Goal: Task Accomplishment & Management: Complete application form

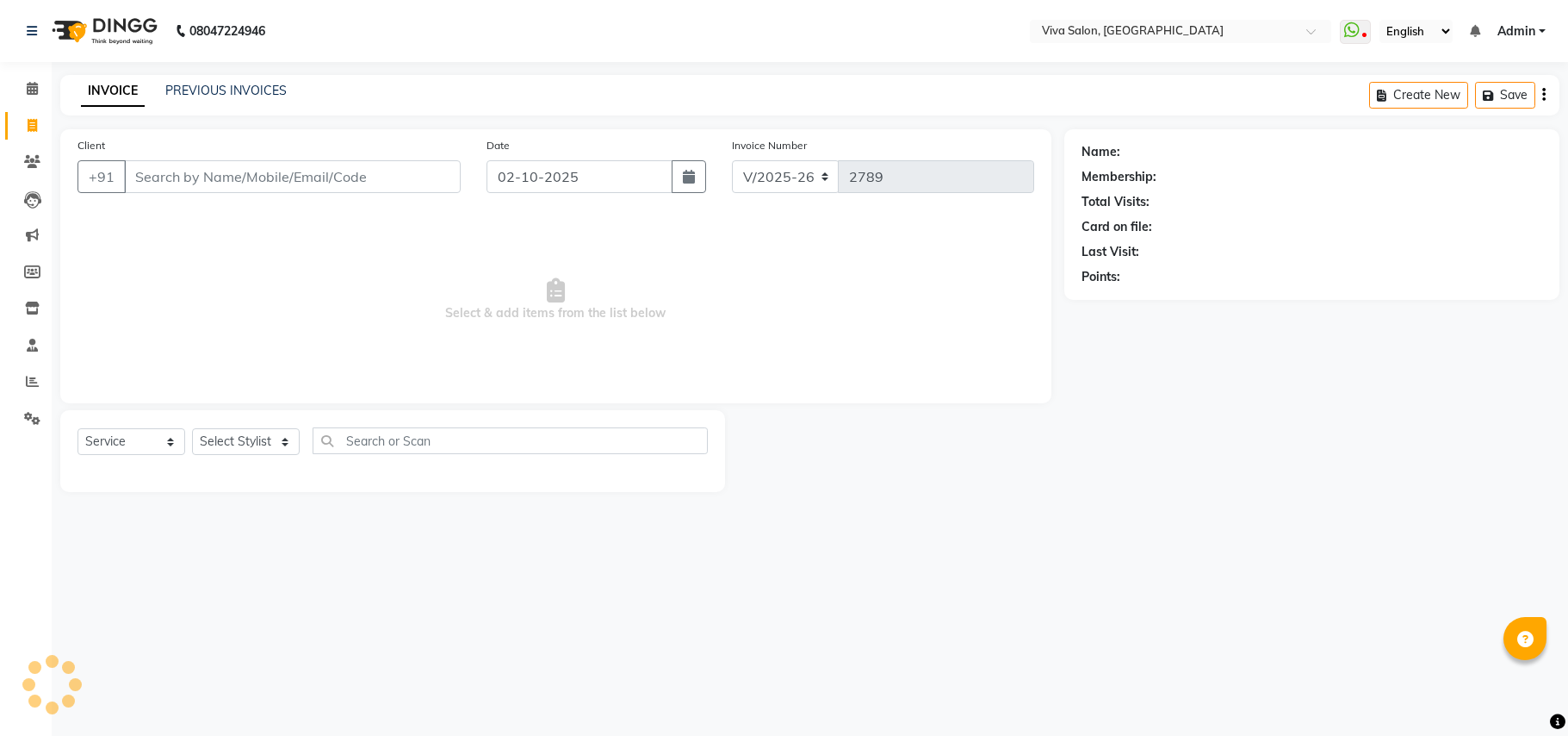
select select "7363"
select select "service"
drag, startPoint x: 0, startPoint y: 0, endPoint x: 242, endPoint y: 448, distance: 509.2
click at [242, 441] on select "Select Stylist [PERSON_NAME] [PERSON_NAME] Jidhnya [PERSON_NAME] lakhanavar [PE…" at bounding box center [245, 441] width 108 height 27
select select "63770"
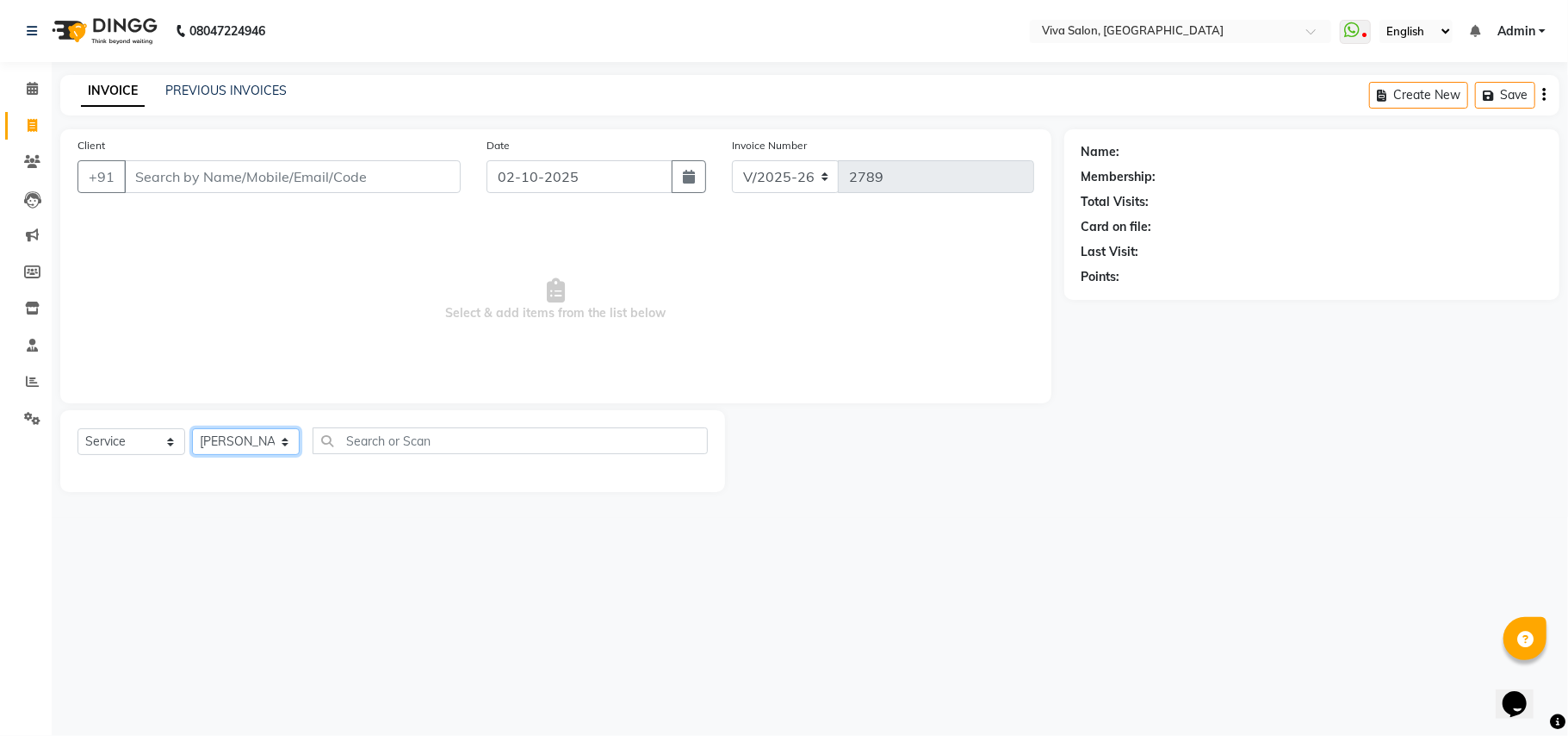
click at [192, 428] on select "Select Stylist [PERSON_NAME] [PERSON_NAME] Jidhnya [PERSON_NAME] lakhanavar [PE…" at bounding box center [245, 441] width 108 height 27
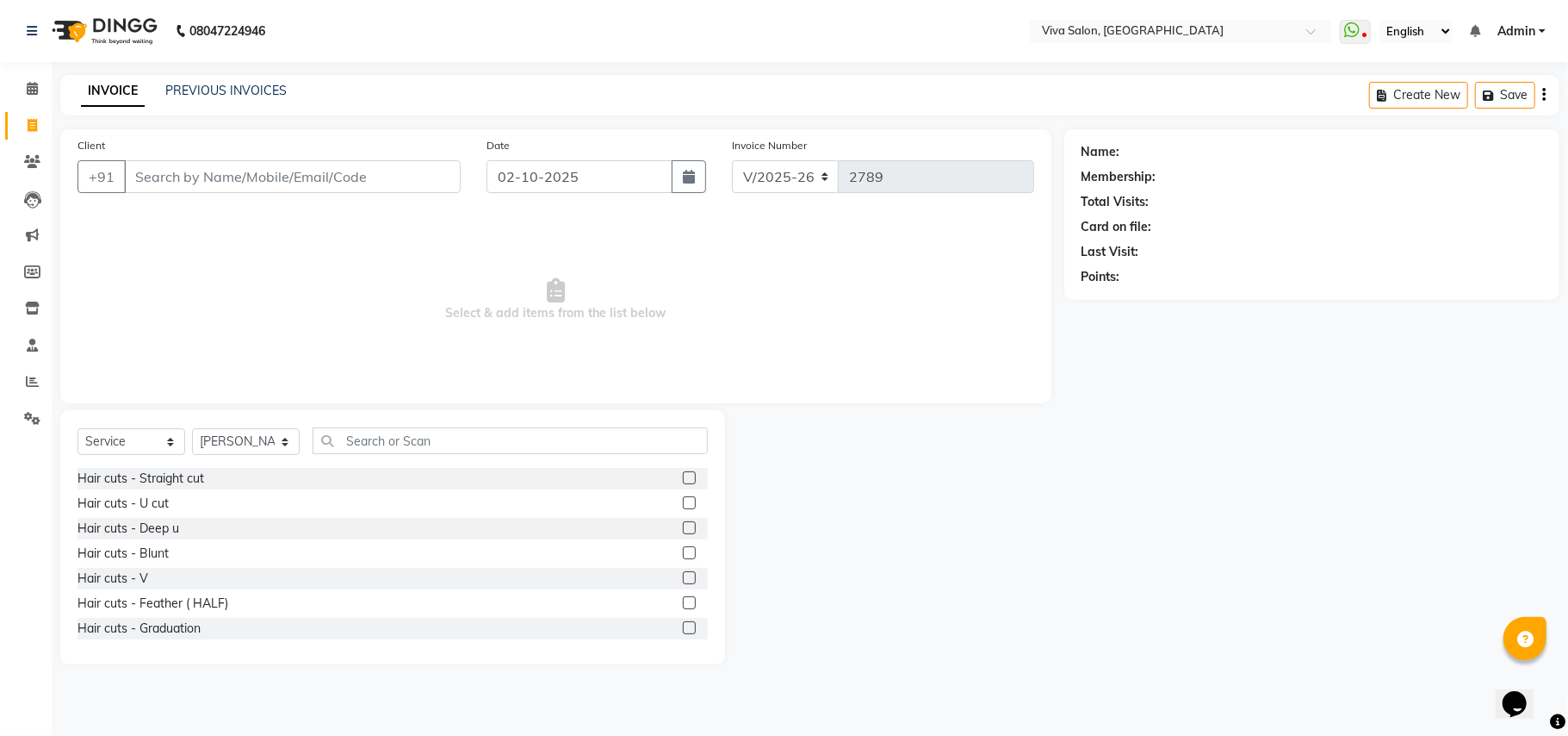
click at [357, 425] on div "Select Service Product Membership Package Voucher Prepaid Gift Card Select Styl…" at bounding box center [392, 538] width 664 height 255
click at [511, 446] on input "text" at bounding box center [510, 441] width 395 height 27
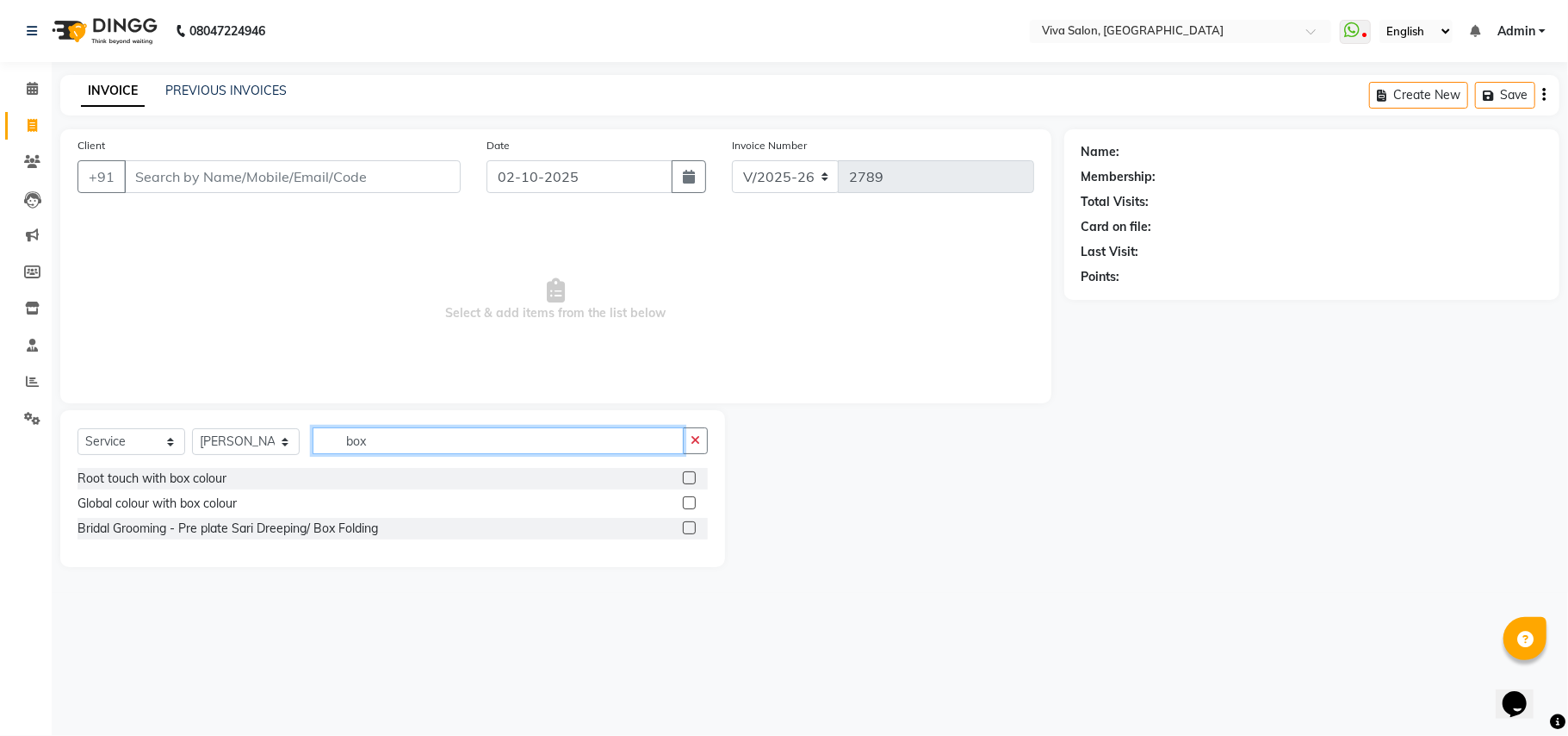
type input "box"
click at [689, 476] on label at bounding box center [689, 478] width 13 height 13
click at [689, 476] on input "checkbox" at bounding box center [688, 478] width 12 height 12
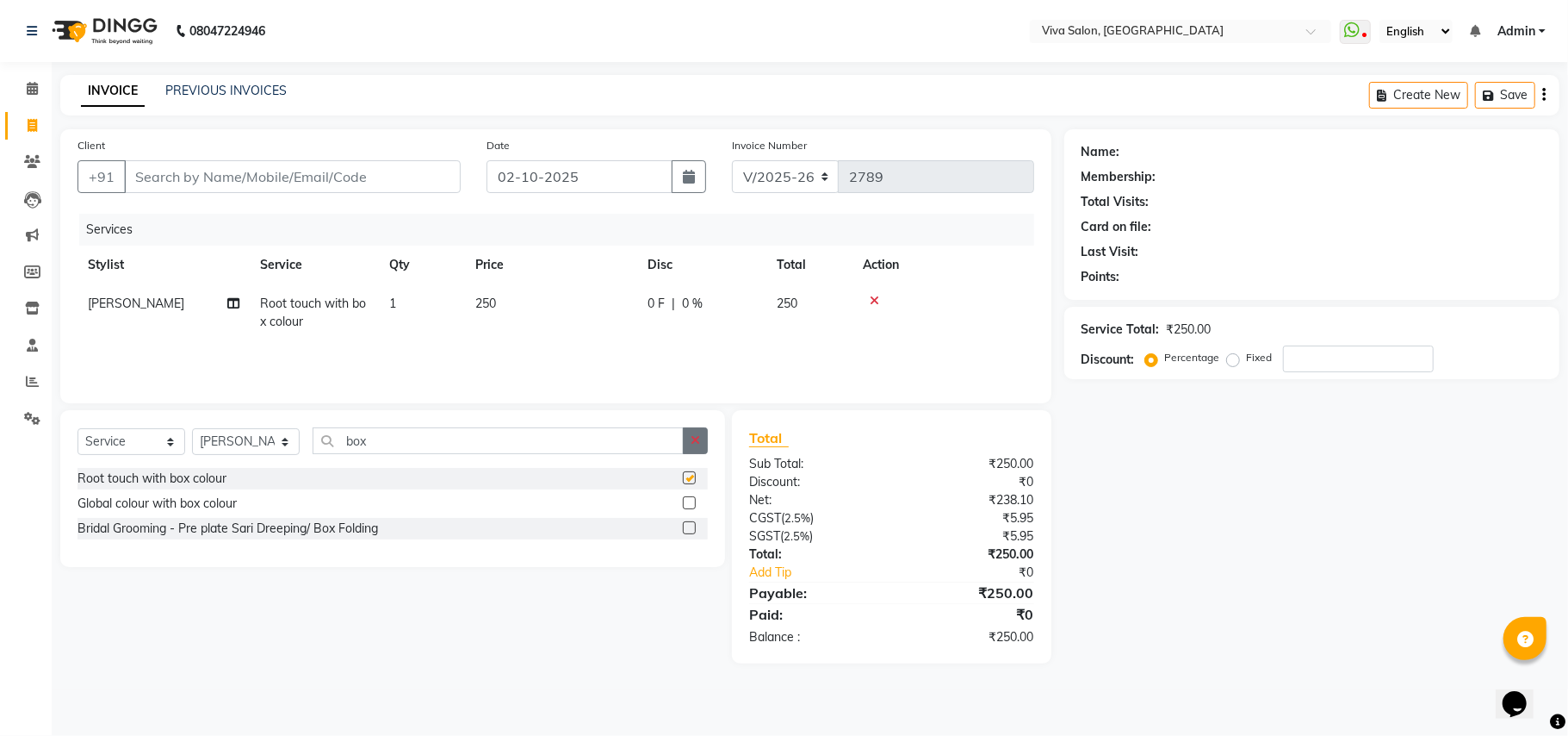
checkbox input "false"
click at [696, 446] on icon "button" at bounding box center [695, 441] width 10 height 12
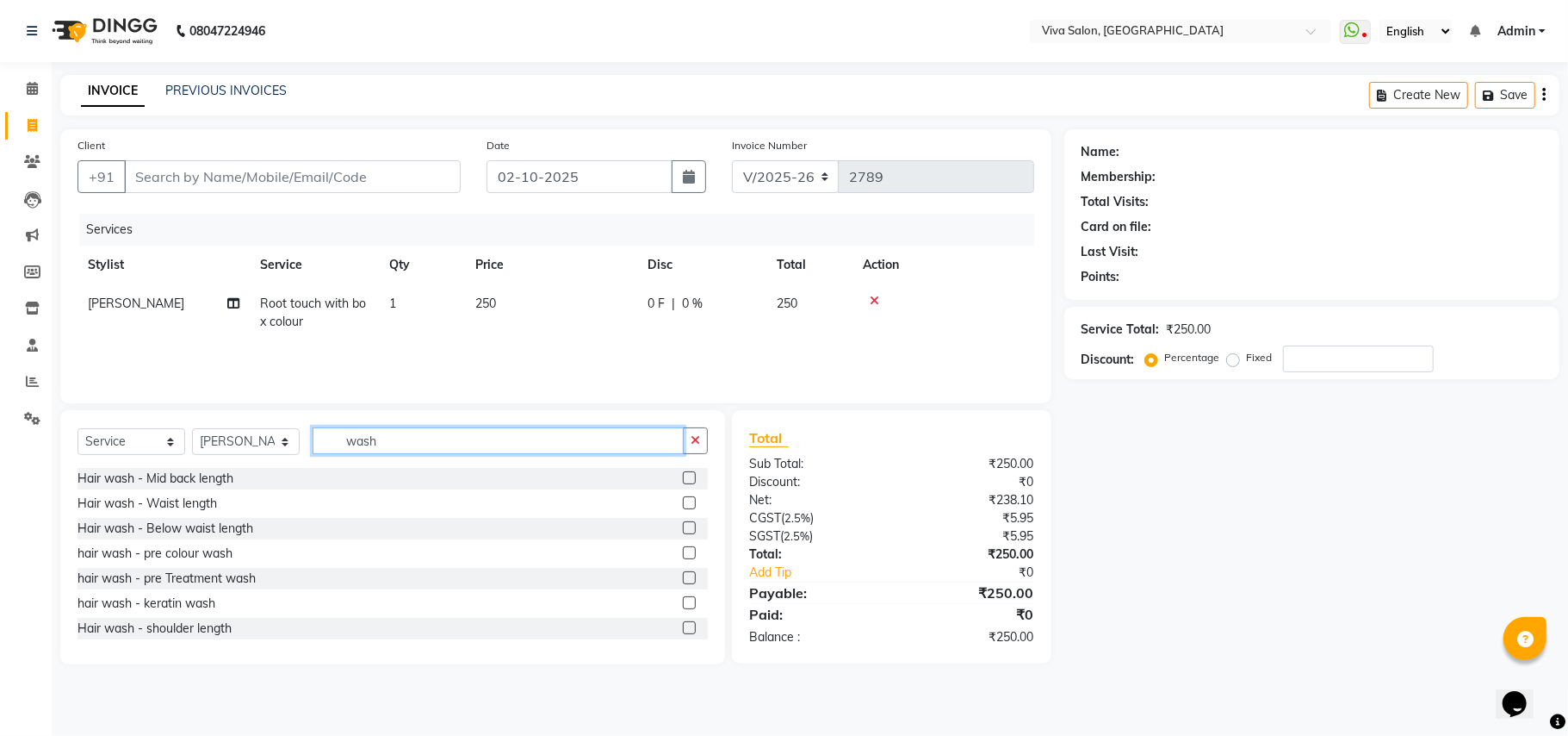
type input "wash"
click at [683, 477] on label at bounding box center [689, 478] width 13 height 13
click at [683, 477] on input "checkbox" at bounding box center [688, 478] width 12 height 12
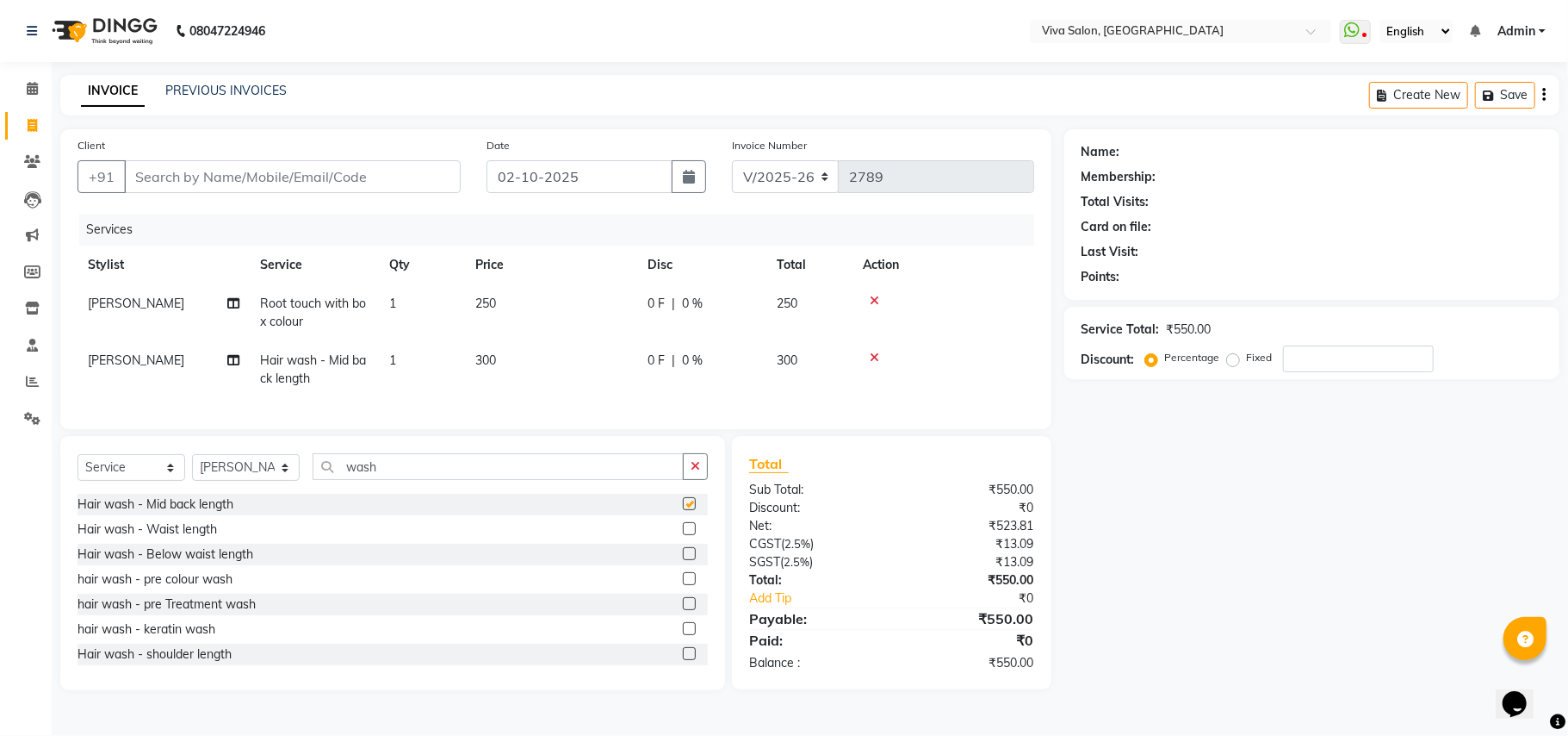
checkbox input "false"
click at [356, 176] on input "Client" at bounding box center [292, 176] width 337 height 33
click at [694, 473] on icon "button" at bounding box center [695, 466] width 10 height 12
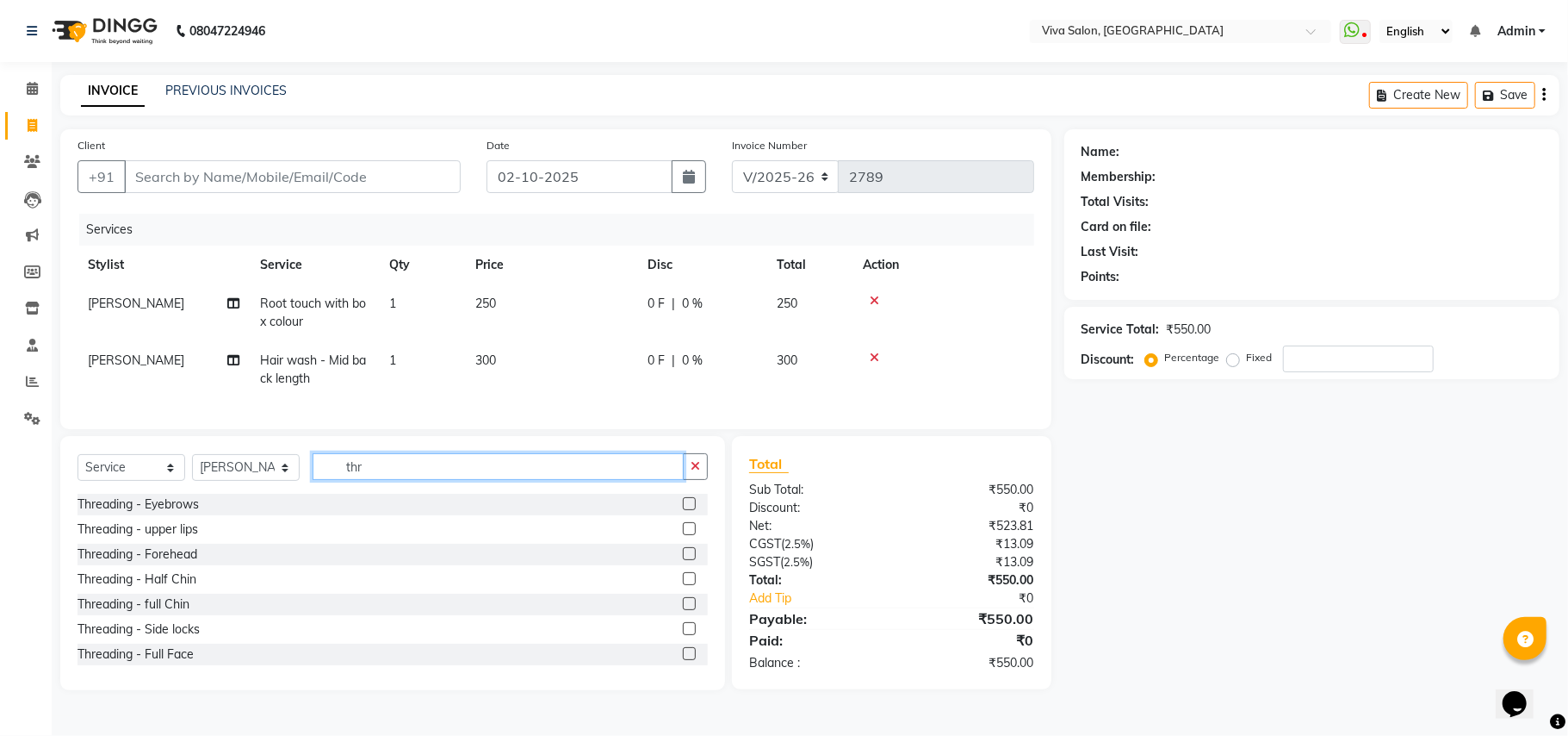
type input "thr"
click at [683, 510] on label at bounding box center [689, 504] width 13 height 13
click at [683, 510] on input "checkbox" at bounding box center [688, 505] width 12 height 12
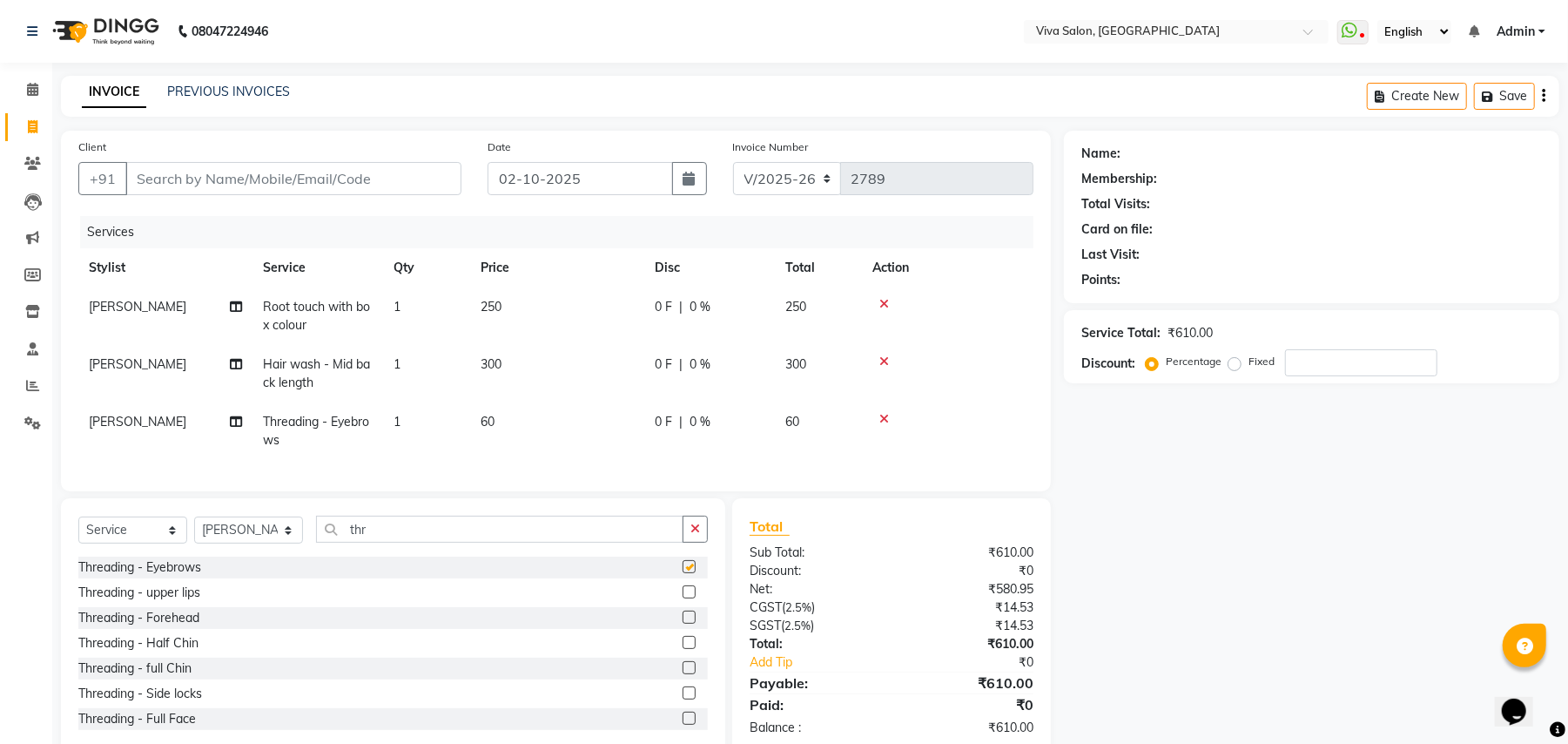
checkbox input "false"
click at [682, 598] on label at bounding box center [689, 592] width 13 height 13
click at [682, 598] on input "checkbox" at bounding box center [688, 593] width 12 height 12
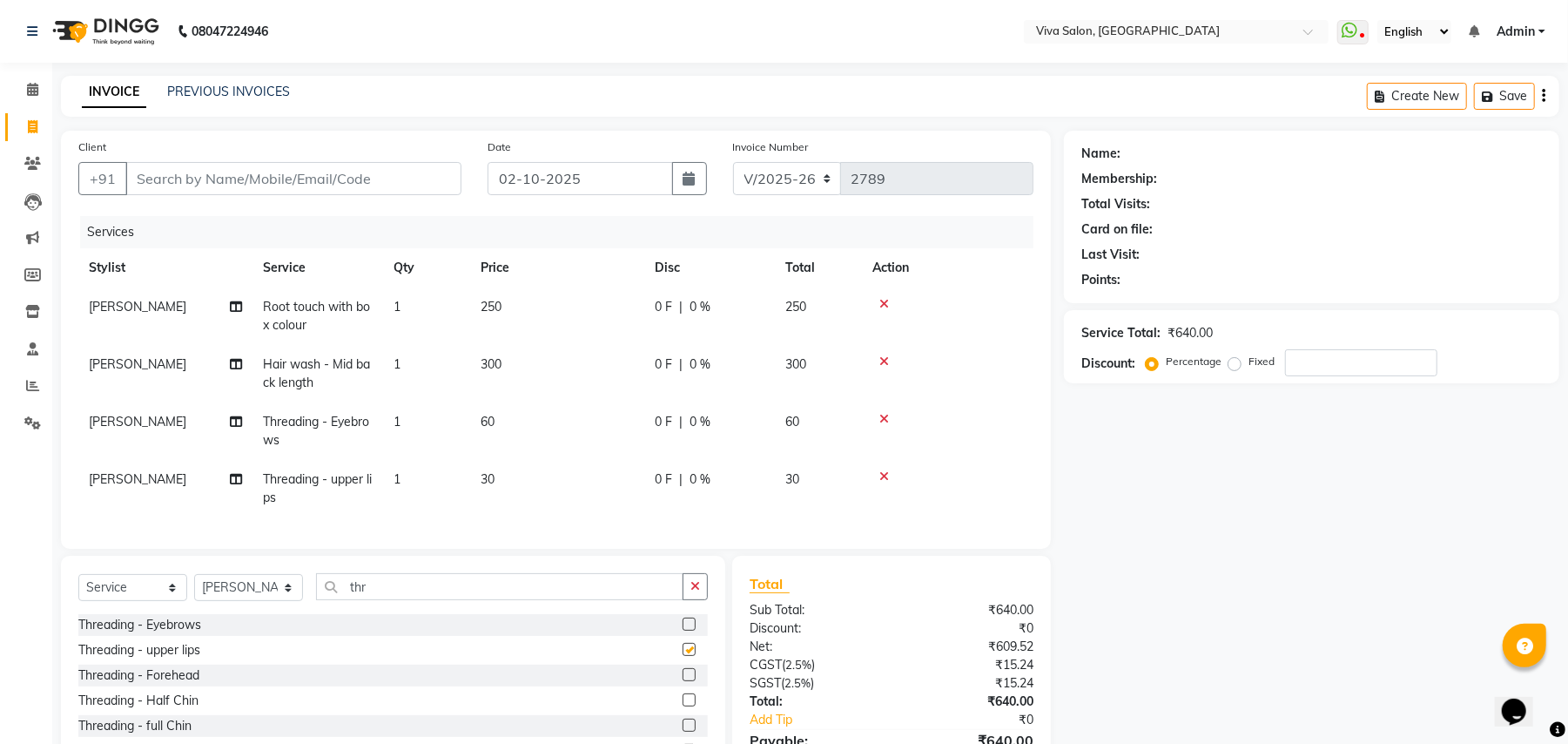
checkbox input "false"
click at [418, 172] on input "Client" at bounding box center [293, 178] width 336 height 33
type input "9"
type input "0"
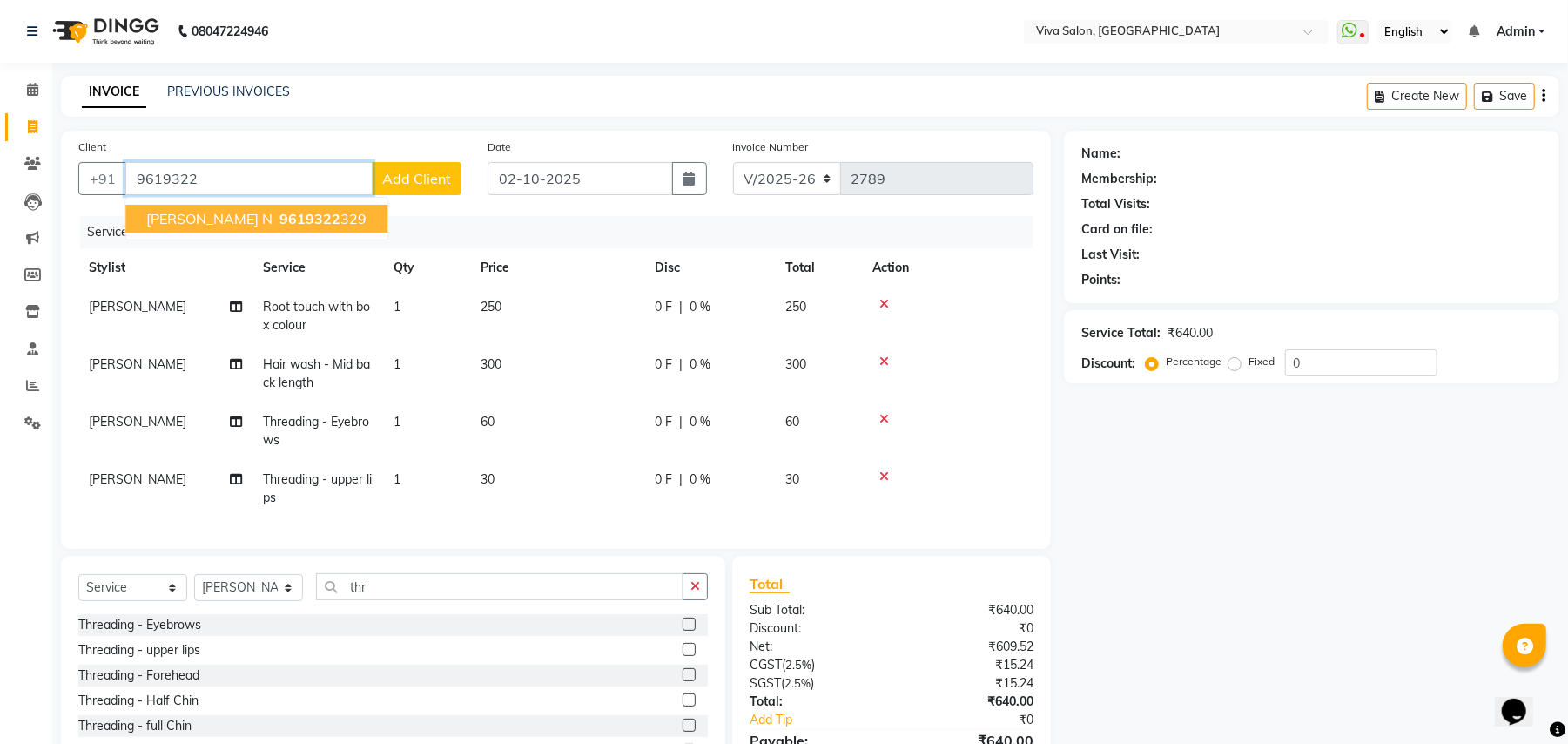
click at [327, 205] on button "[PERSON_NAME] N 9619322 329" at bounding box center [255, 219] width 262 height 28
type input "9619322329"
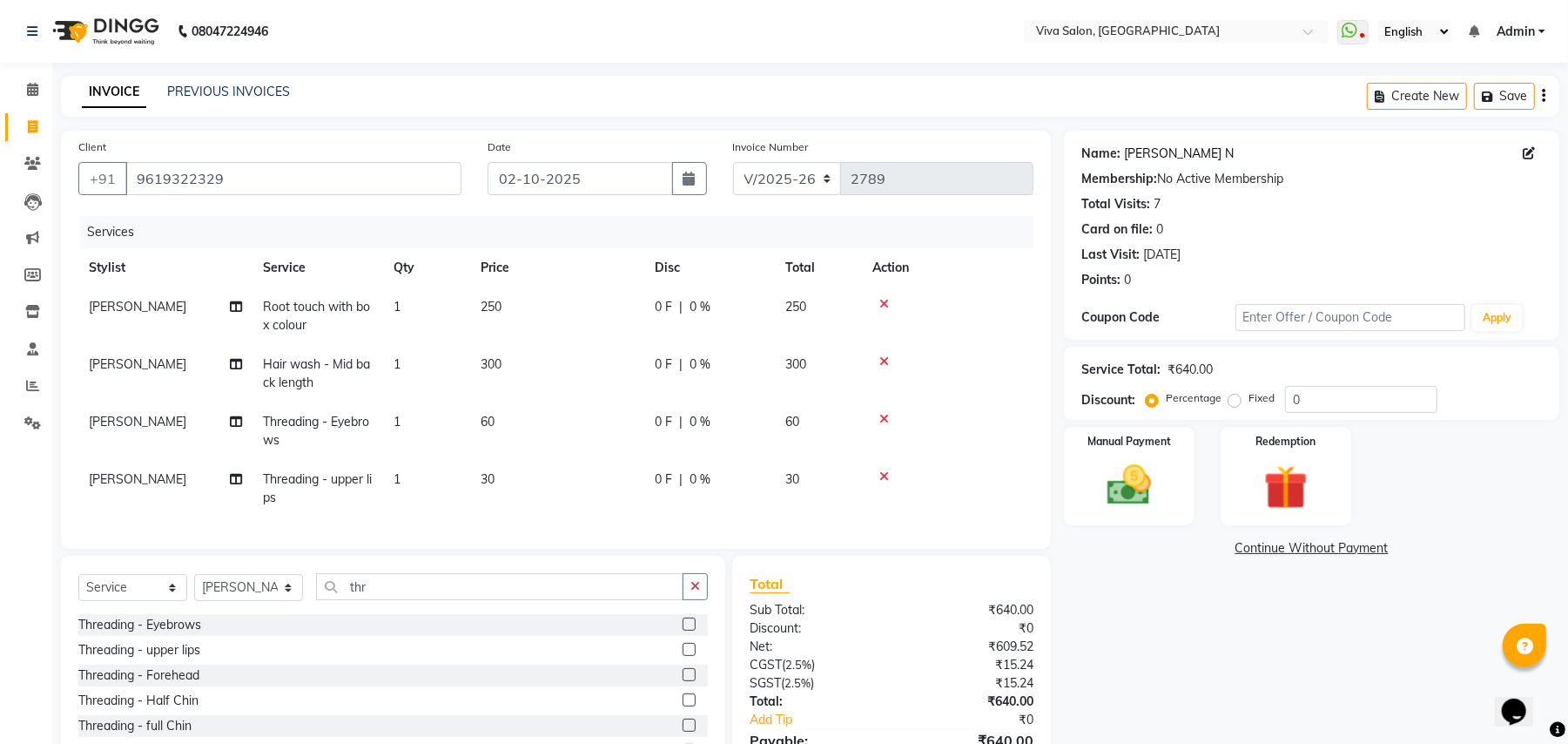
click at [1216, 148] on link "[PERSON_NAME] N" at bounding box center [1179, 154] width 110 height 18
click at [684, 372] on div "0 F | 0 %" at bounding box center [709, 364] width 110 height 18
click at [644, 372] on td "300" at bounding box center [557, 373] width 174 height 58
select select "63770"
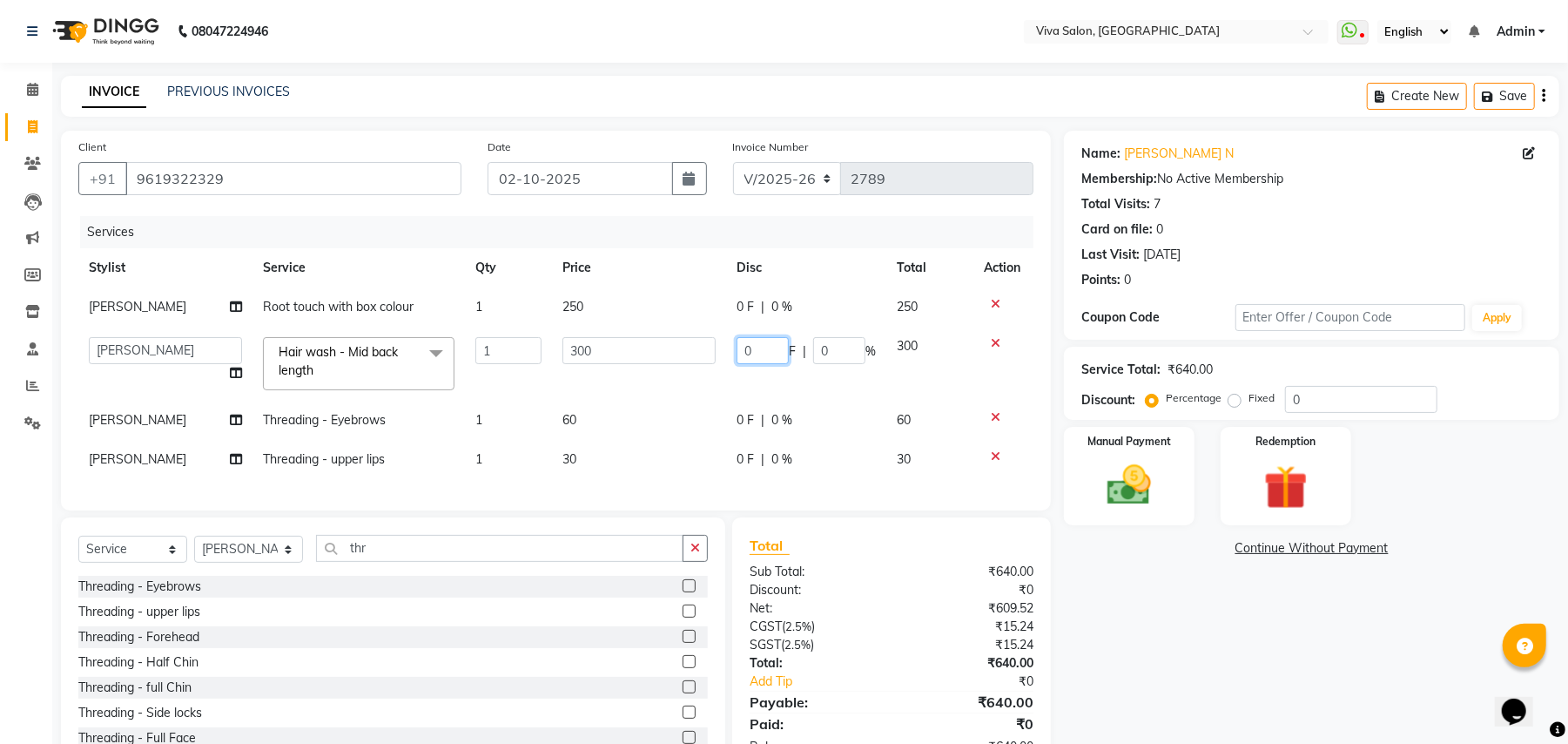
click at [768, 352] on input "0" at bounding box center [762, 351] width 52 height 27
type input "50"
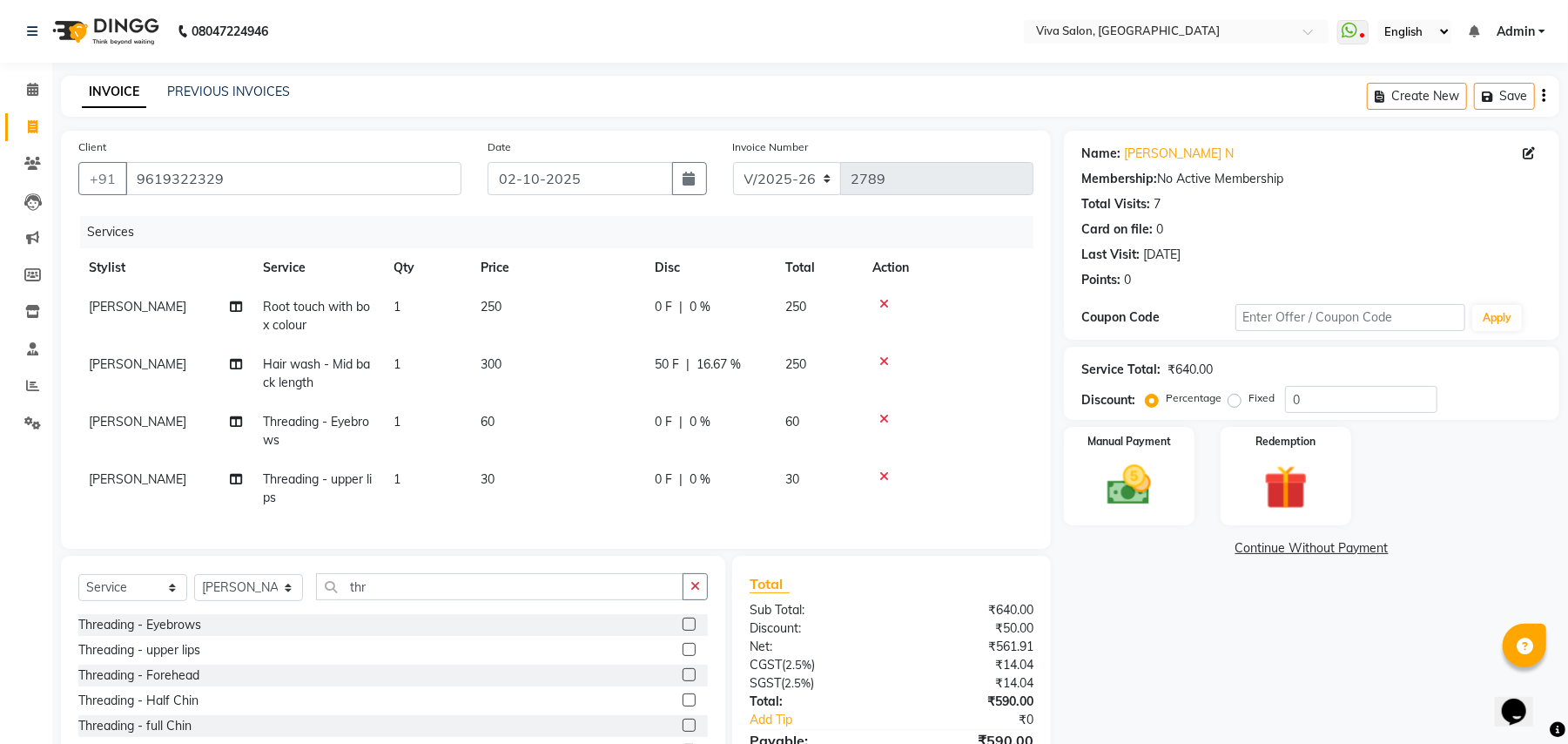
click at [811, 418] on tr "[PERSON_NAME] Threading - Eyebrows 1 60 0 F | 0 % 60" at bounding box center [556, 431] width 955 height 58
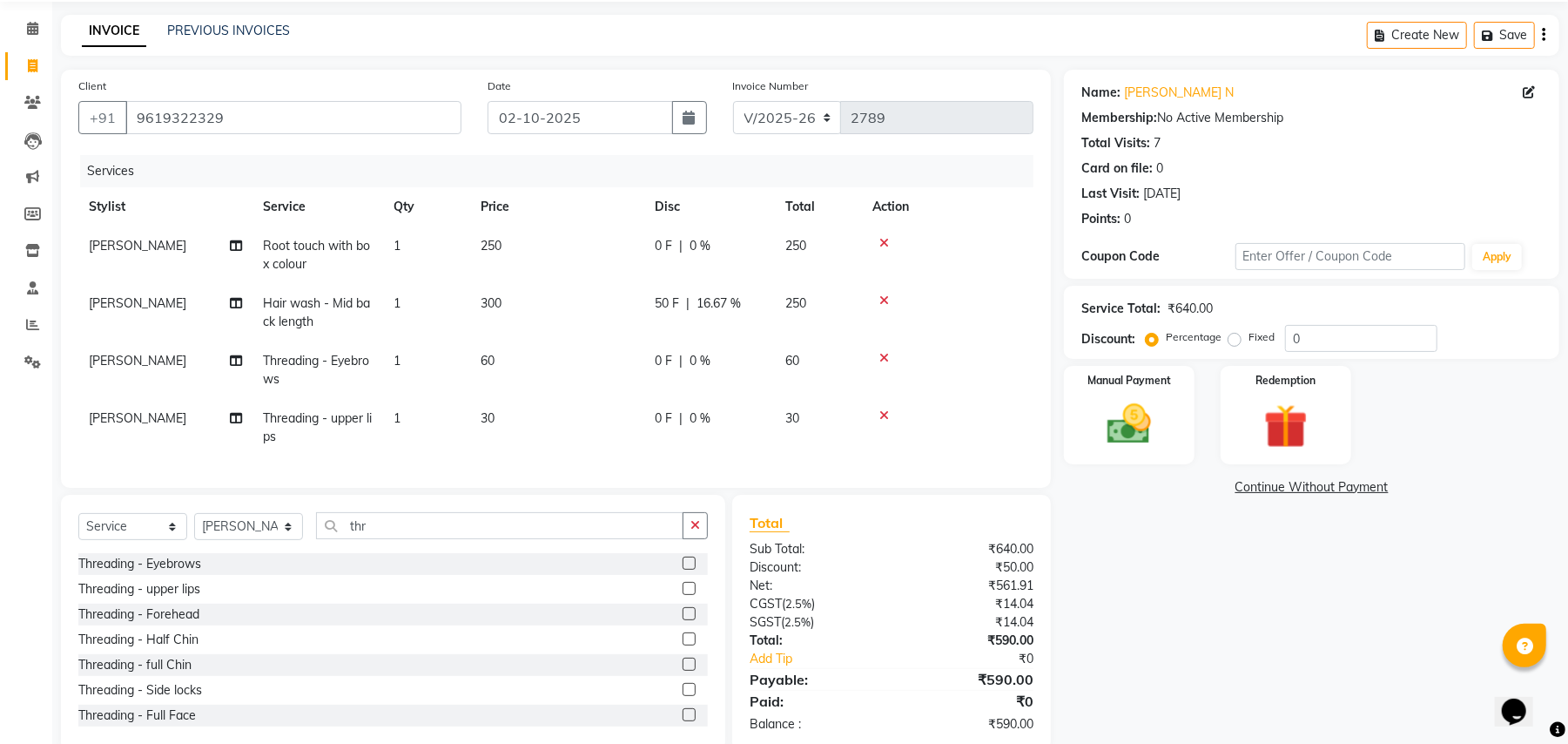
scroll to position [112, 0]
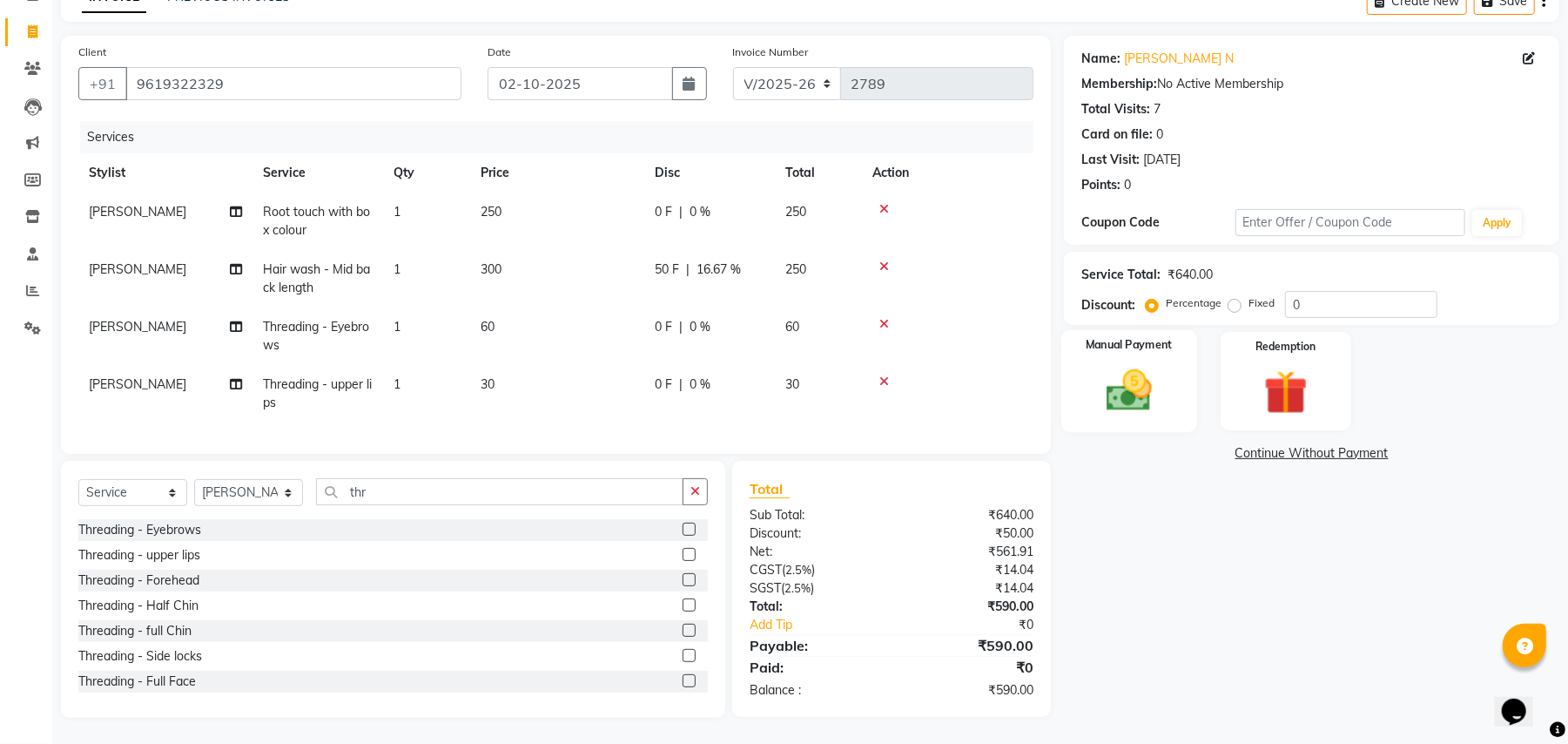
click at [1157, 364] on img at bounding box center [1128, 390] width 75 height 53
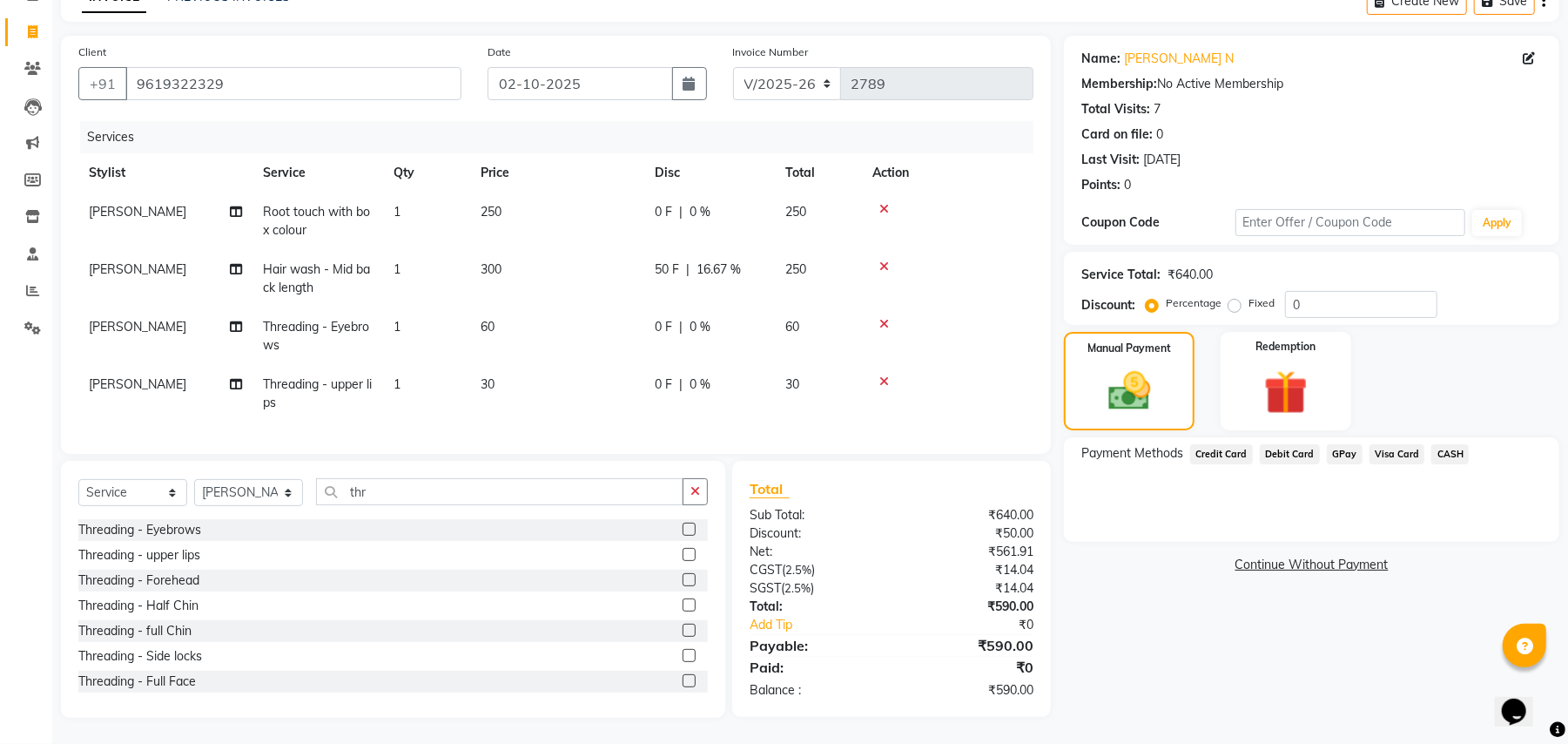
click at [1337, 444] on span "GPay" at bounding box center [1344, 454] width 36 height 20
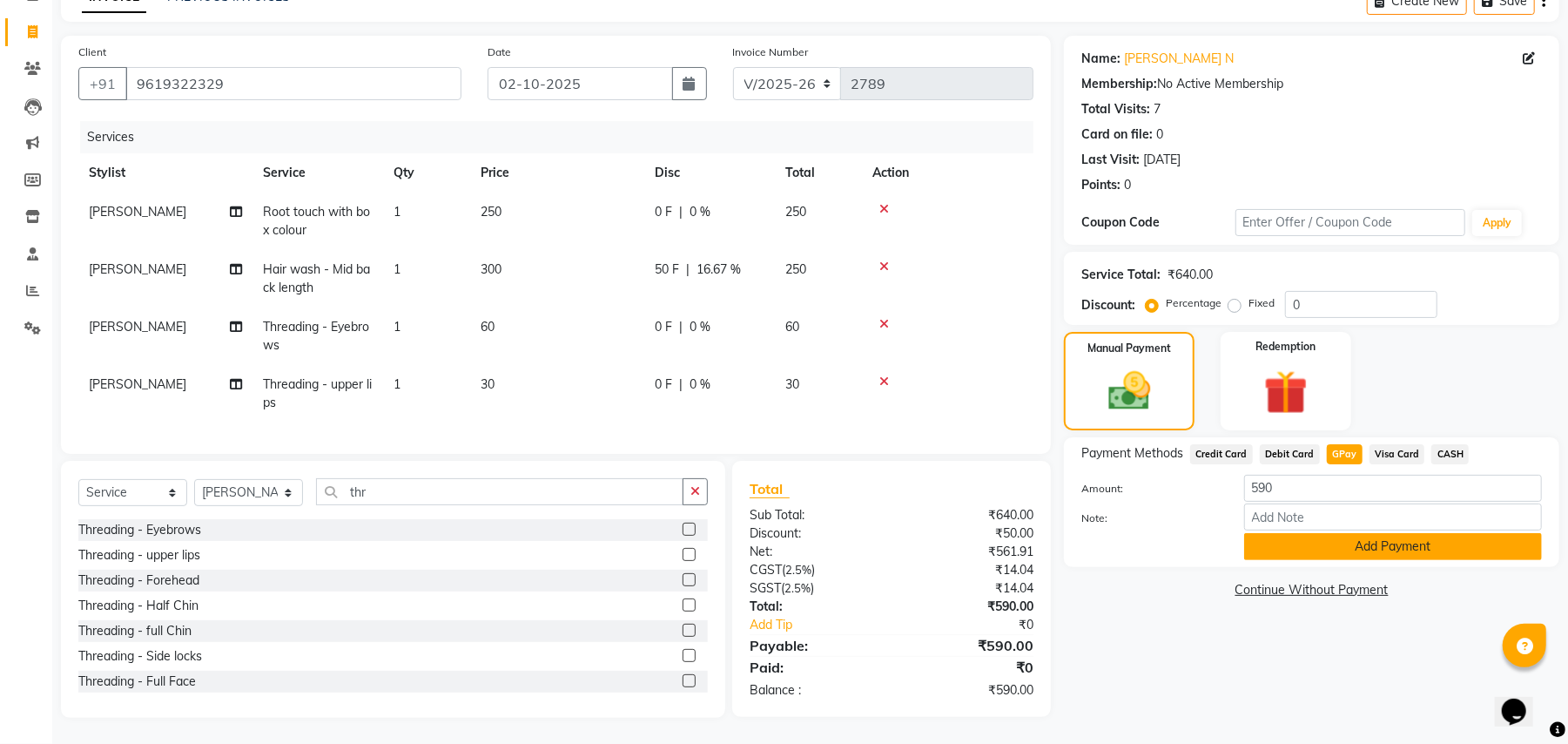
click at [1296, 533] on button "Add Payment" at bounding box center [1392, 546] width 298 height 27
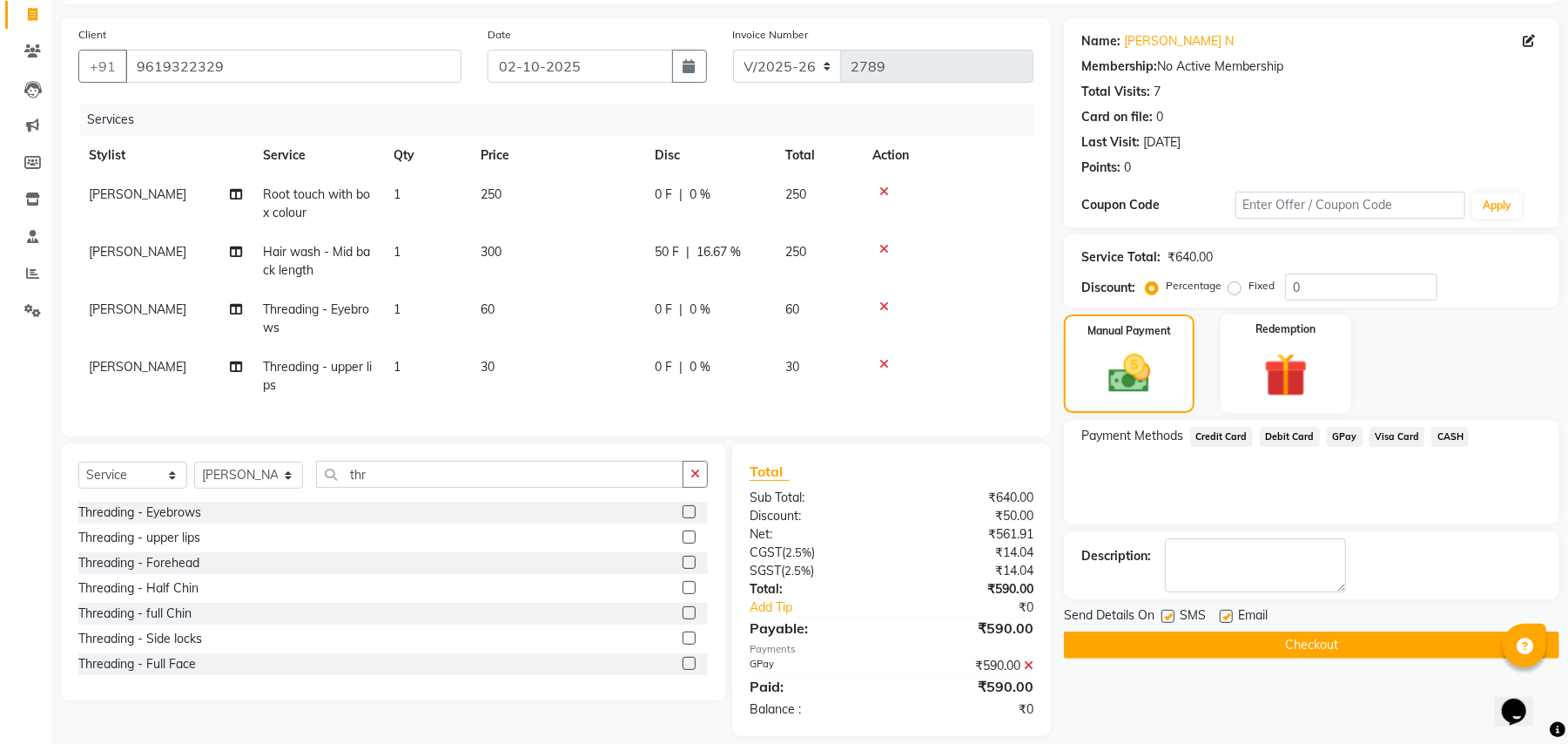
click at [1294, 636] on button "Checkout" at bounding box center [1311, 645] width 495 height 27
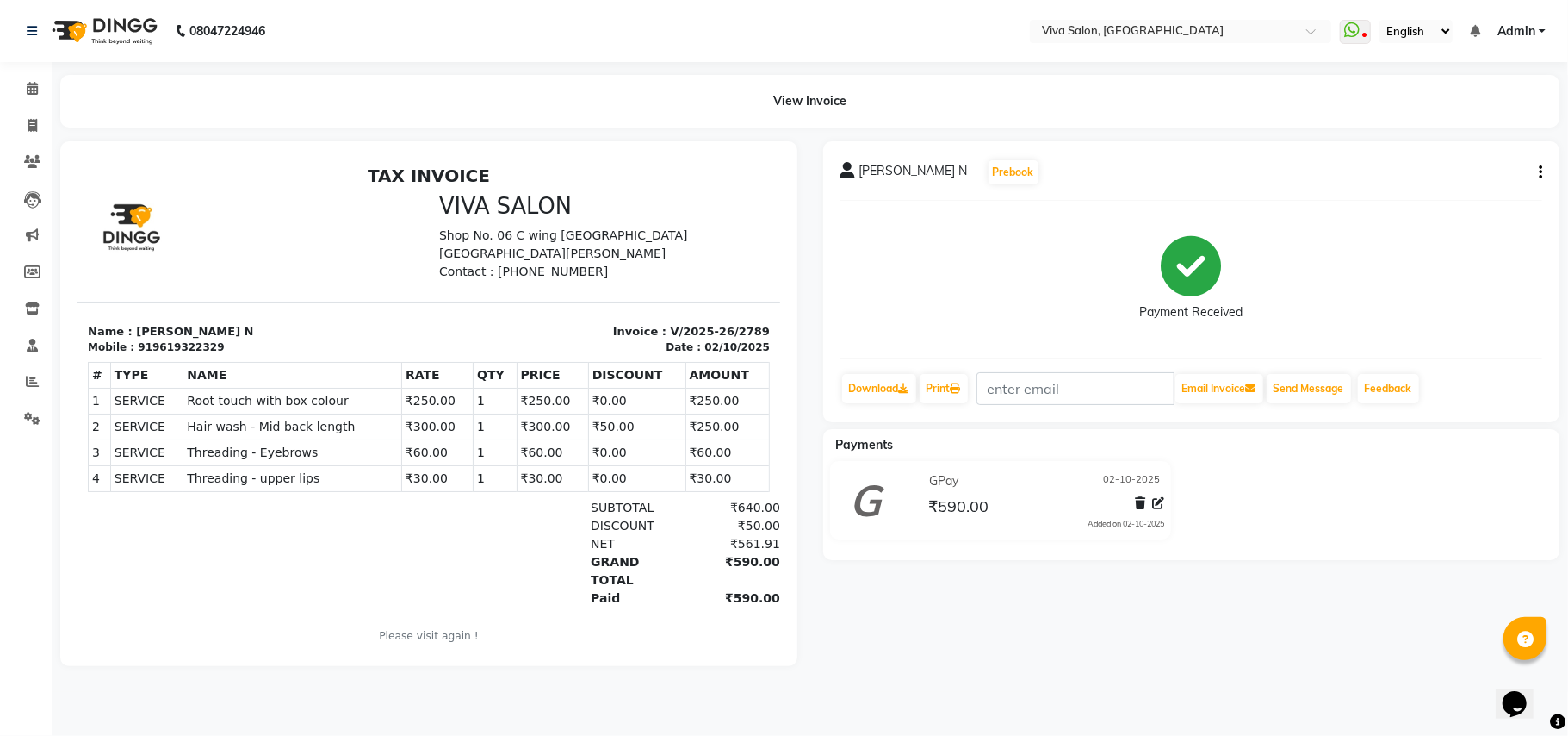
click at [1280, 629] on div "[PERSON_NAME] N Prebook Payment Received Download Print Email Invoice Send Mess…" at bounding box center [1192, 404] width 763 height 525
drag, startPoint x: 1280, startPoint y: 629, endPoint x: 1007, endPoint y: 618, distance: 273.2
click at [1007, 618] on div "[PERSON_NAME] N Prebook Payment Received Download Print Email Invoice Send Mess…" at bounding box center [1192, 404] width 763 height 525
click at [28, 131] on icon at bounding box center [32, 125] width 10 height 13
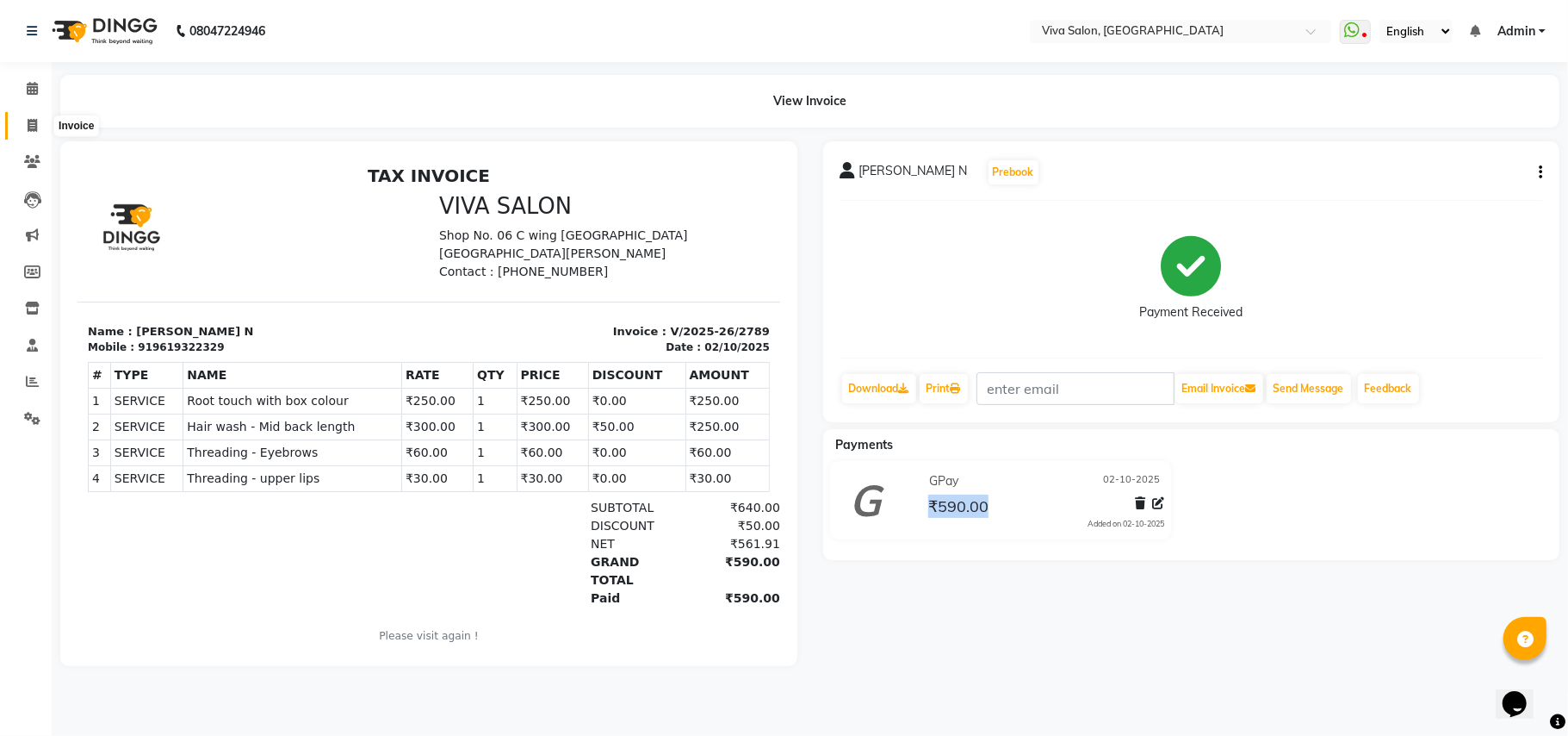
click at [28, 131] on icon at bounding box center [32, 125] width 10 height 13
select select "service"
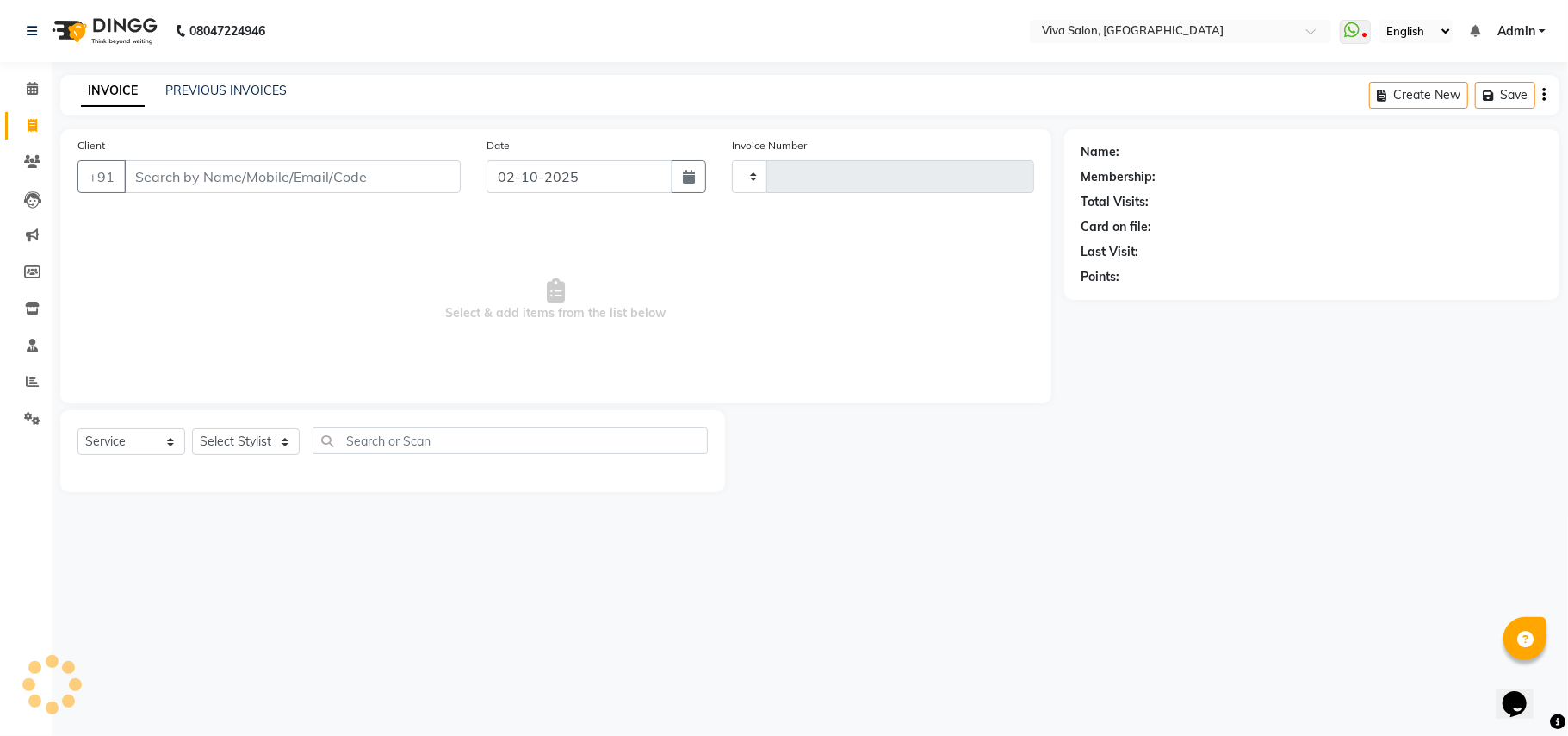
type input "2790"
select select "7363"
click at [265, 441] on select "Select Stylist [PERSON_NAME] [PERSON_NAME] Jidhnya [PERSON_NAME] lakhanavar [PE…" at bounding box center [245, 441] width 108 height 27
click at [192, 428] on select "Select Stylist [PERSON_NAME] [PERSON_NAME] Jidhnya [PERSON_NAME] lakhanavar [PE…" at bounding box center [245, 441] width 108 height 27
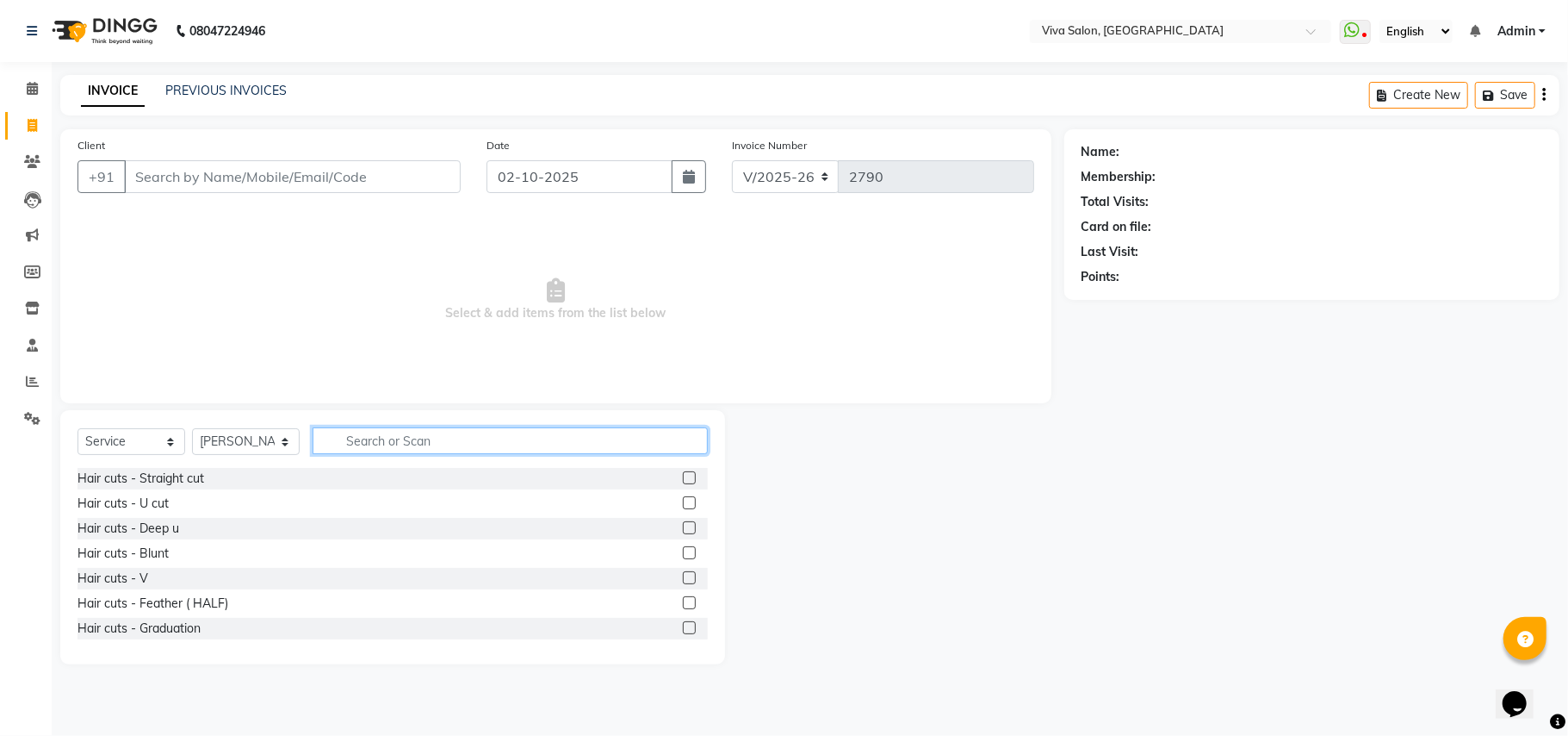
click at [325, 439] on input "text" at bounding box center [510, 441] width 395 height 27
click at [253, 442] on select "Select Stylist [PERSON_NAME] [PERSON_NAME] Jidhnya [PERSON_NAME] lakhanavar [PE…" at bounding box center [245, 441] width 108 height 27
select select "63724"
click at [192, 428] on select "Select Stylist [PERSON_NAME] [PERSON_NAME] Jidhnya [PERSON_NAME] lakhanavar [PE…" at bounding box center [245, 441] width 108 height 27
click at [353, 452] on div "Select Service Product Membership Package Voucher Prepaid Gift Card Select Styl…" at bounding box center [392, 448] width 631 height 41
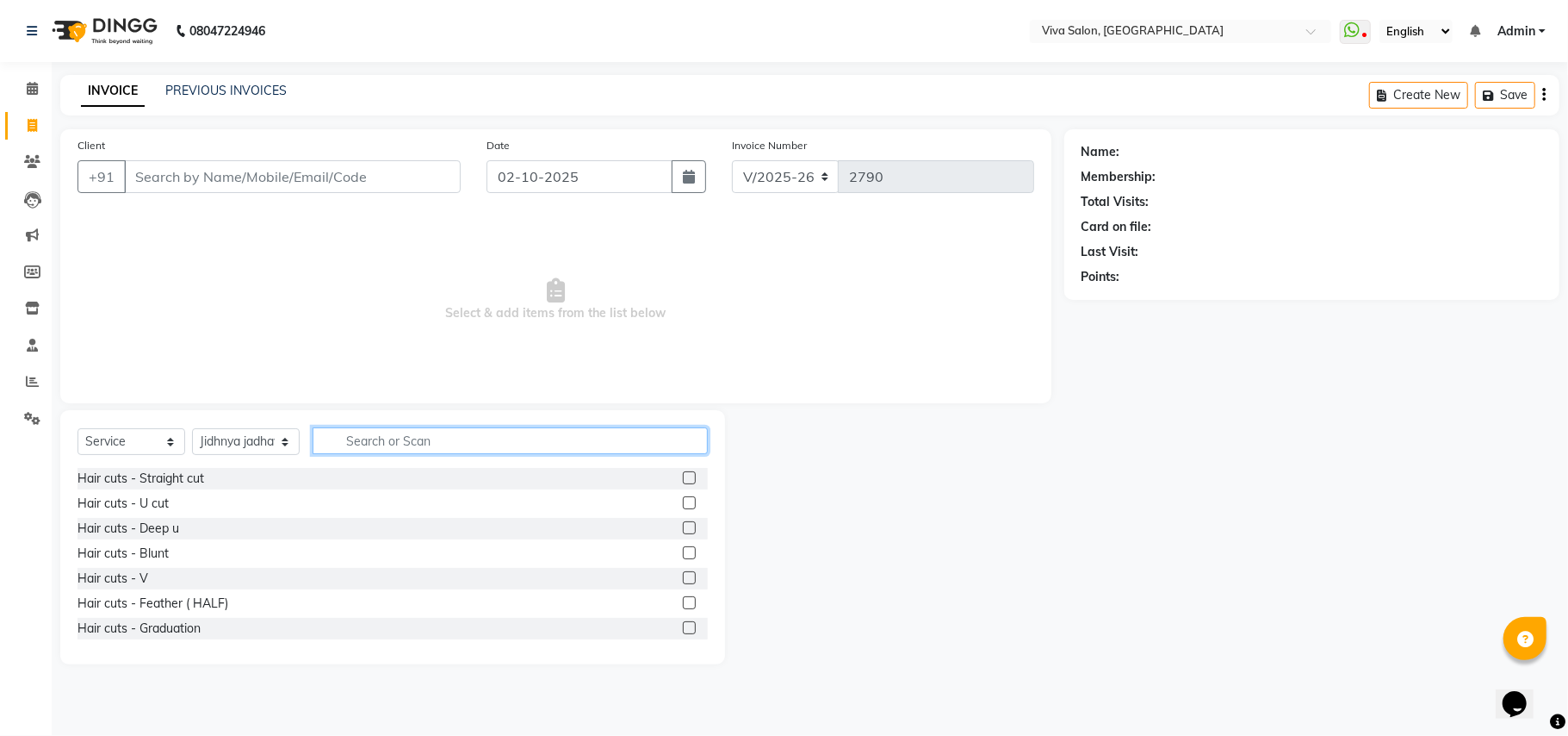
click at [353, 452] on input "text" at bounding box center [510, 441] width 395 height 27
click at [683, 476] on label at bounding box center [689, 478] width 13 height 13
click at [683, 476] on input "checkbox" at bounding box center [688, 478] width 12 height 12
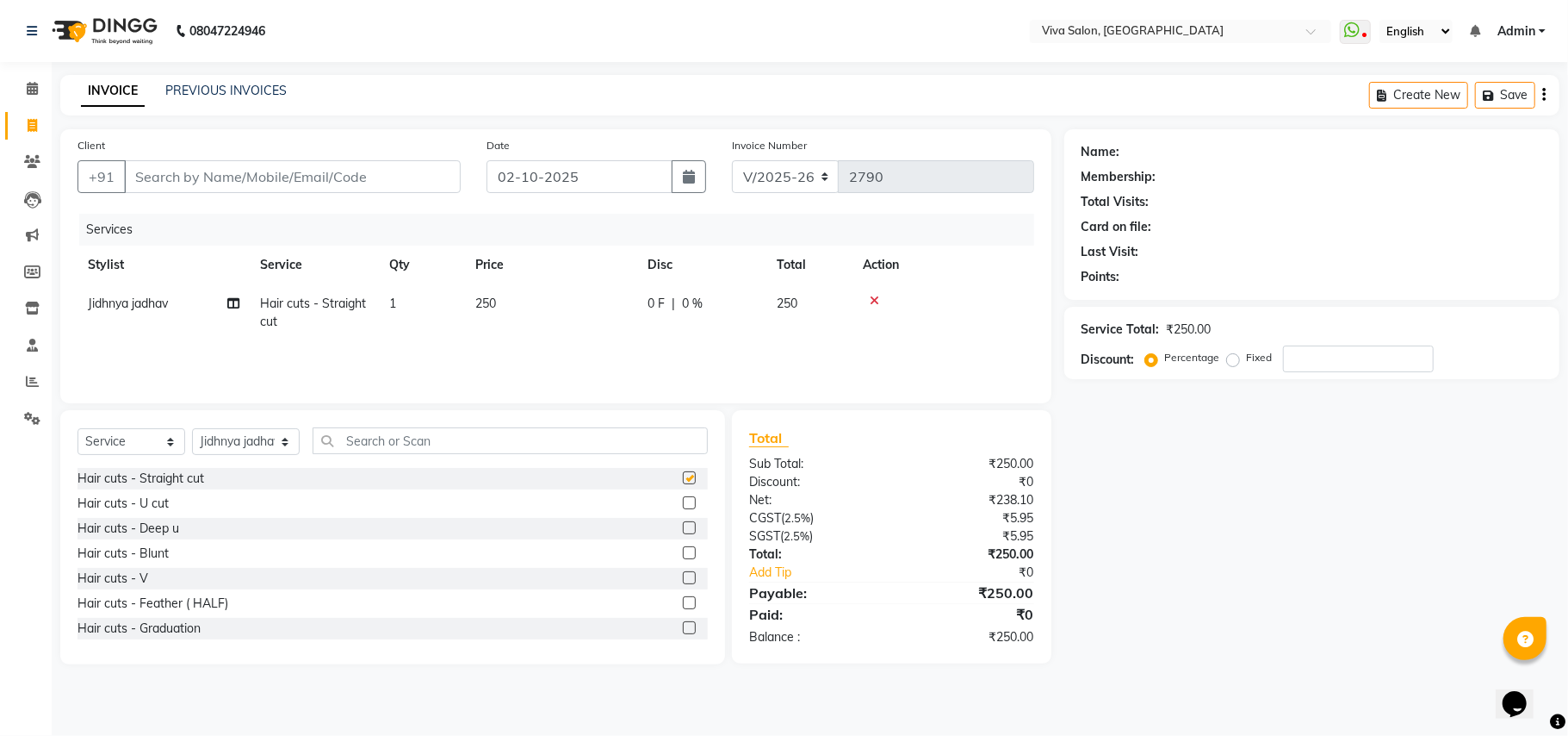
checkbox input "false"
click at [558, 315] on td "250" at bounding box center [551, 312] width 173 height 57
select select "63724"
click at [662, 434] on input "text" at bounding box center [510, 441] width 395 height 27
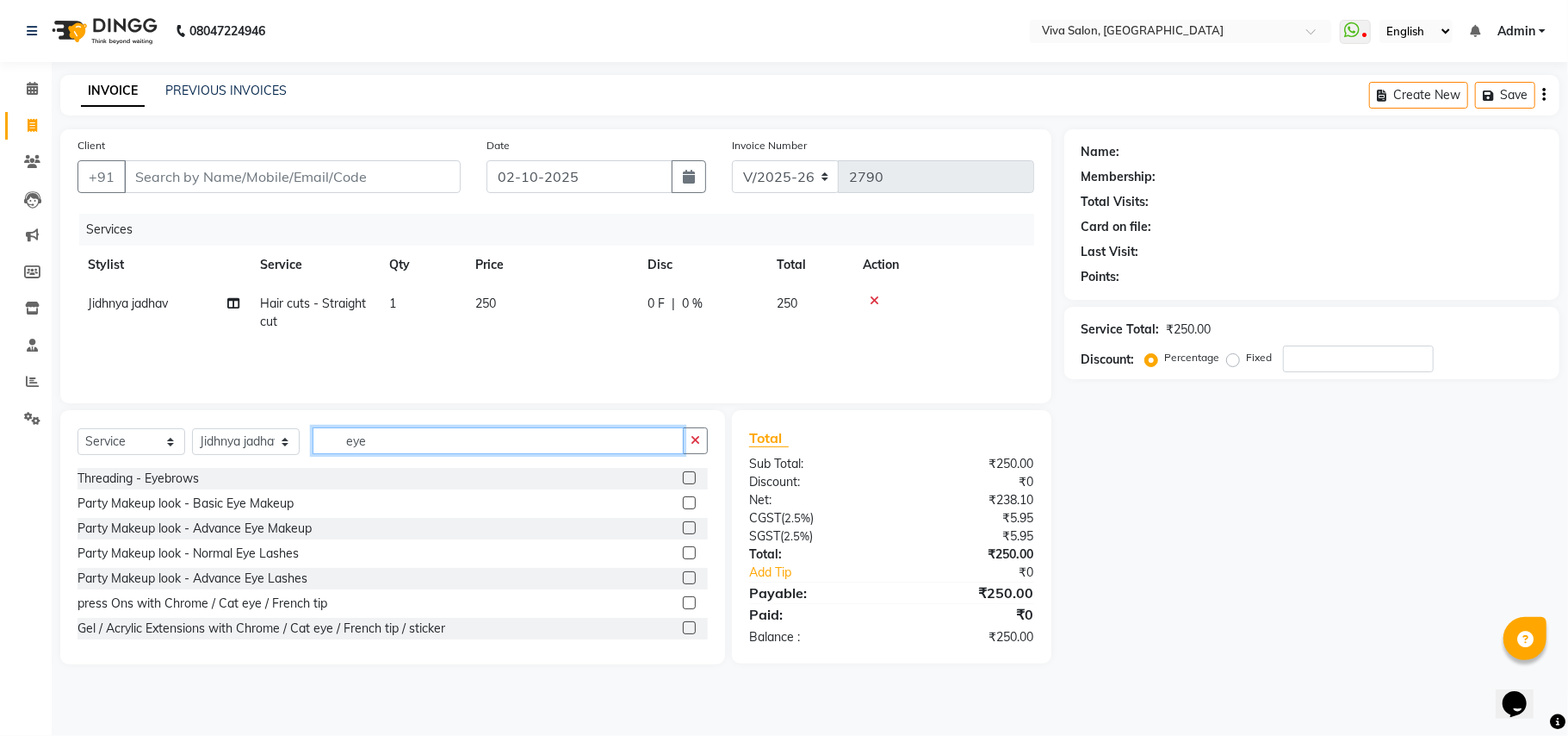
type input "eye"
click at [683, 480] on label at bounding box center [689, 478] width 13 height 13
click at [683, 480] on input "checkbox" at bounding box center [688, 478] width 12 height 12
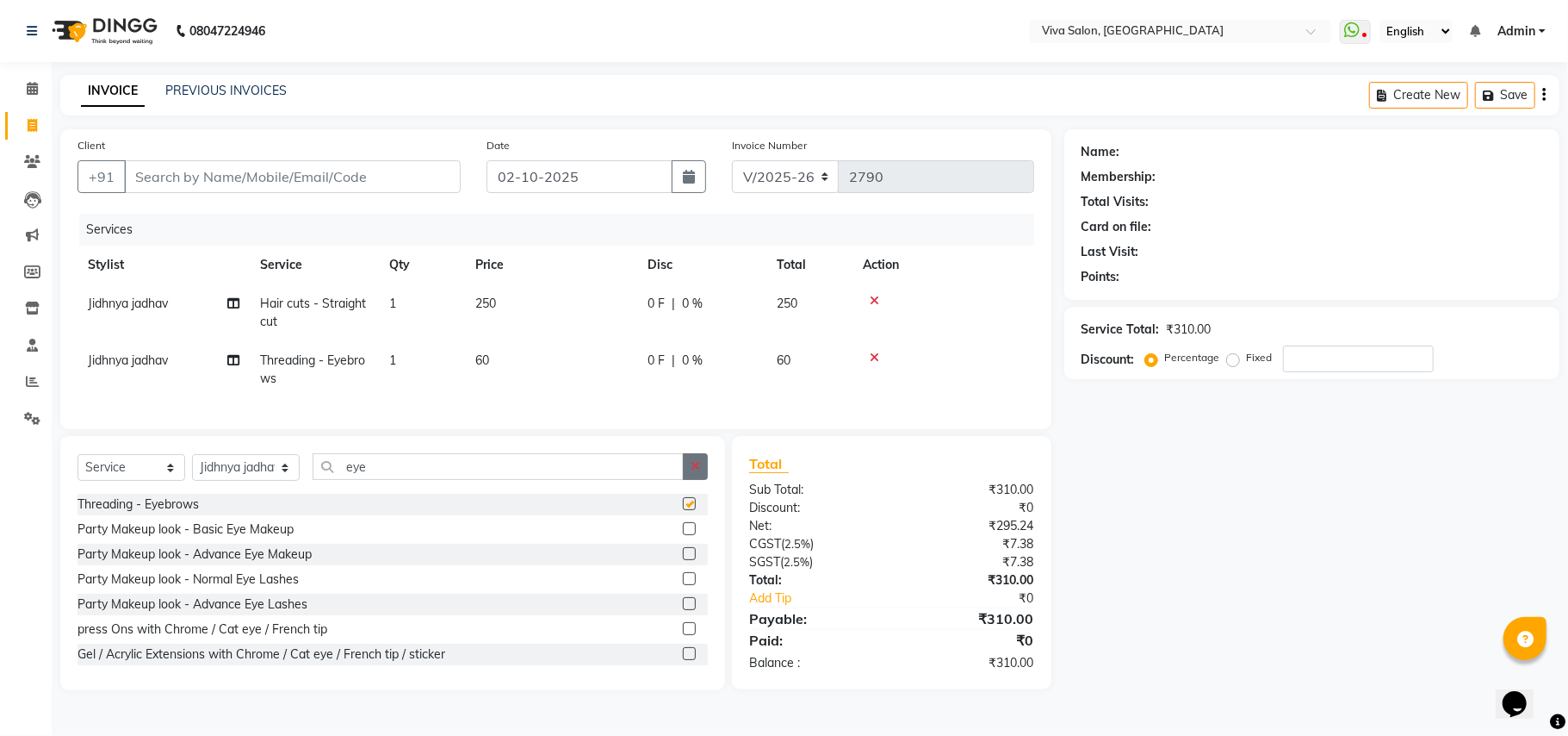
checkbox input "false"
click at [694, 473] on icon "button" at bounding box center [695, 466] width 10 height 12
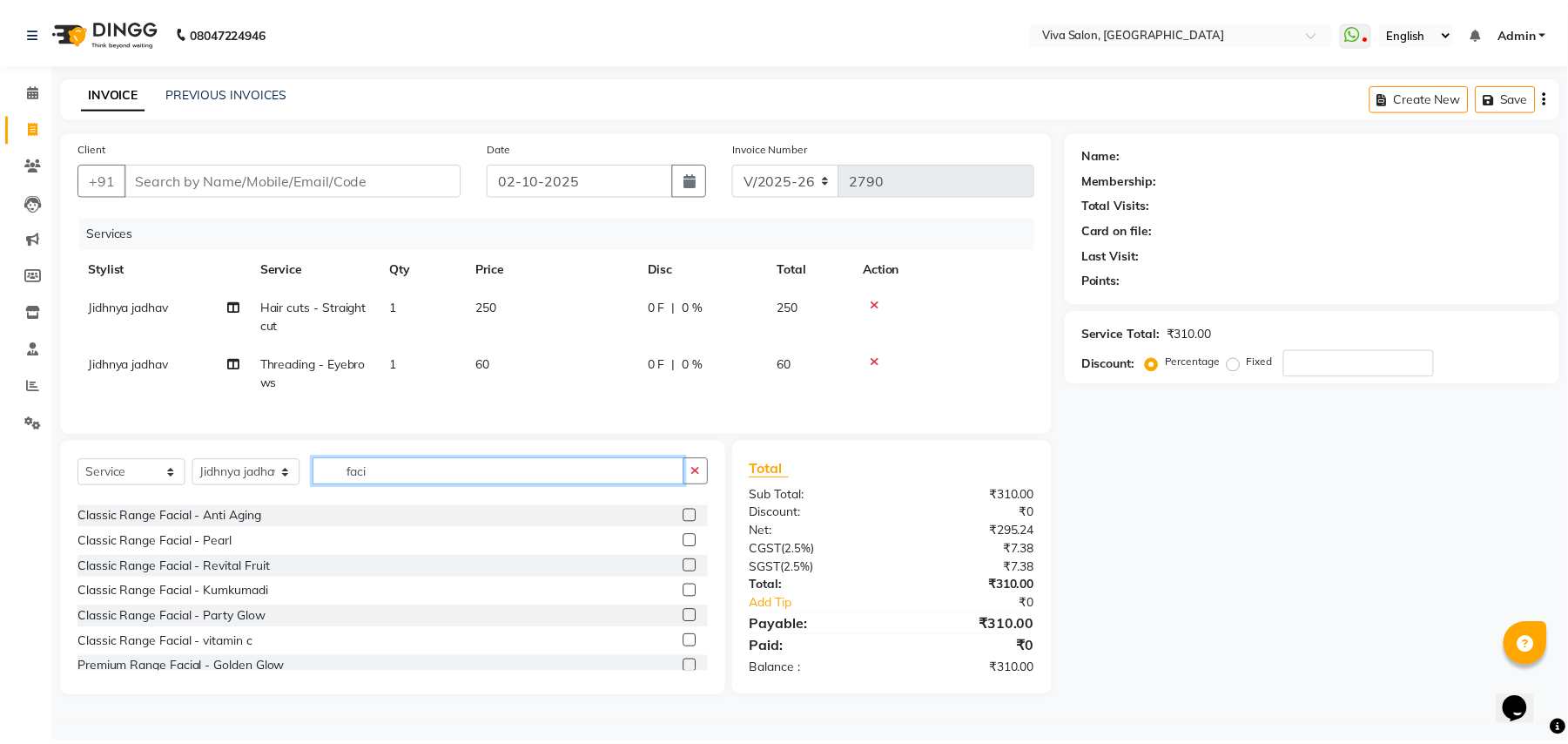
scroll to position [151, 0]
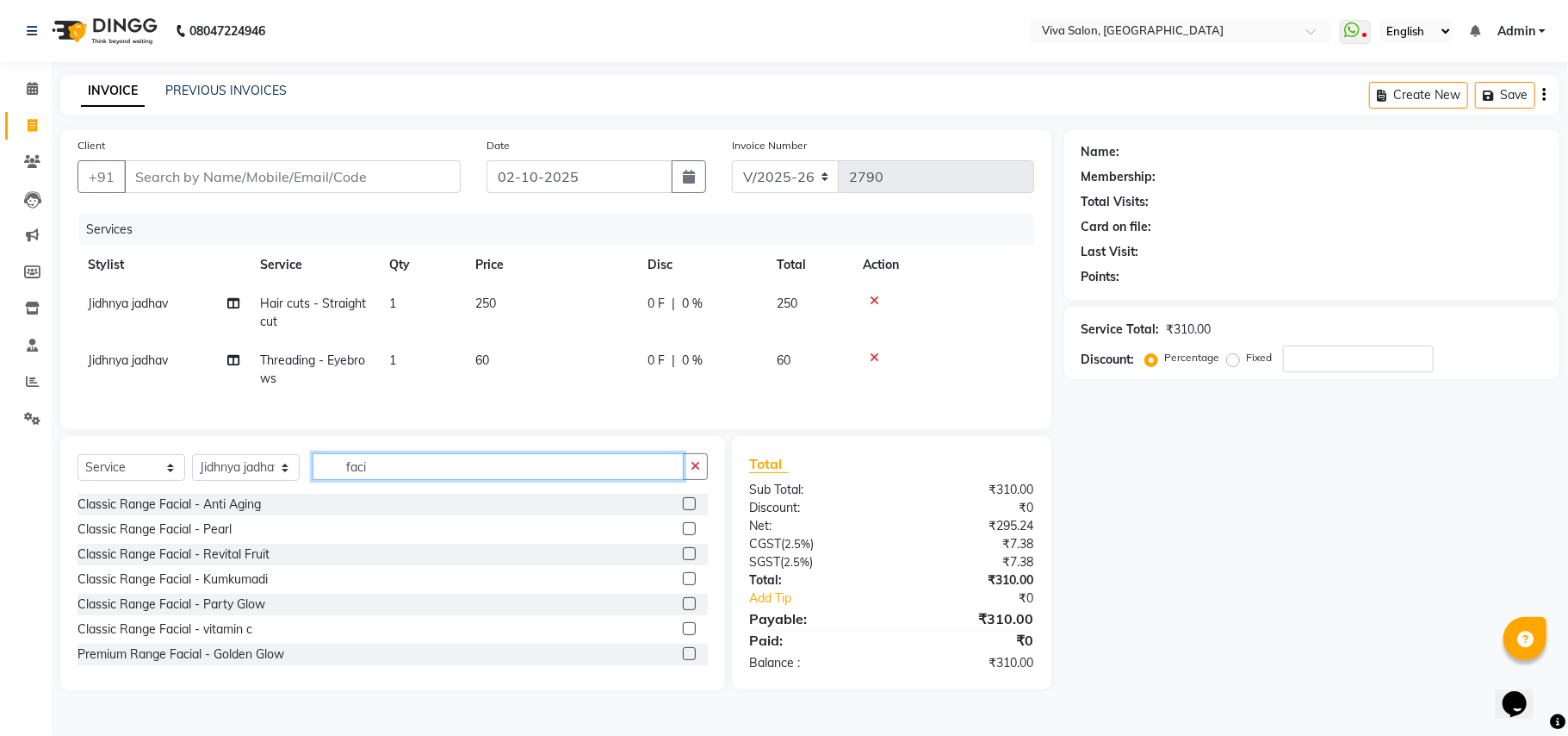
type input "faci"
click at [683, 610] on label at bounding box center [689, 603] width 13 height 13
click at [683, 610] on input "checkbox" at bounding box center [688, 604] width 12 height 12
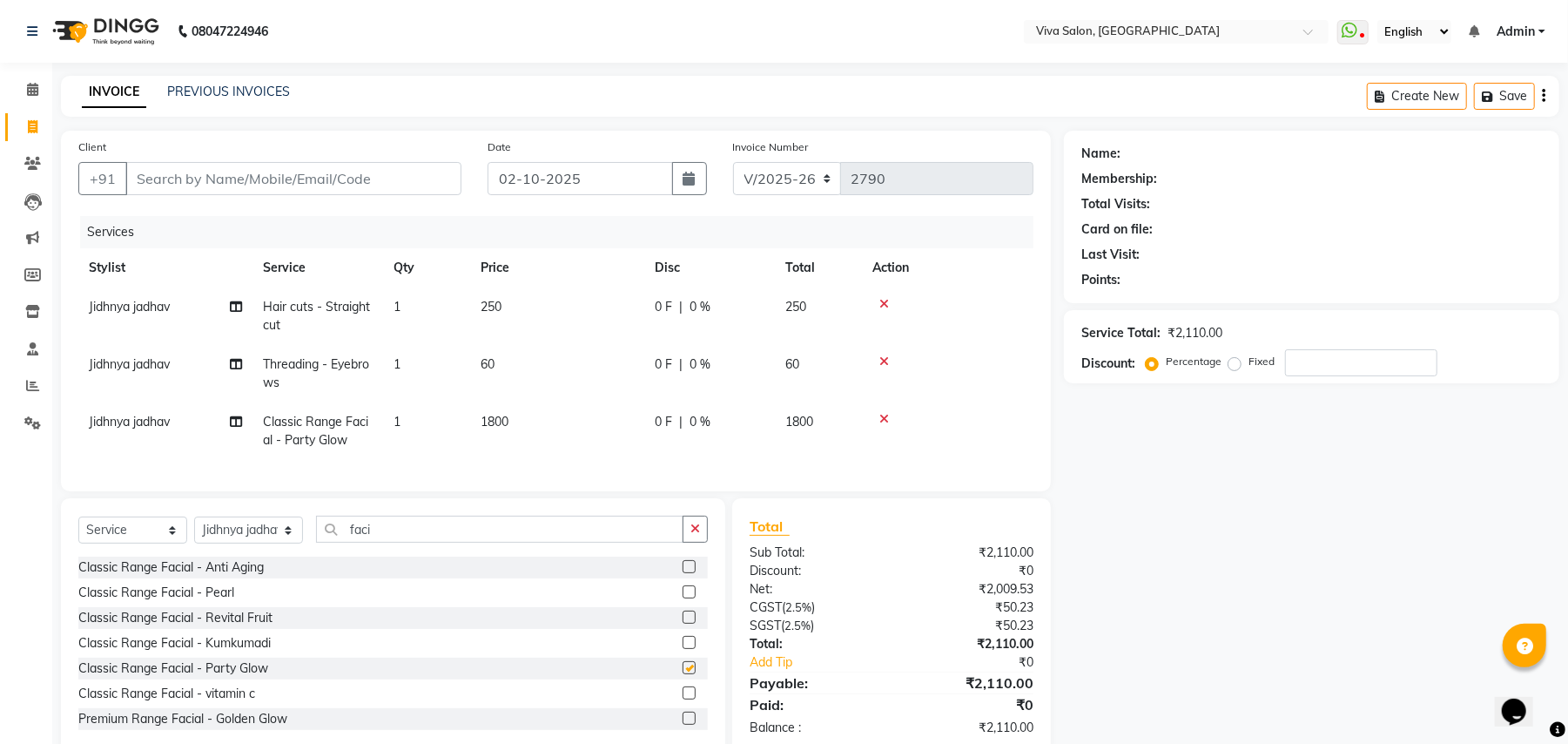
checkbox input "false"
click at [697, 534] on icon "button" at bounding box center [695, 529] width 10 height 13
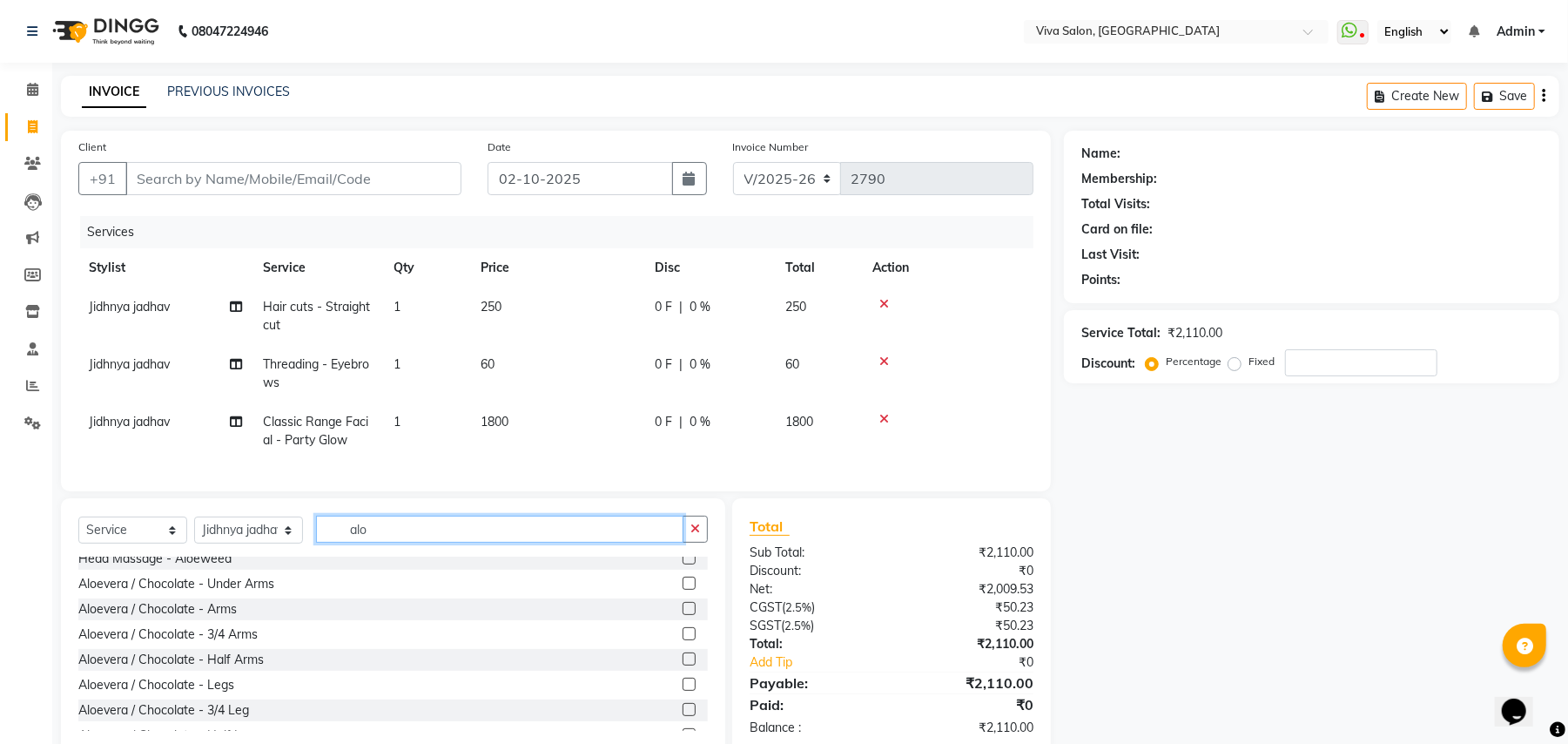
scroll to position [0, 0]
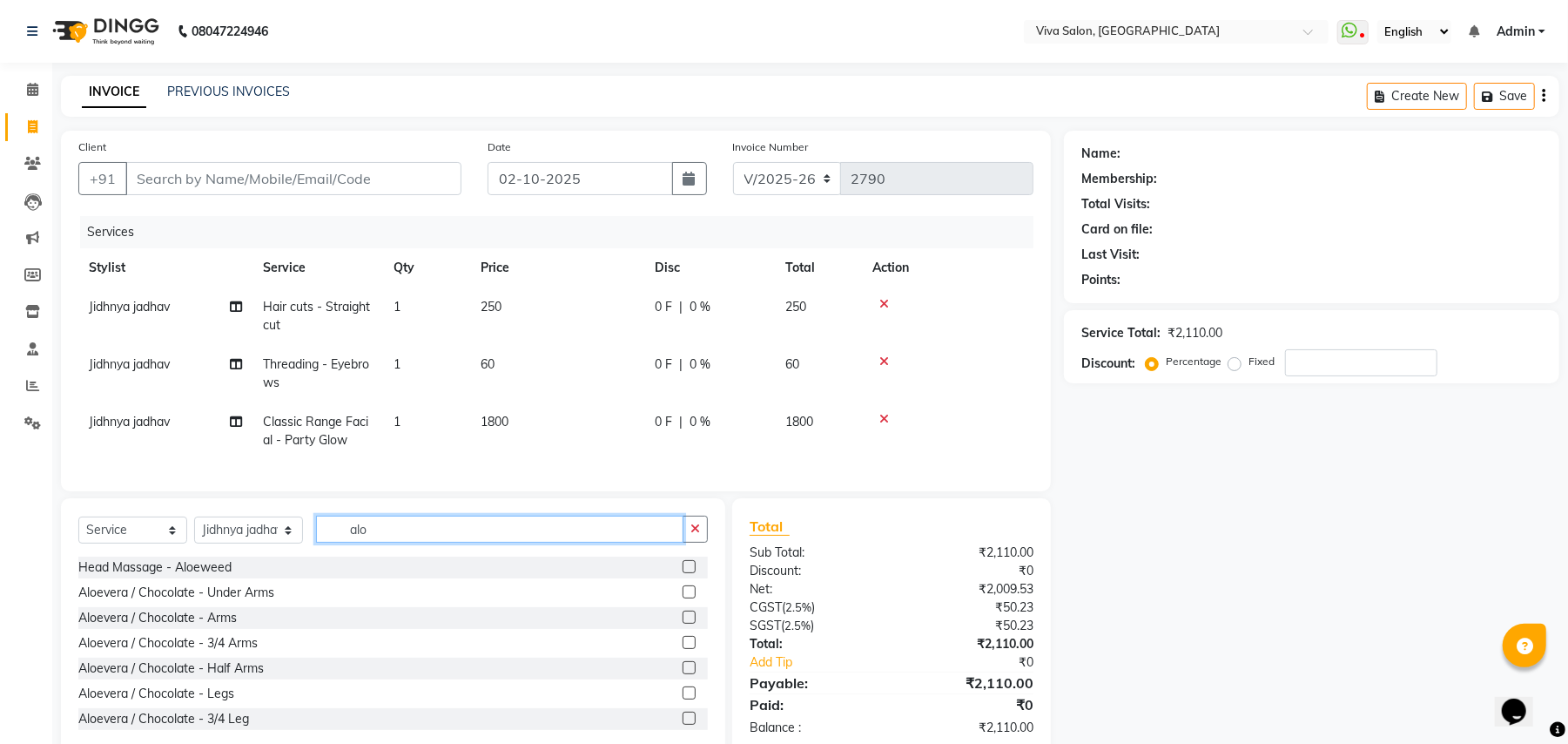
type input "alo"
click at [682, 623] on label at bounding box center [689, 617] width 13 height 13
click at [682, 623] on input "checkbox" at bounding box center [688, 618] width 12 height 12
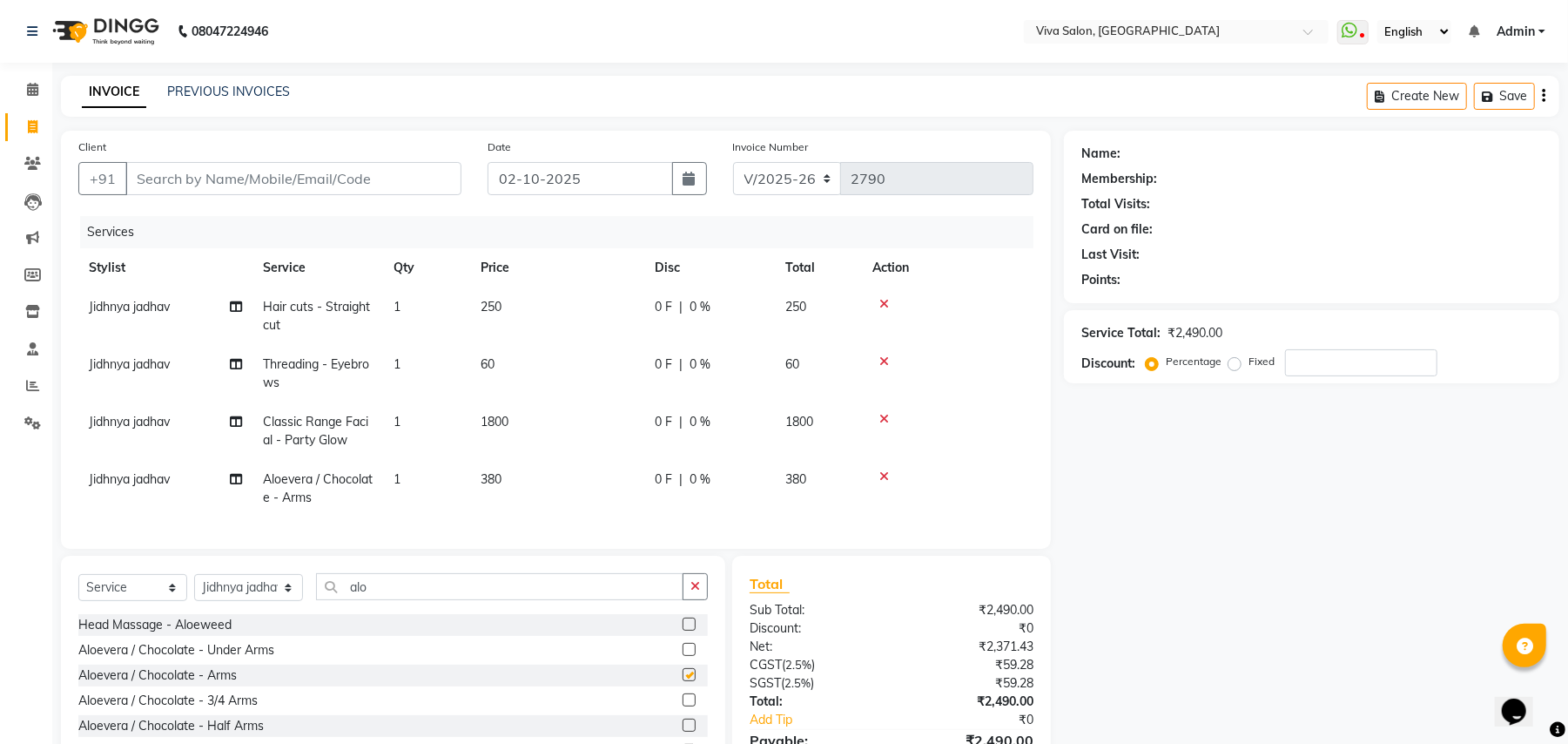
checkbox input "false"
click at [695, 592] on icon "button" at bounding box center [695, 587] width 10 height 13
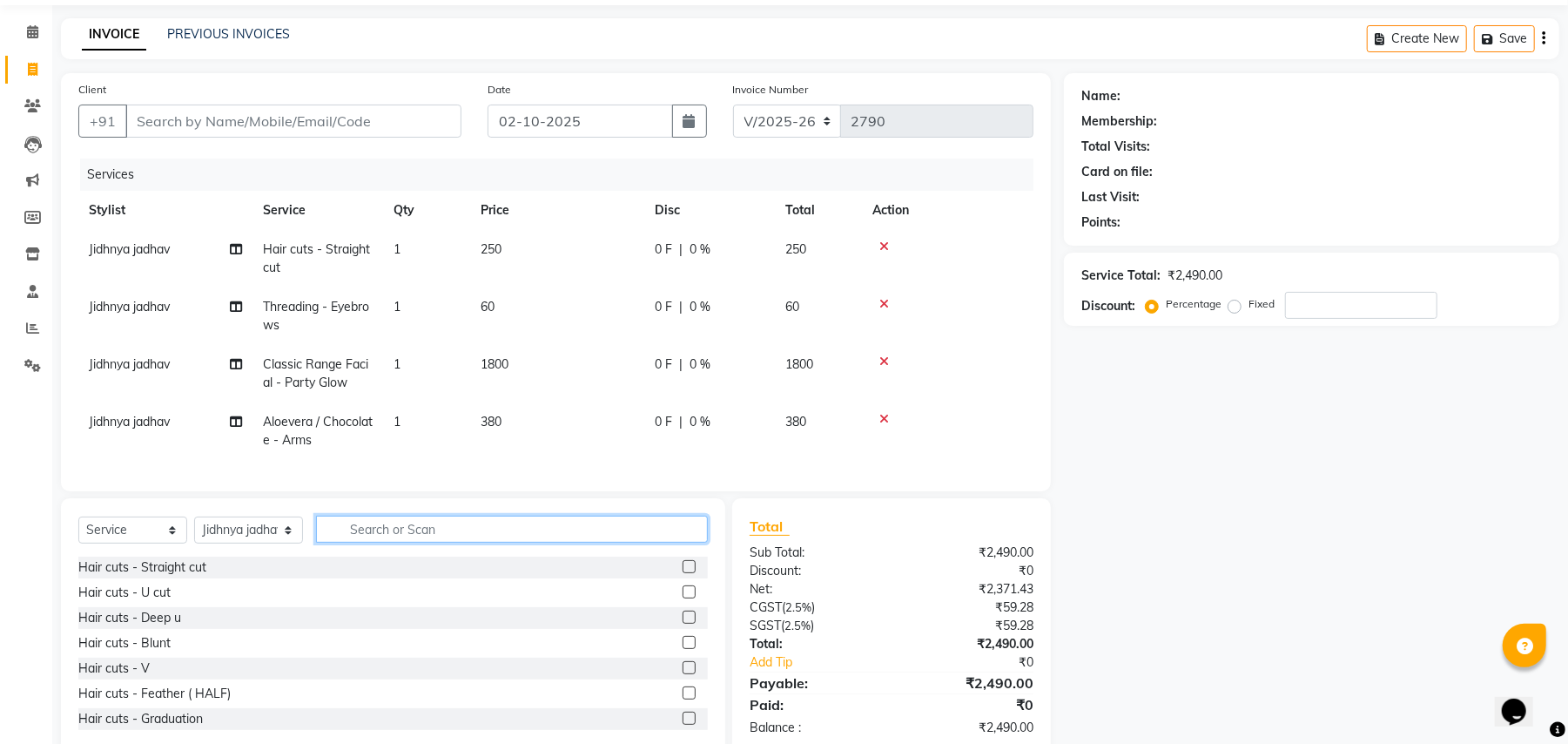
scroll to position [112, 0]
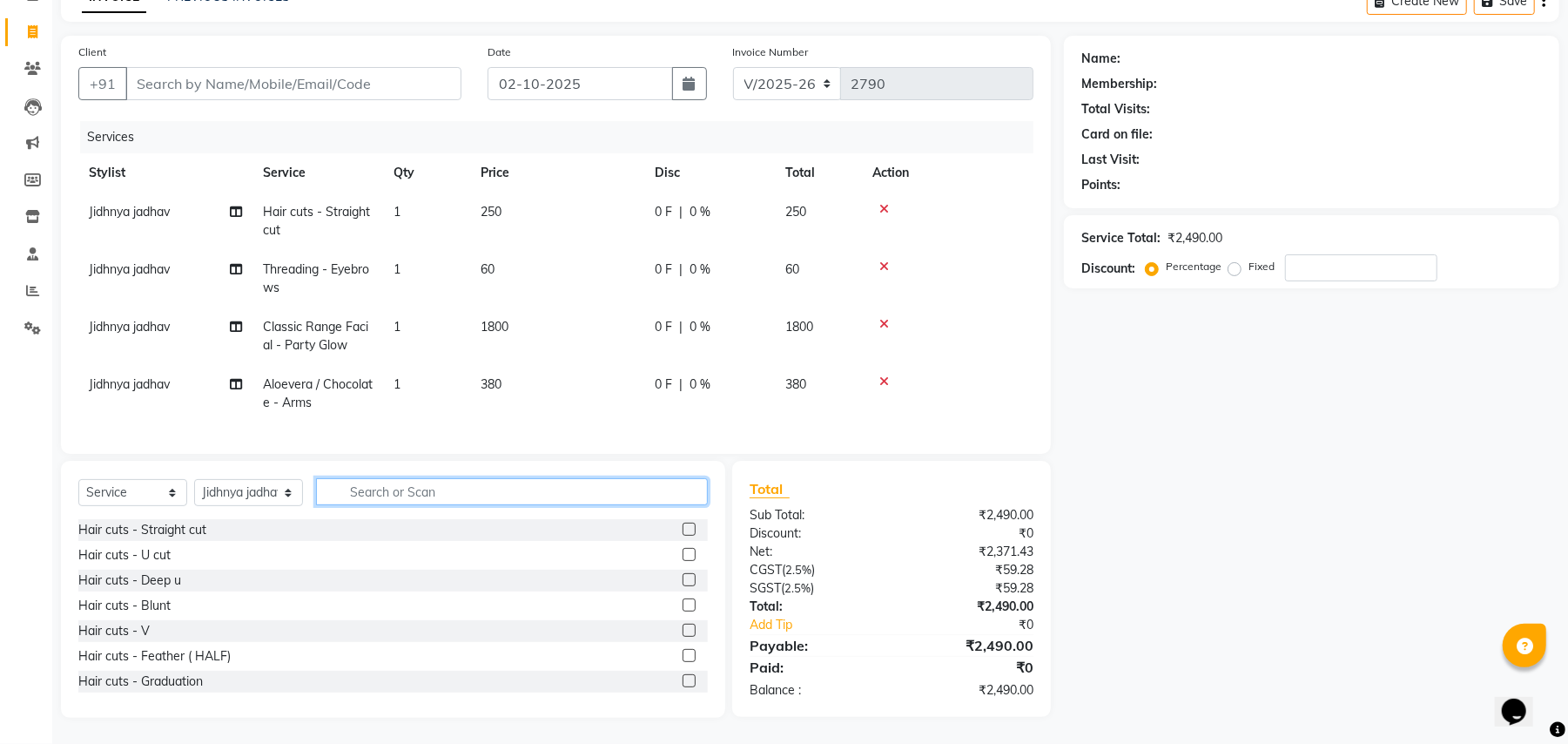
click at [566, 496] on input "text" at bounding box center [512, 491] width 392 height 27
click at [572, 486] on input "text" at bounding box center [512, 491] width 392 height 27
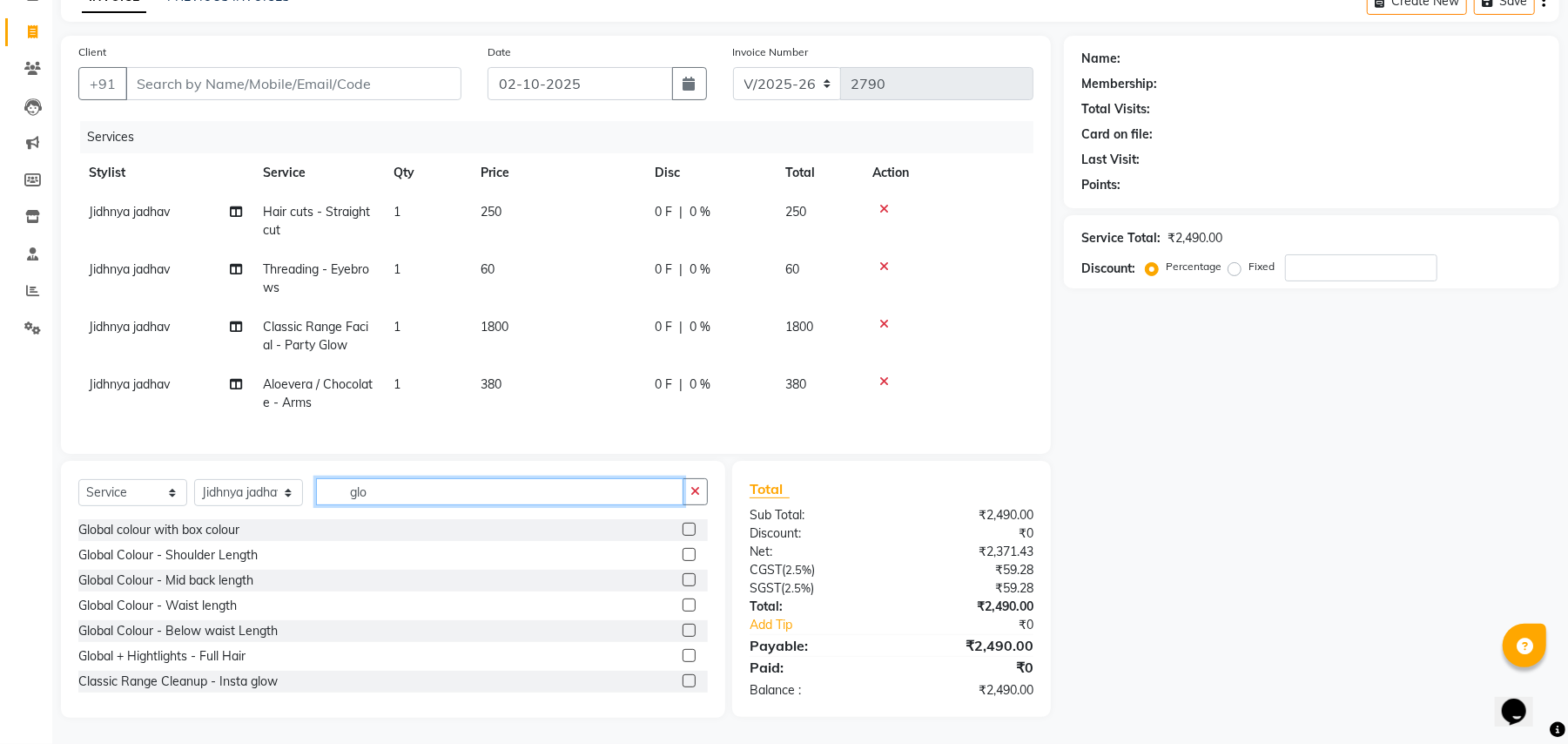
type input "glo"
click at [682, 576] on label at bounding box center [689, 579] width 13 height 13
click at [682, 576] on input "checkbox" at bounding box center [688, 580] width 12 height 12
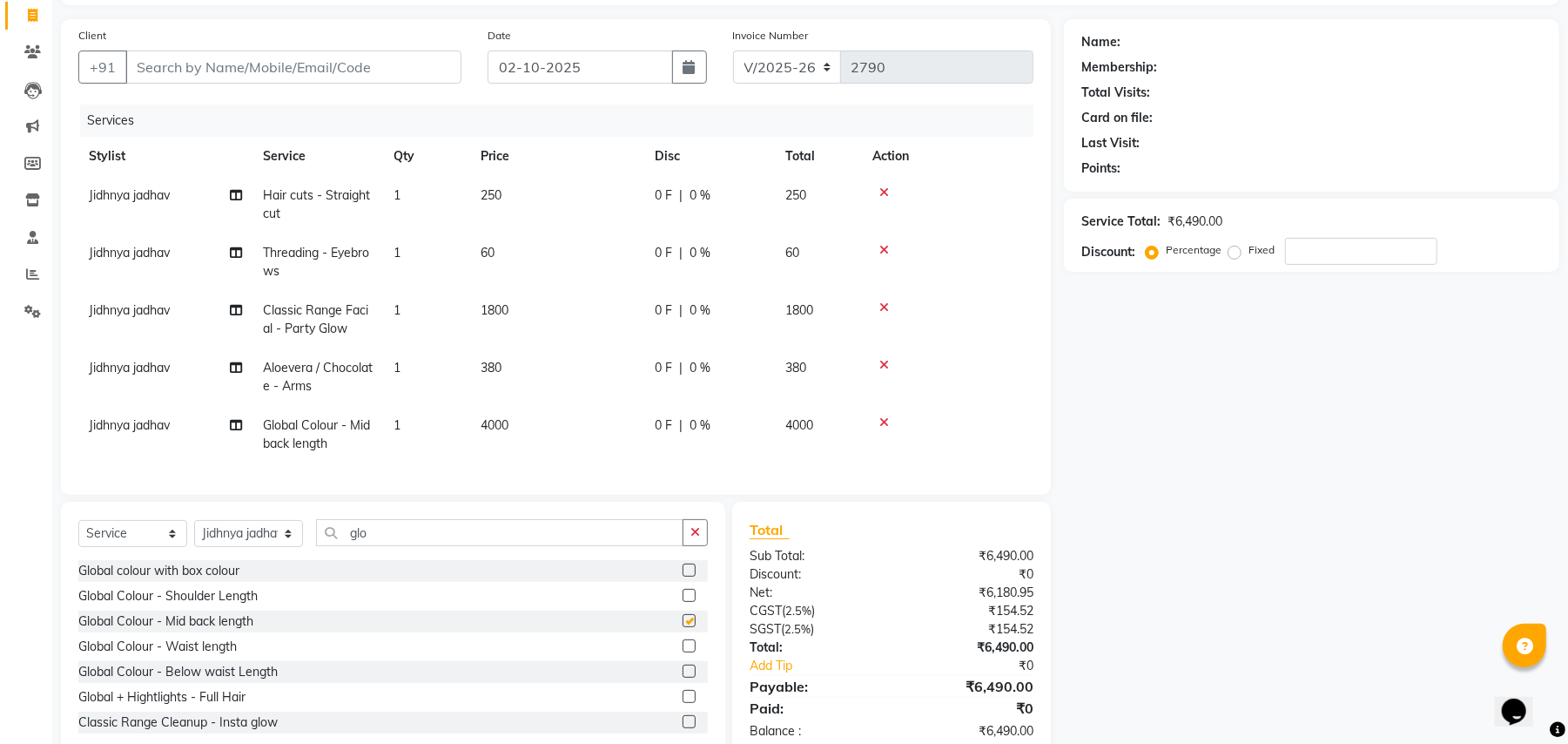
checkbox input "false"
click at [691, 538] on icon "button" at bounding box center [695, 533] width 10 height 13
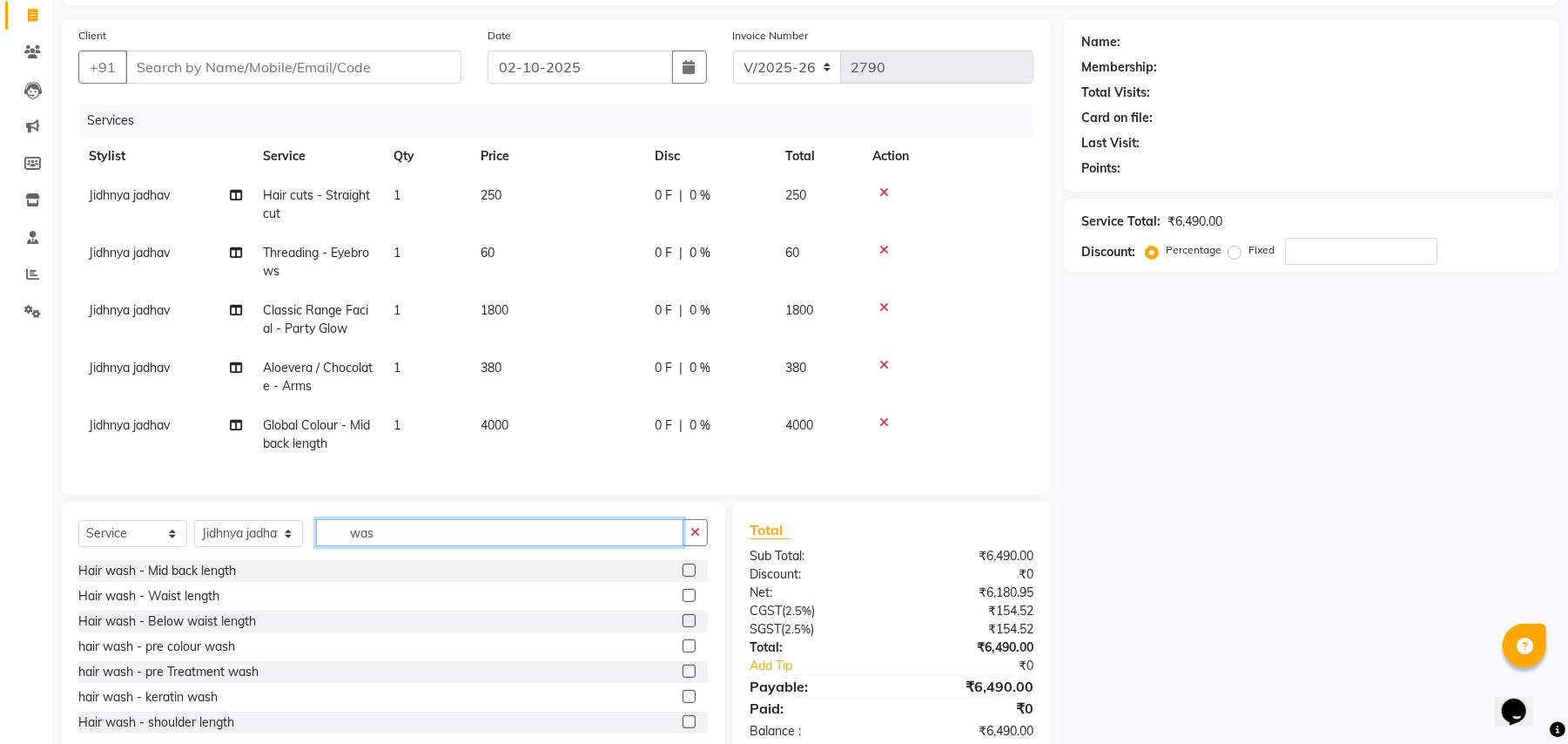
type input "was"
click at [682, 652] on label at bounding box center [689, 646] width 13 height 13
click at [682, 652] on input "checkbox" at bounding box center [688, 647] width 12 height 12
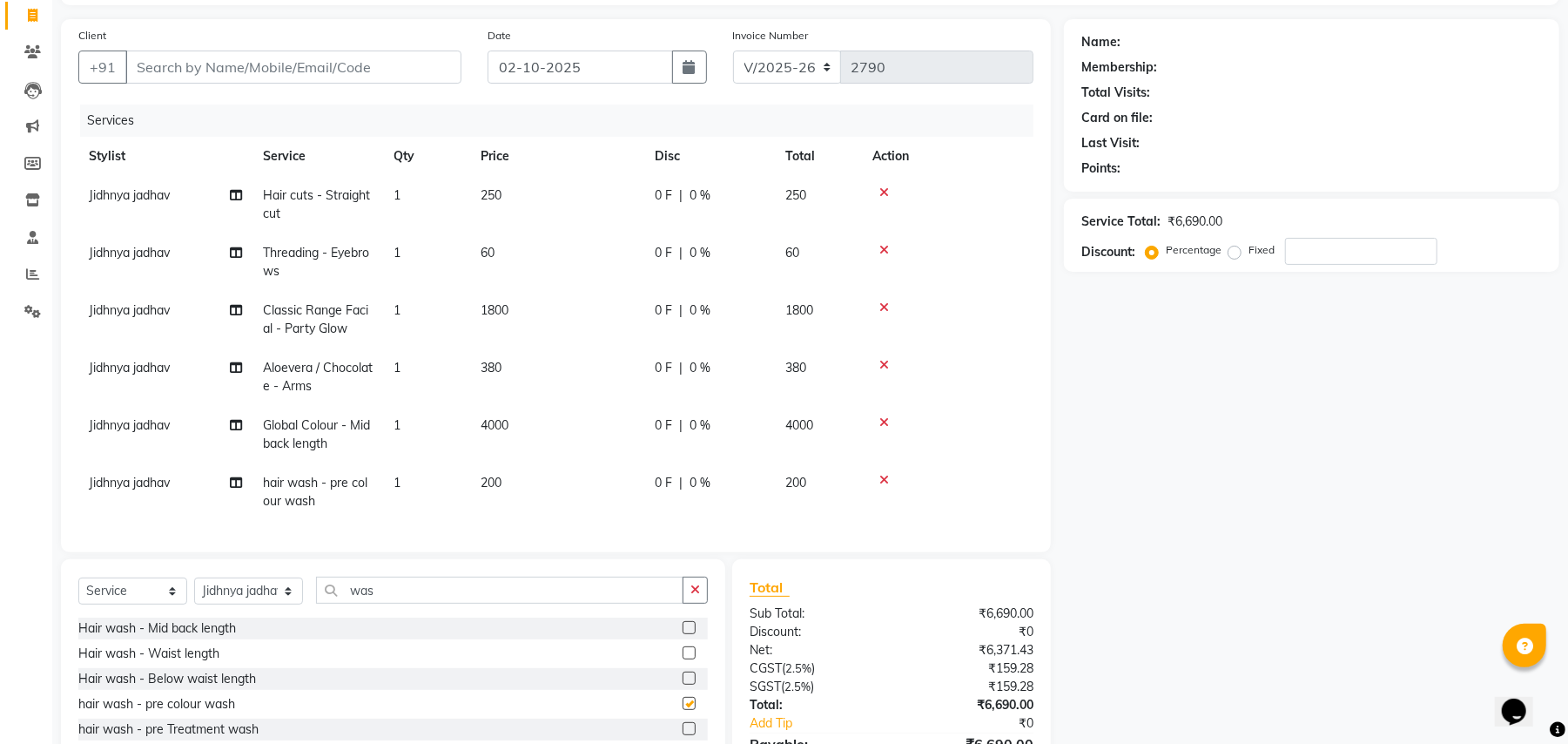
checkbox input "false"
click at [669, 489] on span "0 F" at bounding box center [663, 483] width 17 height 18
click at [669, 560] on div "Select Service Product Membership Package Voucher Prepaid Gift Card Select Styl…" at bounding box center [393, 688] width 664 height 257
select select "63724"
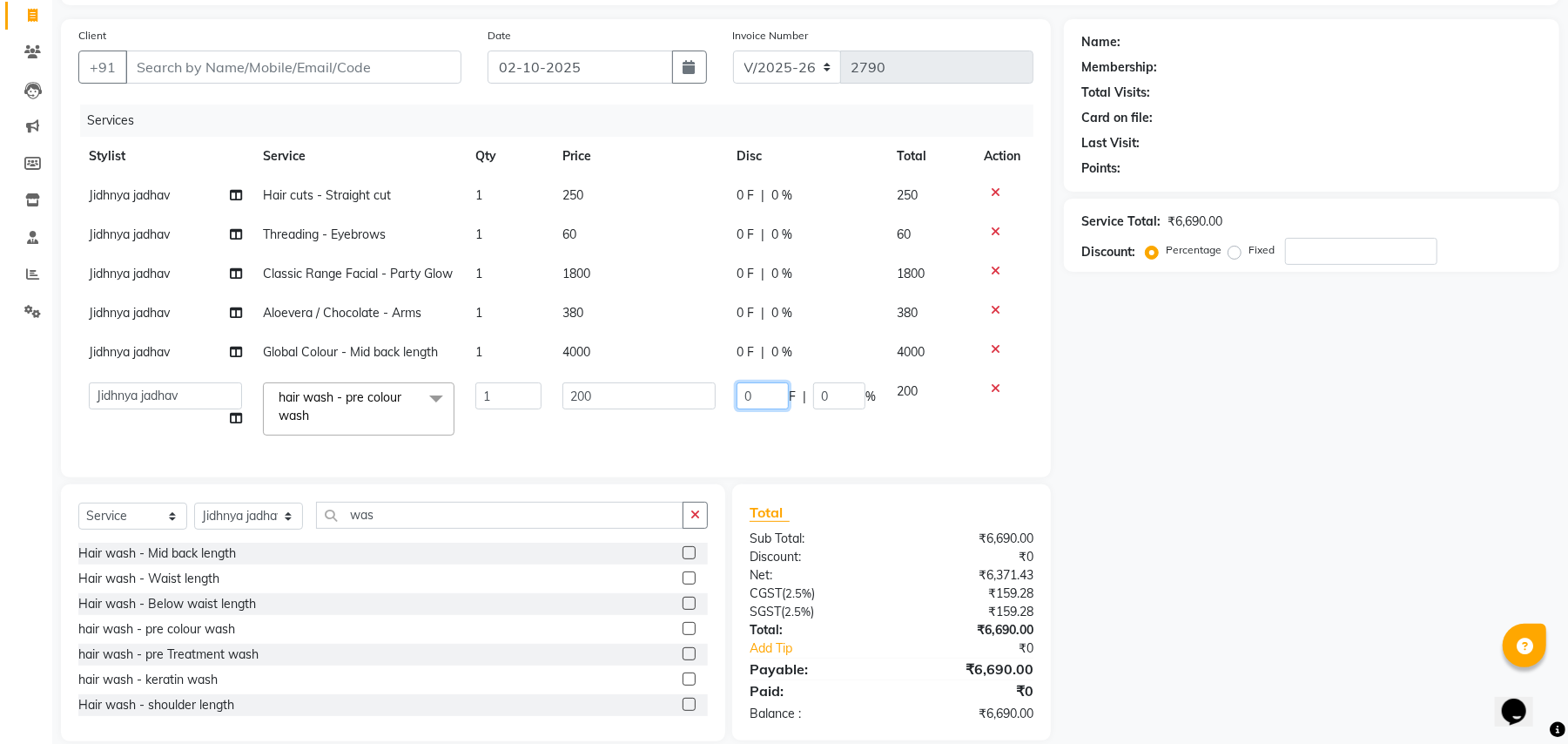
click at [764, 397] on input "0" at bounding box center [762, 396] width 52 height 27
type input "100"
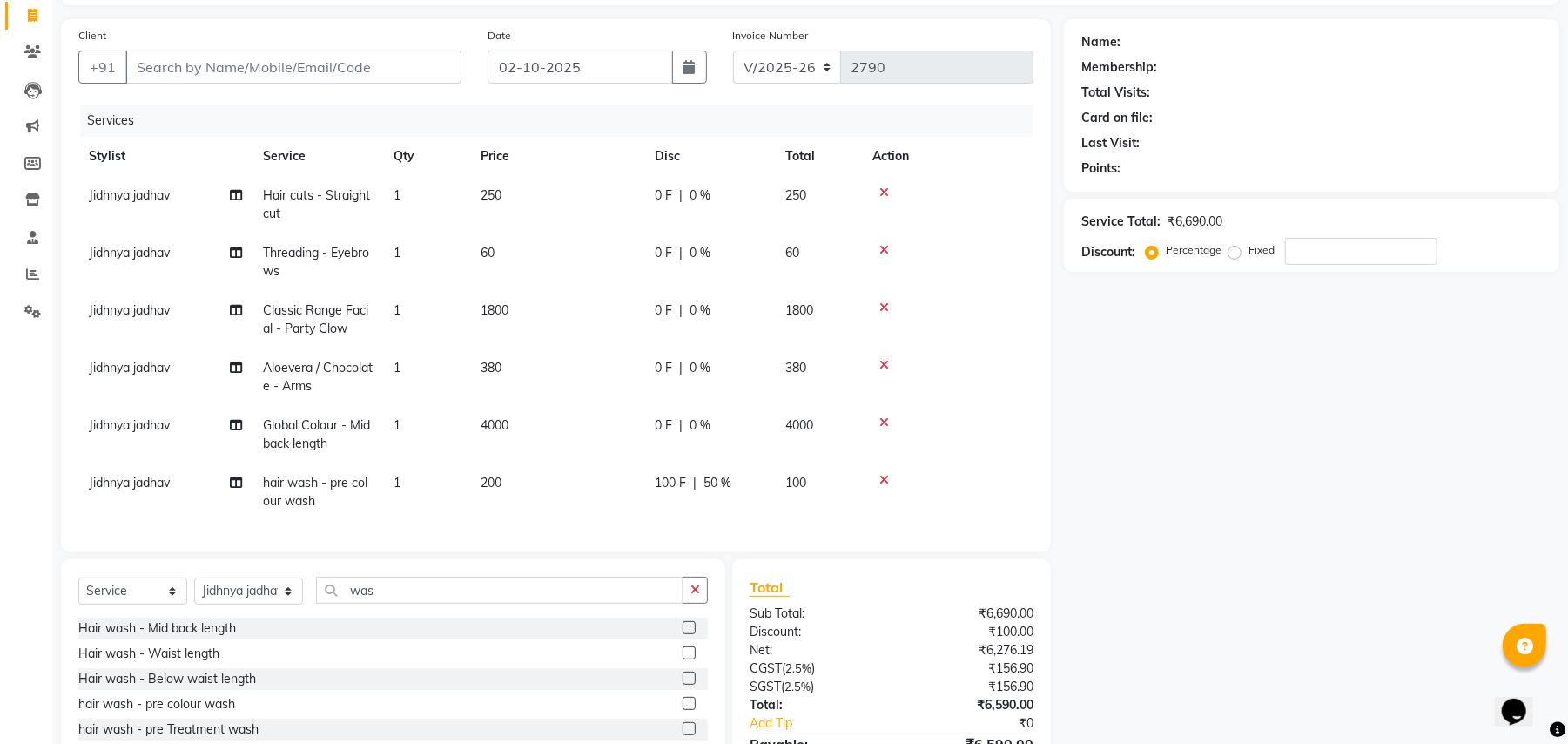
click at [778, 444] on tbody "Jidhnya jadhav Hair cuts - Straight cut 1 250 0 F | 0 % 250 Jidhnya jadhav Thre…" at bounding box center [556, 348] width 955 height 345
click at [575, 412] on td "4000" at bounding box center [557, 435] width 174 height 58
click at [575, 463] on td "200" at bounding box center [557, 492] width 174 height 58
select select "63724"
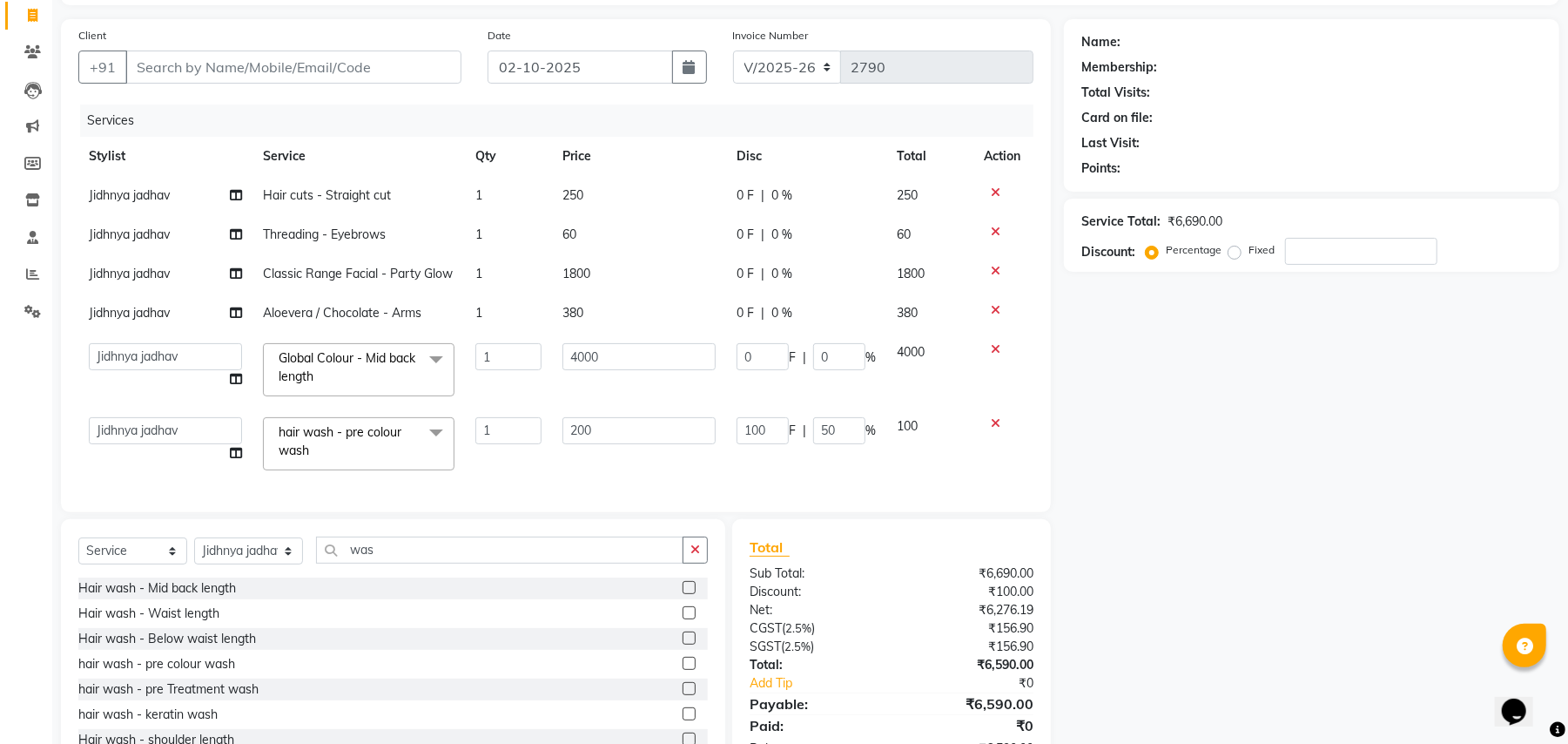
click at [575, 412] on td "200" at bounding box center [639, 444] width 174 height 74
click at [613, 345] on input "4000" at bounding box center [638, 356] width 153 height 27
type input "4"
type input "2000"
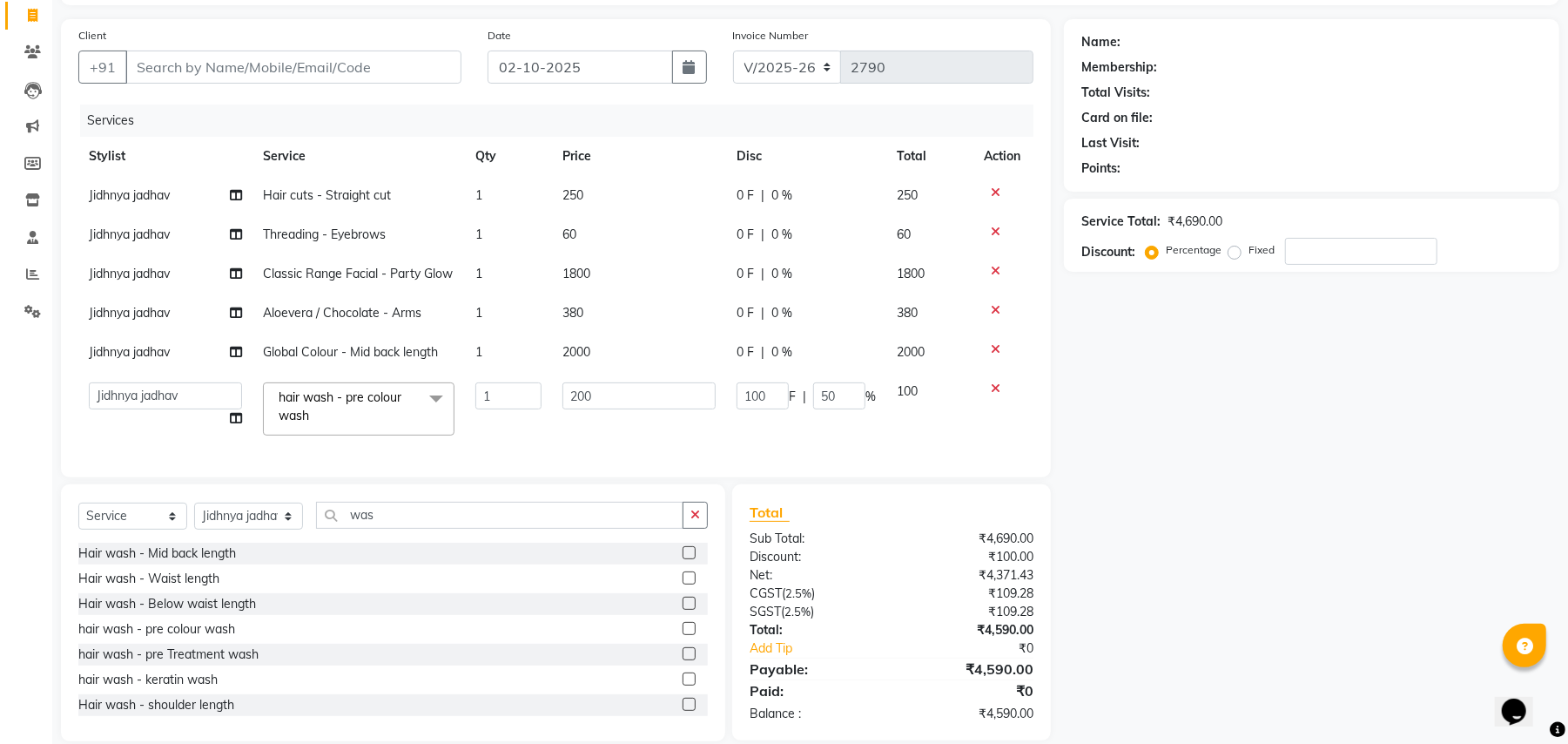
click at [711, 242] on td "60" at bounding box center [639, 235] width 174 height 40
select select "63724"
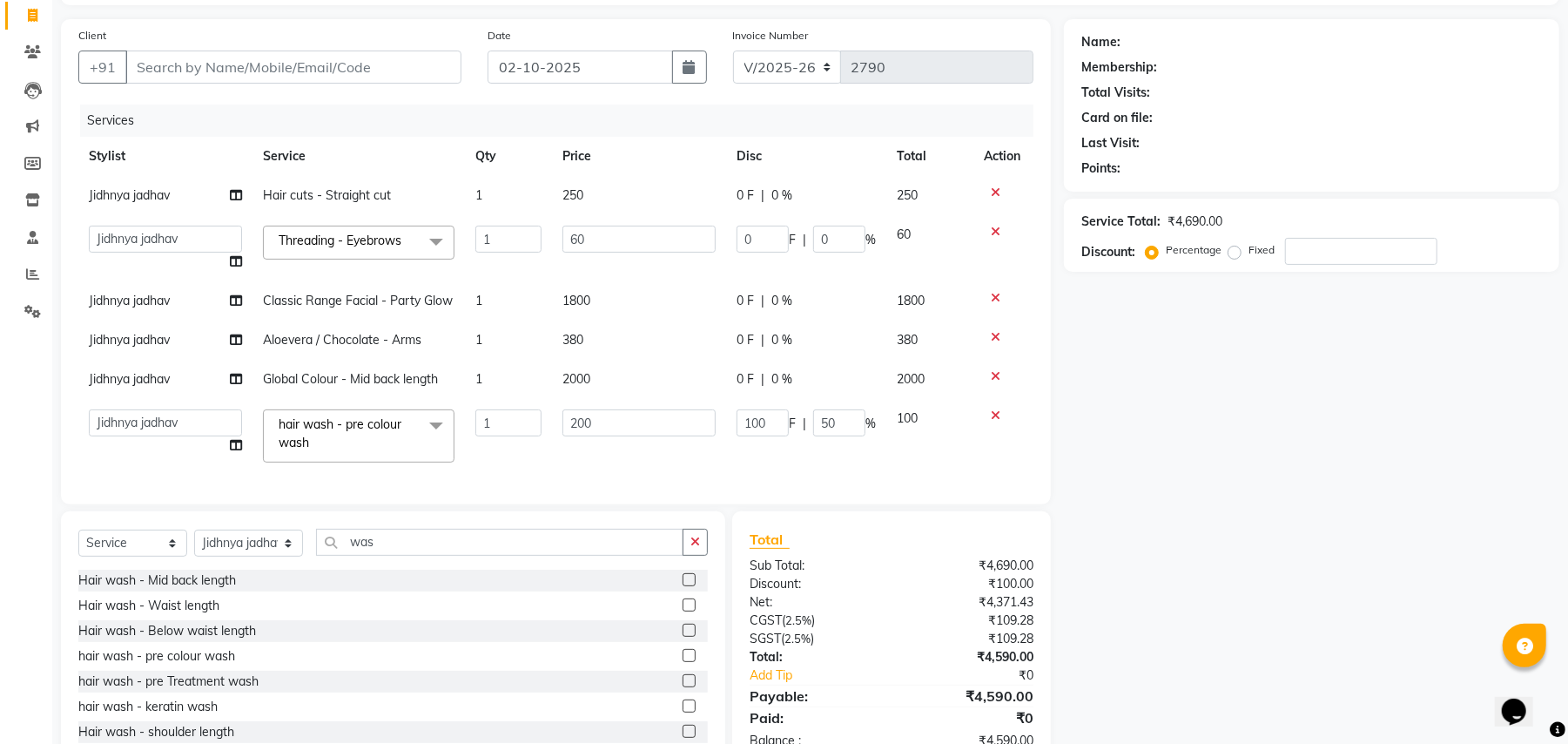
click at [761, 197] on span "|" at bounding box center [762, 195] width 4 height 18
select select "63724"
click at [658, 204] on td "250" at bounding box center [639, 196] width 174 height 40
select select "63724"
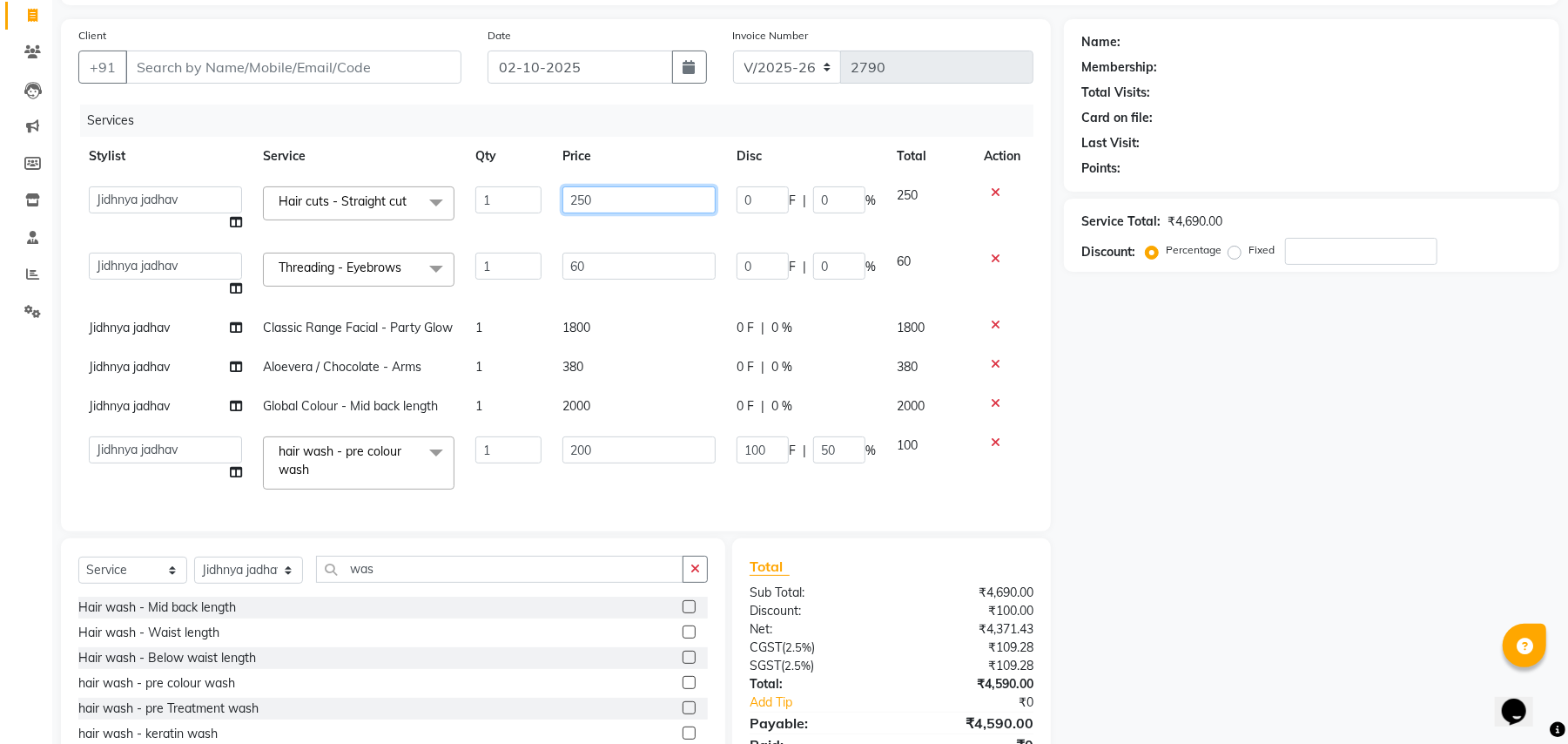
click at [658, 204] on input "250" at bounding box center [638, 200] width 153 height 27
type input "299"
click at [651, 253] on input "60" at bounding box center [638, 266] width 153 height 27
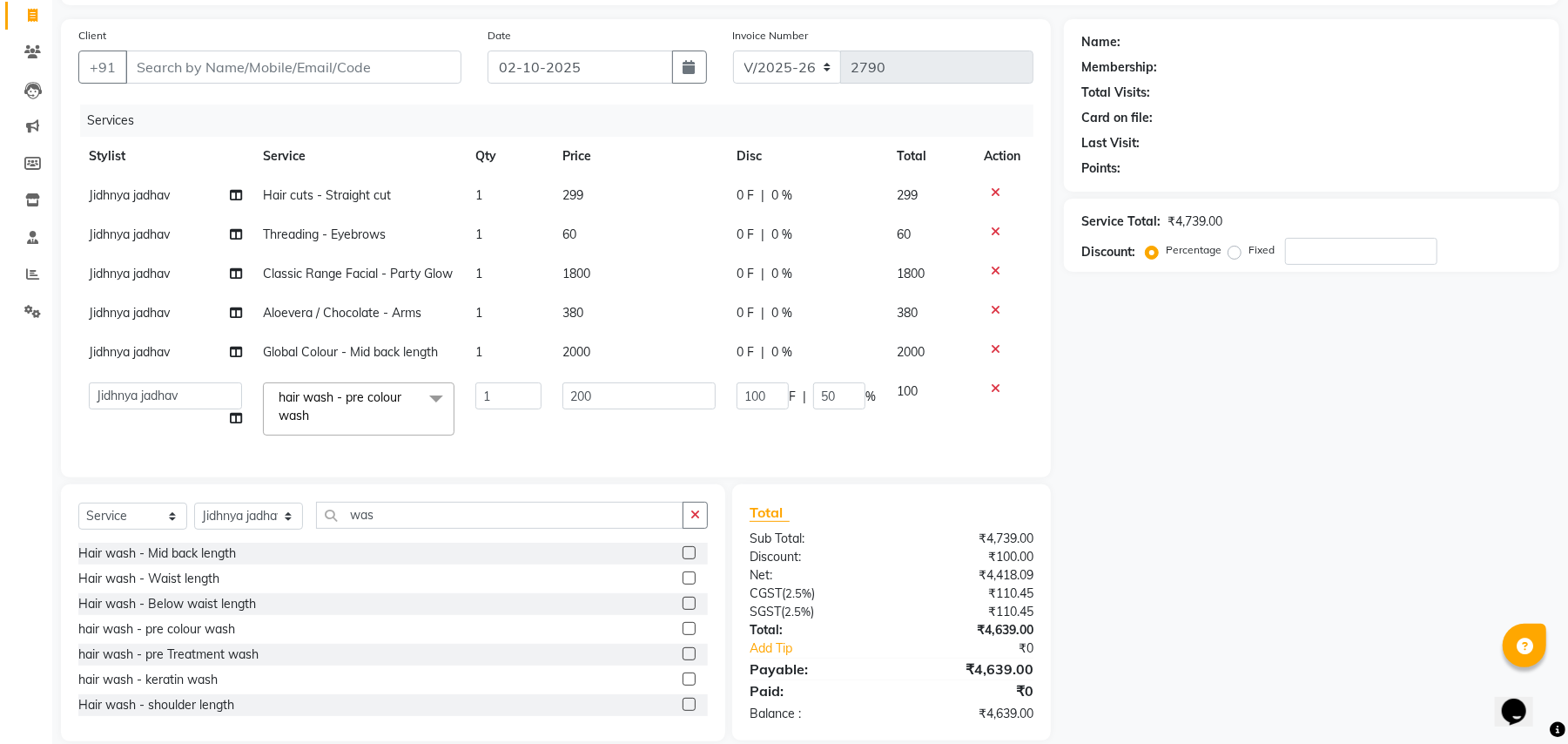
click at [641, 381] on tbody "Jidhnya jadhav Hair cuts - Straight cut 1 299 0 F | 0 % 299 Jidhnya jadhav Thre…" at bounding box center [556, 311] width 955 height 270
drag, startPoint x: 183, startPoint y: 42, endPoint x: 183, endPoint y: 52, distance: 10.0
click at [183, 52] on div "Client +91" at bounding box center [270, 61] width 409 height 71
click at [183, 52] on input "Client" at bounding box center [293, 67] width 336 height 33
type input "s"
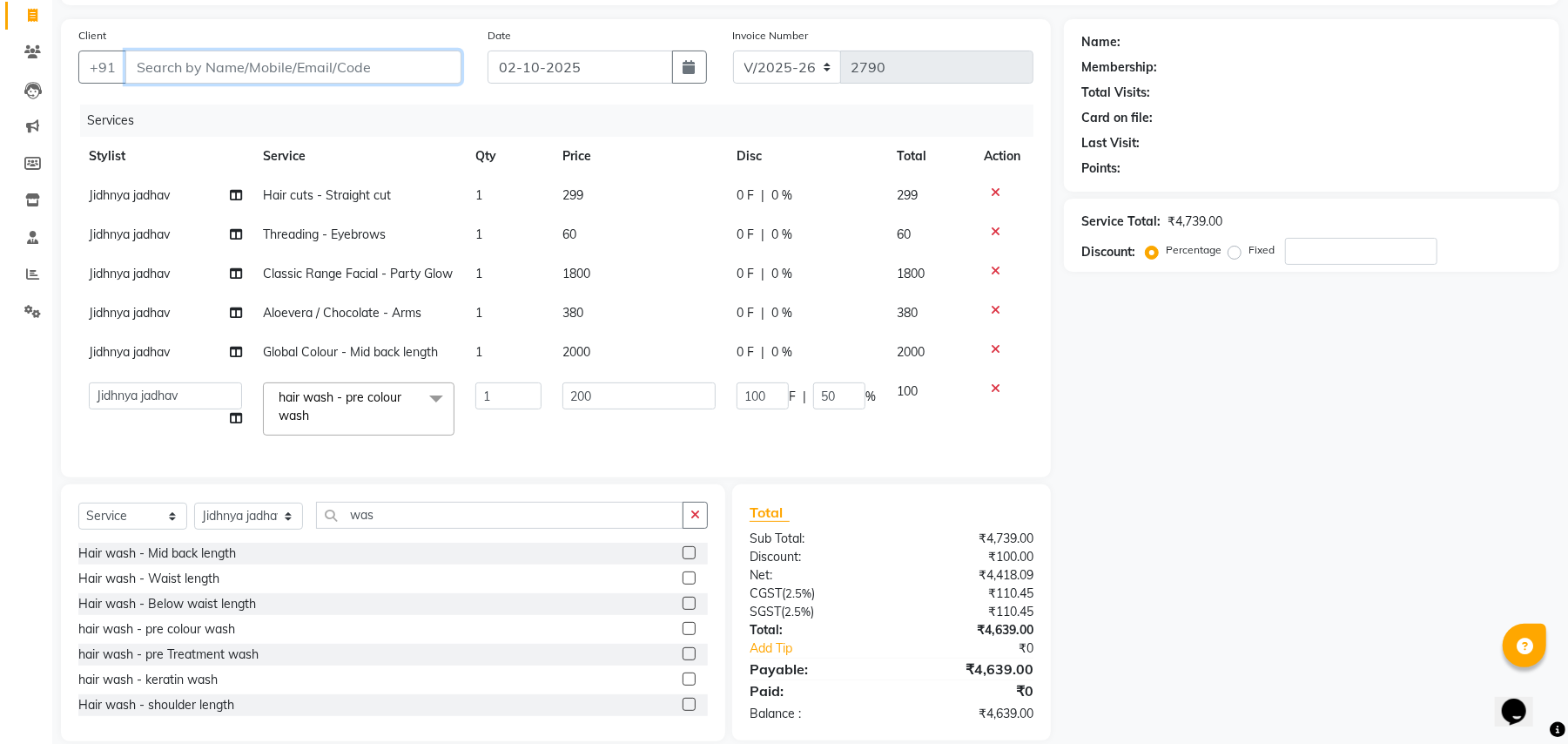
type input "0"
type input "s"
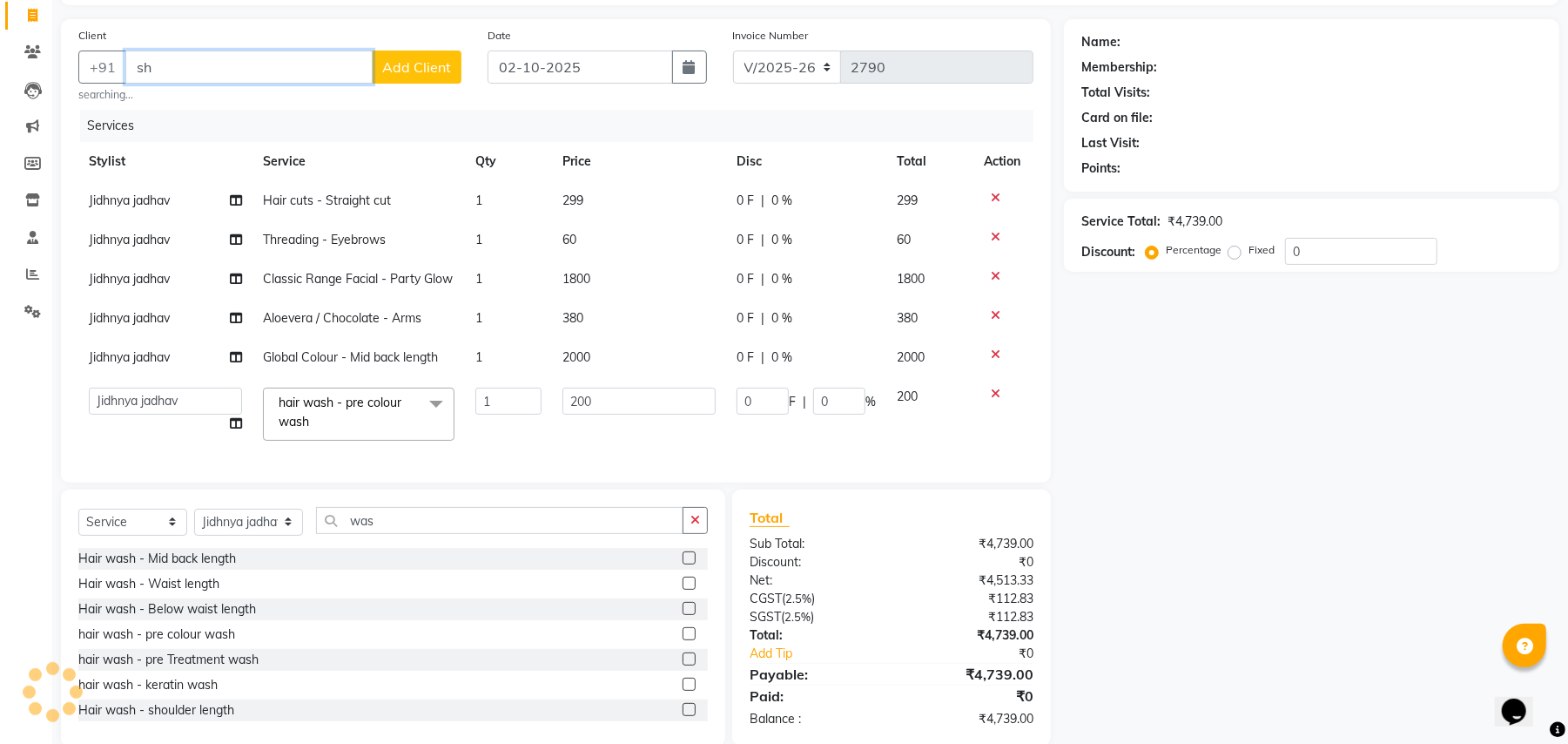
type input "s"
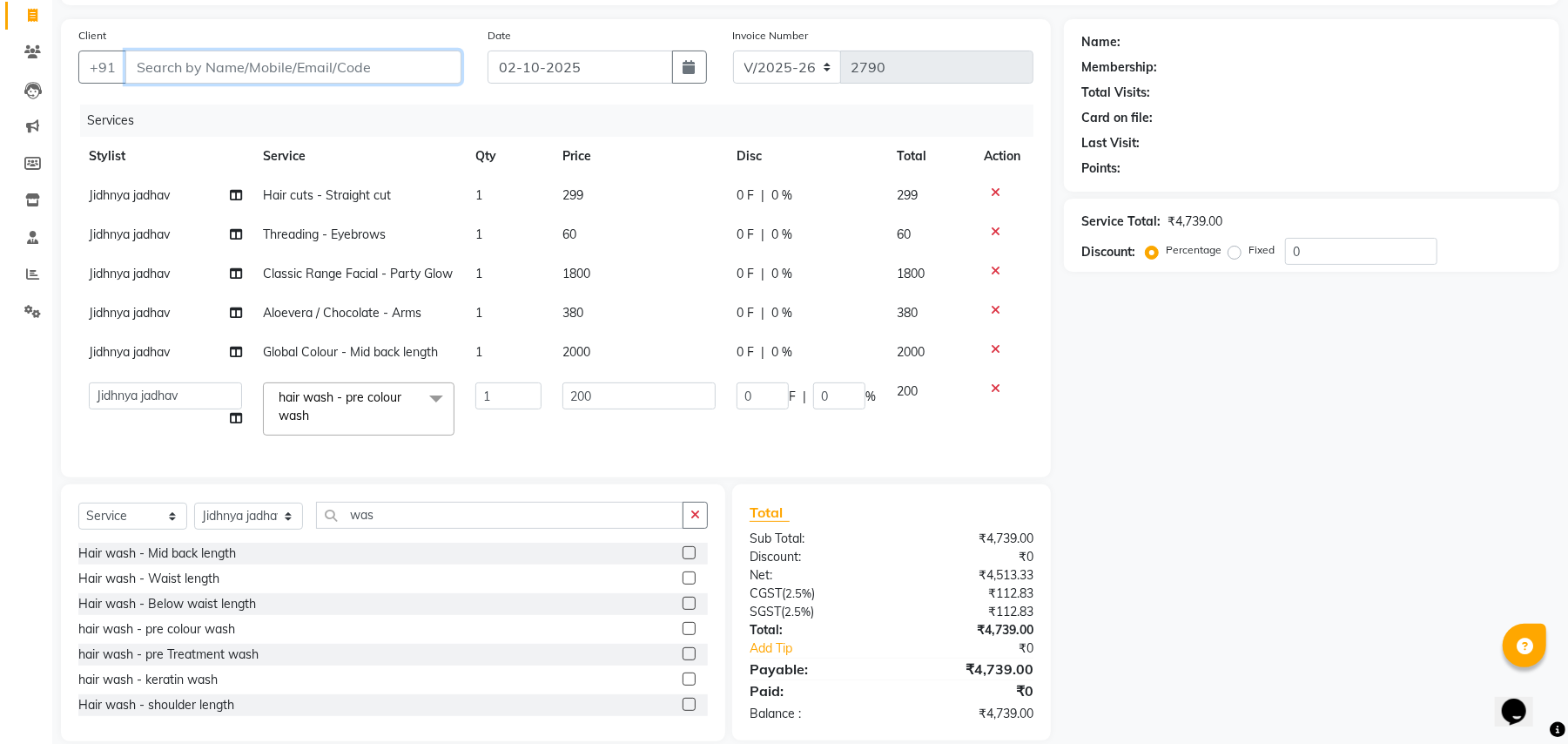
click at [227, 68] on input "Client" at bounding box center [293, 67] width 336 height 33
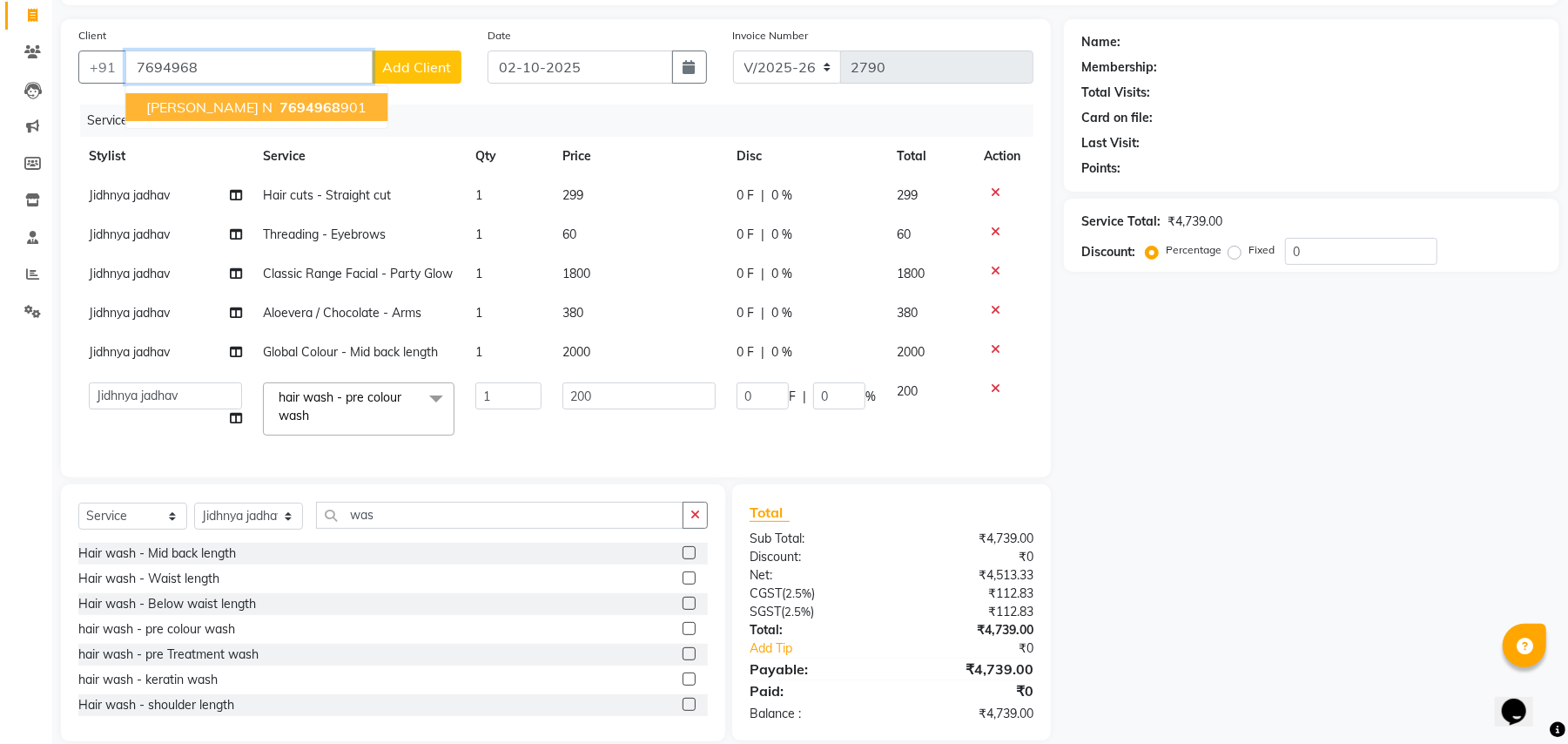
click at [227, 104] on span "[PERSON_NAME] N" at bounding box center [209, 106] width 126 height 17
type input "7694968901"
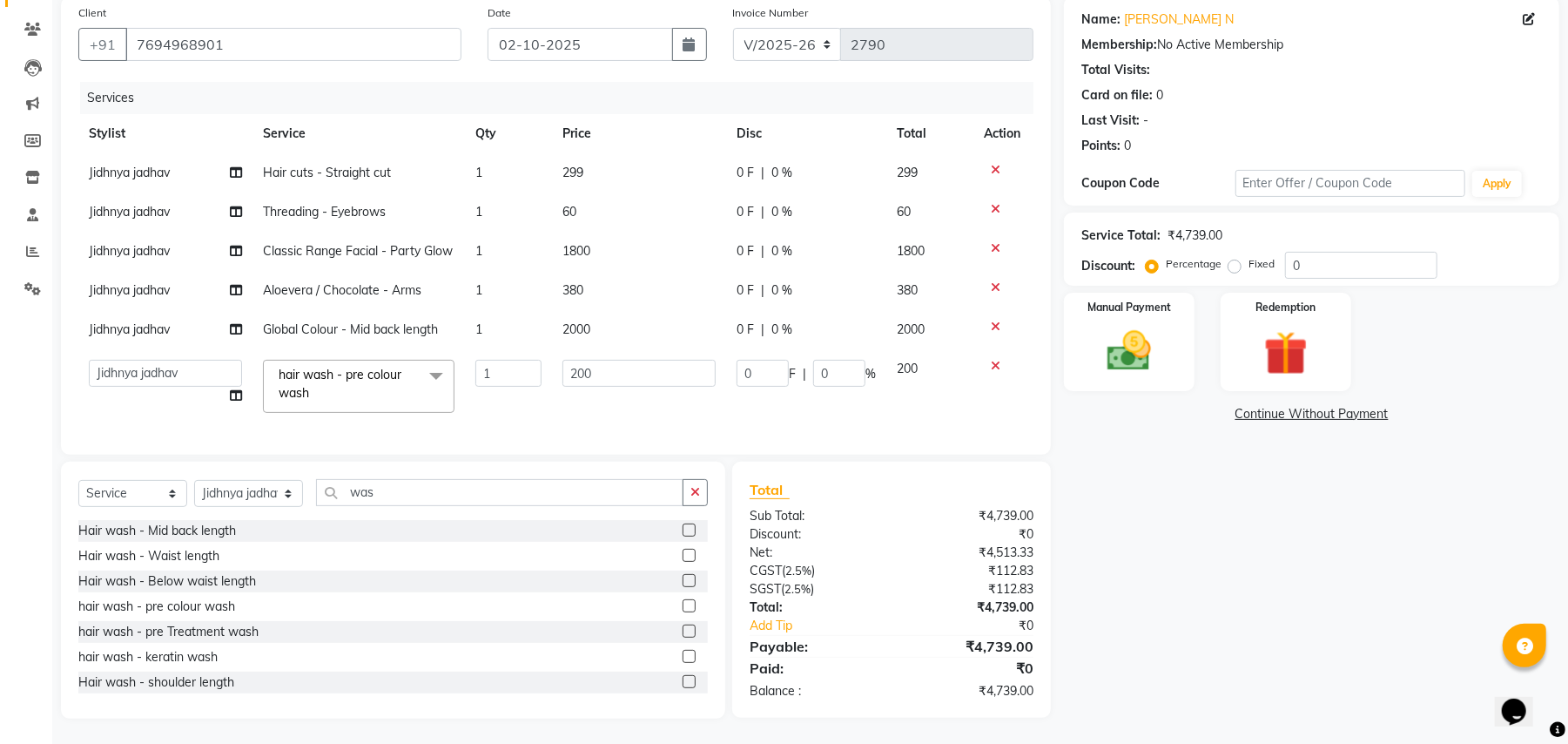
scroll to position [153, 0]
click at [762, 359] on input "0" at bounding box center [762, 372] width 52 height 27
type input "50"
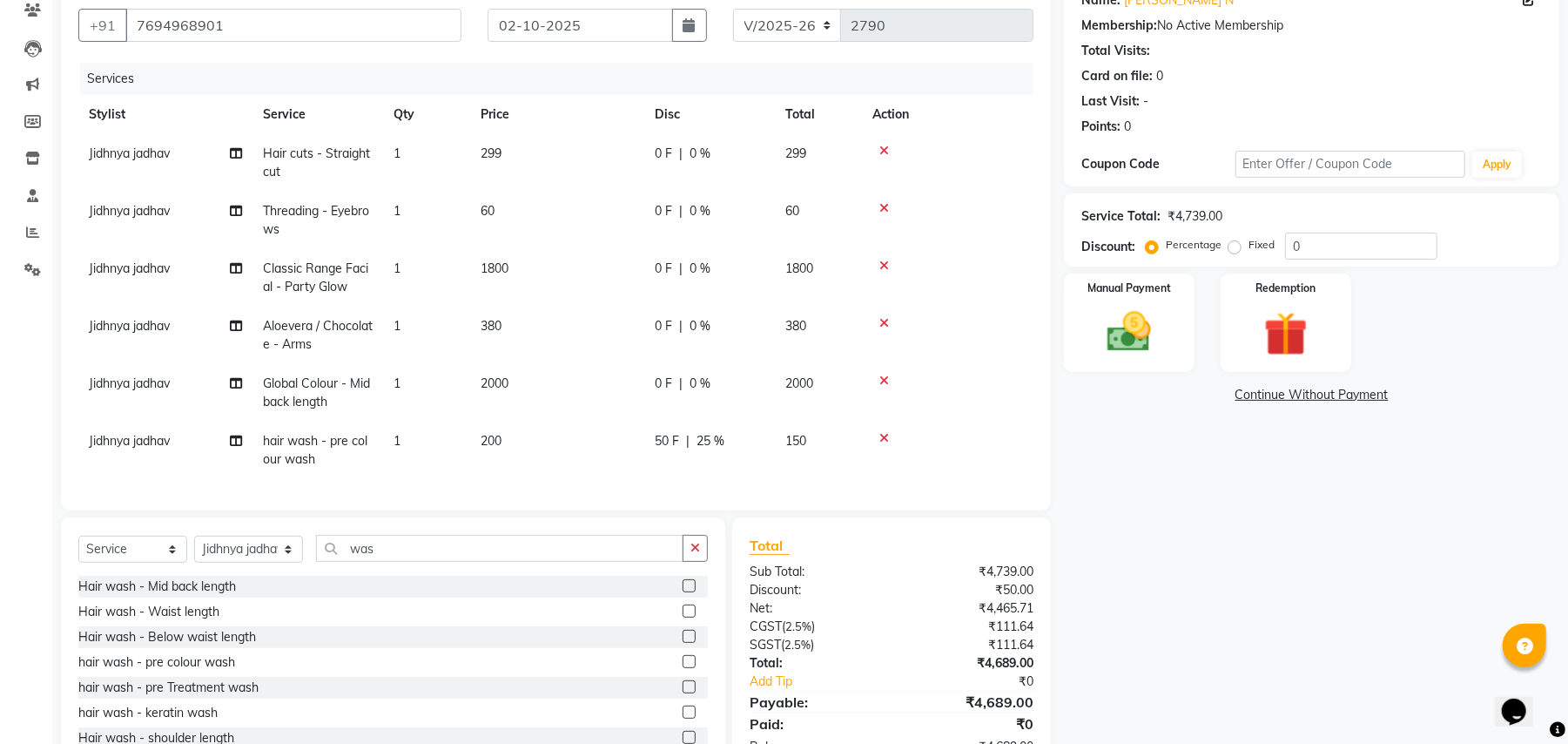
click at [777, 394] on tbody "Jidhnya jadhav Hair cuts - Straight cut 1 299 0 F | 0 % 299 Jidhnya jadhav Thre…" at bounding box center [556, 306] width 955 height 345
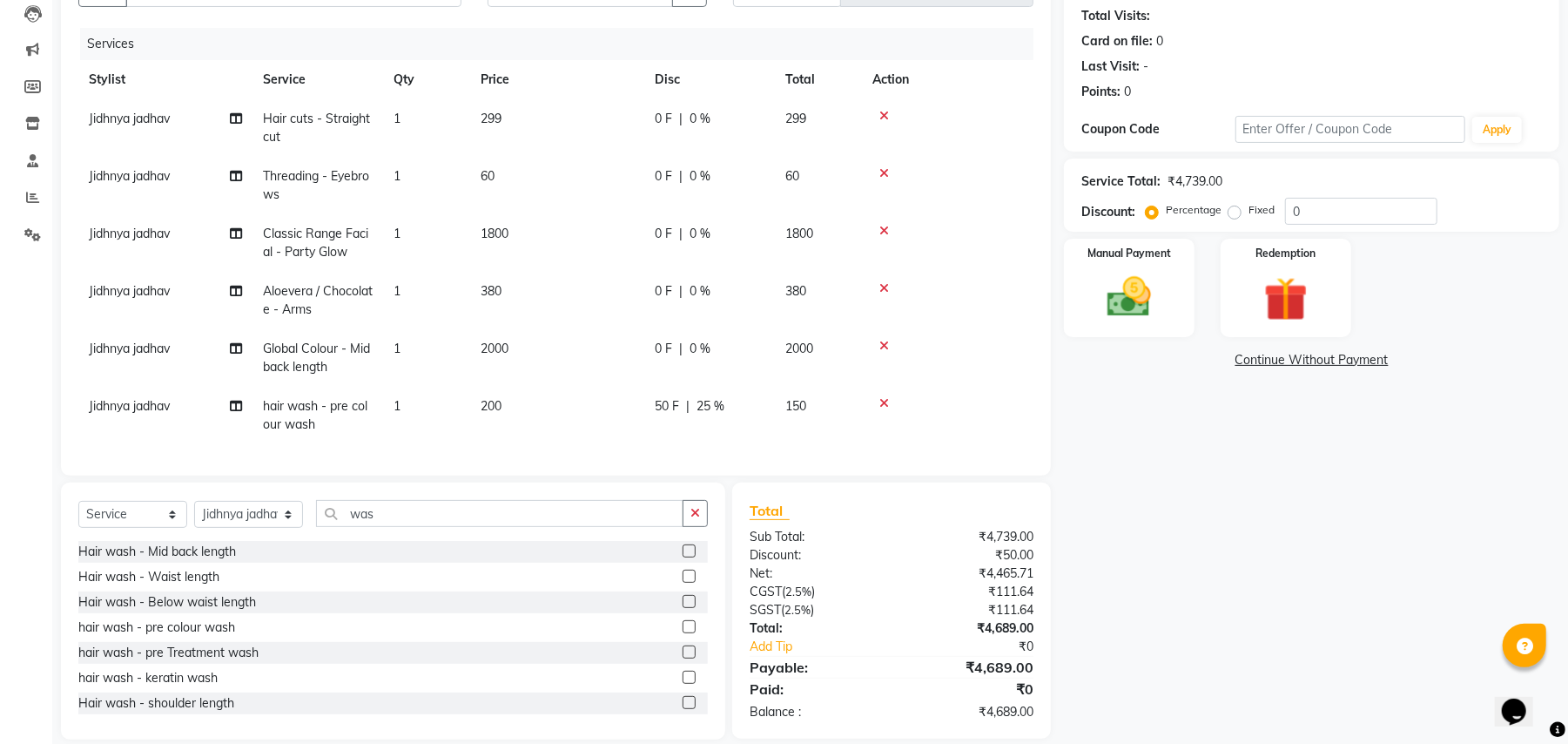
scroll to position [214, 0]
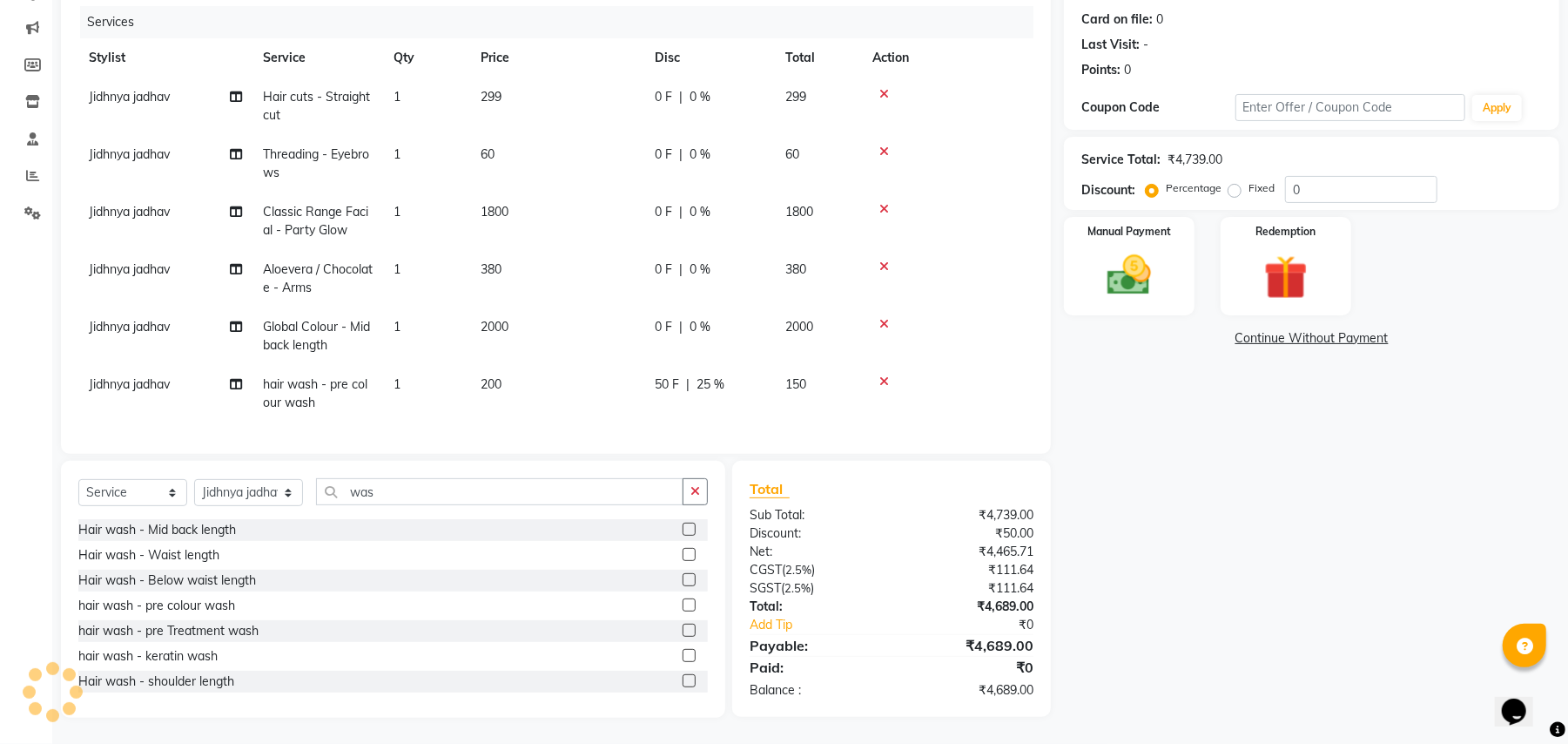
click at [956, 345] on td at bounding box center [947, 336] width 172 height 58
click at [1115, 648] on div "Name: [PERSON_NAME] N Membership: No Active Membership Total Visits: Card on fi…" at bounding box center [1317, 319] width 508 height 797
click at [1138, 283] on img at bounding box center [1128, 275] width 75 height 53
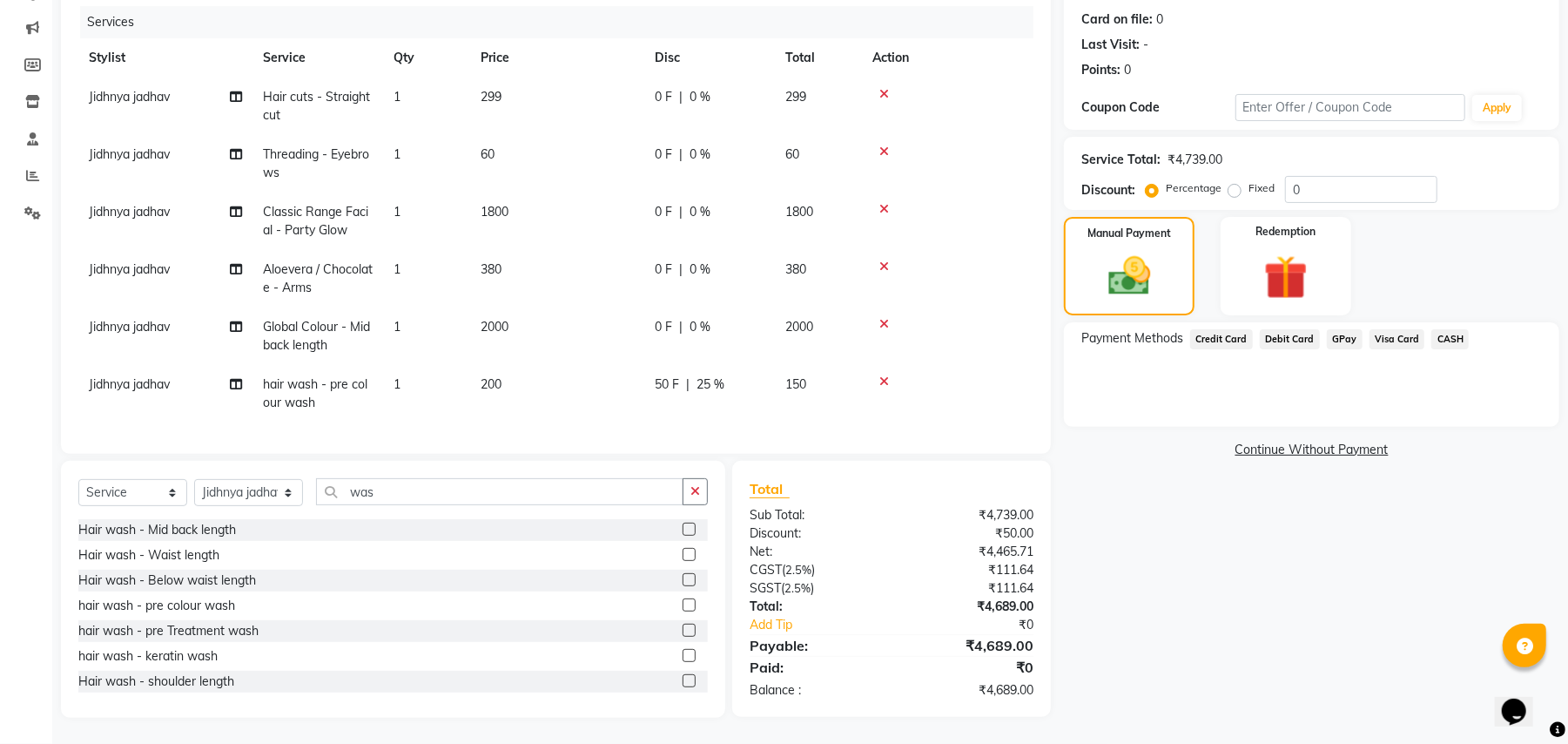
click at [1337, 333] on span "GPay" at bounding box center [1344, 339] width 36 height 20
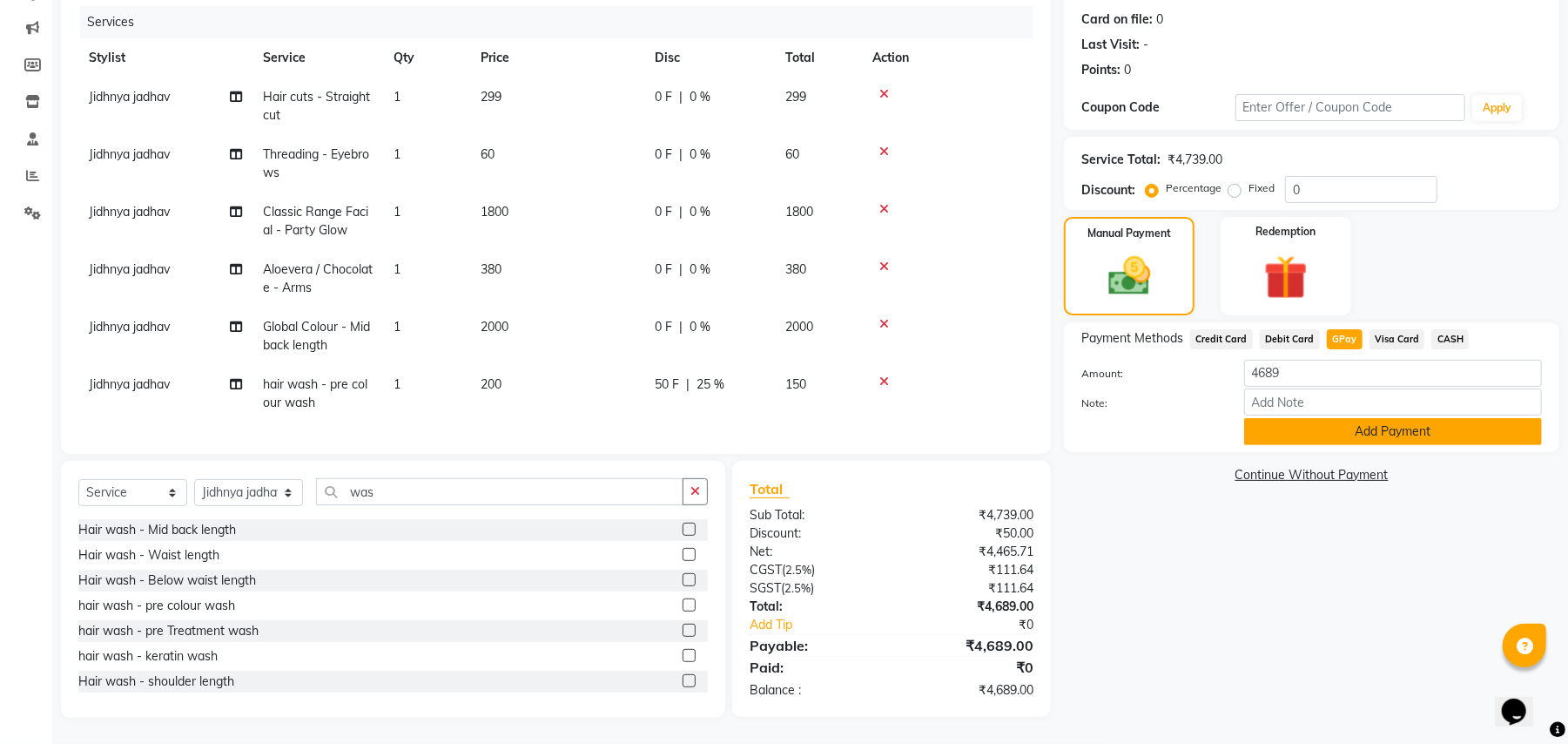
click at [1332, 429] on button "Add Payment" at bounding box center [1392, 432] width 298 height 27
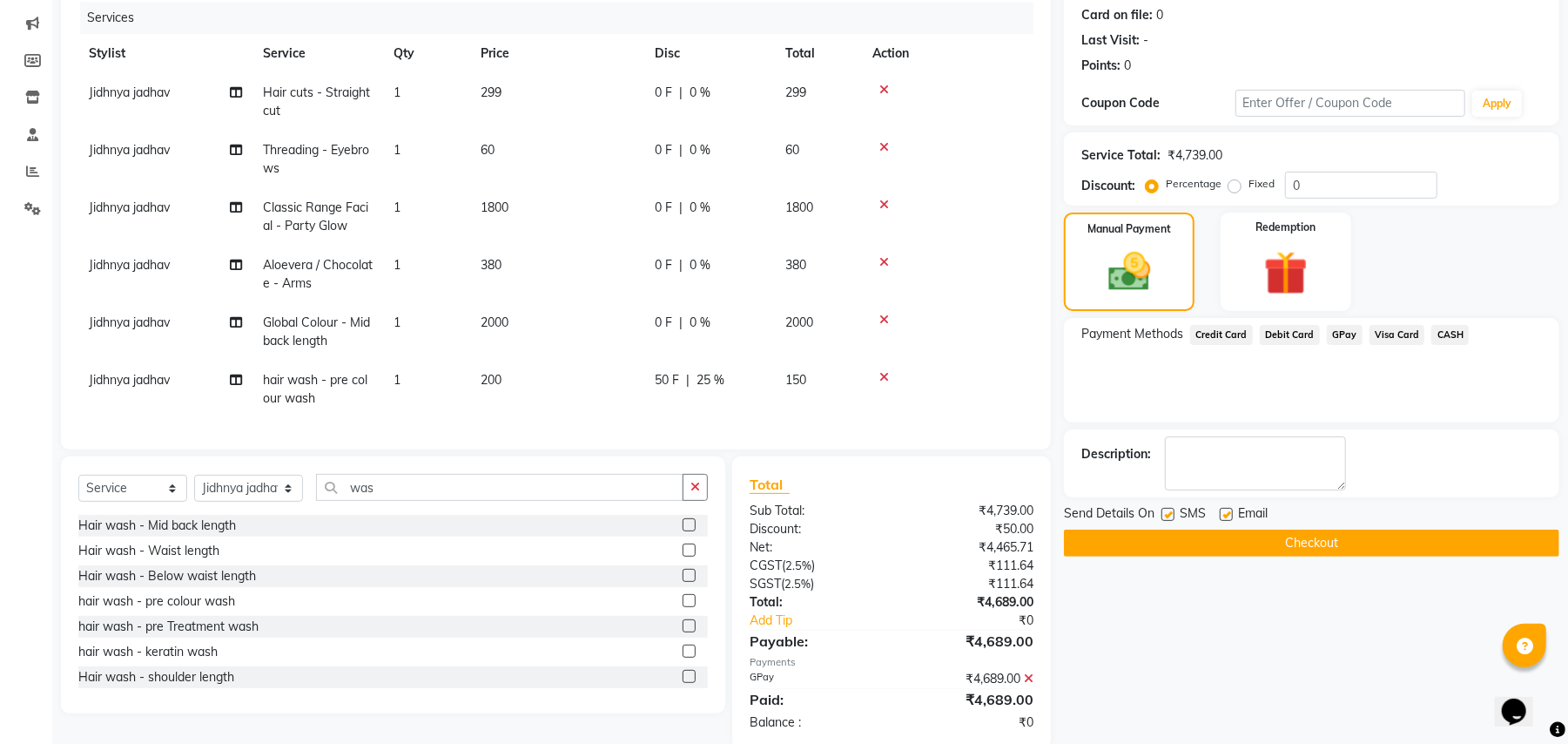
click at [1024, 681] on icon at bounding box center [1028, 678] width 10 height 13
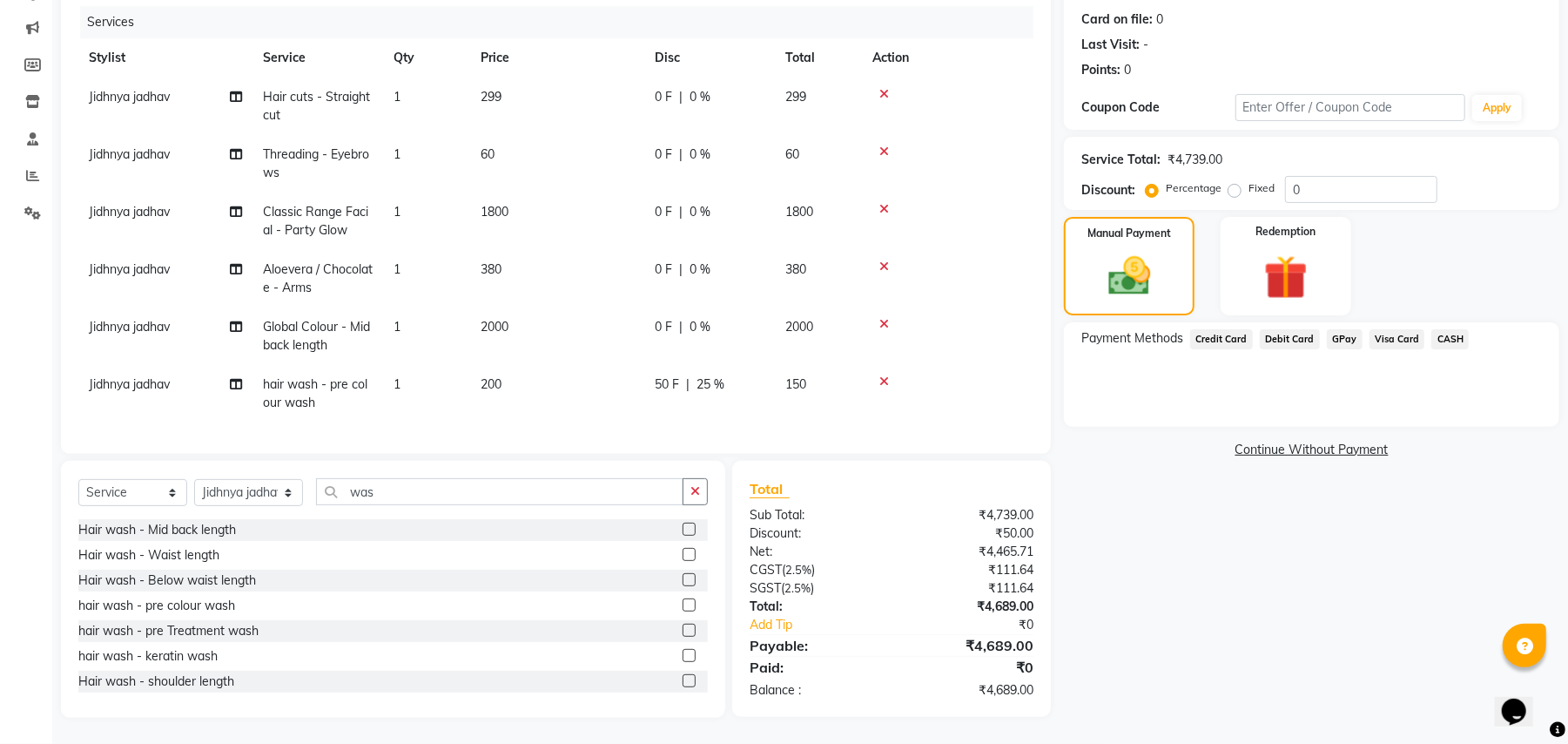
click at [1276, 336] on span "Debit Card" at bounding box center [1289, 339] width 60 height 20
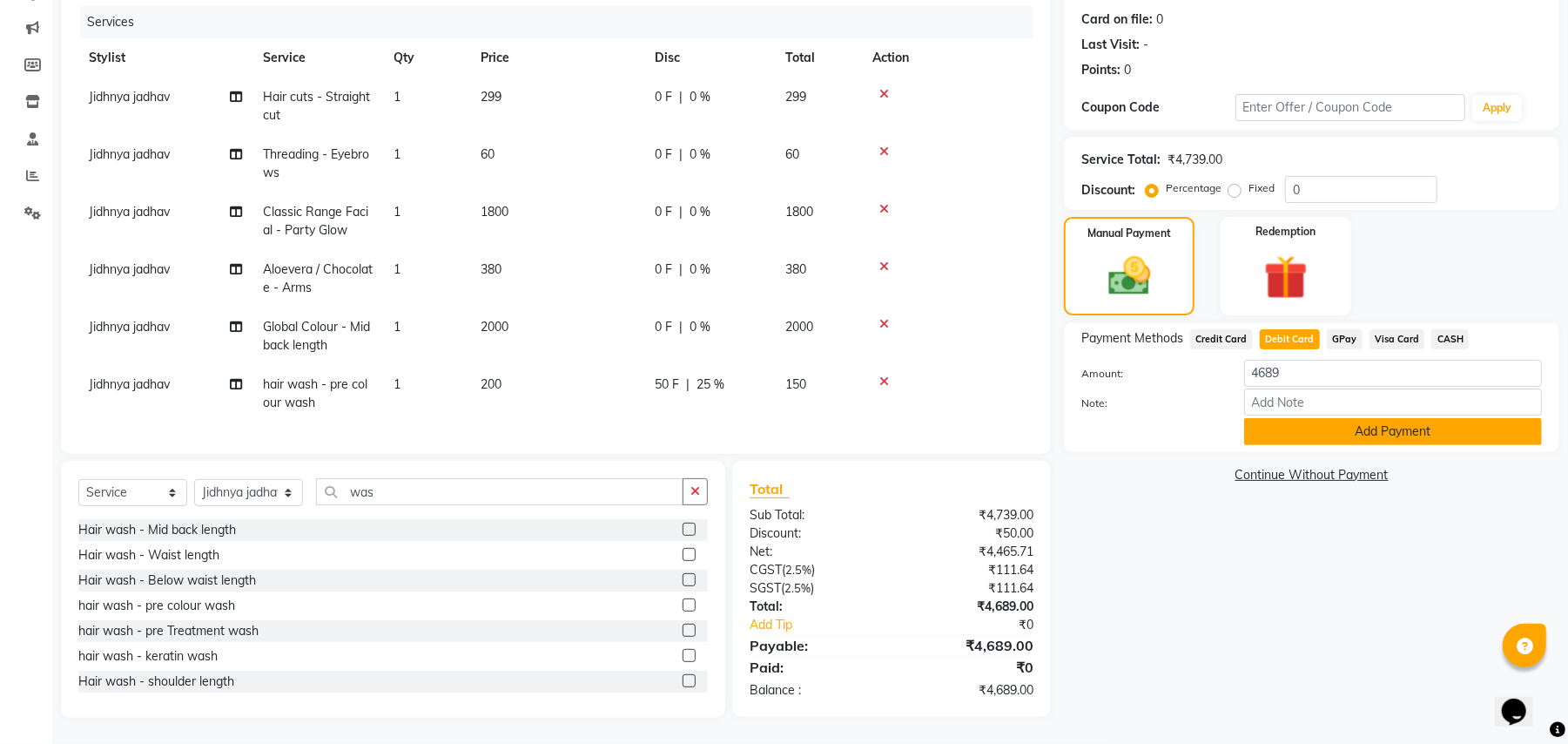
click at [1281, 422] on button "Add Payment" at bounding box center [1392, 432] width 298 height 27
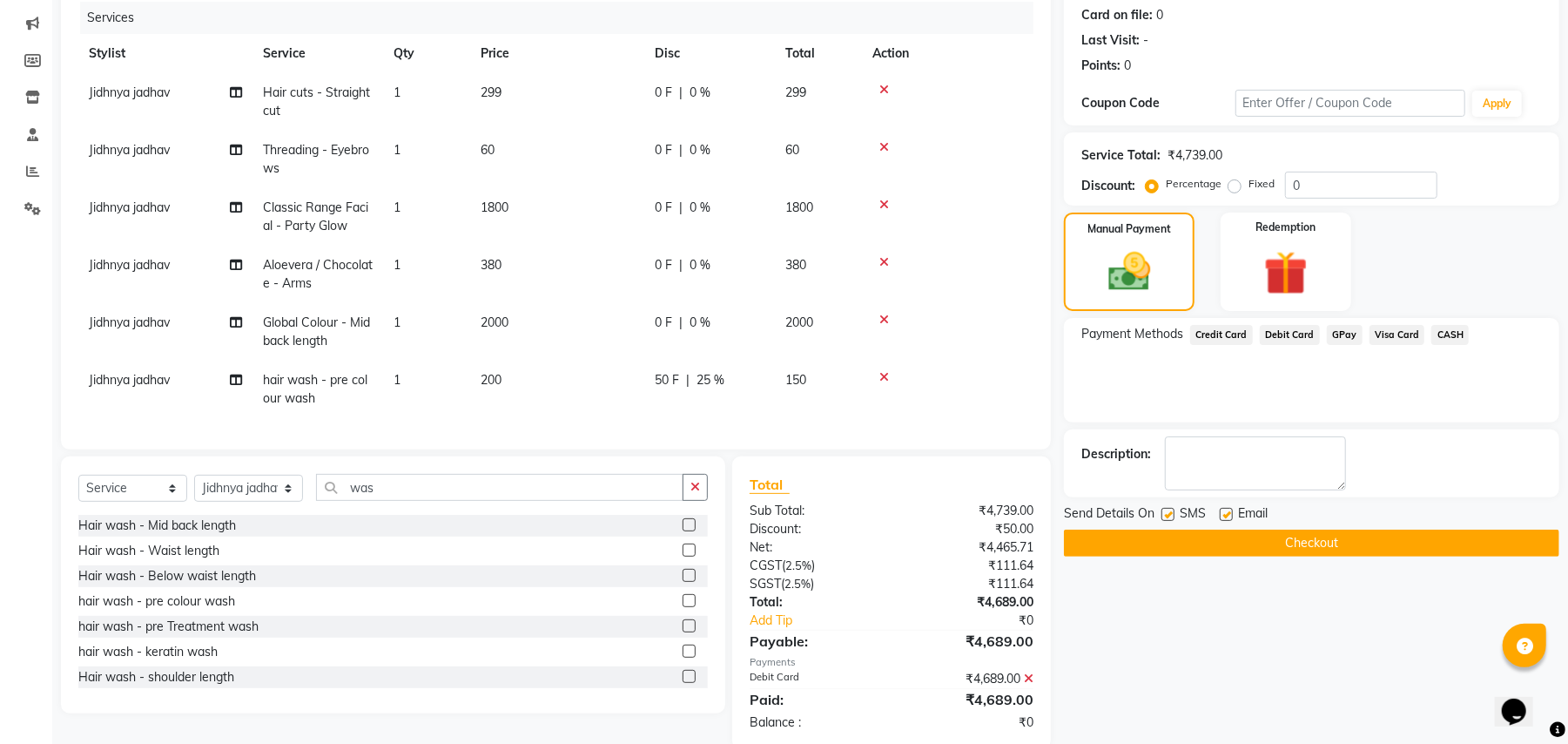
click at [1173, 543] on button "Checkout" at bounding box center [1311, 543] width 495 height 27
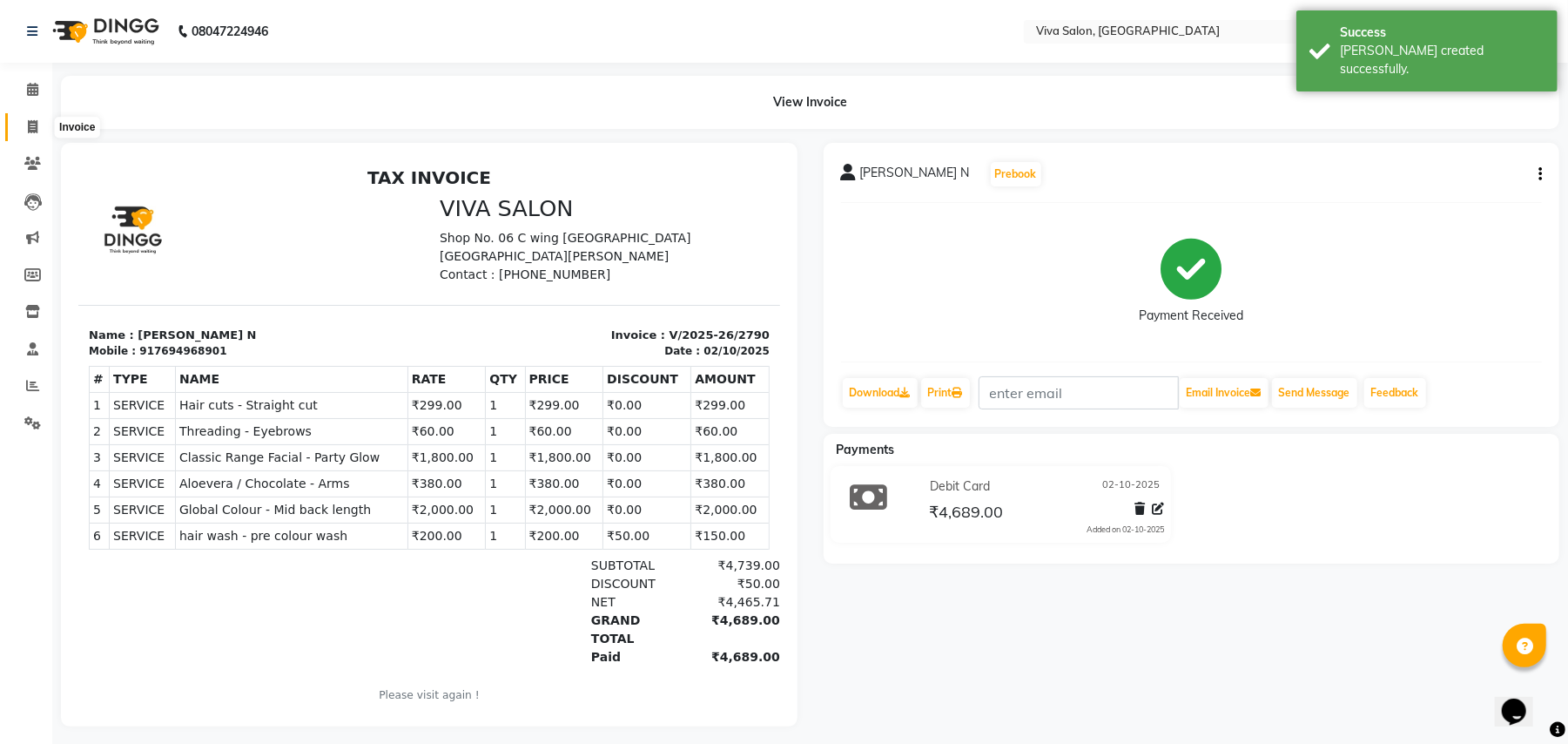
click at [40, 123] on span at bounding box center [32, 128] width 31 height 20
select select "7363"
select select "service"
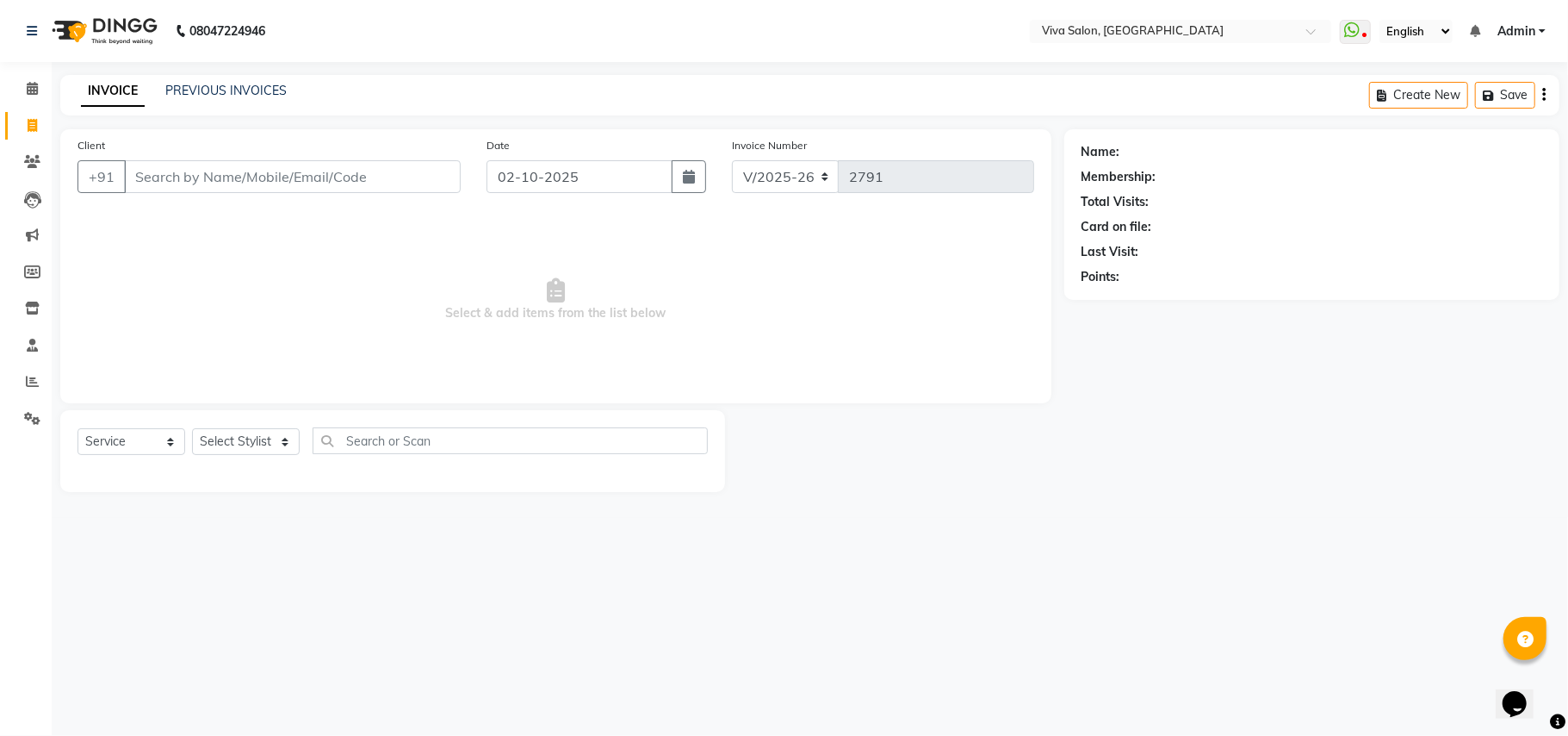
click at [289, 328] on span "Select & add items from the list below" at bounding box center [556, 300] width 957 height 173
click at [277, 328] on span "Select & add items from the list below" at bounding box center [556, 300] width 957 height 173
click at [260, 439] on select "Select Stylist [PERSON_NAME] [PERSON_NAME] Jidhnya [PERSON_NAME] lakhanavar [PE…" at bounding box center [245, 441] width 108 height 27
select select "63771"
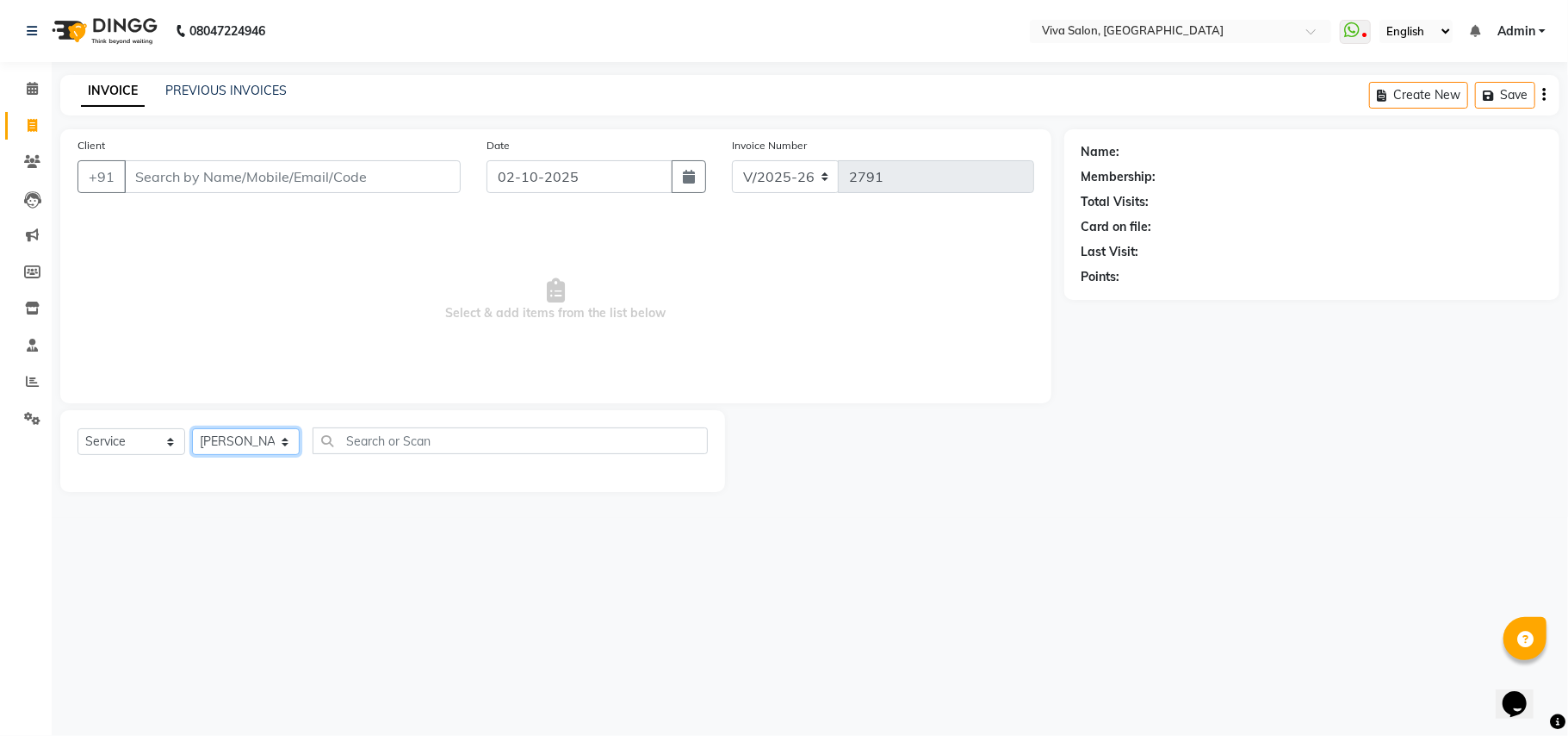
click at [192, 428] on select "Select Stylist [PERSON_NAME] [PERSON_NAME] Jidhnya [PERSON_NAME] lakhanavar [PE…" at bounding box center [245, 441] width 108 height 27
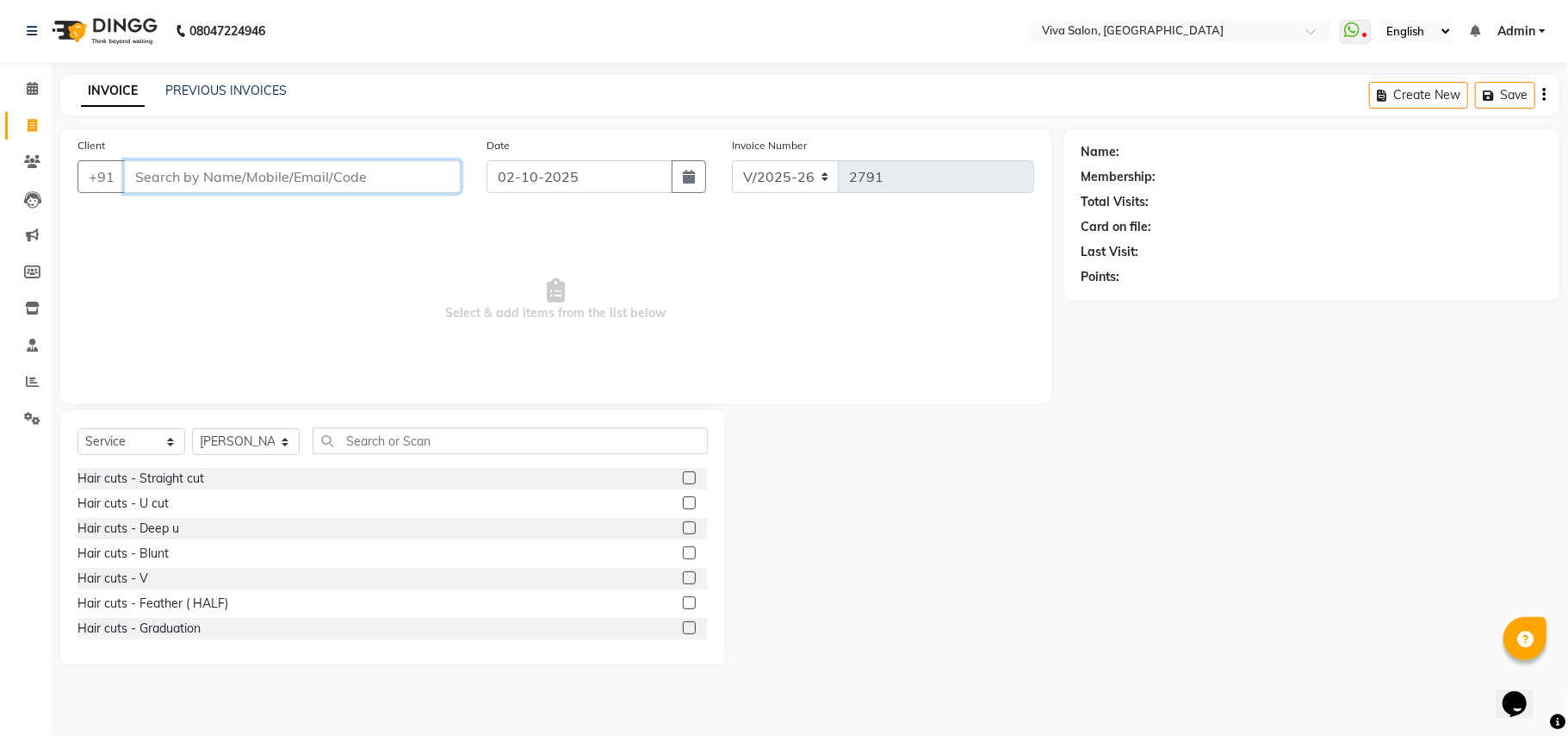
click at [315, 183] on input "Client" at bounding box center [292, 176] width 337 height 33
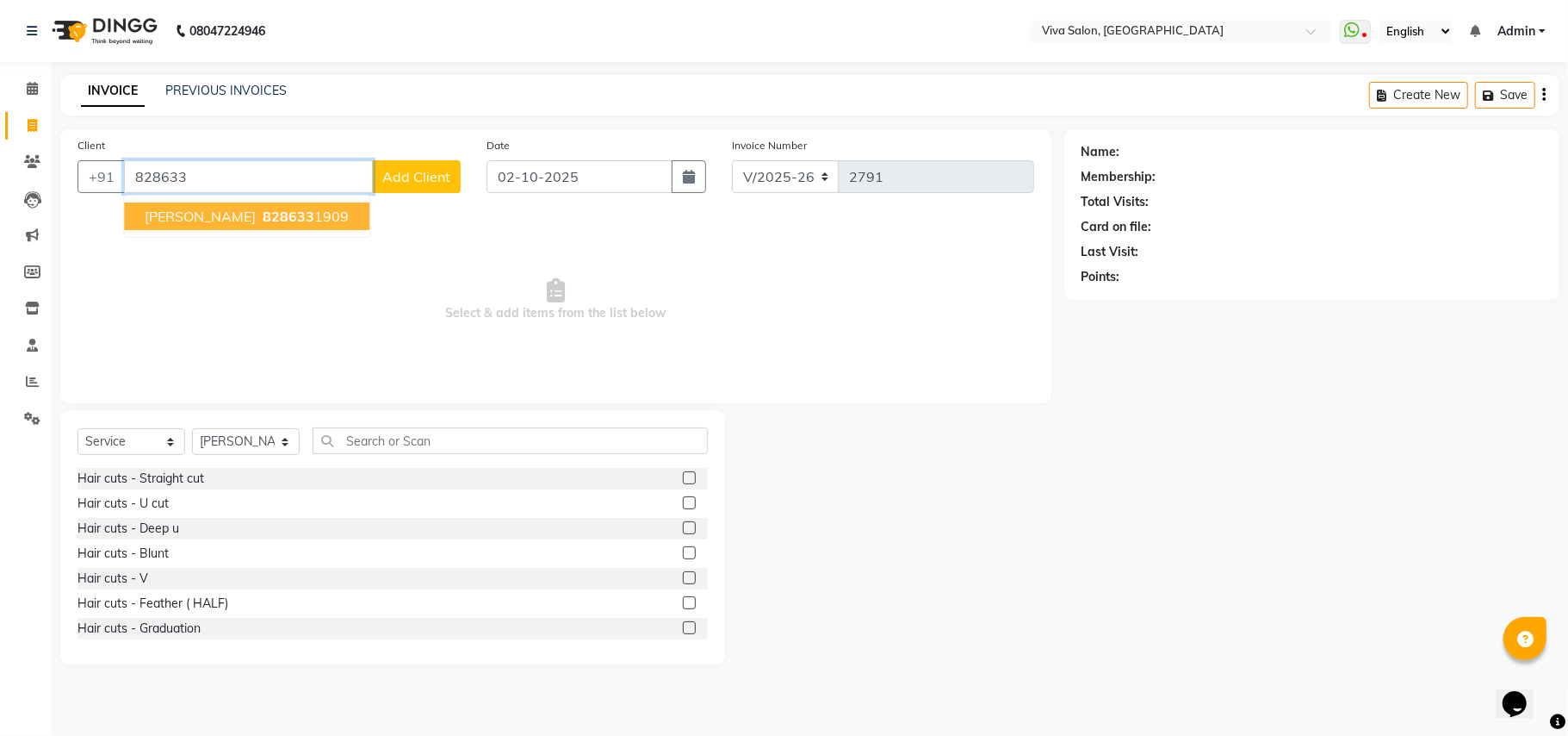
click at [256, 221] on span "[PERSON_NAME]" at bounding box center [200, 215] width 111 height 17
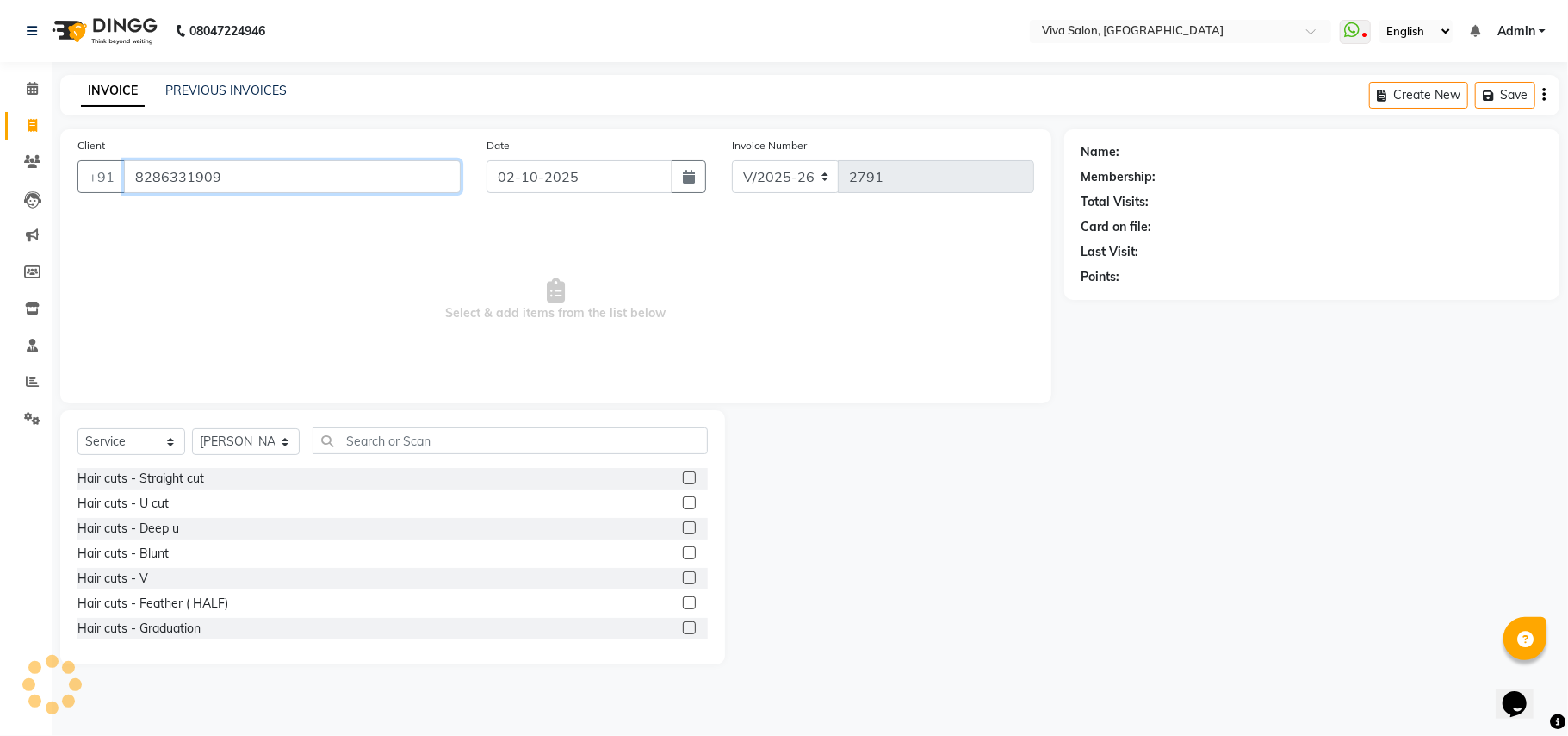
type input "8286331909"
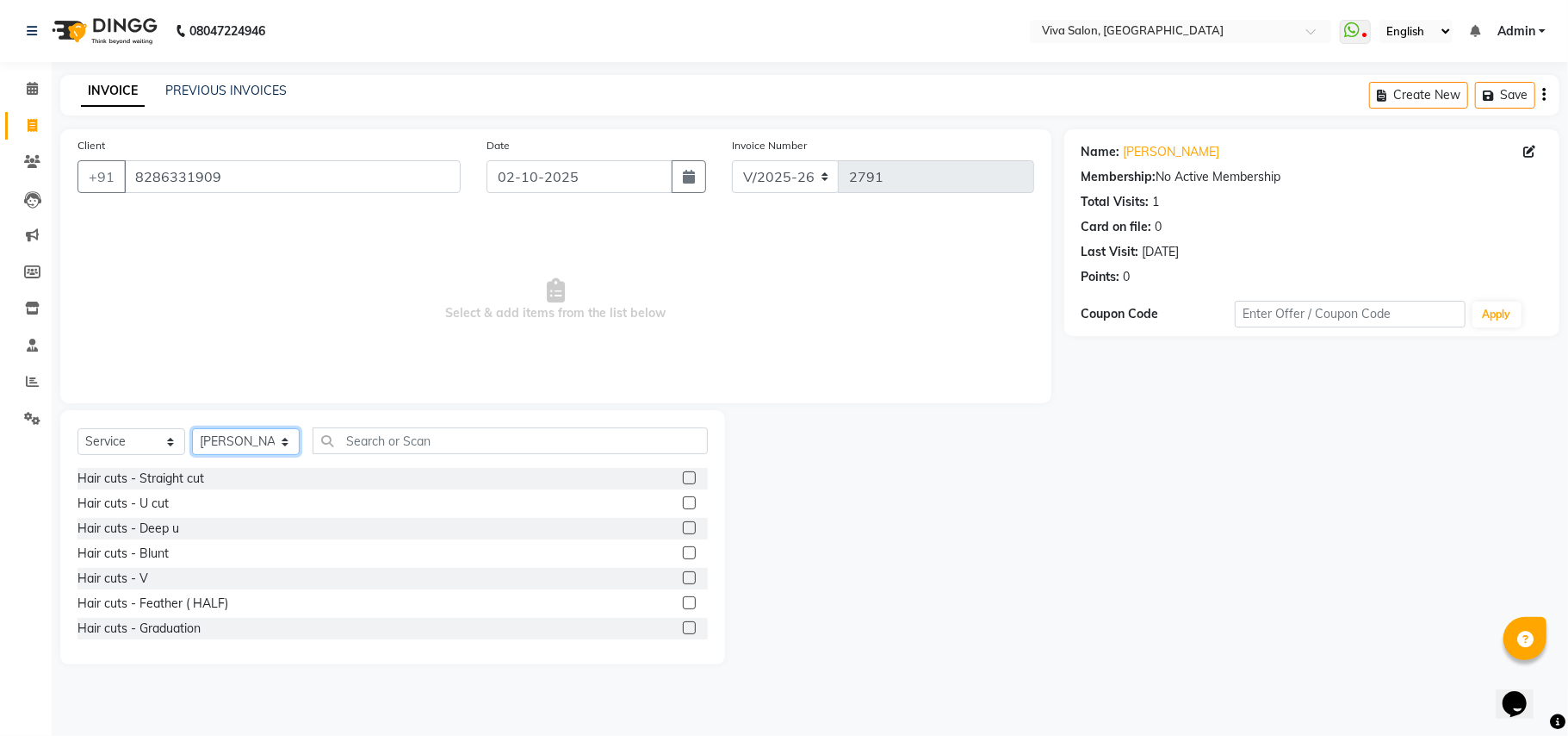
click at [261, 439] on select "Select Stylist [PERSON_NAME] [PERSON_NAME] Jidhnya [PERSON_NAME] lakhanavar [PE…" at bounding box center [245, 441] width 108 height 27
select select "63723"
click at [192, 428] on select "Select Stylist [PERSON_NAME] [PERSON_NAME] Jidhnya [PERSON_NAME] lakhanavar [PE…" at bounding box center [245, 441] width 108 height 27
click at [374, 432] on input "text" at bounding box center [510, 441] width 395 height 27
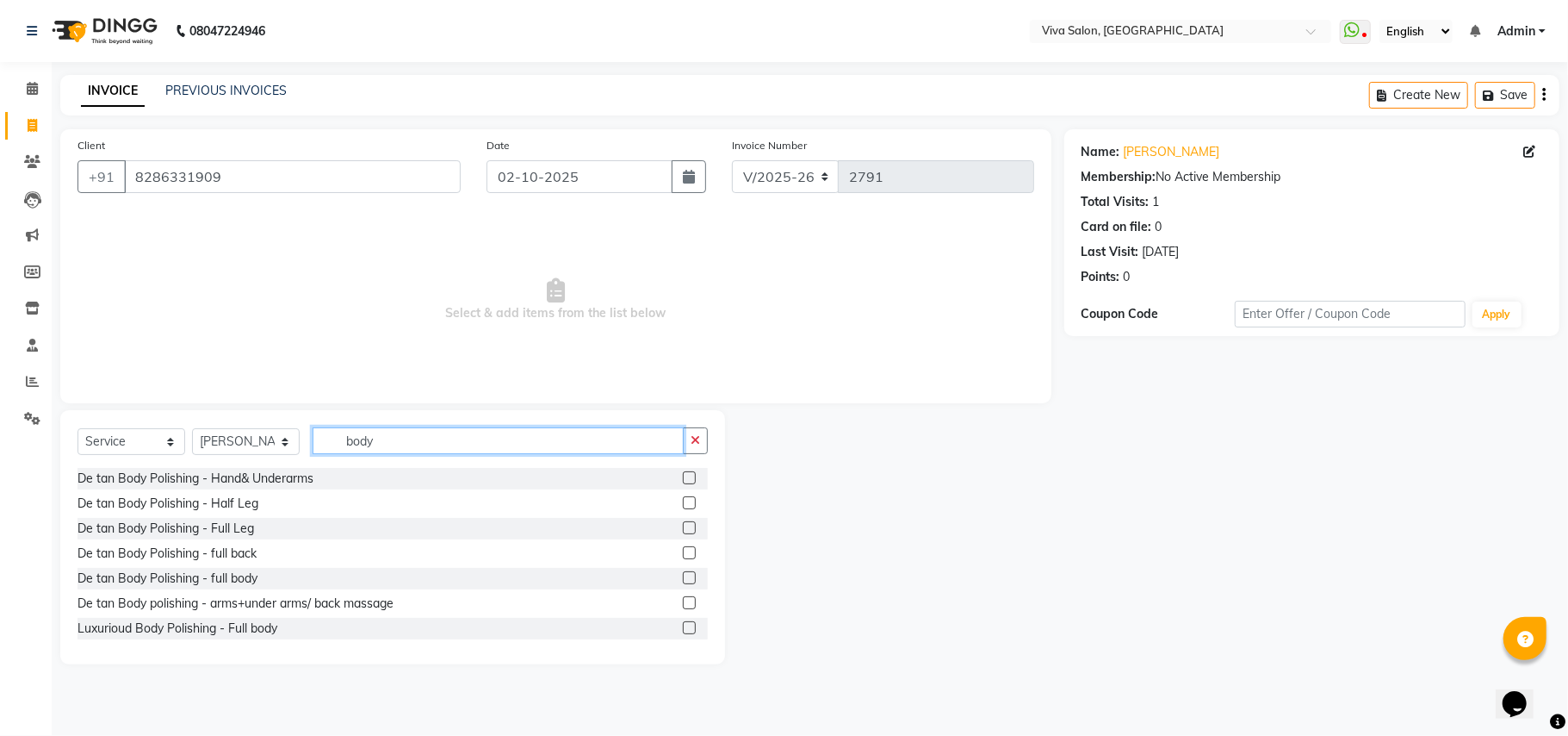
type input "body"
click at [683, 627] on label at bounding box center [689, 627] width 13 height 13
click at [683, 627] on input "checkbox" at bounding box center [688, 628] width 12 height 12
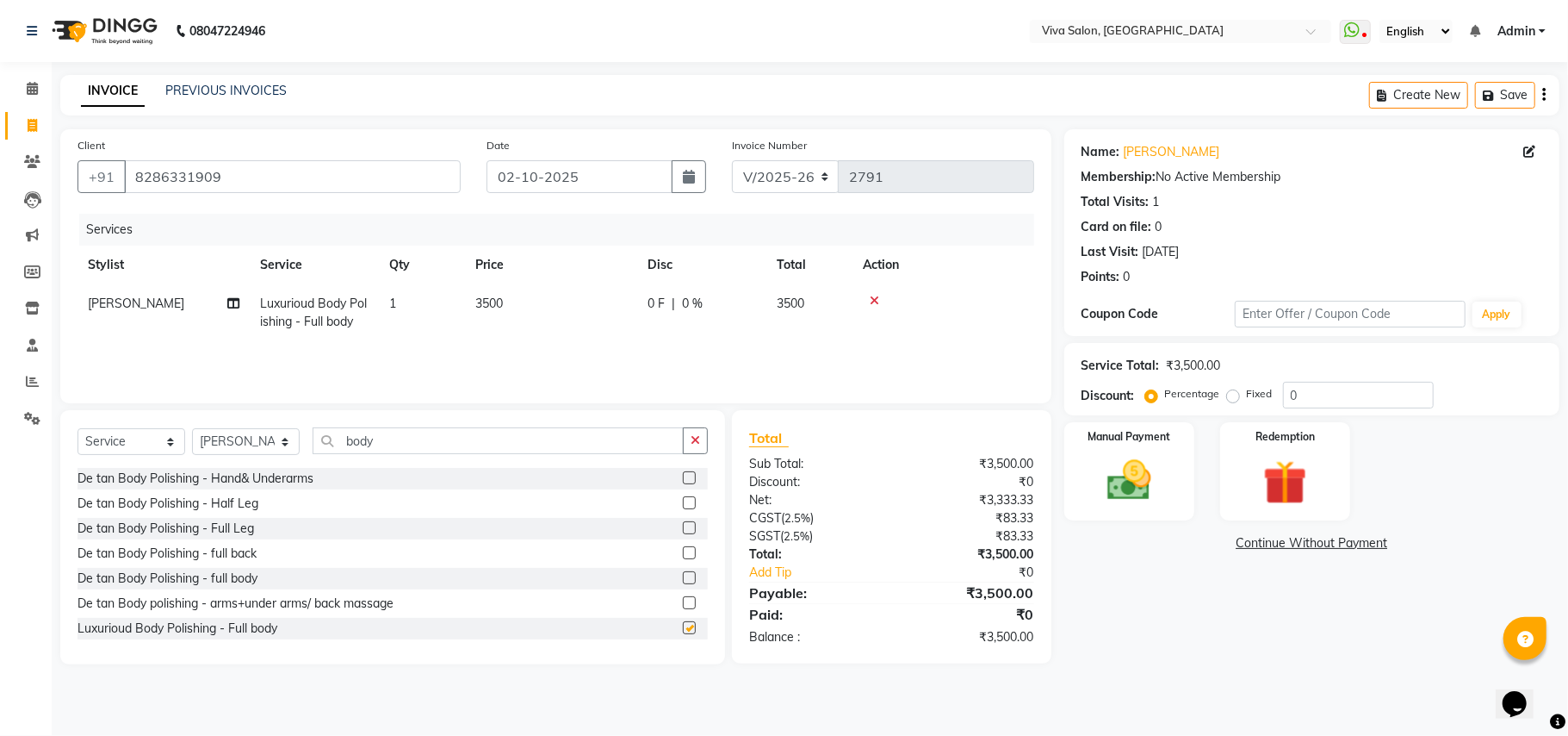
checkbox input "false"
click at [700, 427] on button "button" at bounding box center [696, 441] width 25 height 27
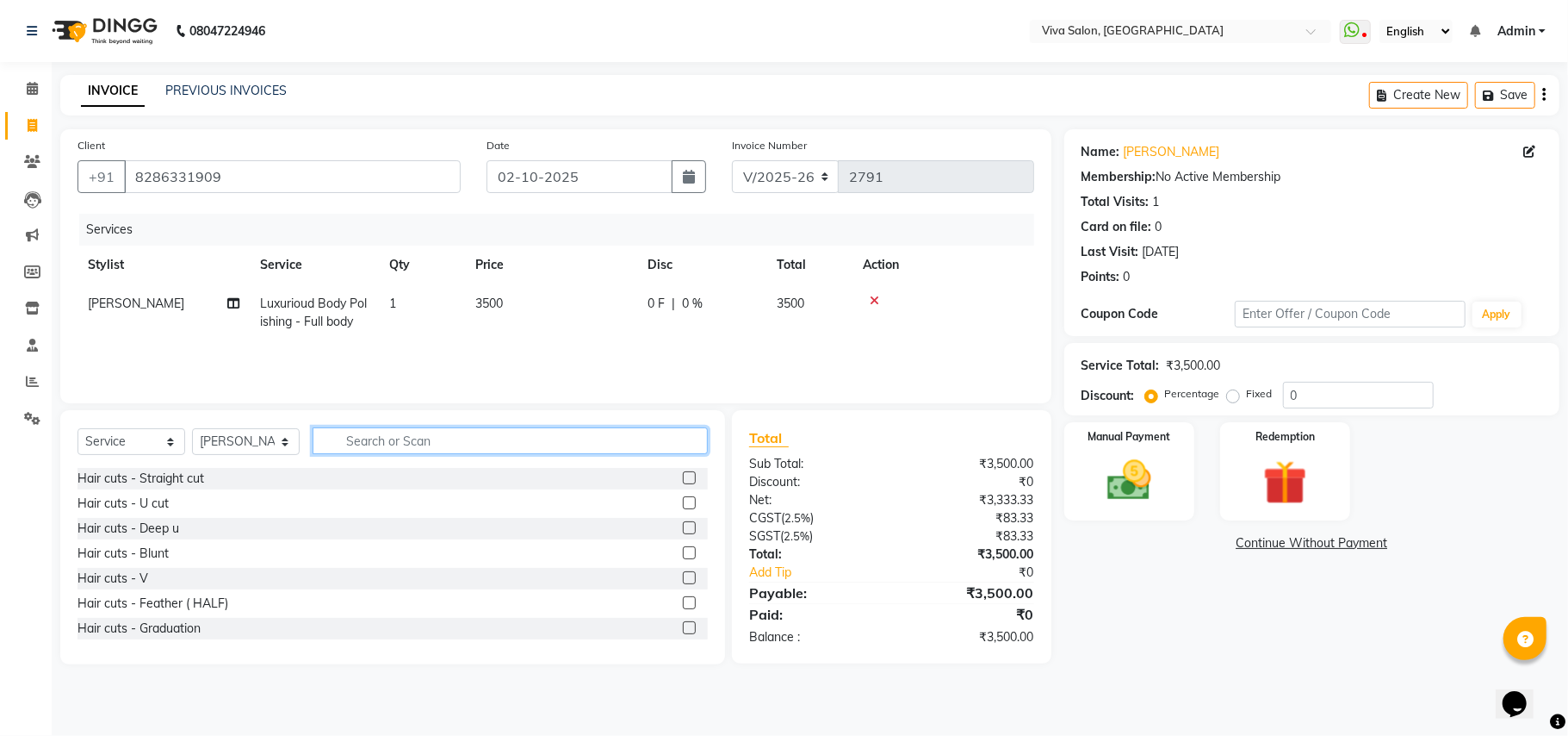
click at [598, 439] on input "text" at bounding box center [510, 441] width 395 height 27
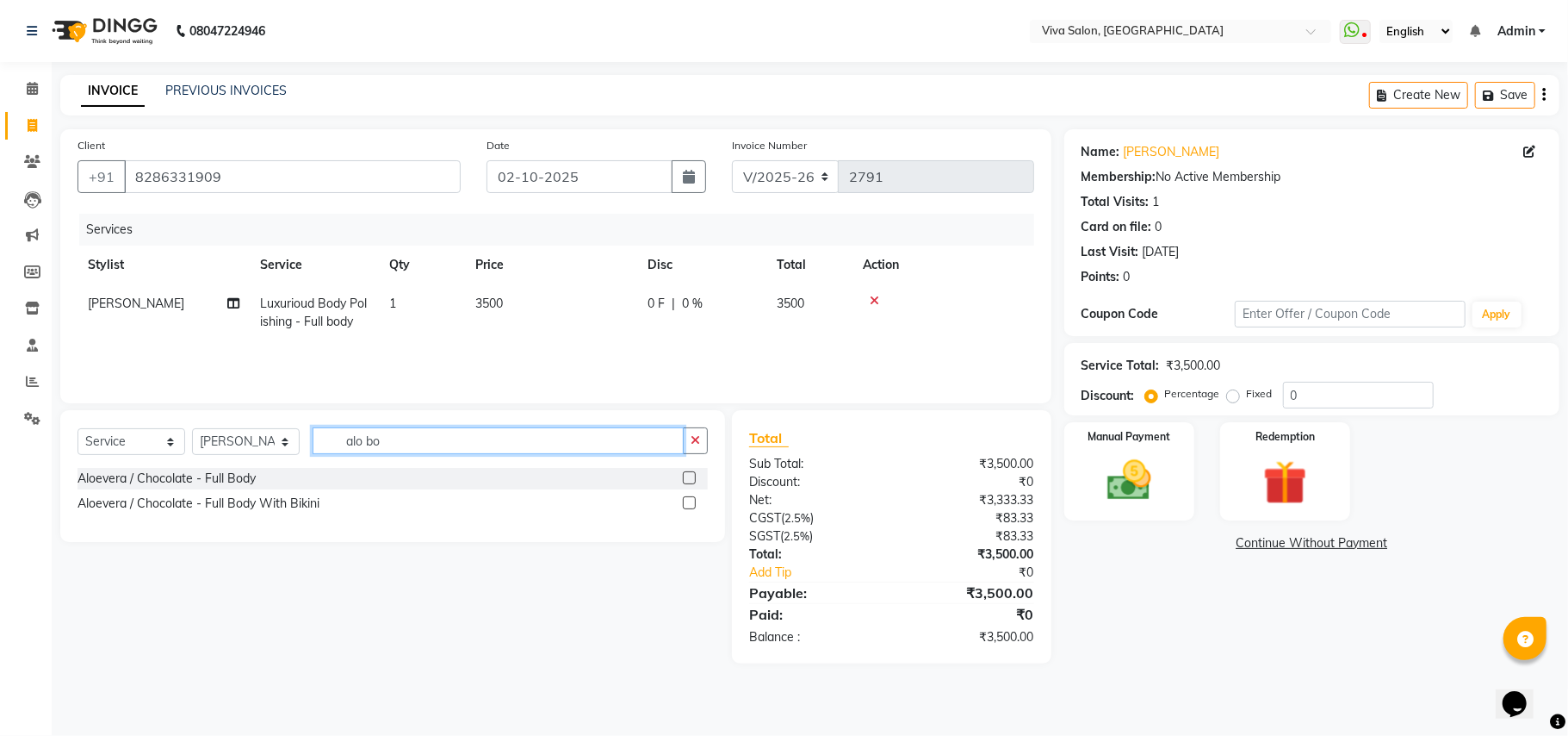
type input "alo bo"
click at [688, 473] on label at bounding box center [689, 478] width 13 height 13
click at [688, 473] on input "checkbox" at bounding box center [688, 478] width 12 height 12
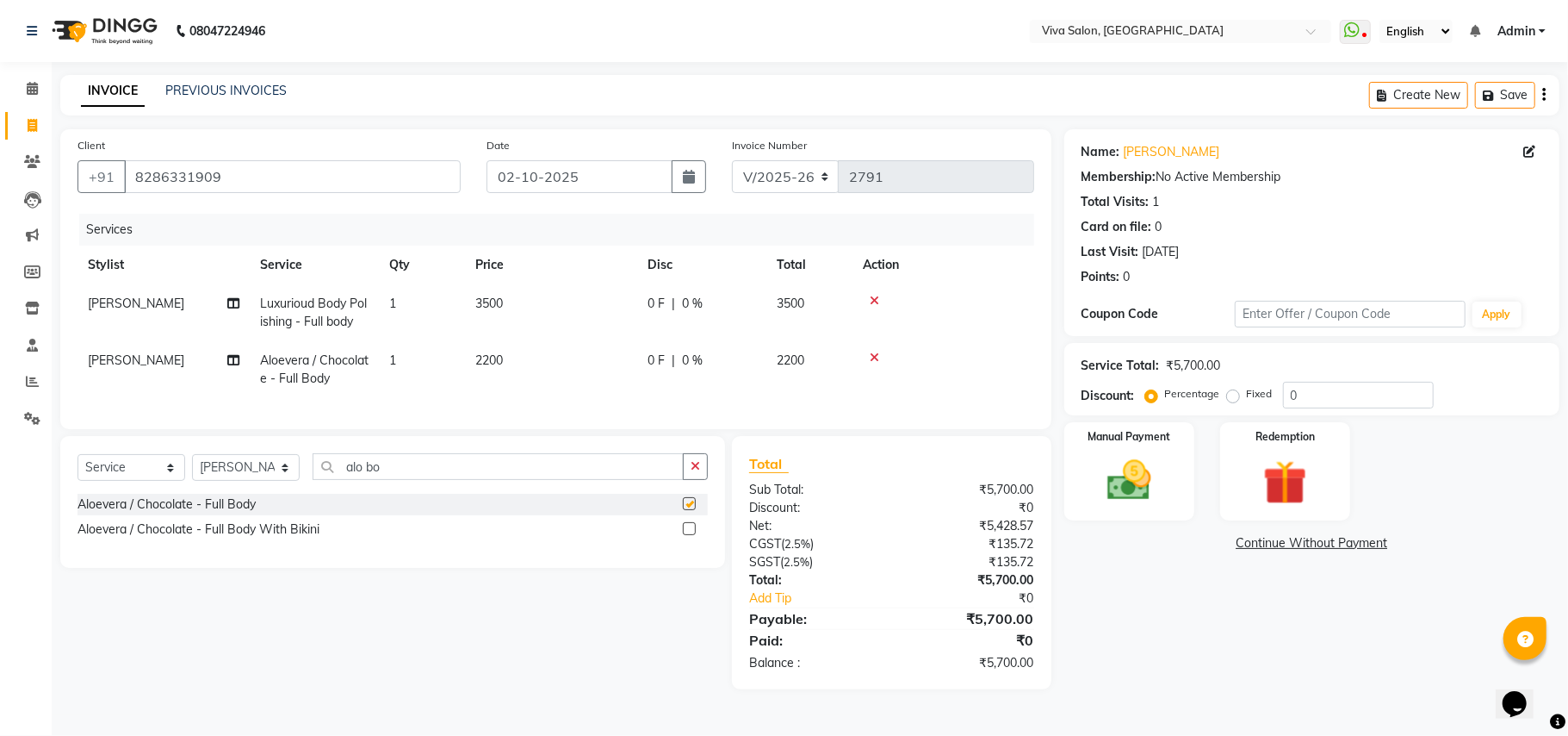
checkbox input "false"
click at [693, 473] on icon "button" at bounding box center [695, 466] width 10 height 12
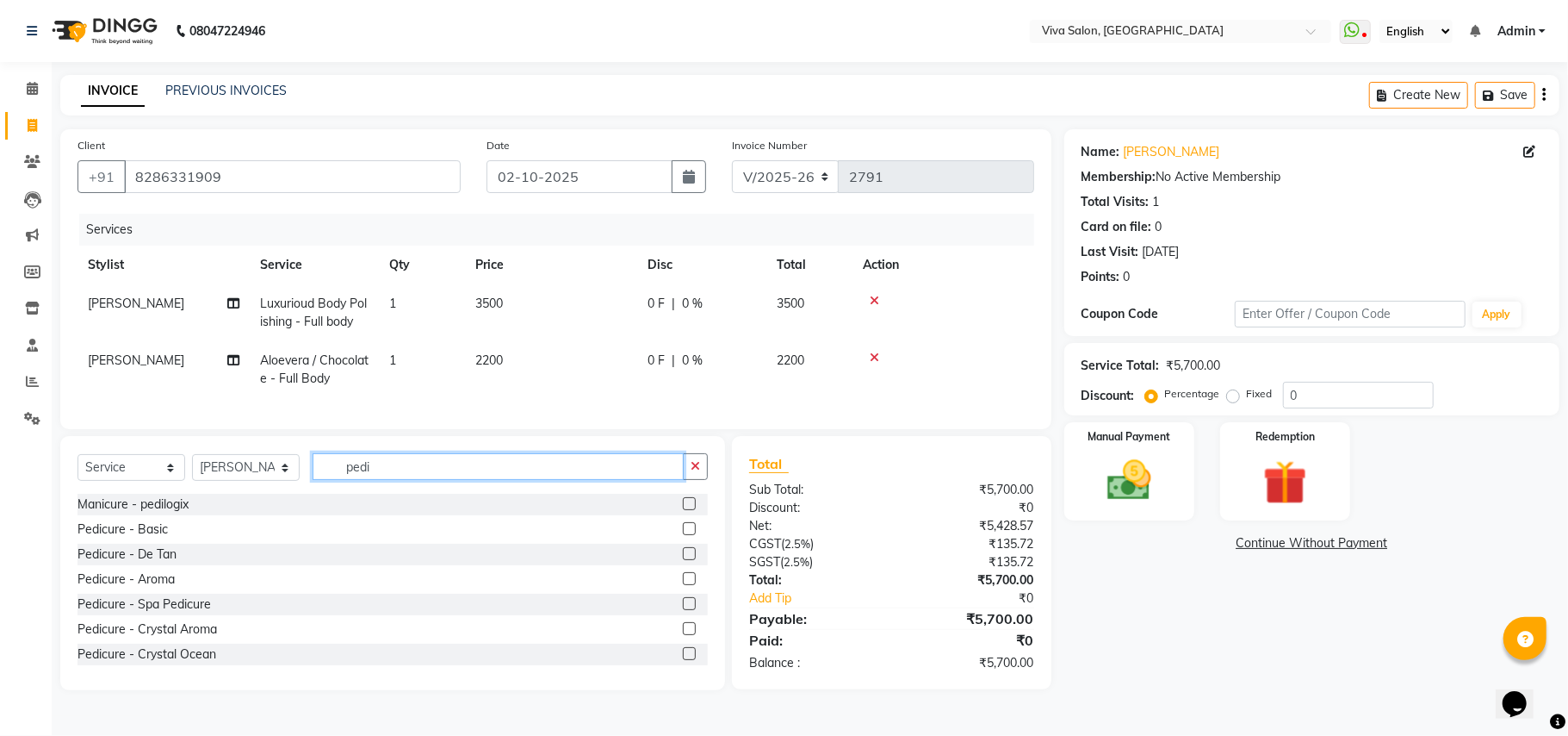
type input "pedi"
click at [683, 635] on label at bounding box center [689, 628] width 13 height 13
click at [683, 635] on input "checkbox" at bounding box center [688, 629] width 12 height 12
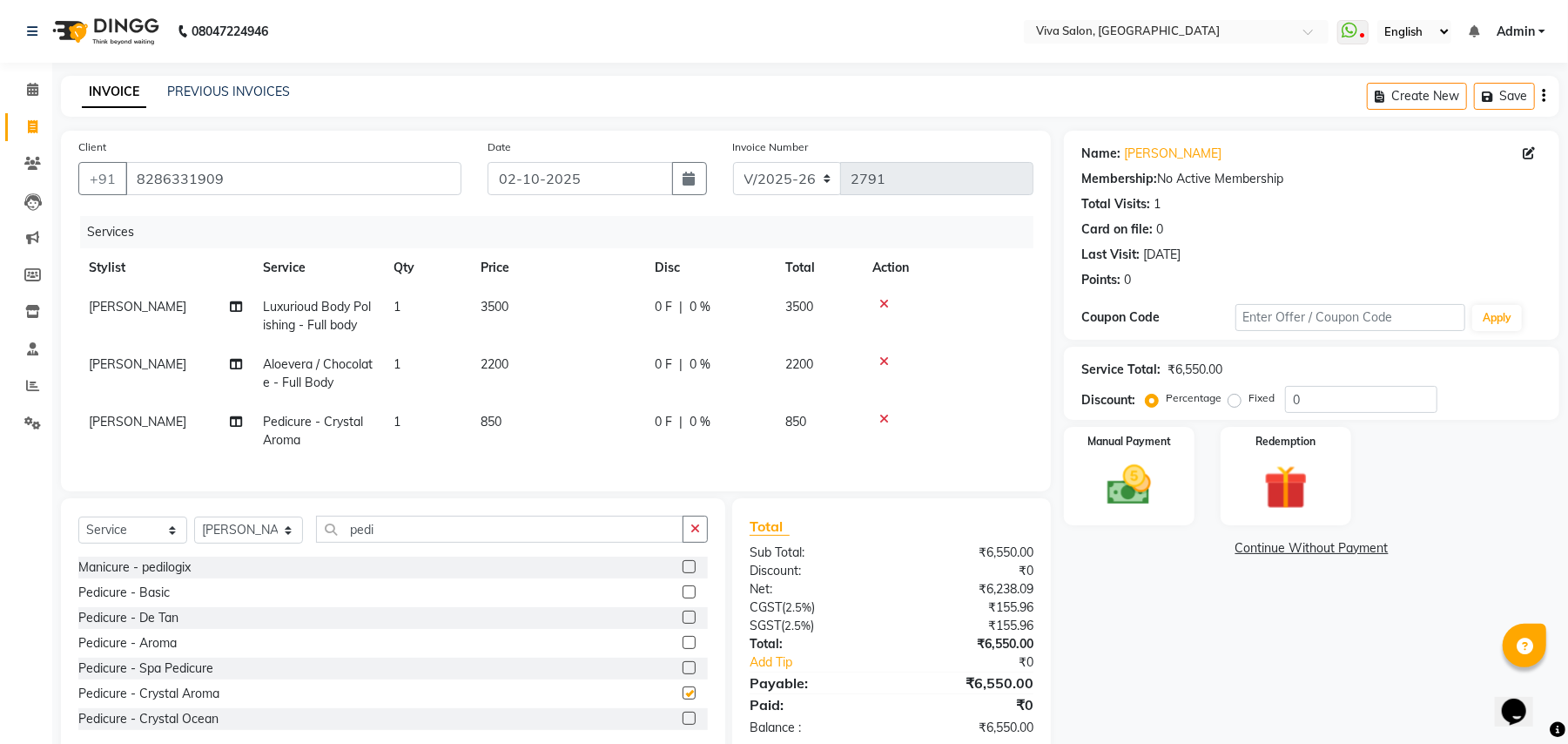
checkbox input "false"
click at [690, 534] on icon "button" at bounding box center [695, 529] width 10 height 13
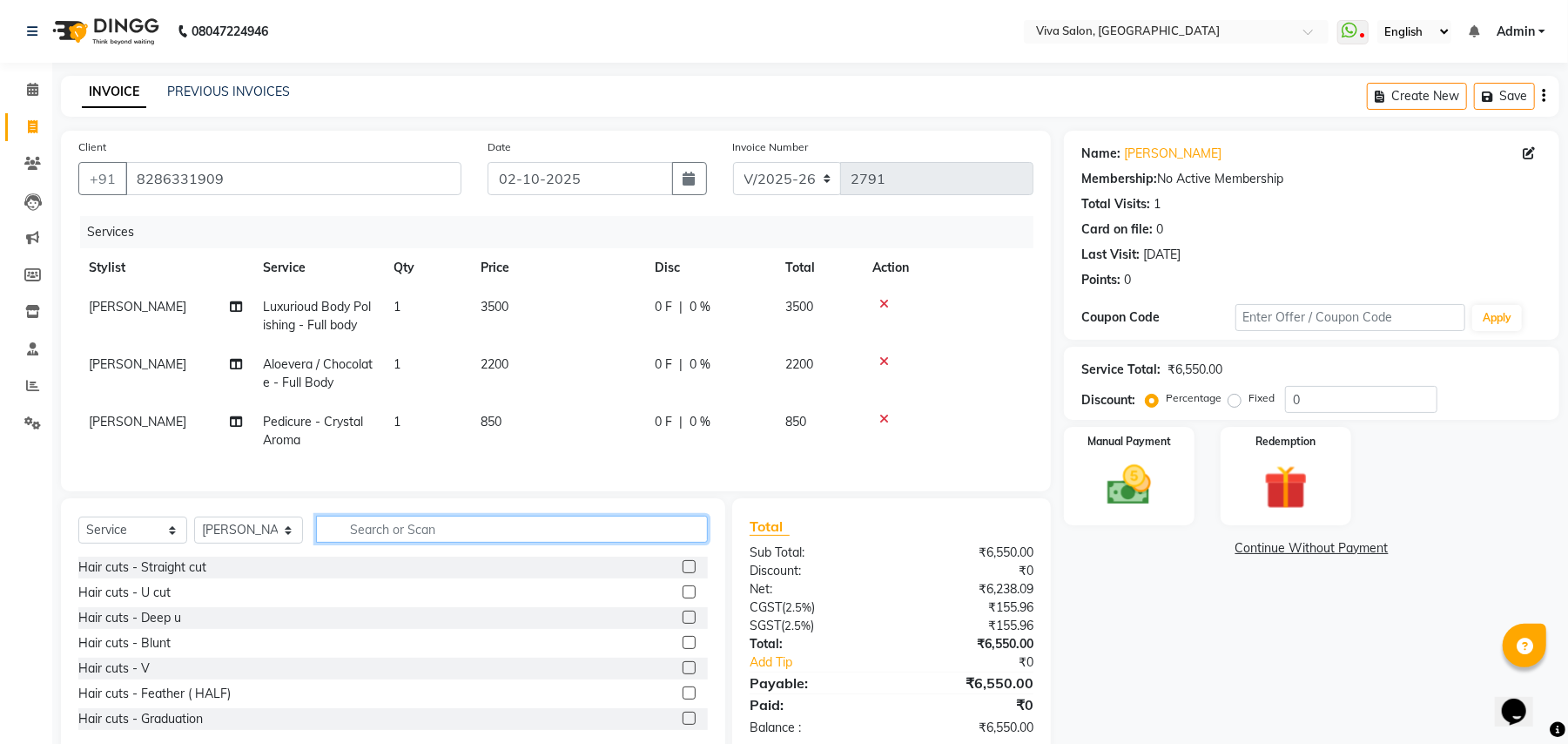
click at [648, 542] on input "text" at bounding box center [512, 529] width 392 height 27
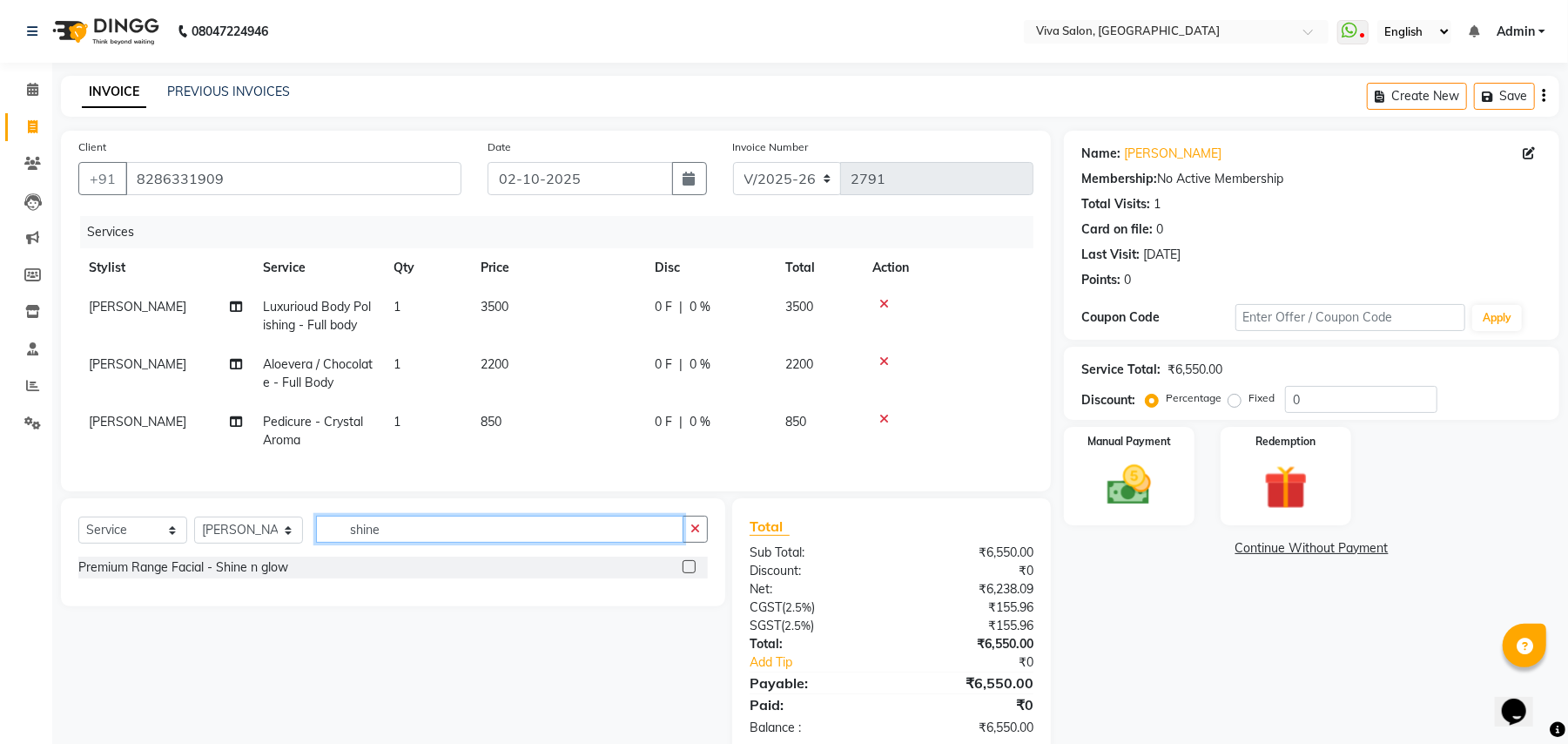
type input "shine"
click at [687, 573] on label at bounding box center [689, 566] width 13 height 13
click at [687, 573] on input "checkbox" at bounding box center [688, 567] width 12 height 12
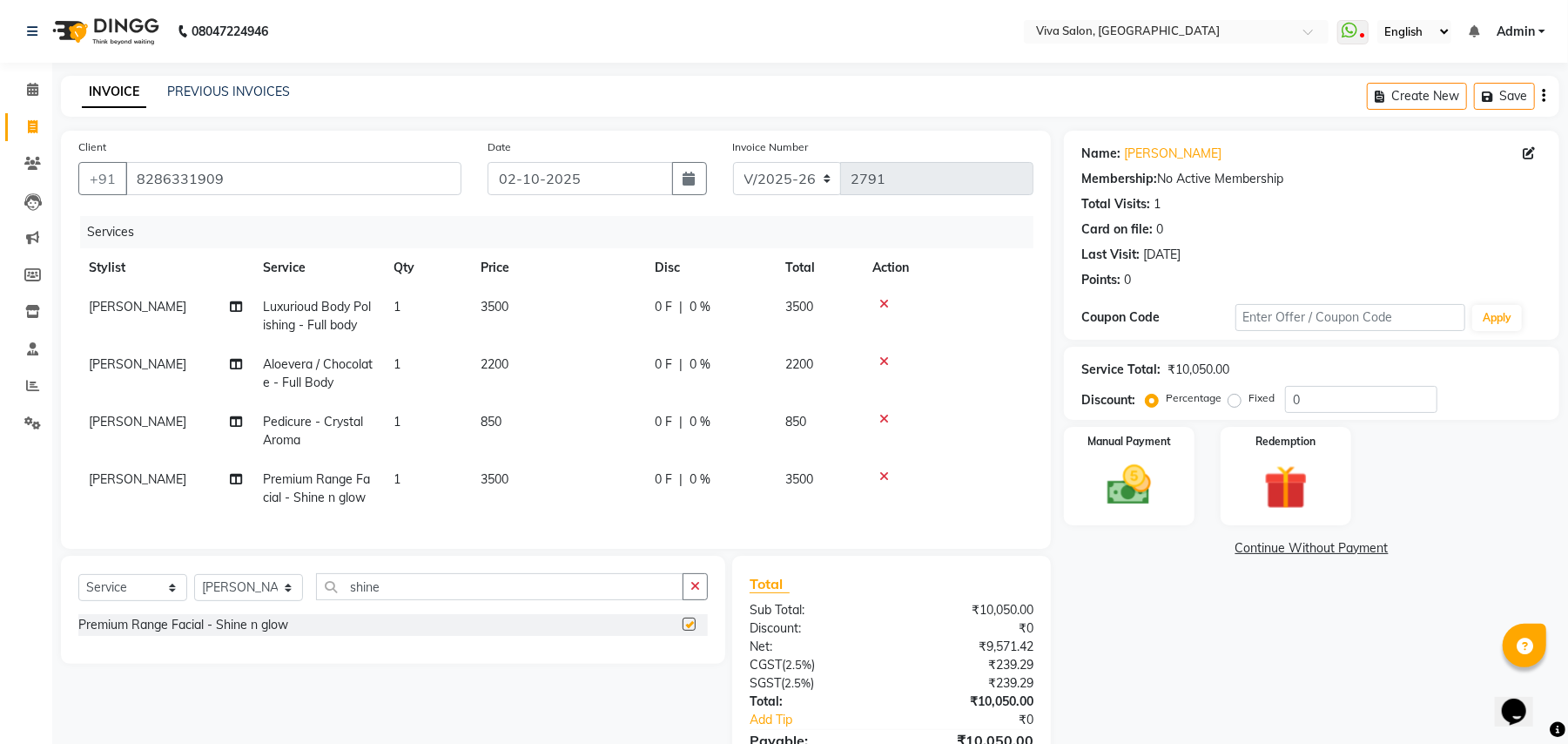
checkbox input "false"
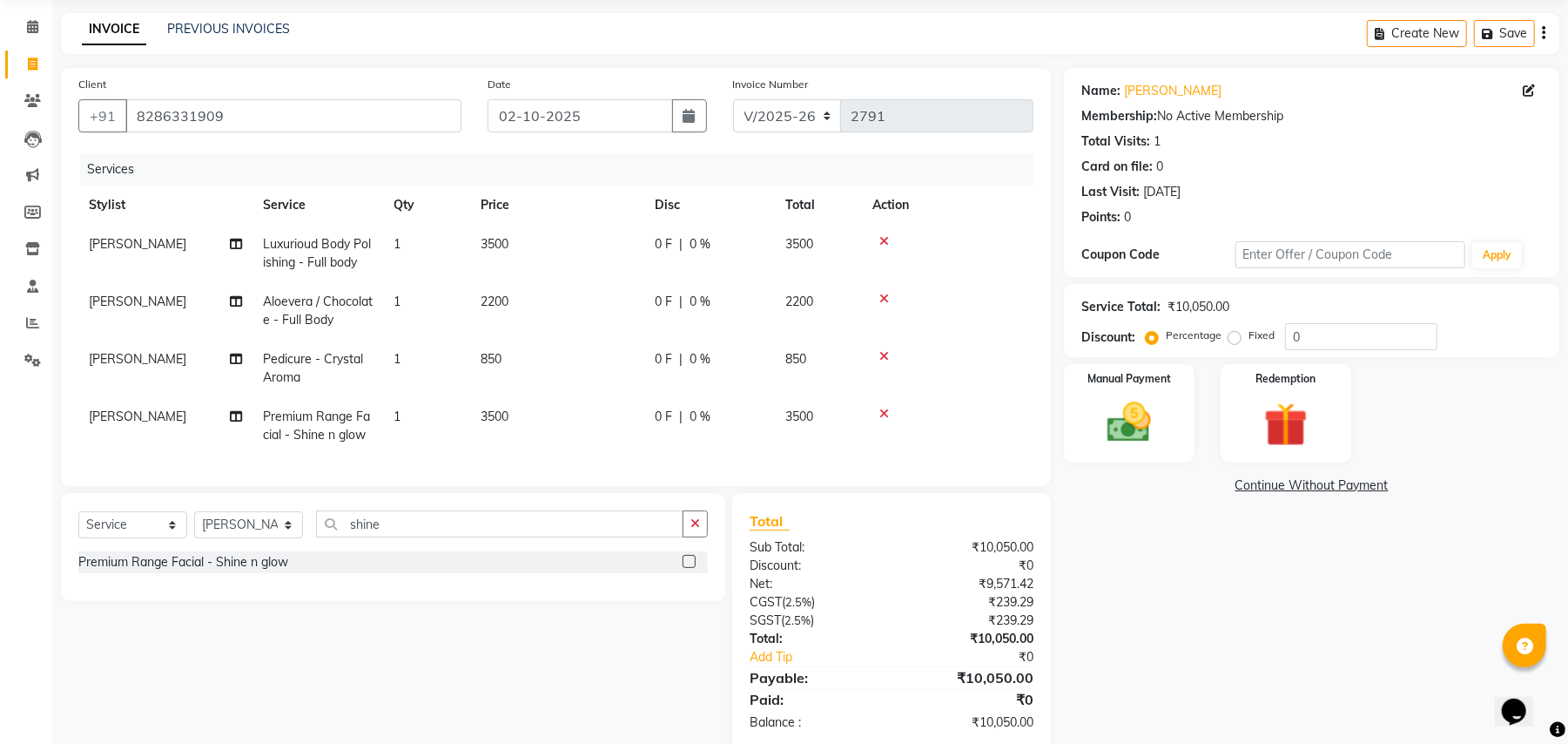
scroll to position [112, 0]
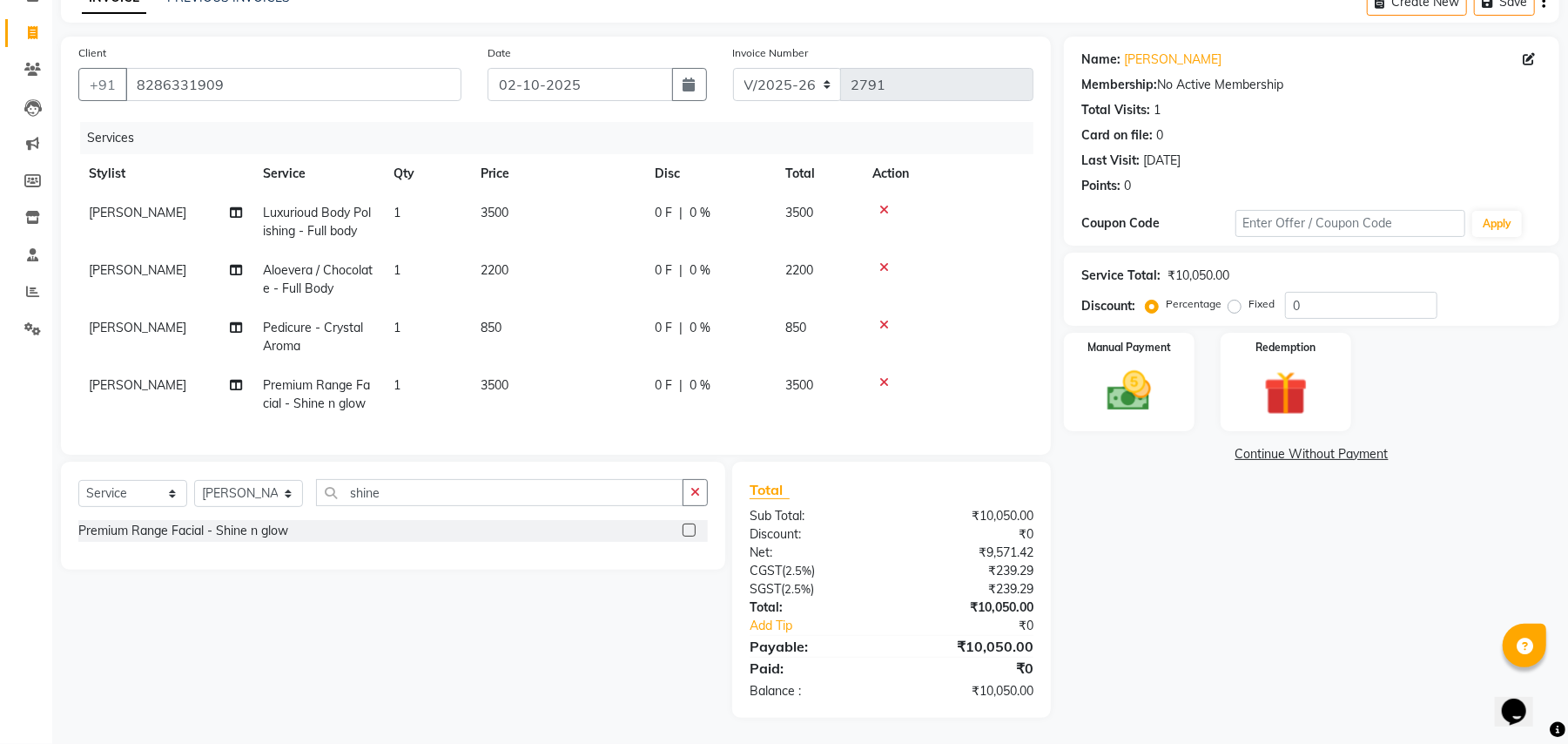
click at [602, 309] on td "850" at bounding box center [557, 337] width 174 height 58
select select "63723"
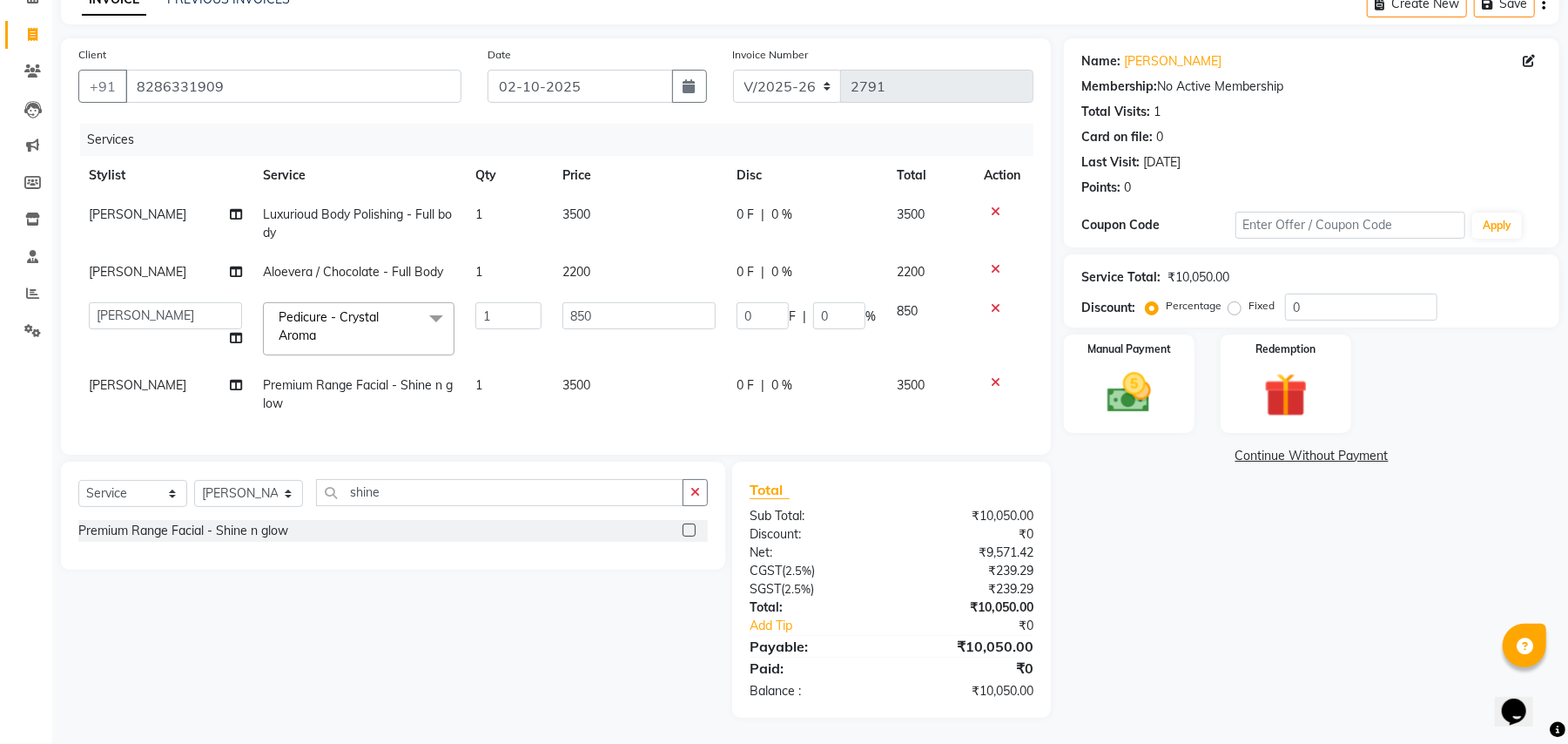
scroll to position [110, 0]
click at [602, 302] on input "850" at bounding box center [638, 316] width 153 height 27
click at [603, 302] on input "850" at bounding box center [638, 316] width 153 height 27
type input "600"
click at [679, 366] on tr "[PERSON_NAME] Premium Range Facial - Shine n glow 1 3500 0 F | 0 % 3500" at bounding box center [556, 395] width 955 height 58
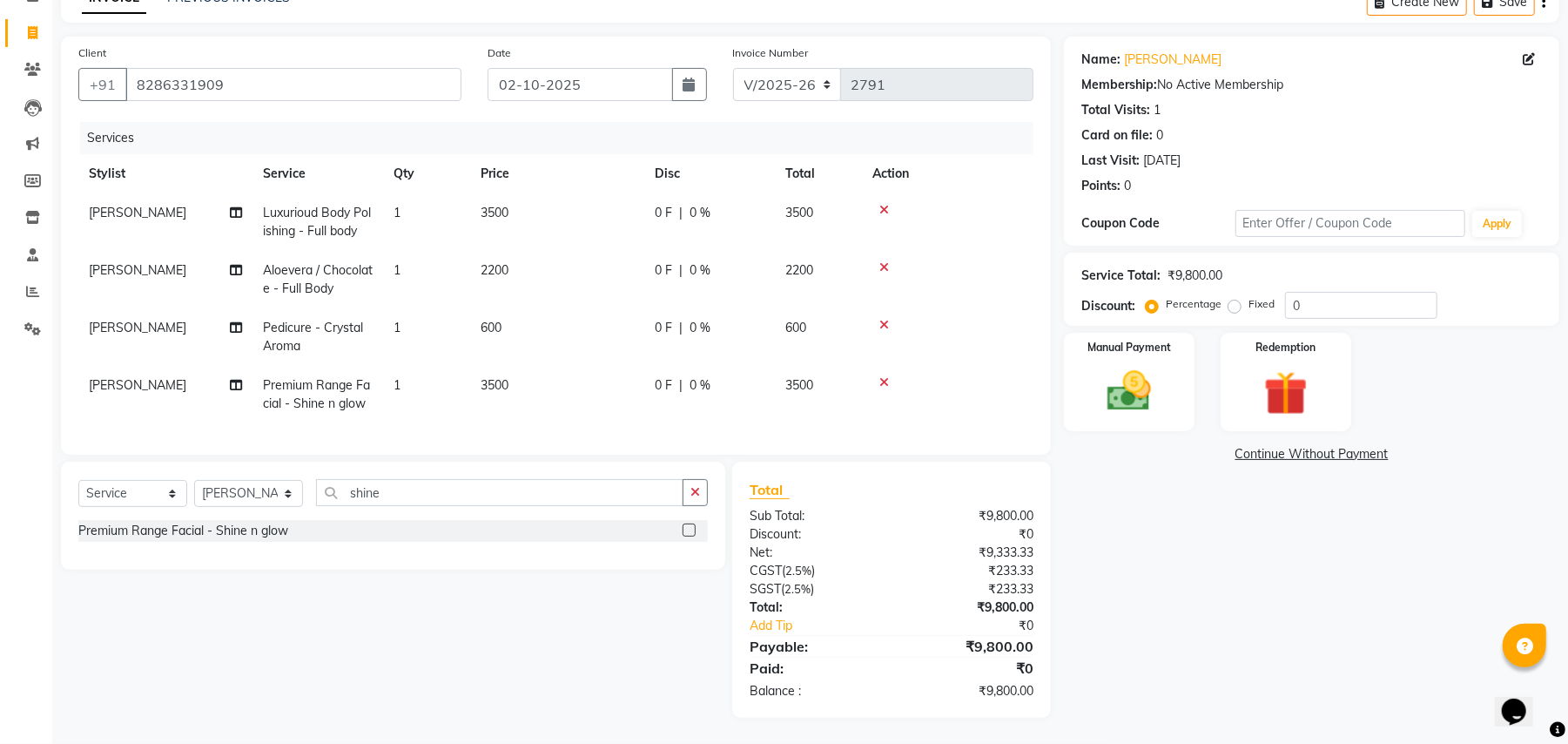
click at [601, 314] on td "600" at bounding box center [557, 337] width 174 height 58
select select "63723"
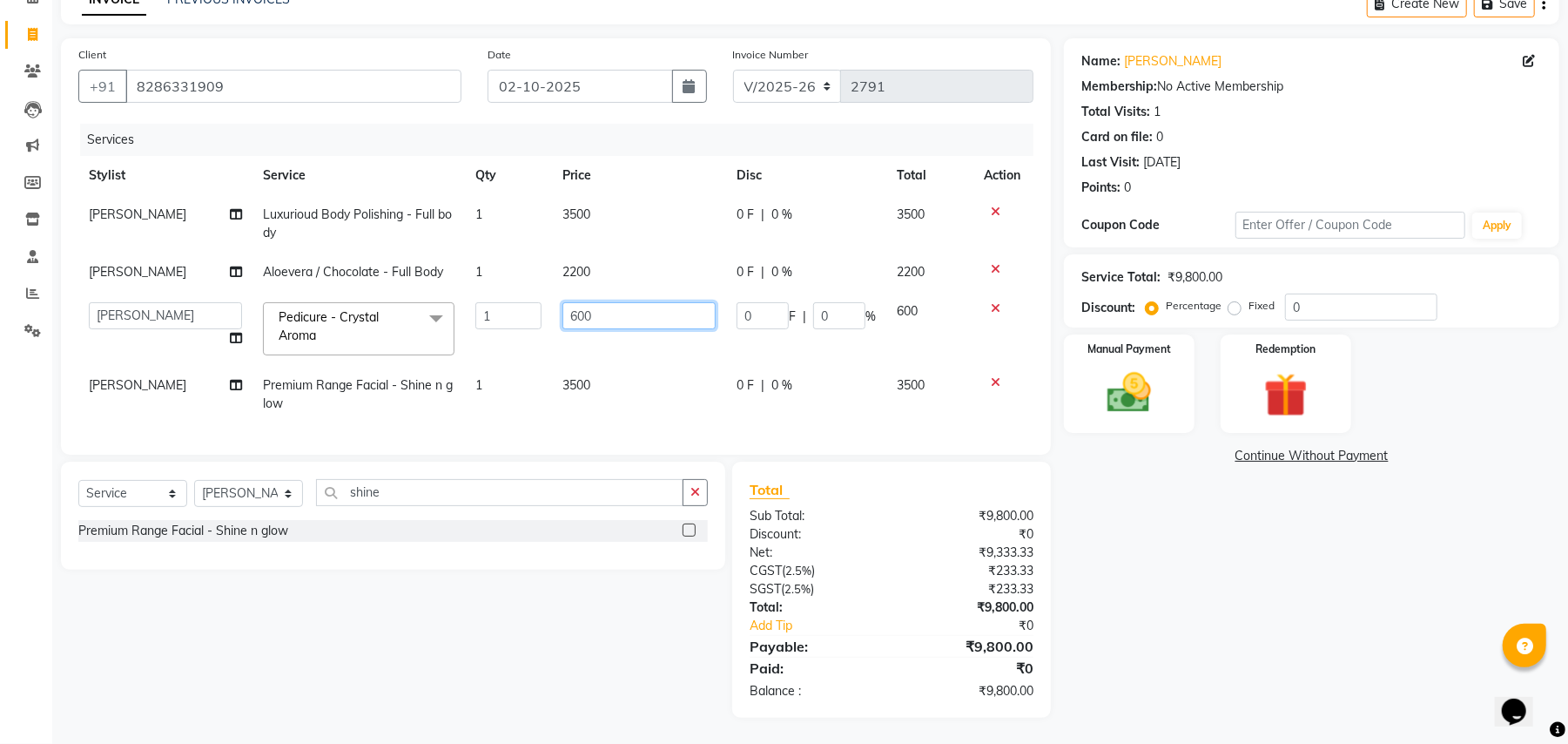
click at [616, 302] on input "600" at bounding box center [638, 316] width 153 height 27
type input "6"
type input "850"
click at [607, 366] on td "3500" at bounding box center [639, 395] width 174 height 58
select select "63723"
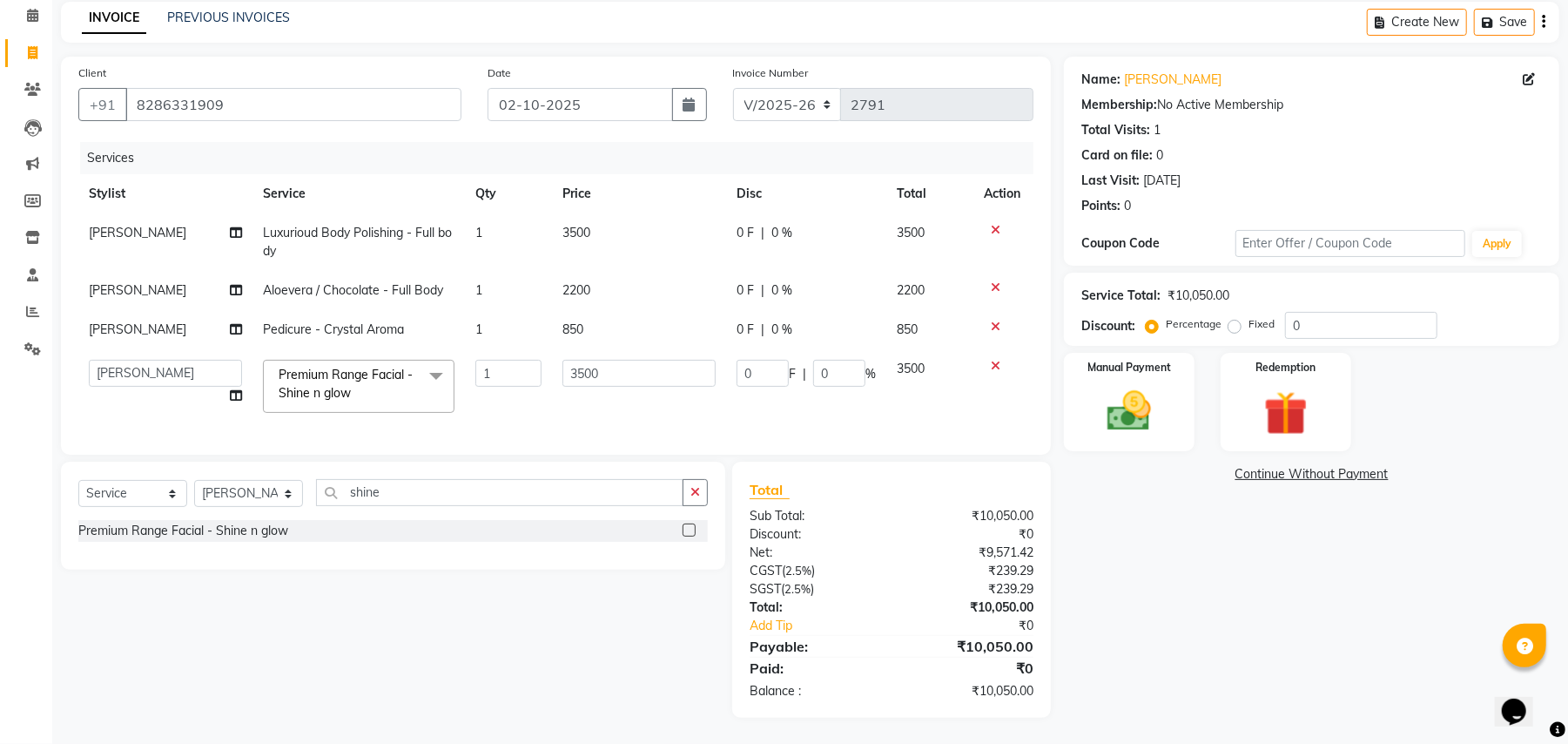
scroll to position [92, 0]
click at [607, 361] on input "3500" at bounding box center [638, 373] width 153 height 27
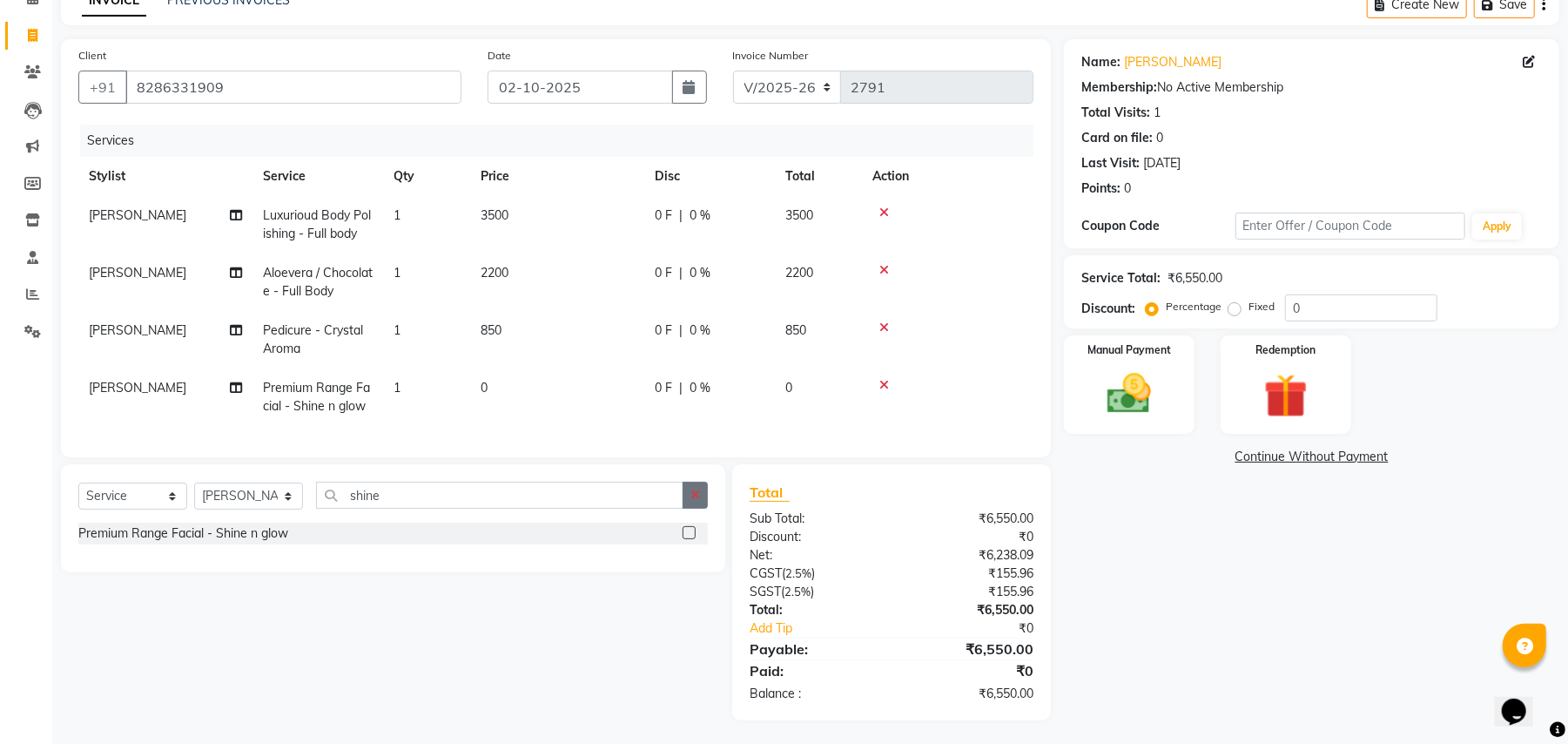
click at [690, 496] on div "Select Service Product Membership Package Voucher Prepaid Gift Card Select Styl…" at bounding box center [393, 518] width 664 height 108
click at [699, 501] on icon "button" at bounding box center [695, 495] width 10 height 13
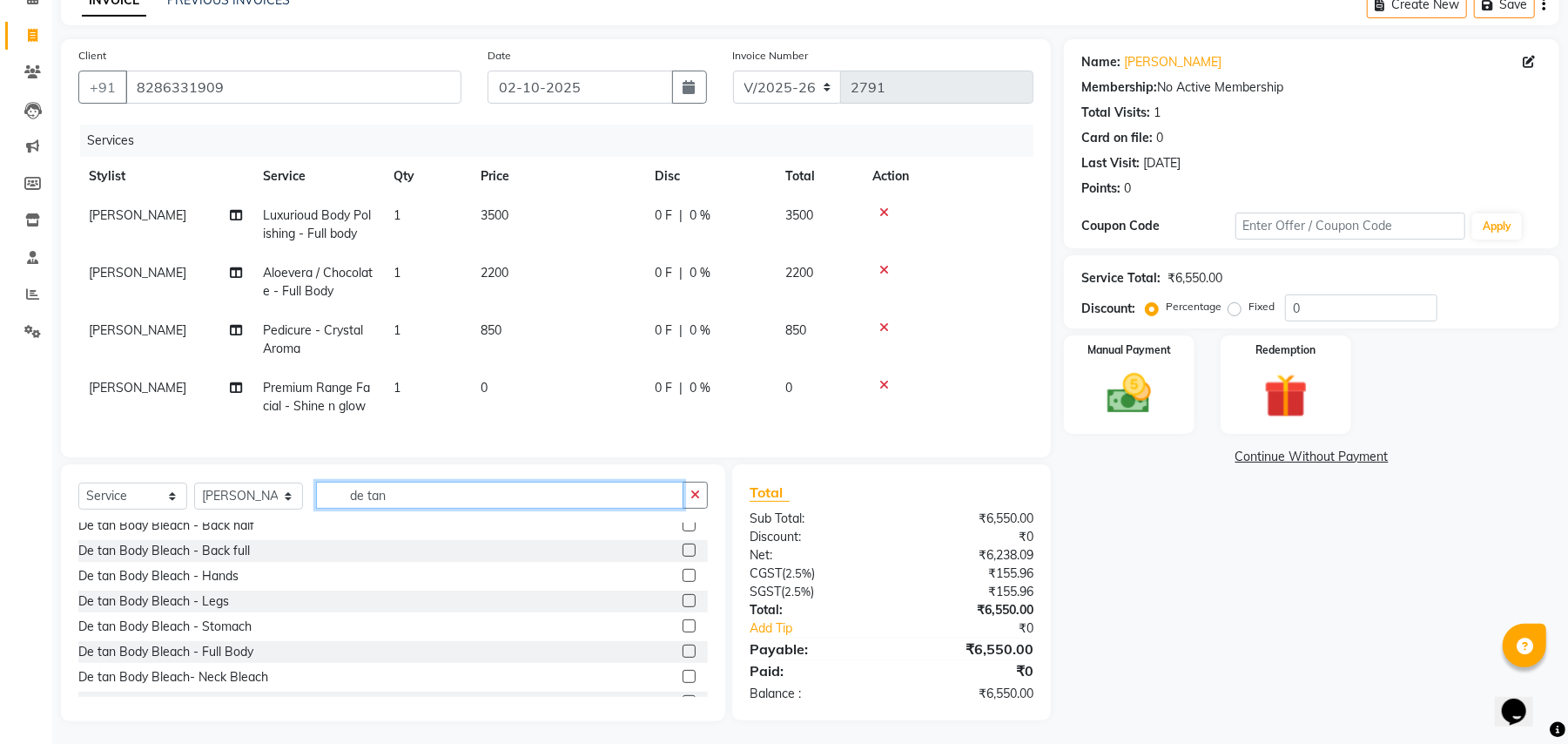
scroll to position [304, 0]
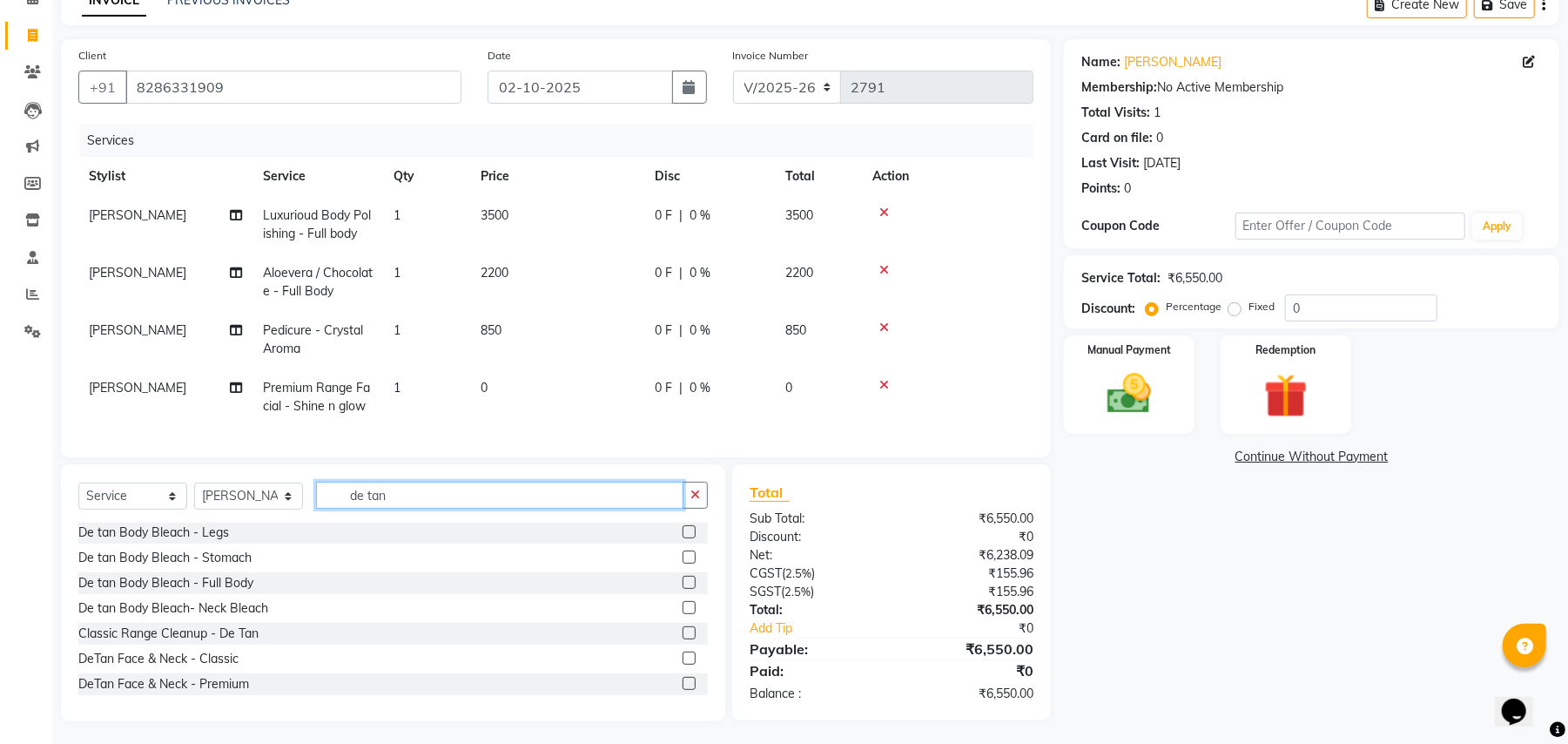
type input "de tan"
click at [682, 691] on div at bounding box center [695, 684] width 25 height 22
click at [682, 690] on label at bounding box center [689, 683] width 13 height 13
click at [682, 690] on input "checkbox" at bounding box center [688, 684] width 12 height 12
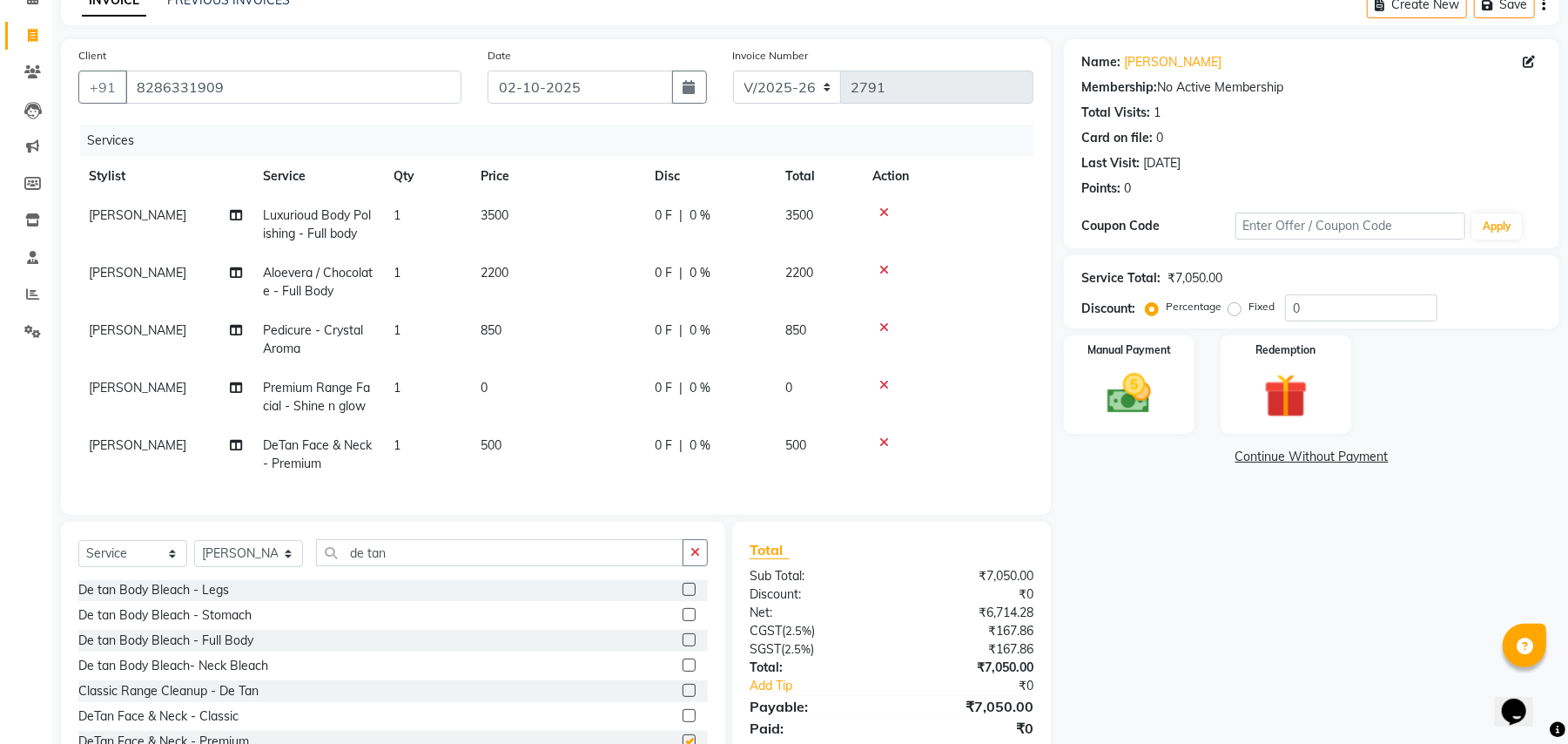
checkbox input "false"
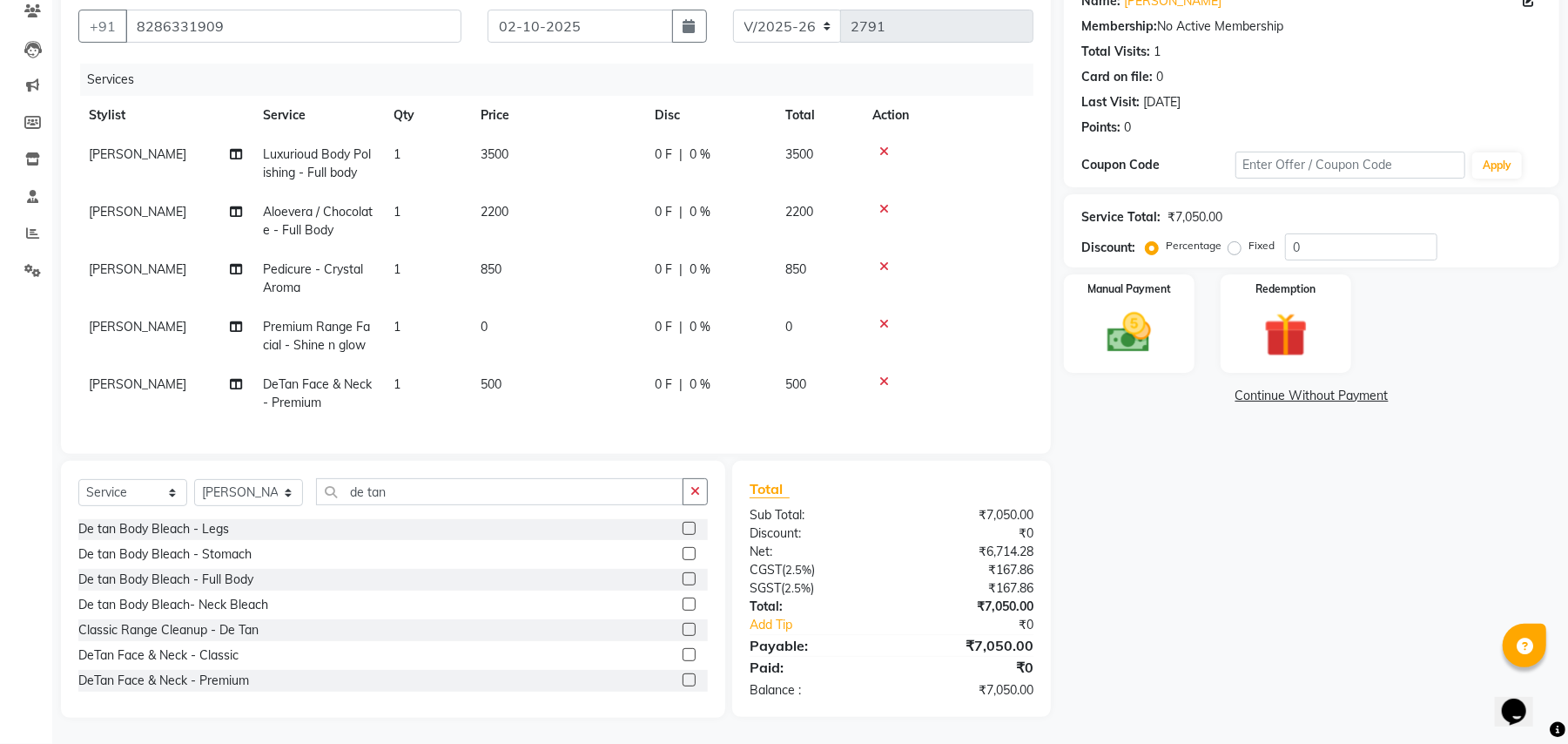
scroll to position [169, 0]
click at [533, 318] on td "0" at bounding box center [557, 336] width 174 height 58
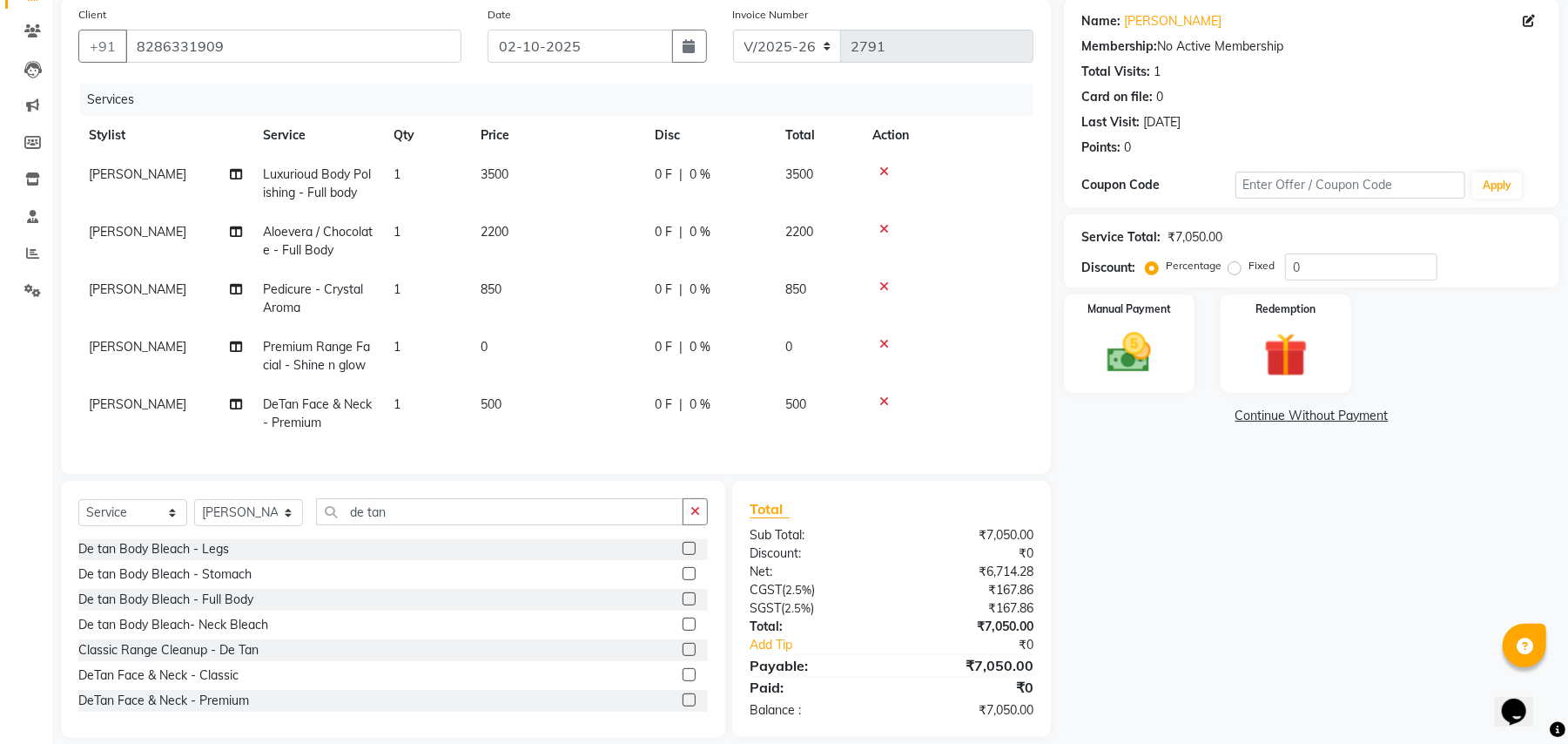
select select "63723"
click at [595, 315] on td "850" at bounding box center [557, 299] width 174 height 58
select select "63723"
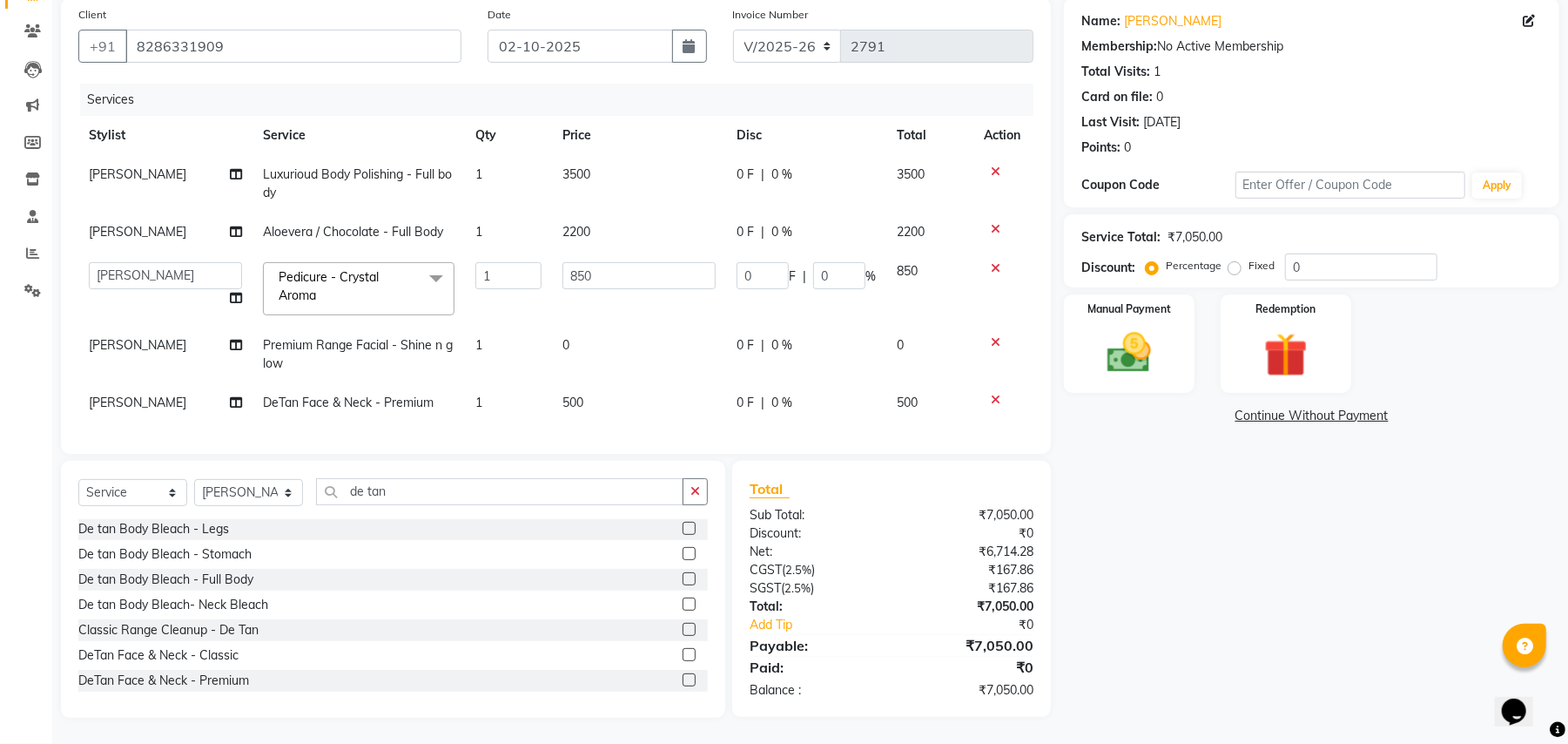
click at [595, 339] on td "0" at bounding box center [639, 354] width 174 height 58
select select "63723"
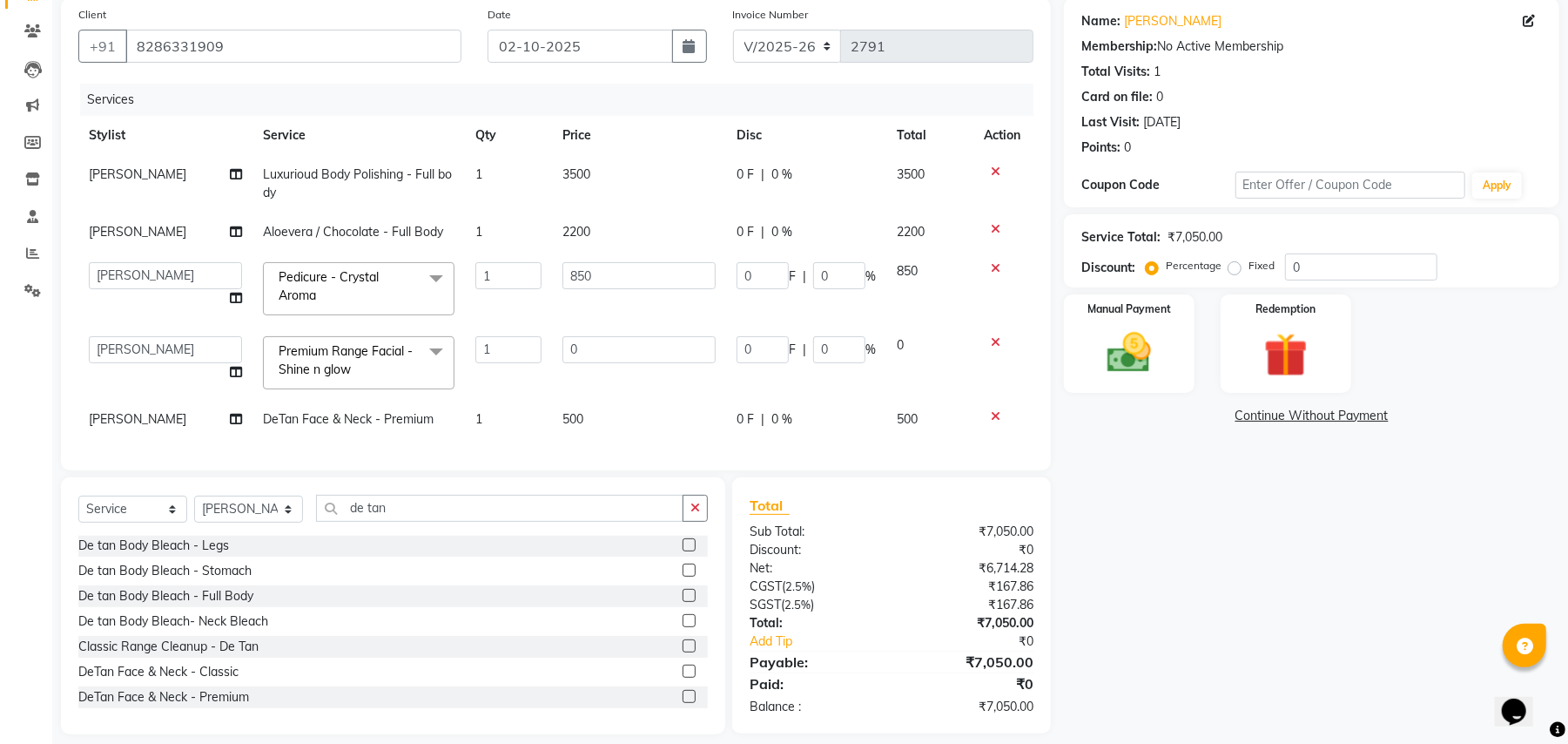
click at [595, 339] on input "0" at bounding box center [638, 350] width 153 height 27
type input "3500"
click at [613, 396] on tbody "[PERSON_NAME] Luxurioud Body Polishing - Full body 1 3500 0 F | 0 % 3500 [PERSO…" at bounding box center [556, 297] width 955 height 284
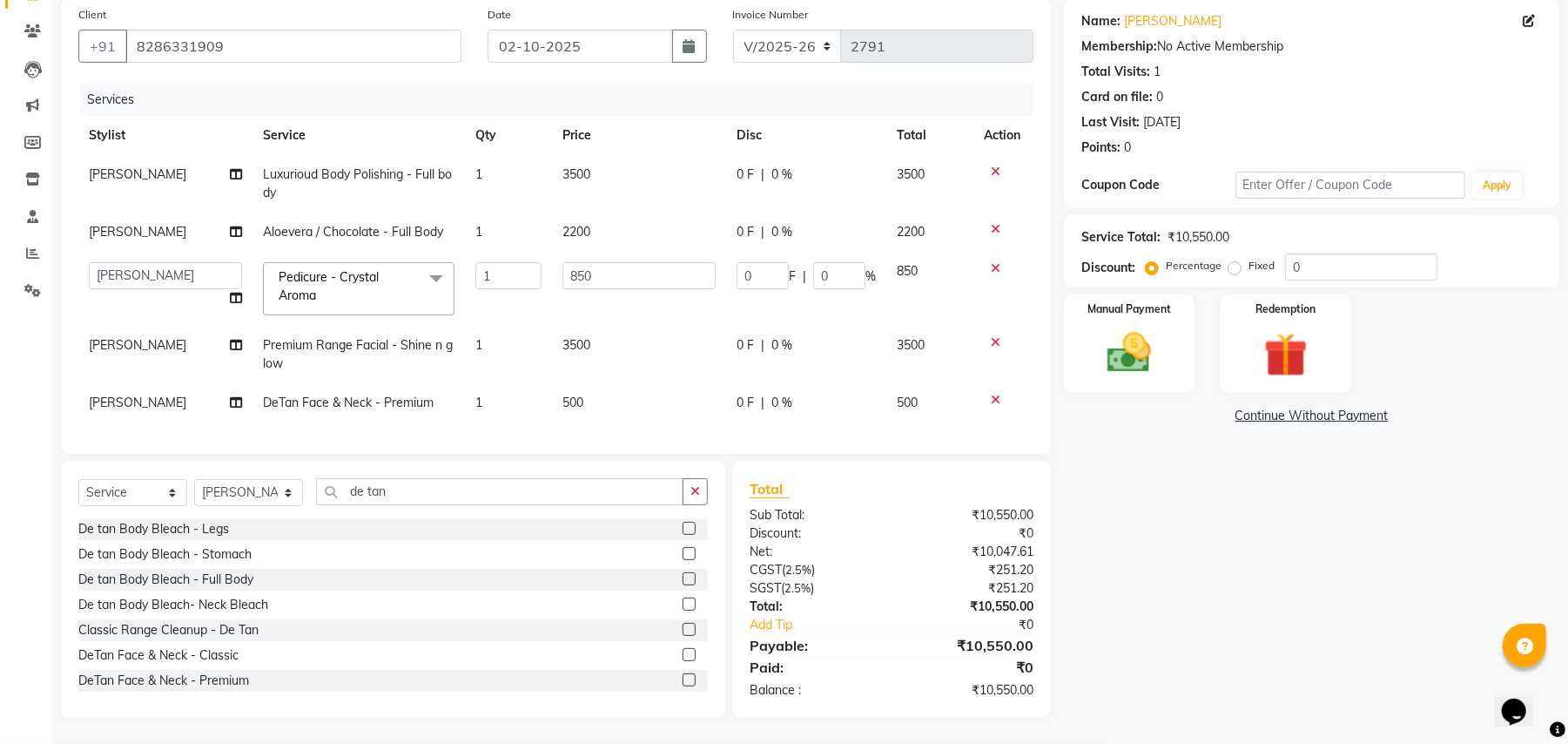
click at [688, 387] on td "500" at bounding box center [639, 403] width 174 height 40
select select "63723"
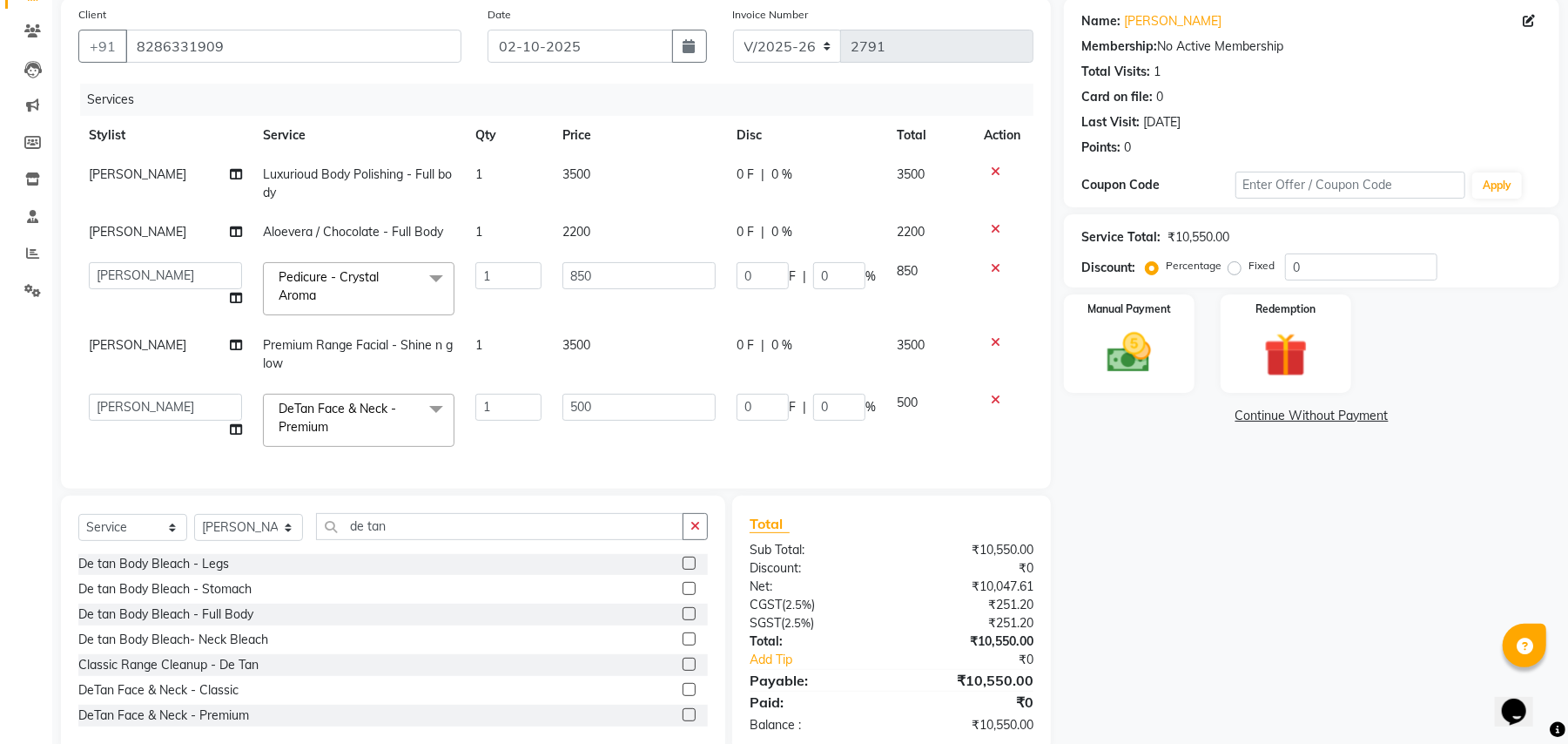
click at [952, 453] on td "500" at bounding box center [930, 420] width 87 height 74
click at [682, 540] on button "button" at bounding box center [695, 526] width 25 height 27
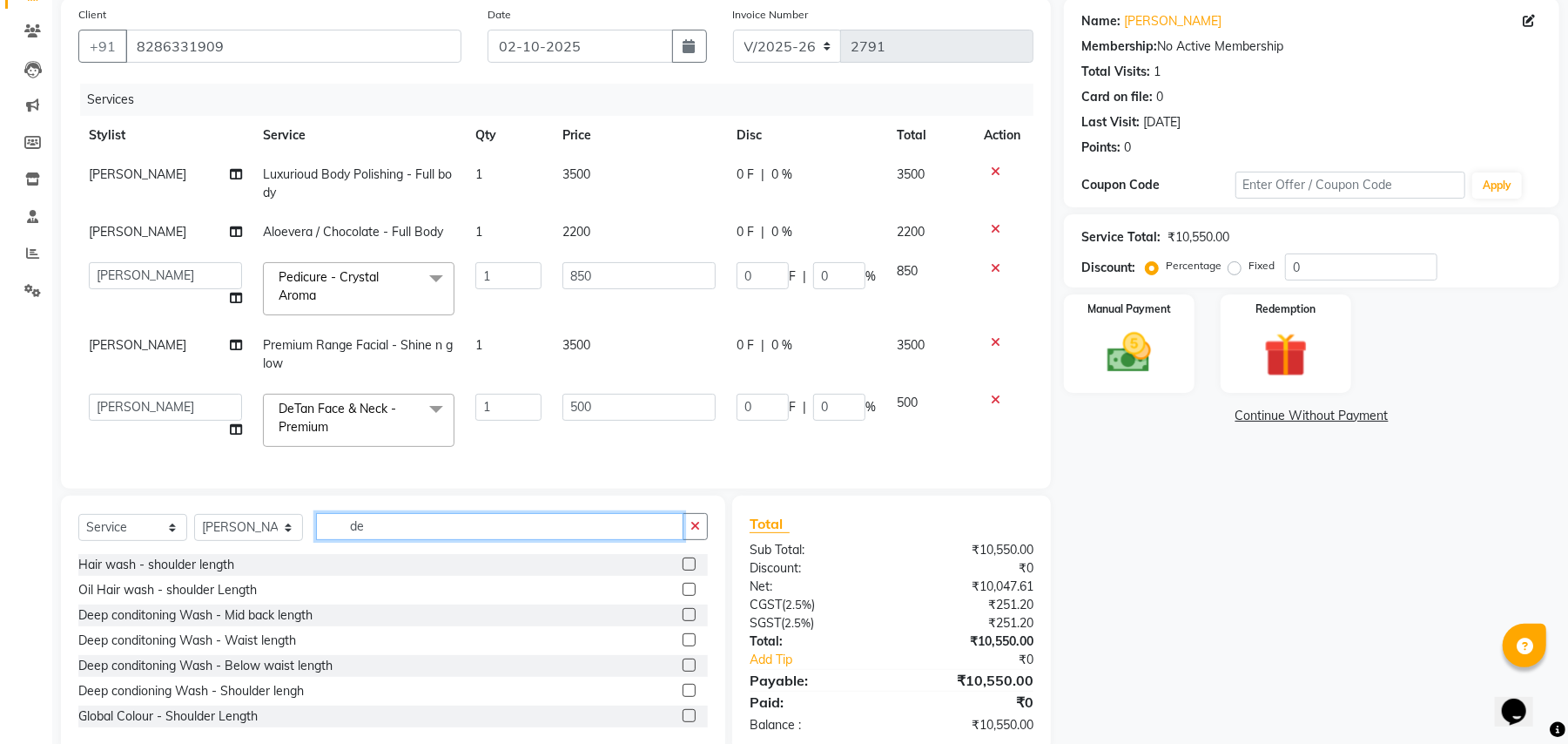
scroll to position [0, 0]
type input "deep"
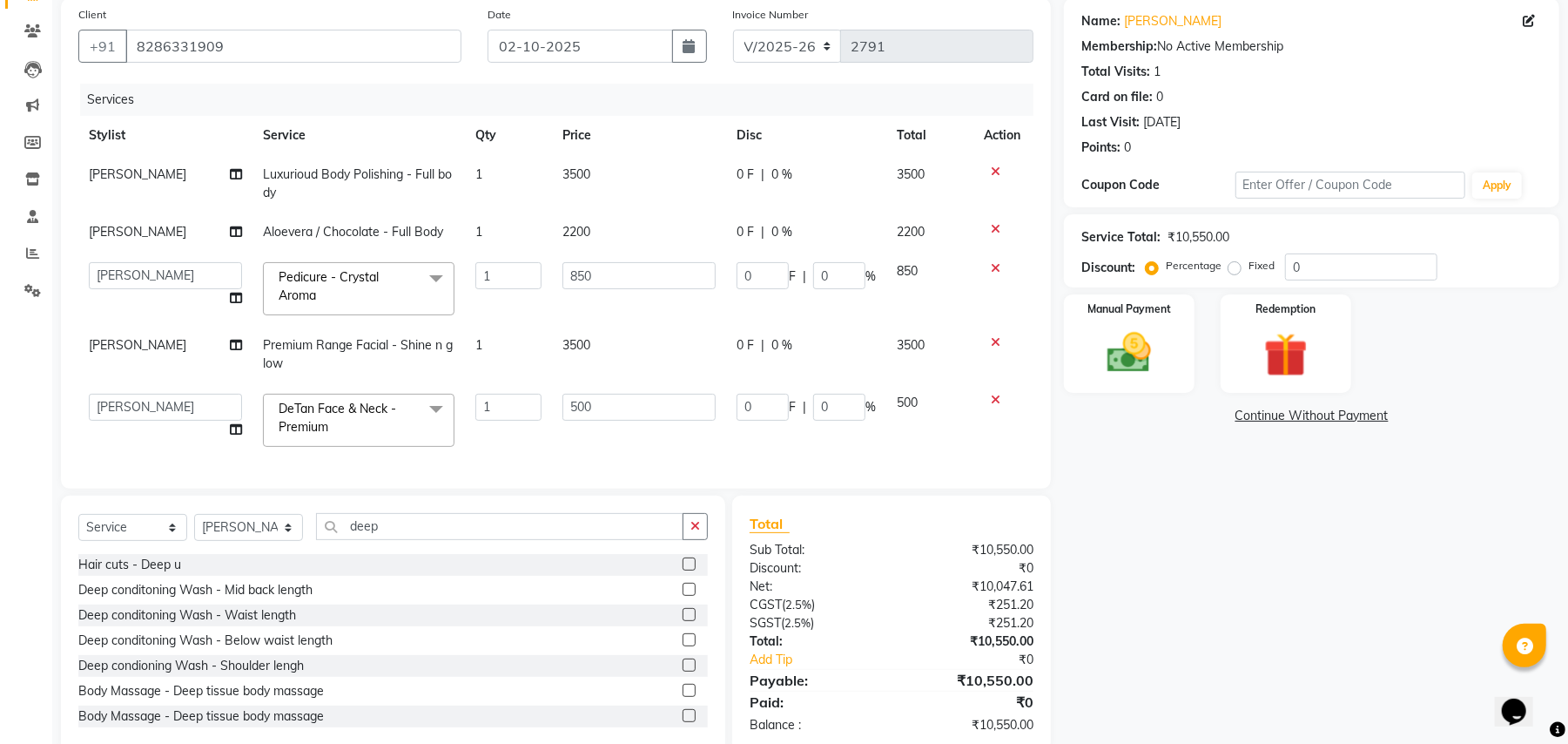
click at [682, 596] on label at bounding box center [689, 589] width 13 height 13
click at [682, 596] on input "checkbox" at bounding box center [688, 590] width 12 height 12
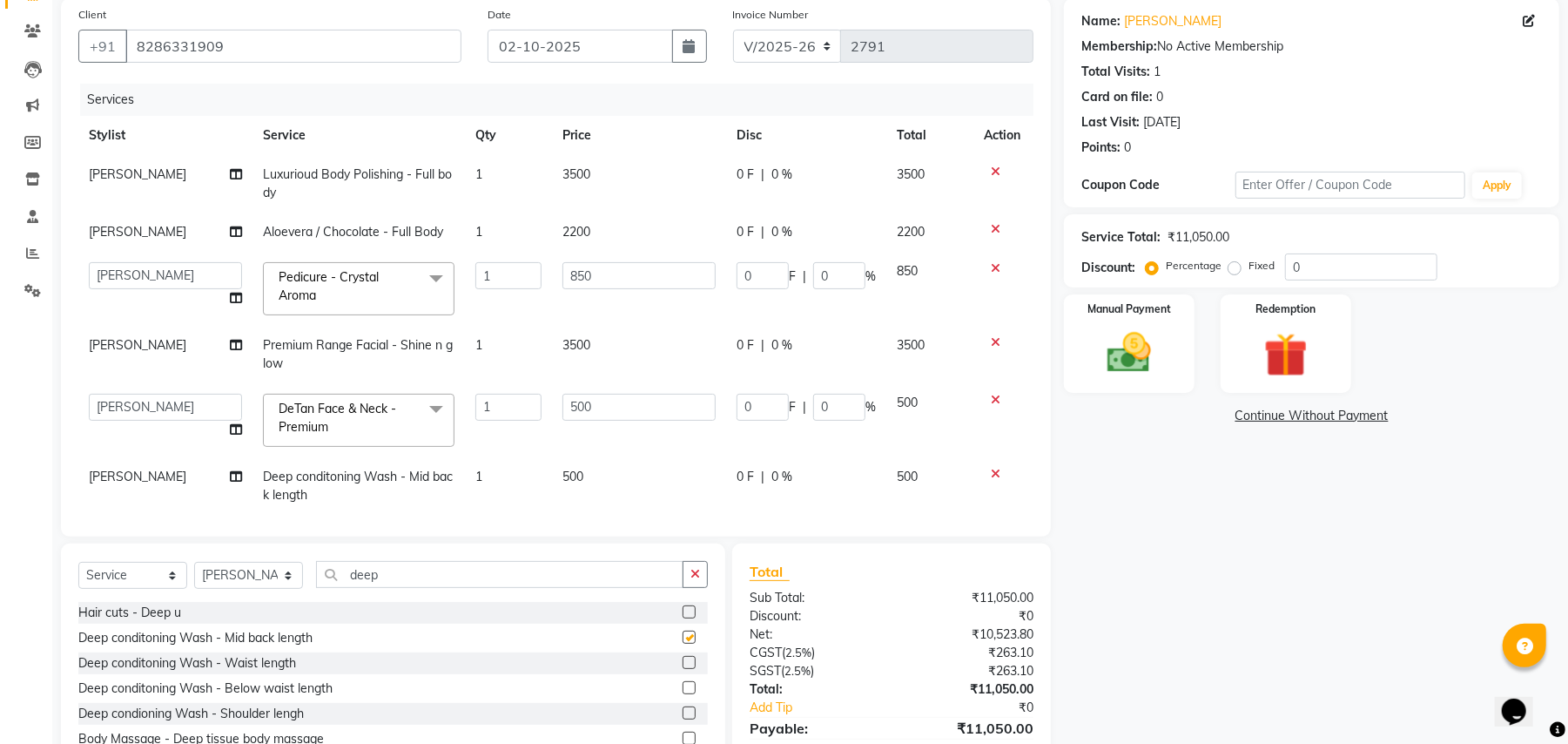
checkbox input "false"
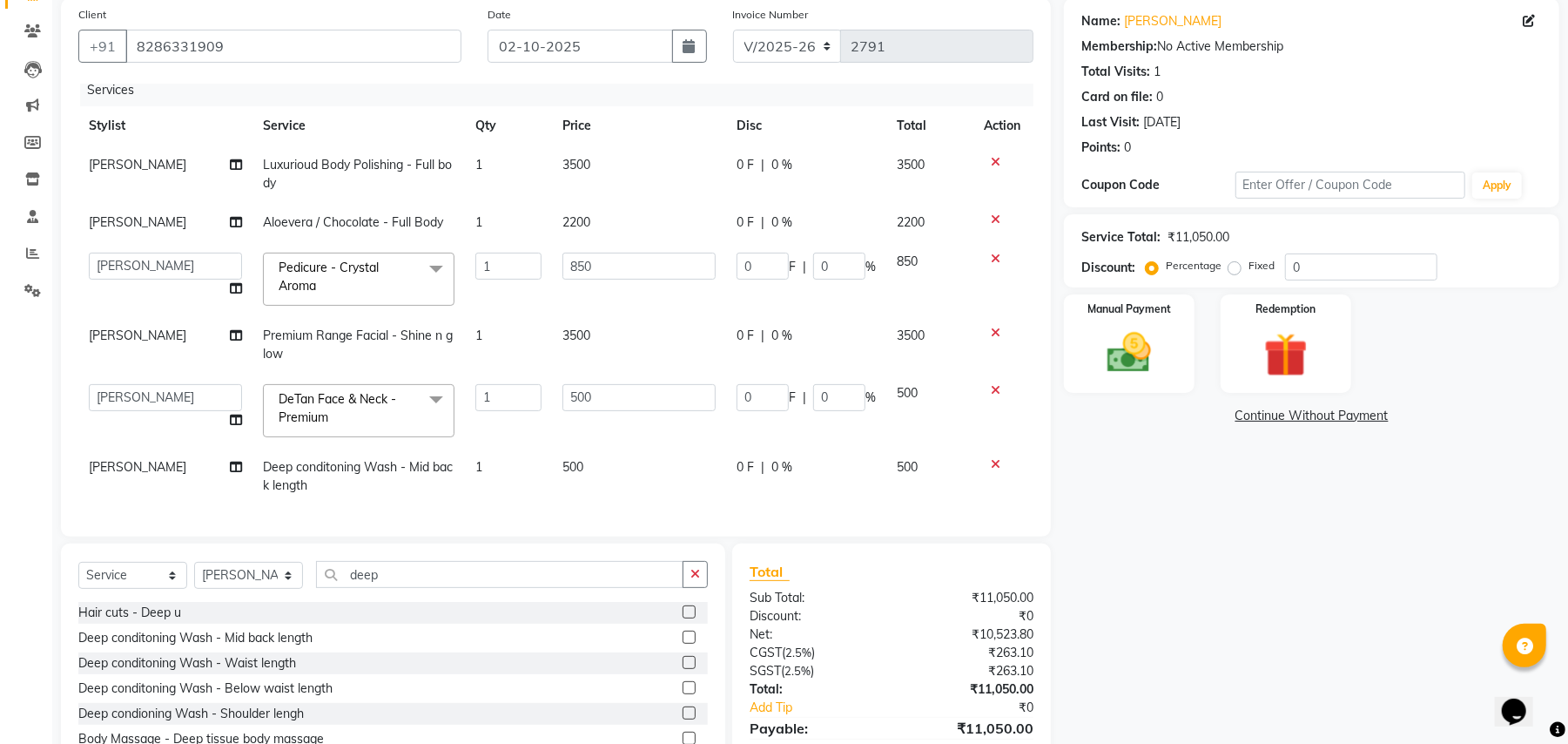
click at [610, 450] on td "500" at bounding box center [639, 477] width 174 height 58
select select "63723"
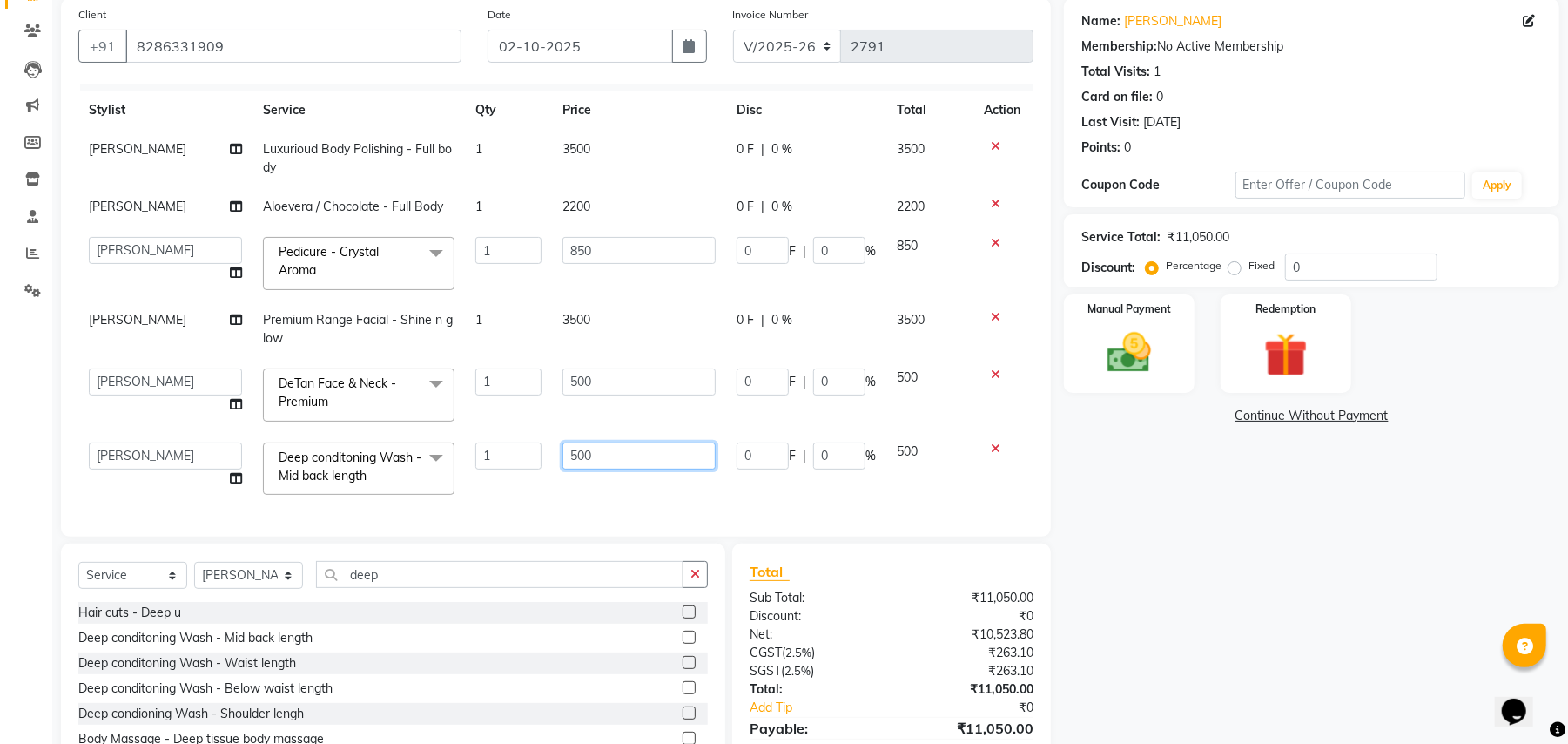
click at [610, 450] on input "500" at bounding box center [638, 456] width 153 height 27
type input "5"
type input "600"
click at [655, 478] on td "600" at bounding box center [639, 469] width 174 height 74
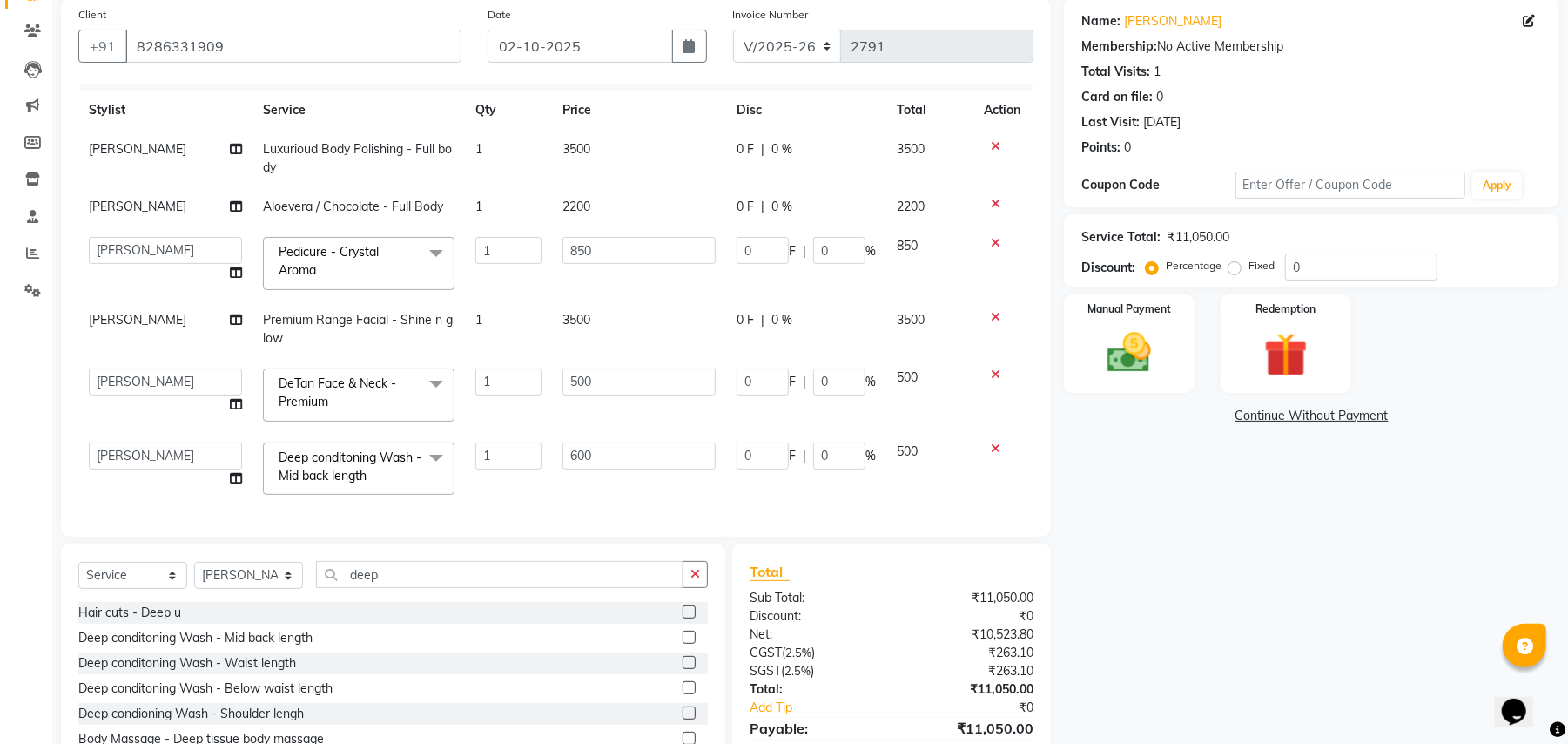
select select "63723"
click at [823, 443] on input "0" at bounding box center [839, 456] width 52 height 27
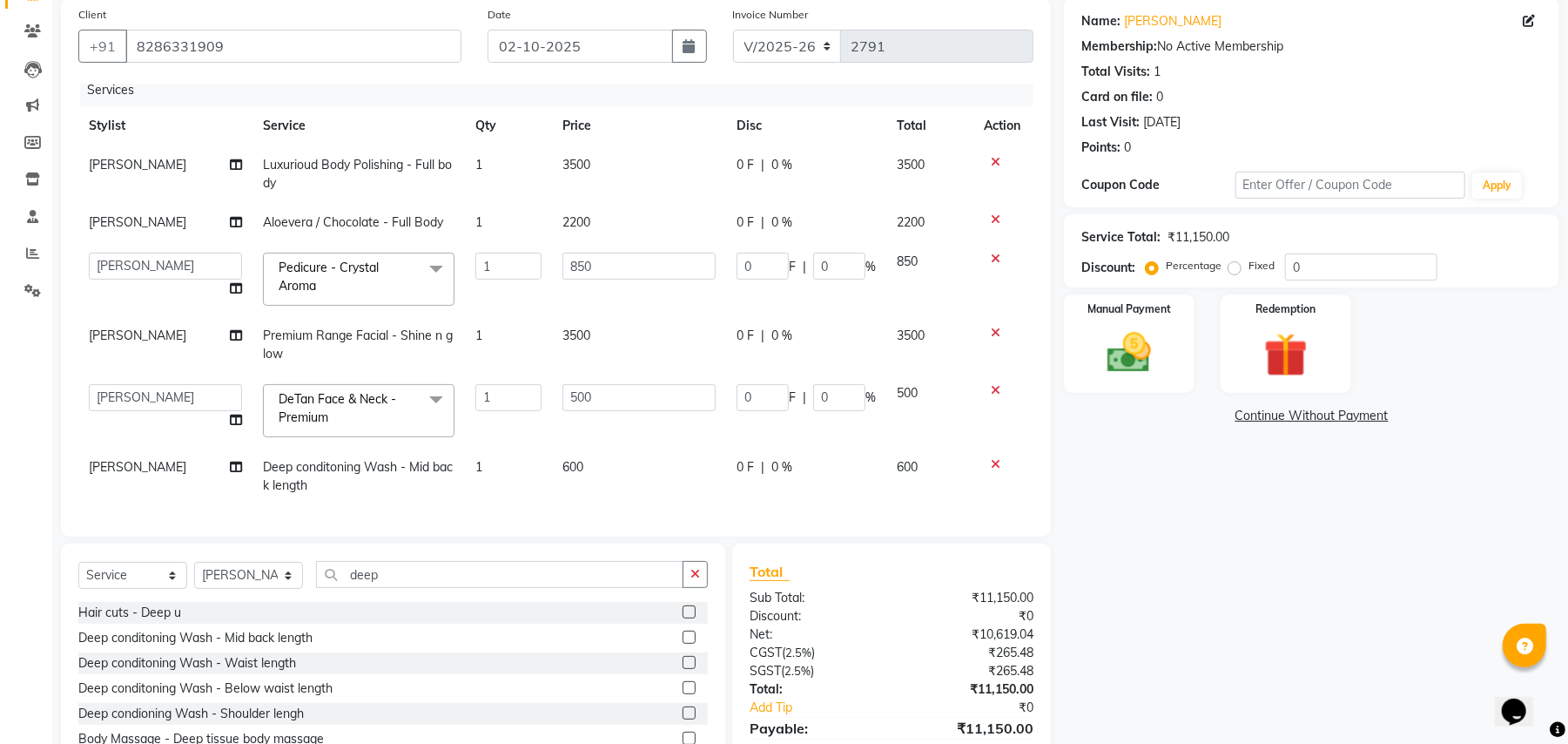
scroll to position [28, 0]
click at [819, 489] on div "Services Stylist Service Qty Price Disc Total Action [PERSON_NAME] Luxurioud Bo…" at bounding box center [556, 301] width 955 height 435
click at [745, 458] on div "0 F | 0 %" at bounding box center [806, 467] width 139 height 18
click at [745, 451] on td "0 F | 0 %" at bounding box center [806, 477] width 160 height 58
select select "63723"
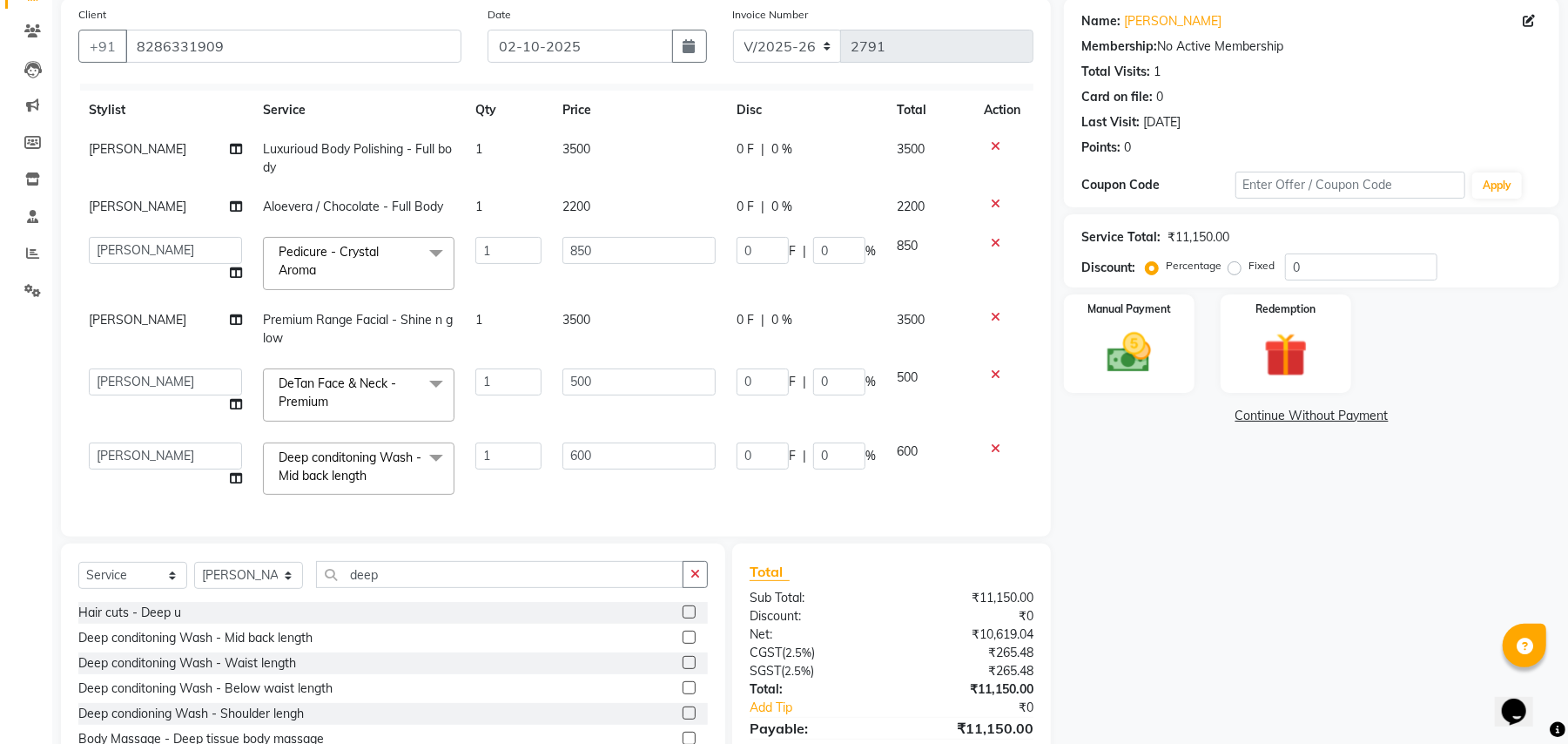
scroll to position [45, 0]
click at [755, 443] on input "0" at bounding box center [762, 456] width 52 height 27
type input "600"
click at [767, 463] on td "600 F | 0 %" at bounding box center [806, 469] width 160 height 74
select select "63723"
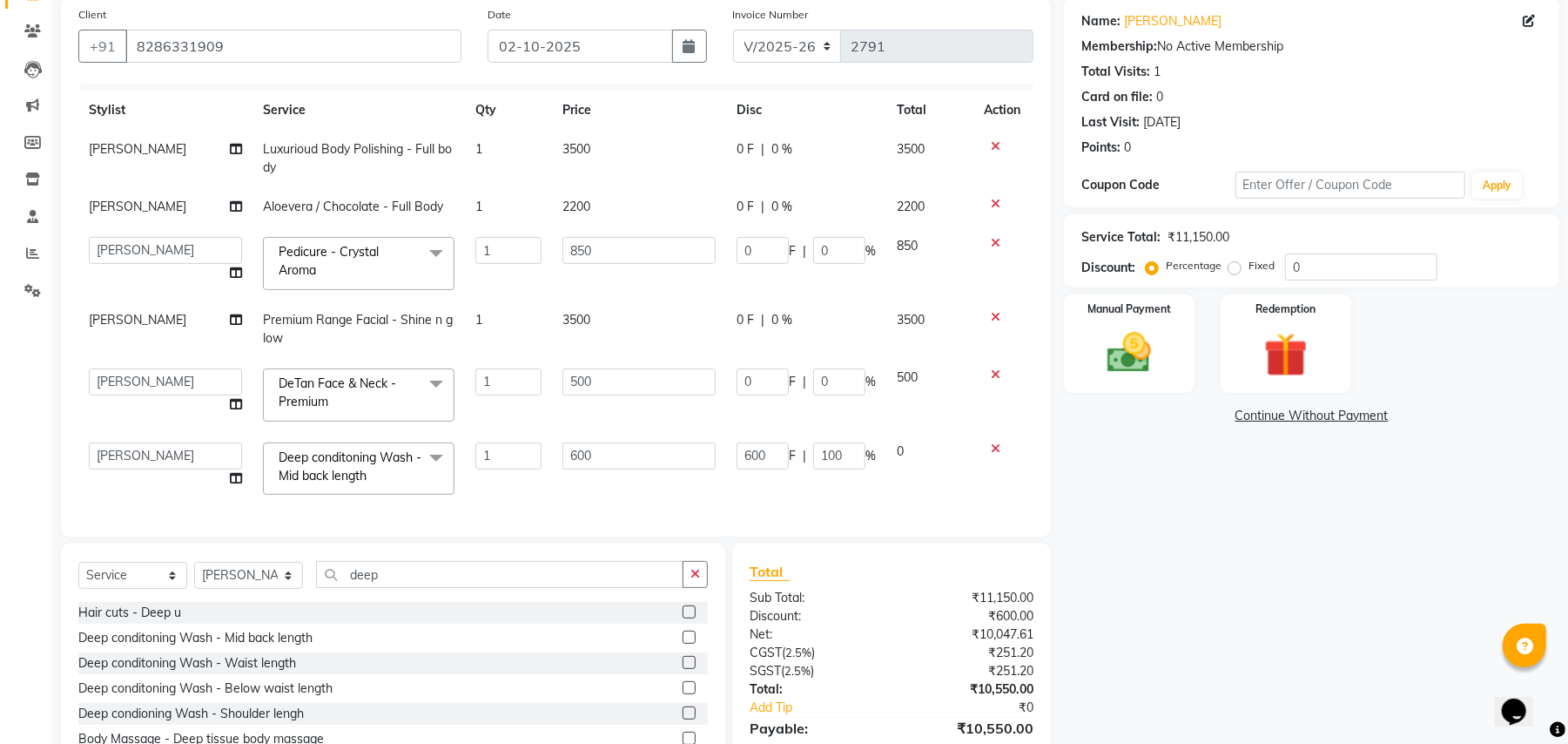
click at [774, 141] on td "0 F | 0 %" at bounding box center [806, 158] width 160 height 58
select select "63723"
click at [822, 139] on td "0 F | 0 %" at bounding box center [806, 158] width 160 height 58
select select "63723"
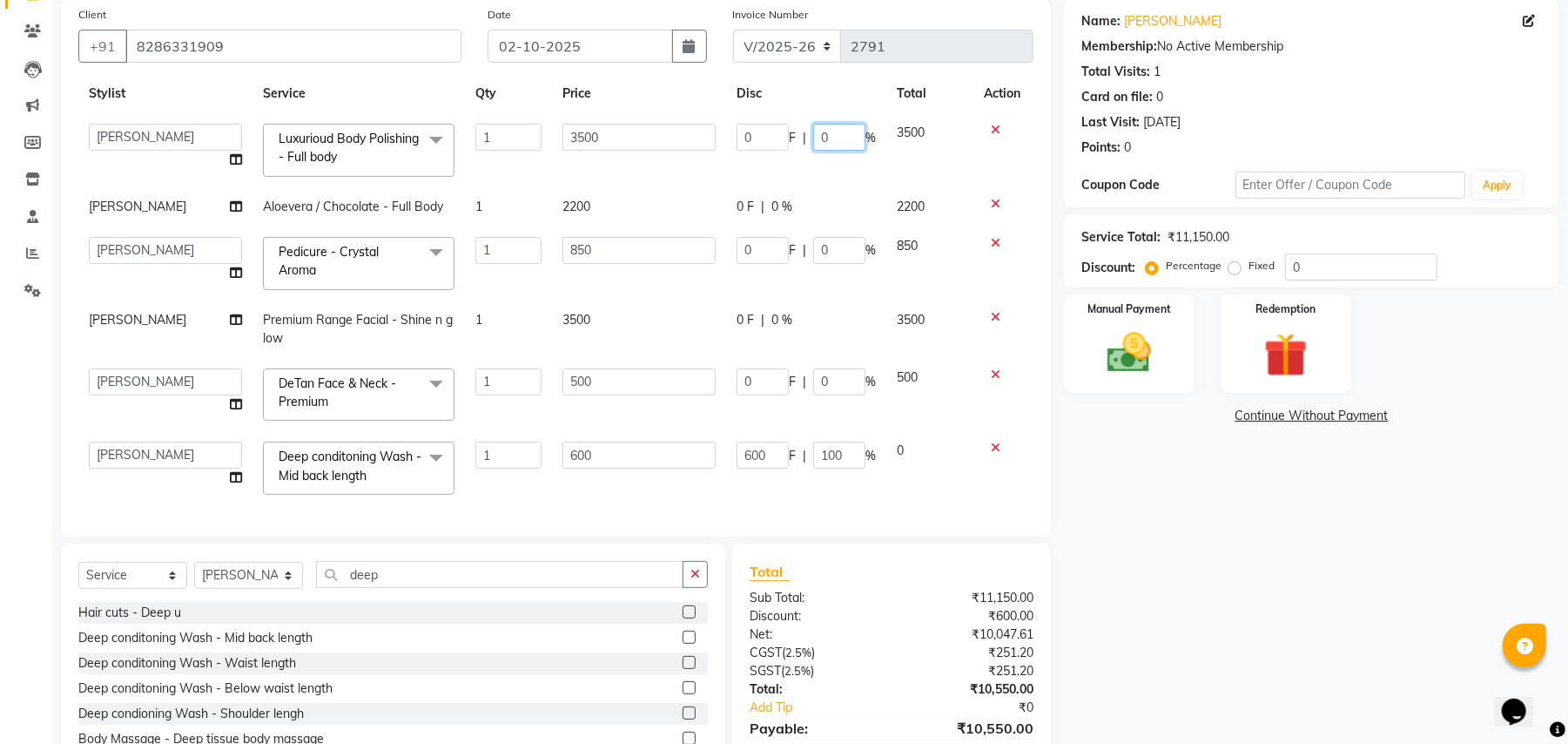
click at [822, 139] on input "0" at bounding box center [839, 137] width 52 height 27
type input "24.6"
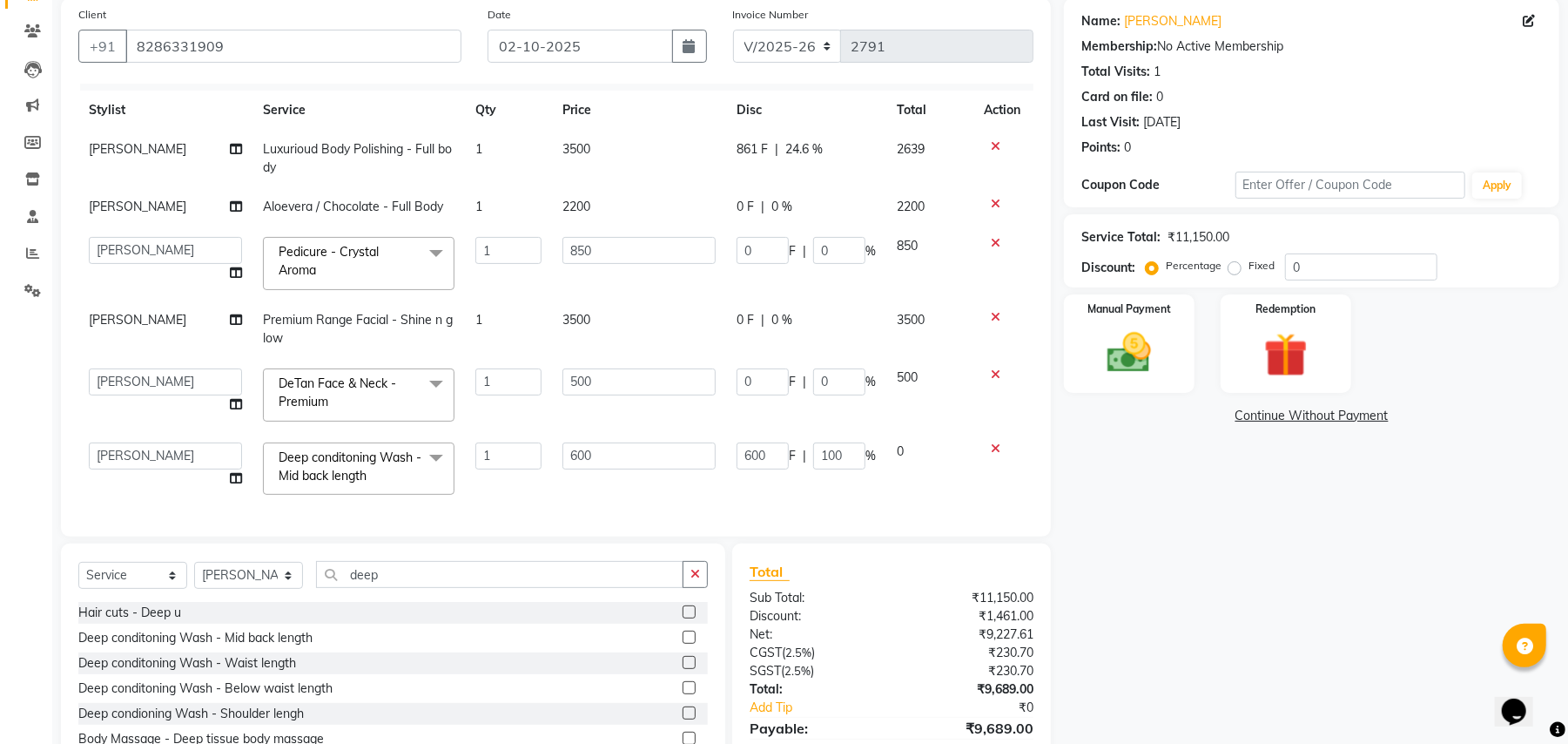
click at [823, 211] on tbody "[PERSON_NAME] Luxurioud Body Polishing - Full body 1 3500 861 F | 24.6 % 2639 […" at bounding box center [556, 317] width 955 height 375
click at [823, 227] on td "0 F | 0 %" at bounding box center [806, 264] width 160 height 74
click at [830, 198] on div "0 F | 0 %" at bounding box center [806, 207] width 139 height 18
select select "63723"
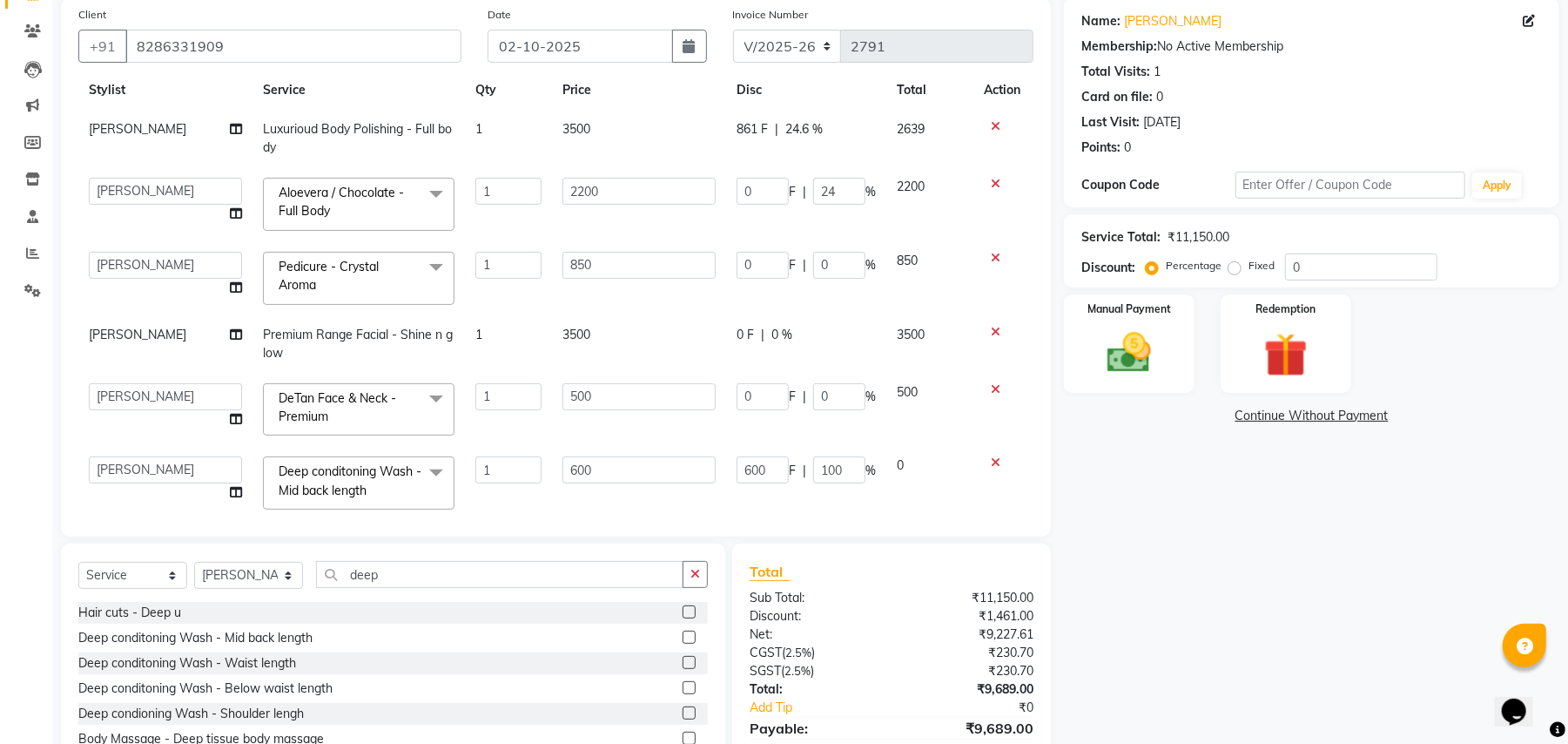
type input "24.6"
click at [824, 263] on td "0 F | 0 %" at bounding box center [806, 278] width 160 height 74
select select "63723"
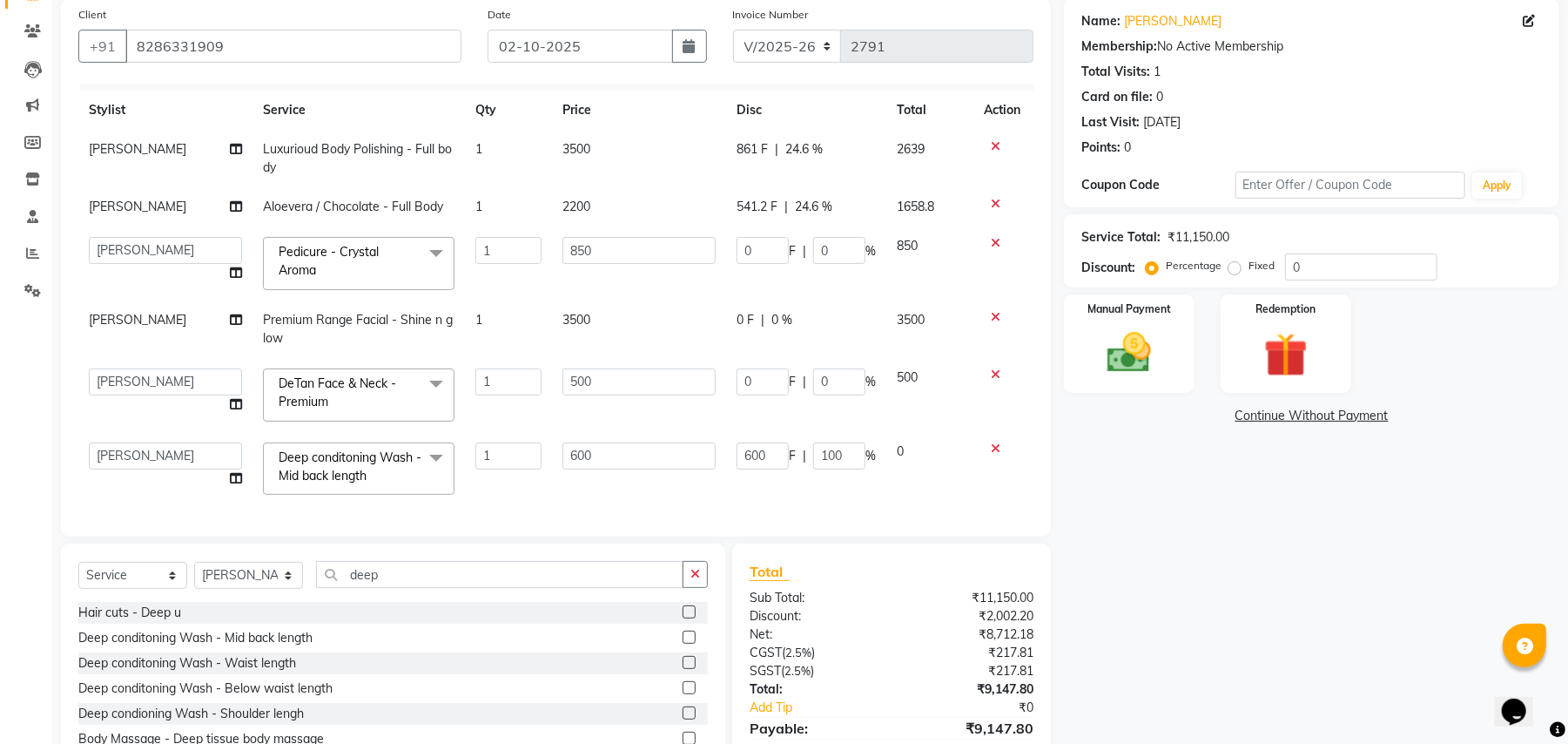
scroll to position [0, 0]
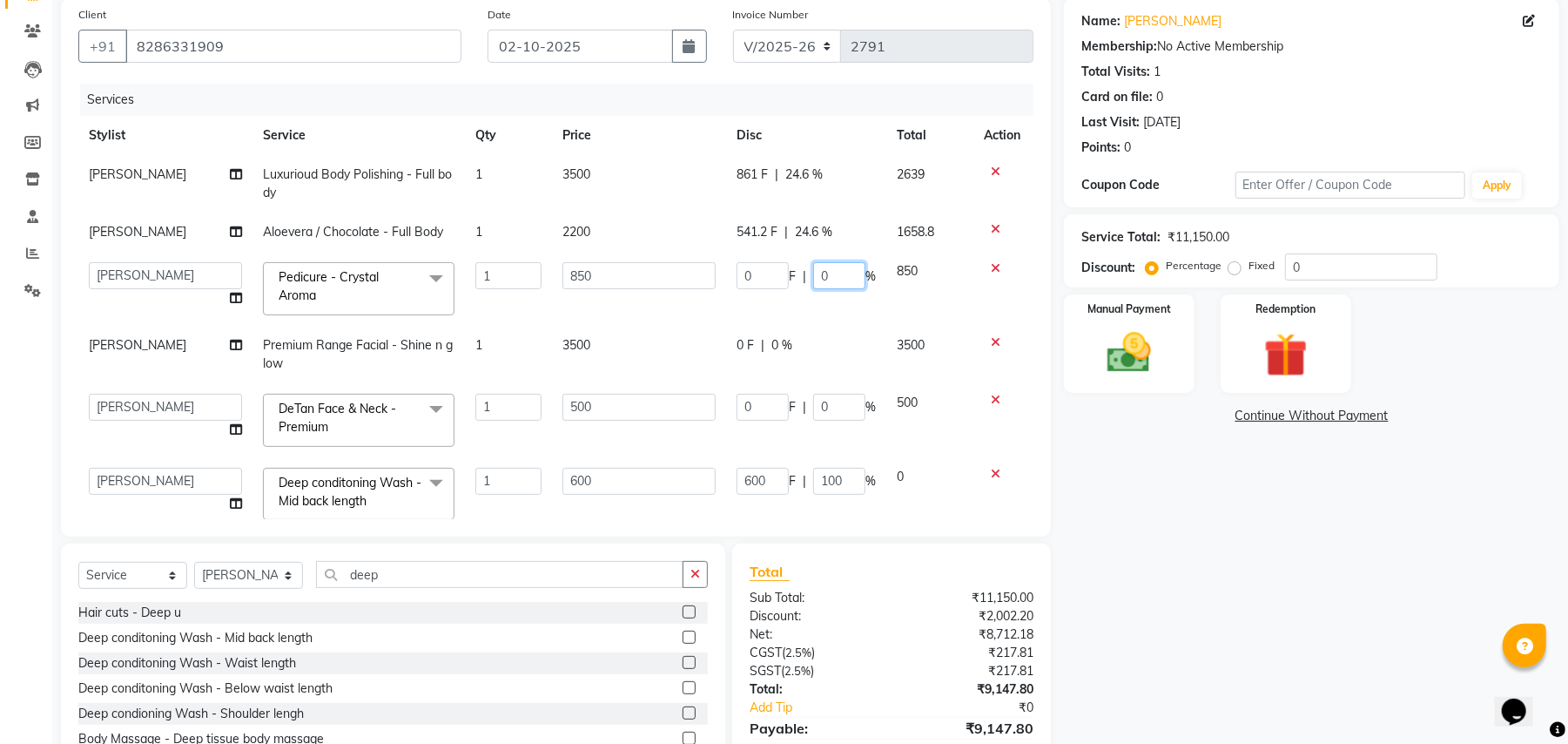
click at [824, 263] on input "0" at bounding box center [839, 275] width 52 height 27
type input "24.6"
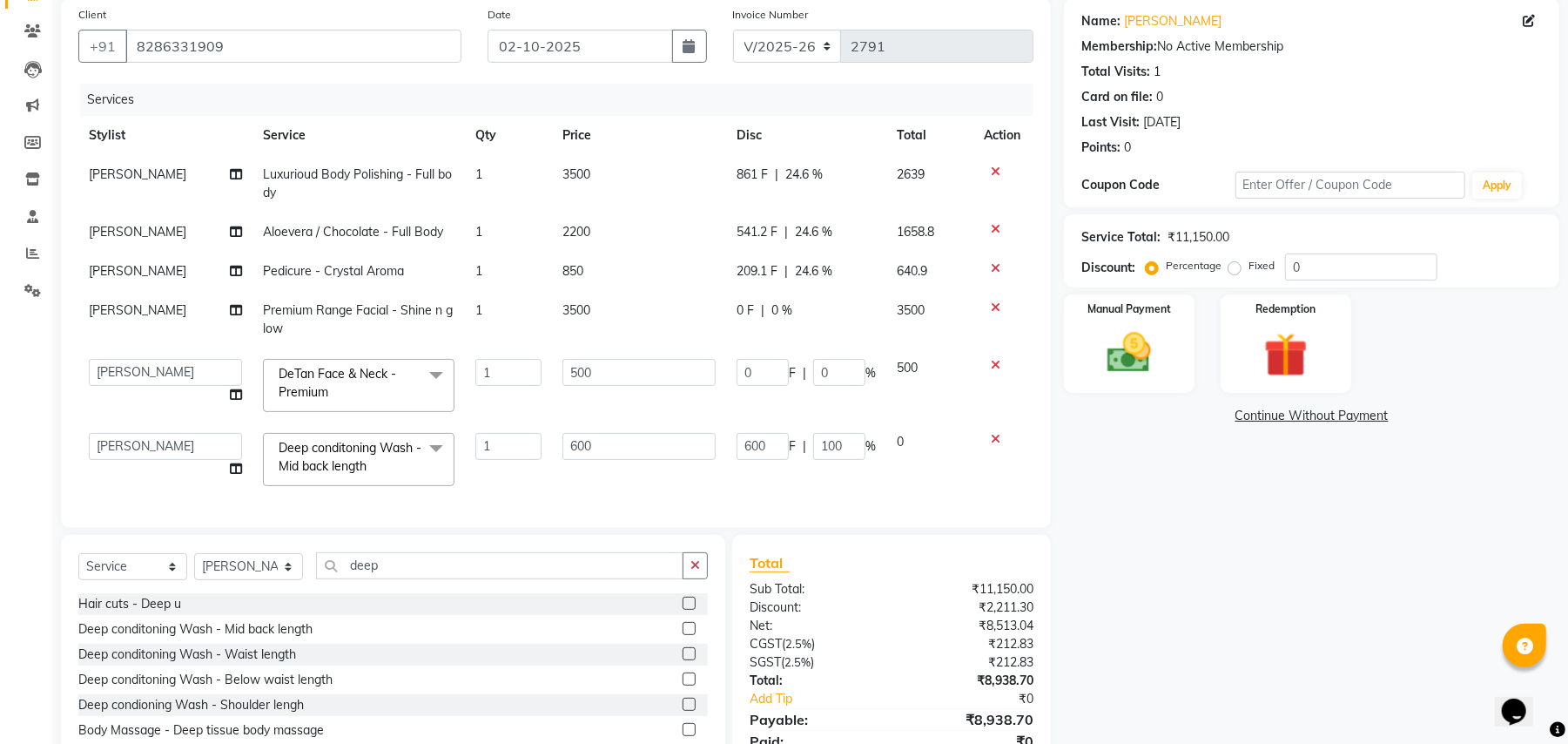
click at [833, 309] on tbody "[PERSON_NAME] Luxurioud Body Polishing - Full body 1 3500 861 F | 24.6 % 2639 […" at bounding box center [556, 325] width 955 height 341
click at [833, 309] on div "0 F | 0 %" at bounding box center [806, 310] width 139 height 18
select select "63723"
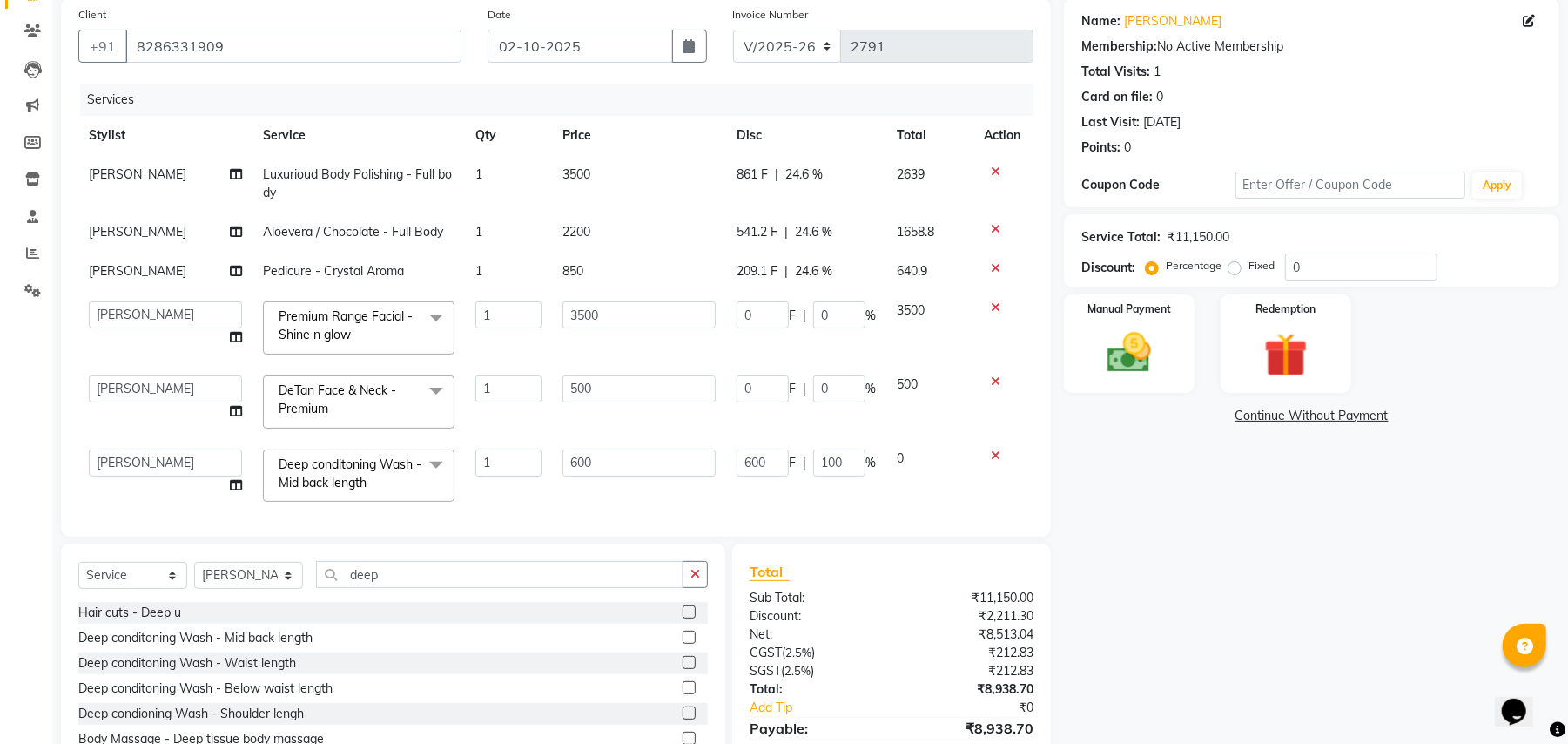
click at [835, 309] on input "0" at bounding box center [839, 315] width 52 height 27
type input "24.6"
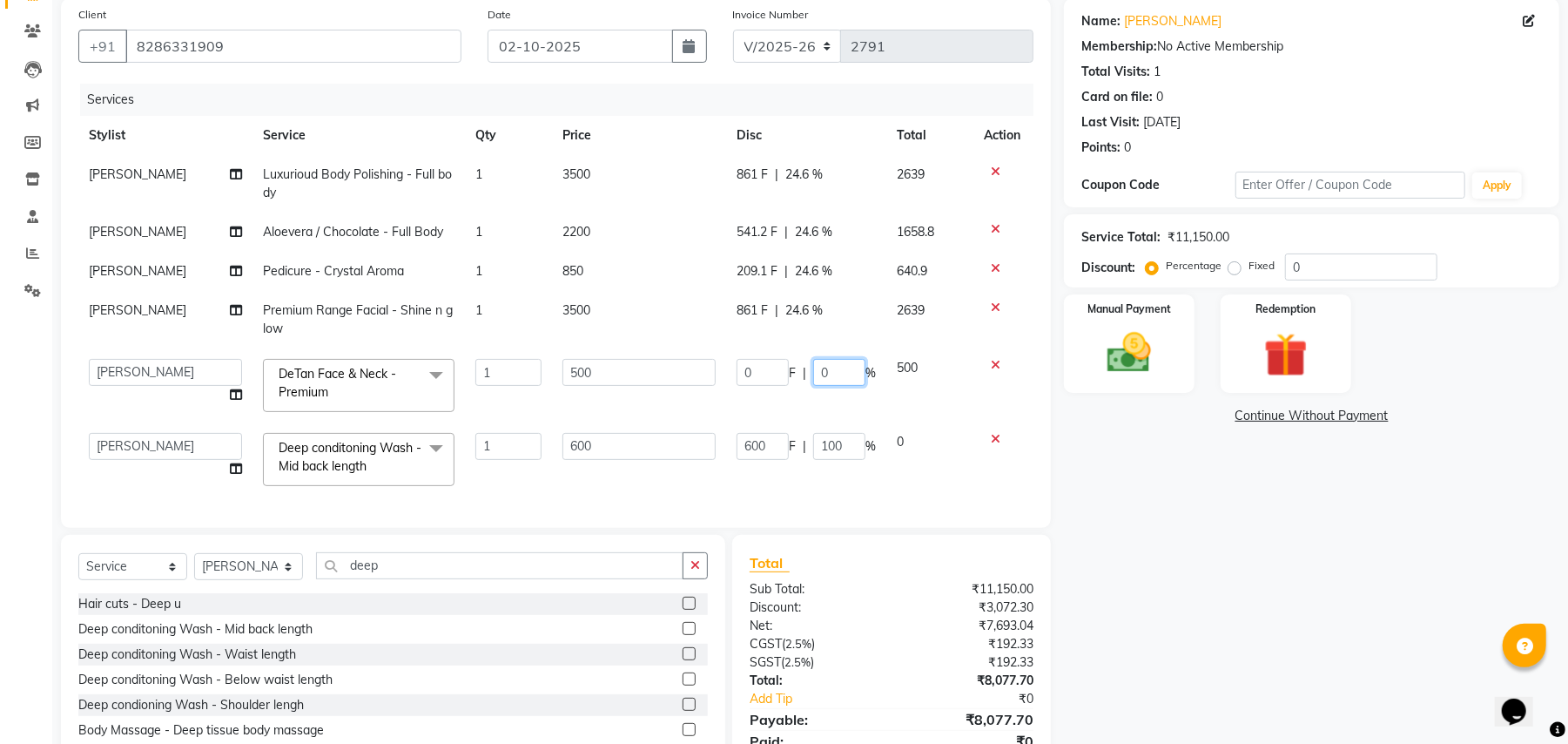
click at [825, 396] on td "0 F | 0 %" at bounding box center [806, 385] width 160 height 74
click at [825, 396] on tbody "[PERSON_NAME] Luxurioud Body Polishing - Full body 1 3500 861 F | 24.6 % 2639 […" at bounding box center [556, 325] width 955 height 341
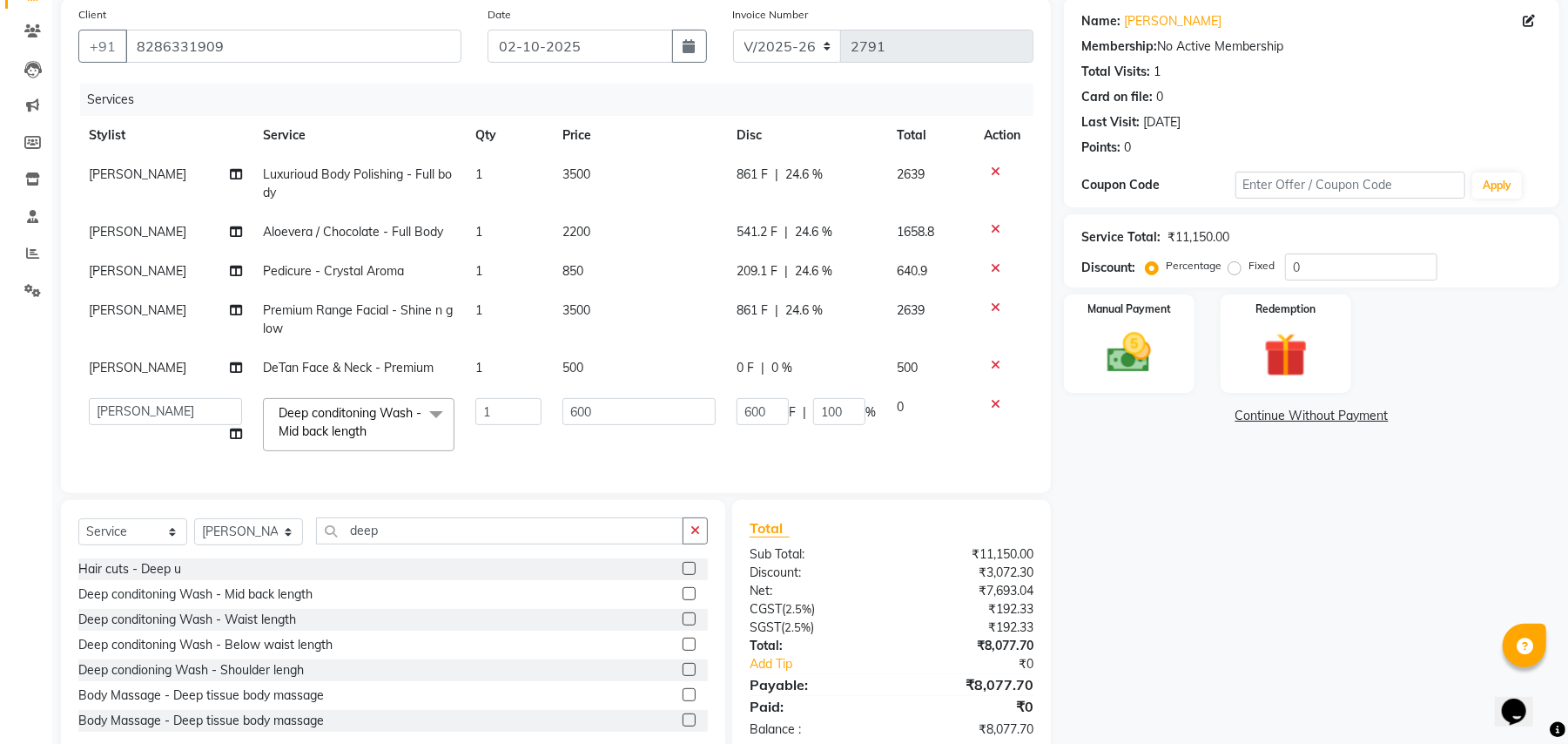
click at [812, 371] on div "0 F | 0 %" at bounding box center [806, 368] width 139 height 18
select select "63723"
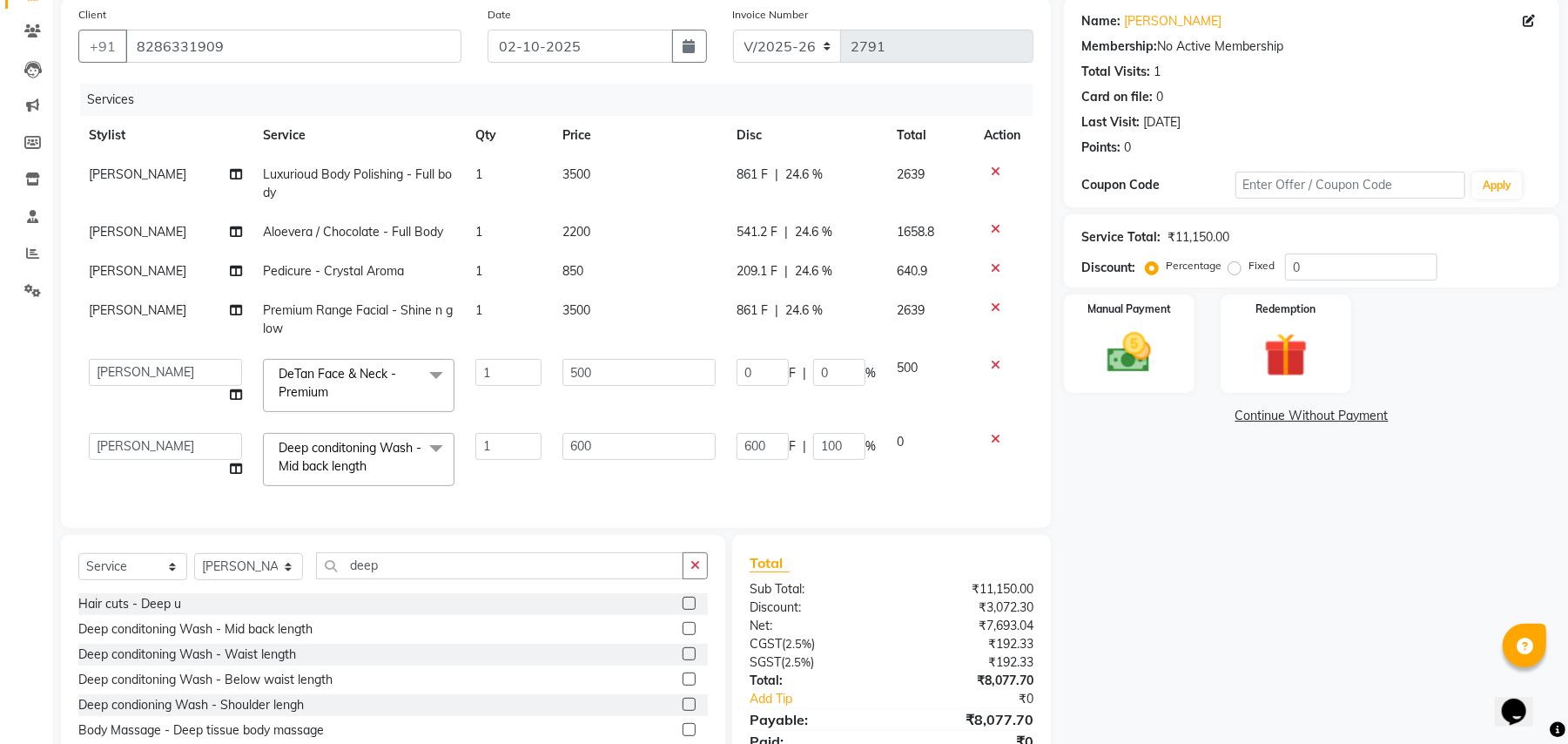
click at [826, 369] on input "0" at bounding box center [839, 372] width 52 height 27
type input "24.6"
click at [691, 569] on div "Select Service Product Membership Package Voucher Prepaid Gift Card Select Styl…" at bounding box center [393, 573] width 629 height 41
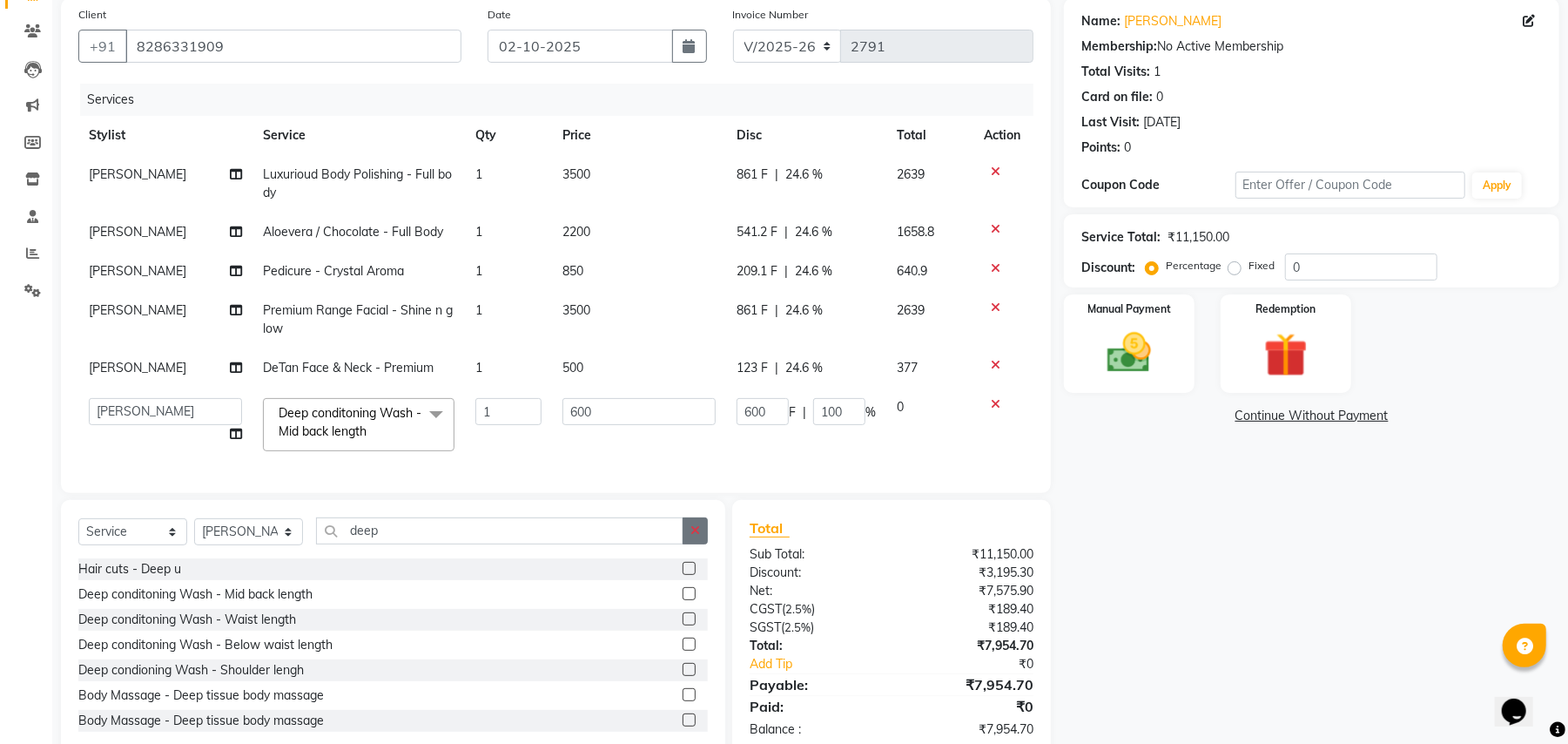
click at [698, 536] on icon "button" at bounding box center [695, 531] width 10 height 13
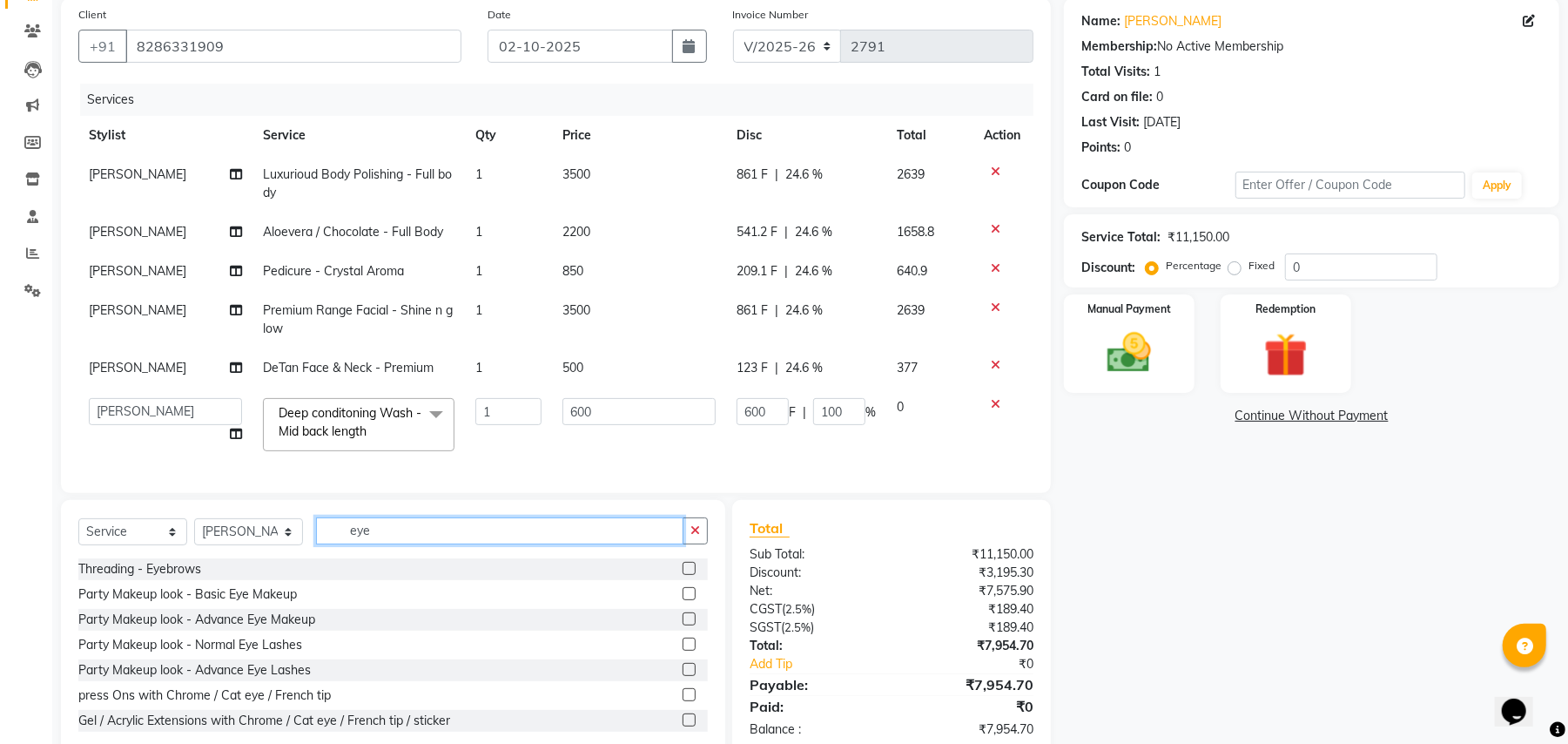
type input "eye"
click at [682, 575] on label at bounding box center [689, 568] width 13 height 13
click at [682, 575] on input "checkbox" at bounding box center [688, 569] width 12 height 12
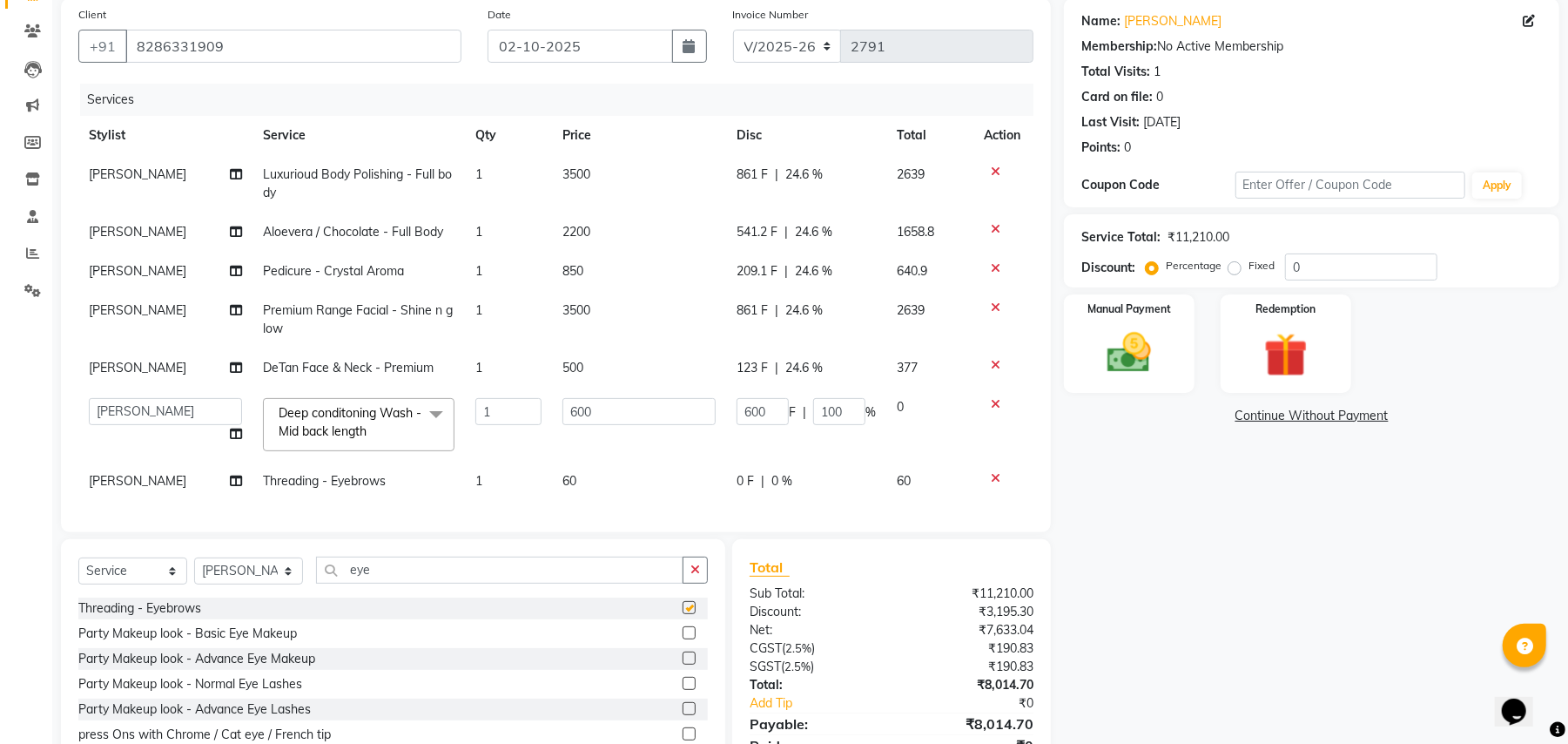
checkbox input "false"
click at [761, 486] on span "|" at bounding box center [762, 481] width 4 height 18
select select "63723"
click at [829, 491] on td "0 F | 0 %" at bounding box center [806, 481] width 160 height 40
select select "63723"
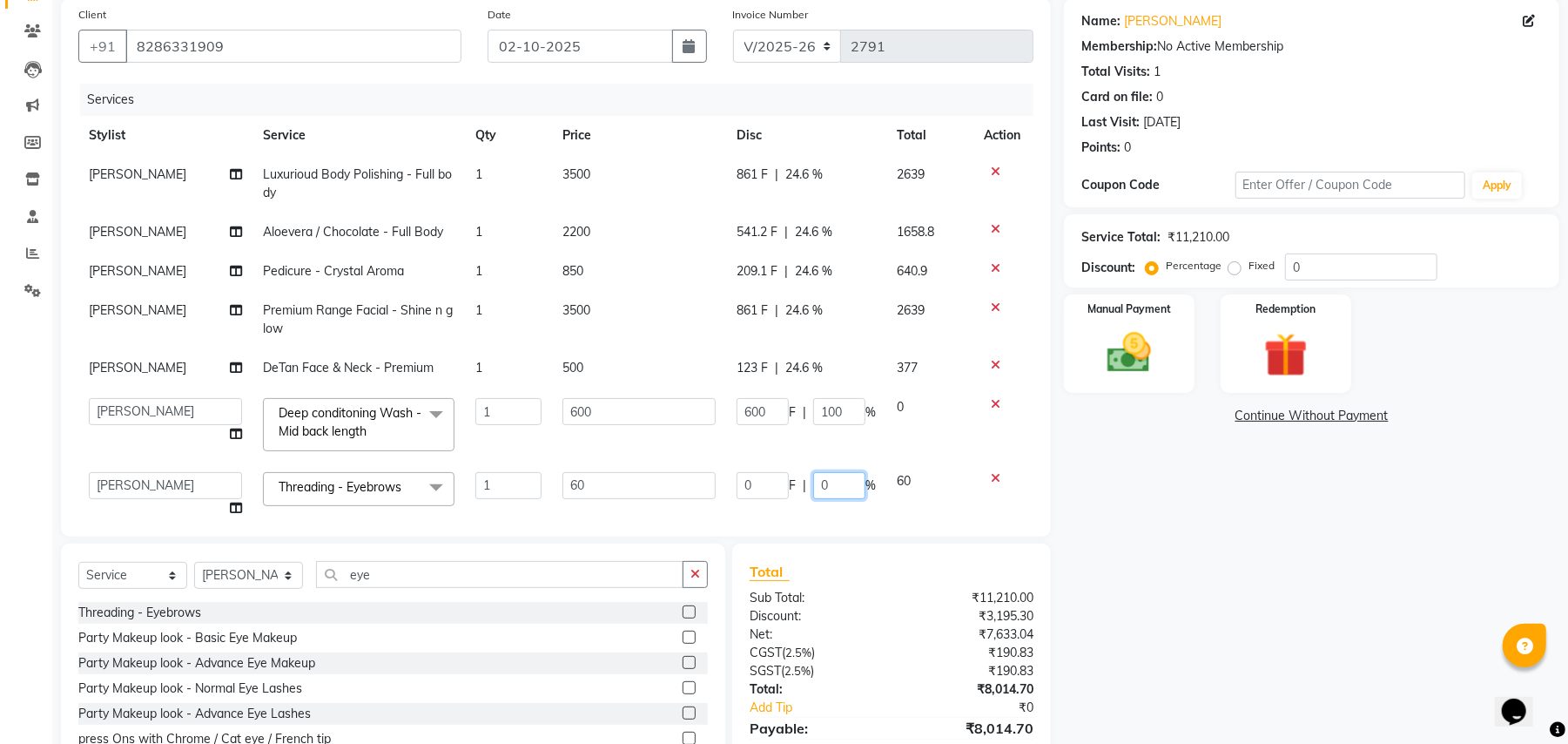
click at [829, 491] on input "0" at bounding box center [839, 486] width 52 height 27
type input "24.6"
click at [910, 453] on td "0" at bounding box center [930, 425] width 87 height 74
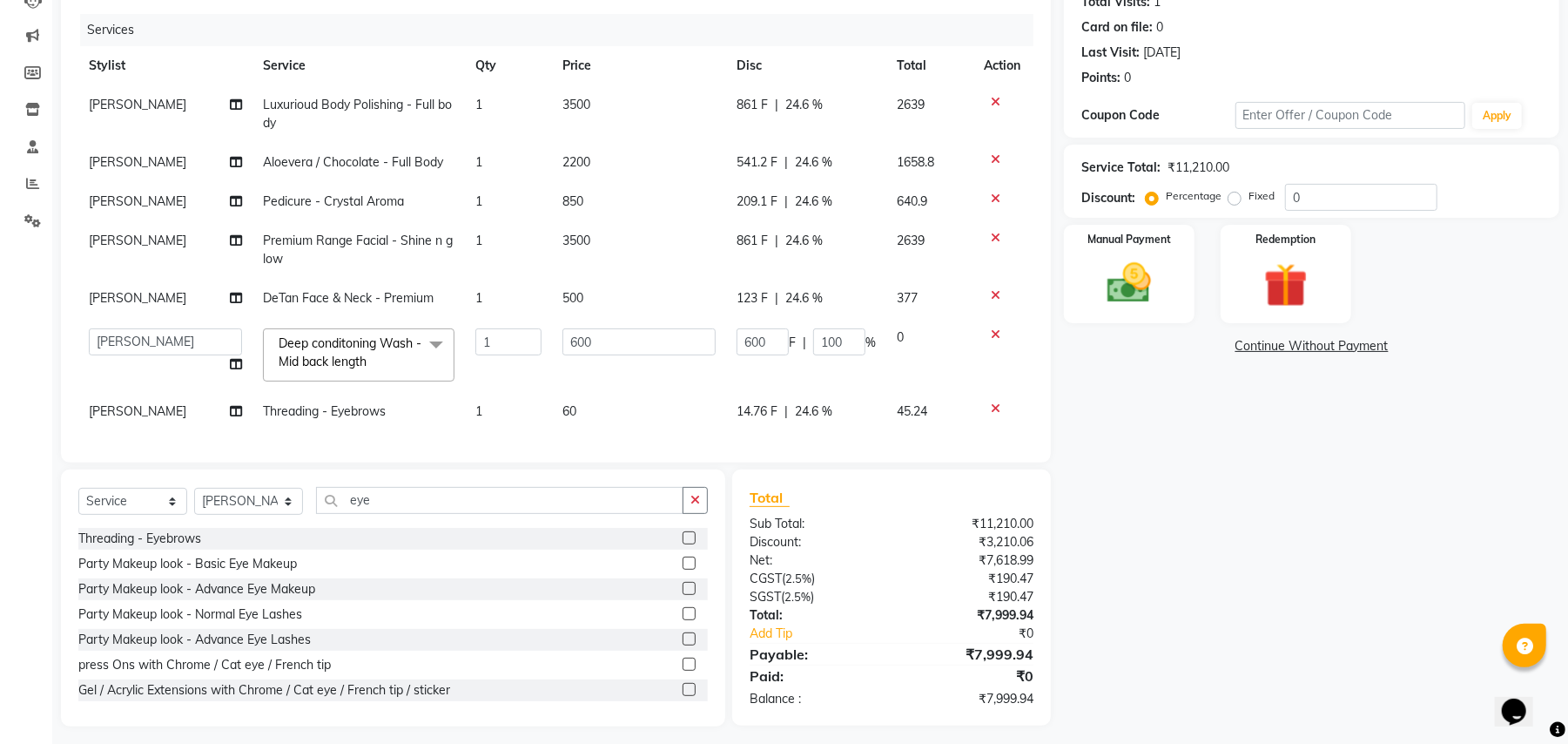
scroll to position [211, 0]
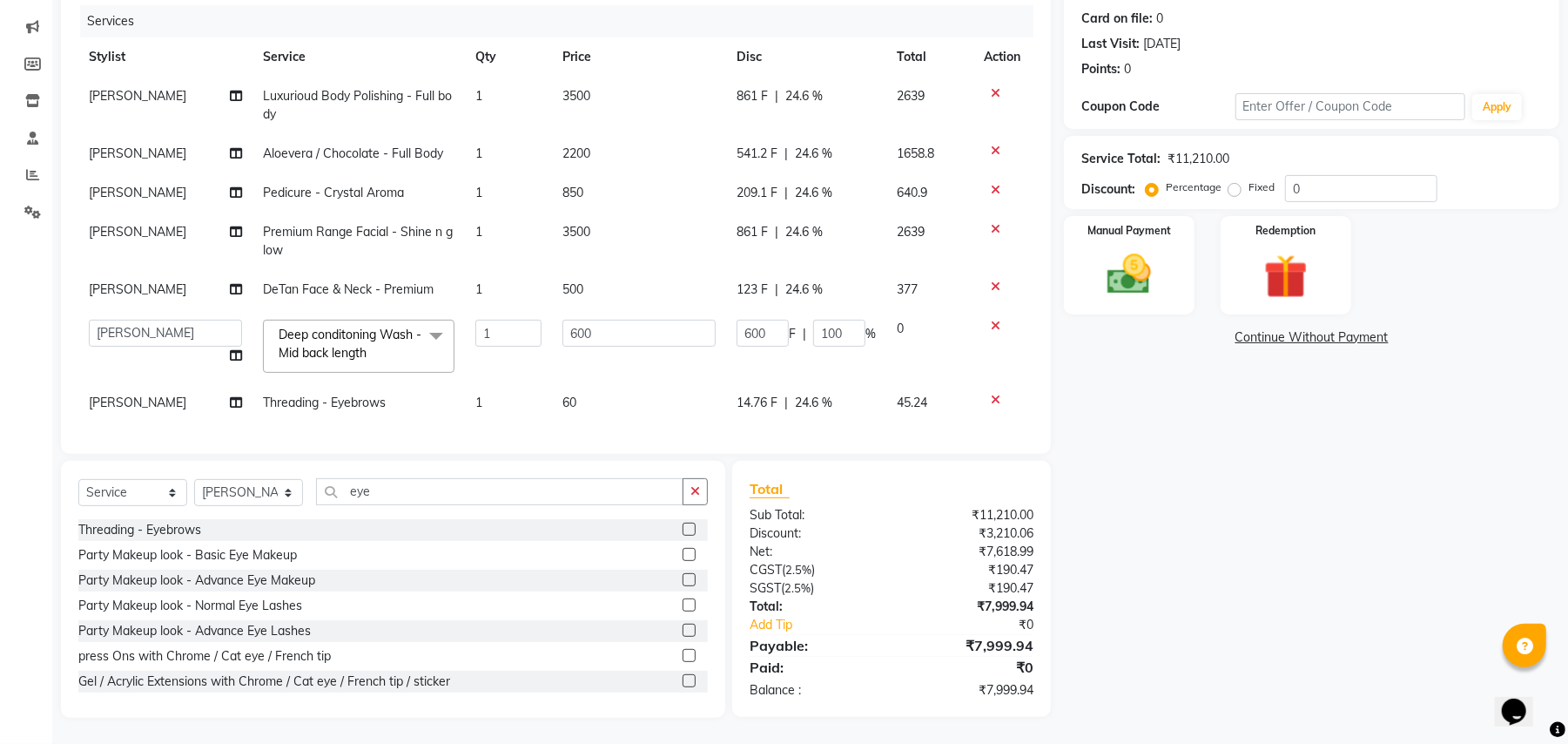
click at [993, 321] on icon at bounding box center [995, 326] width 10 height 13
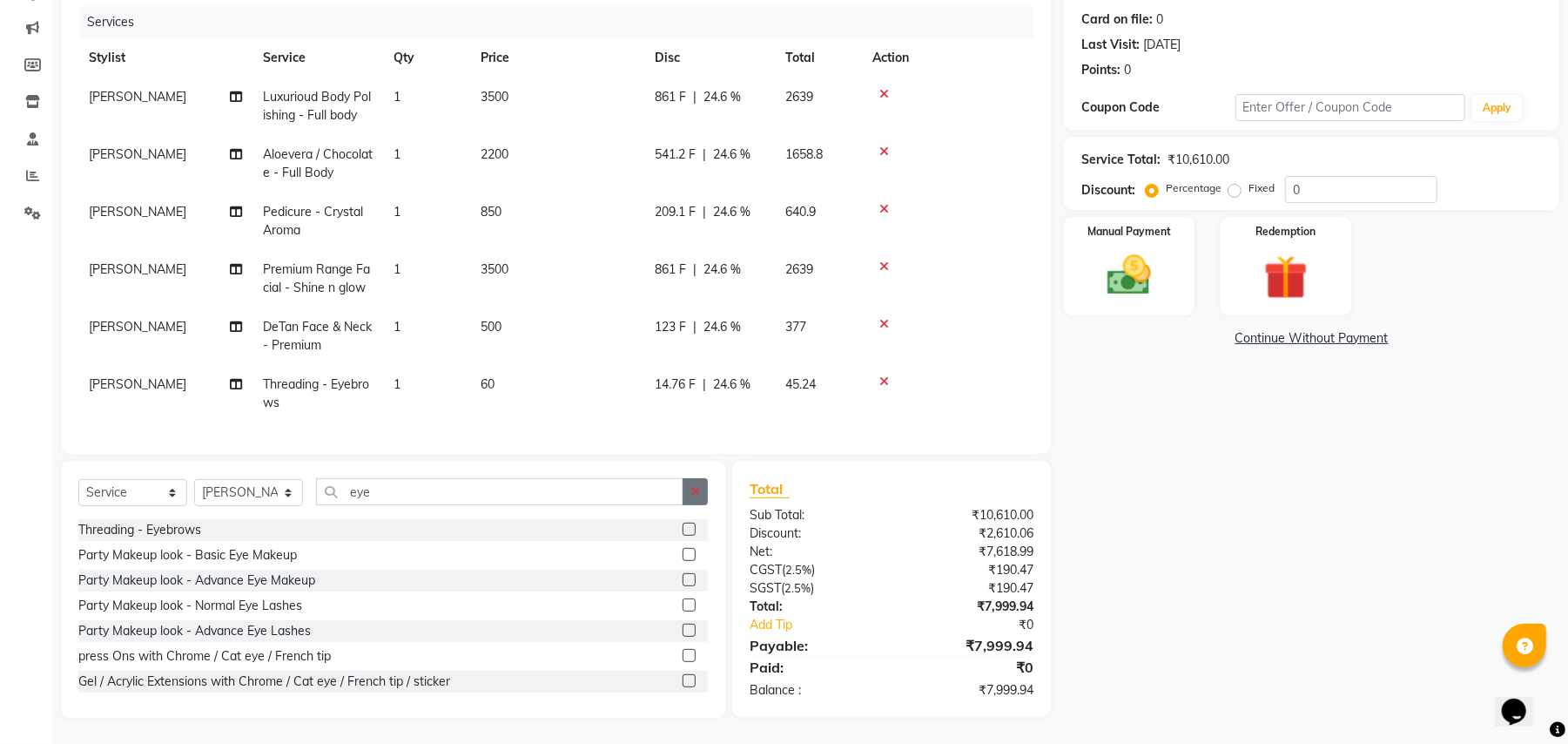
click at [697, 491] on icon "button" at bounding box center [695, 491] width 10 height 13
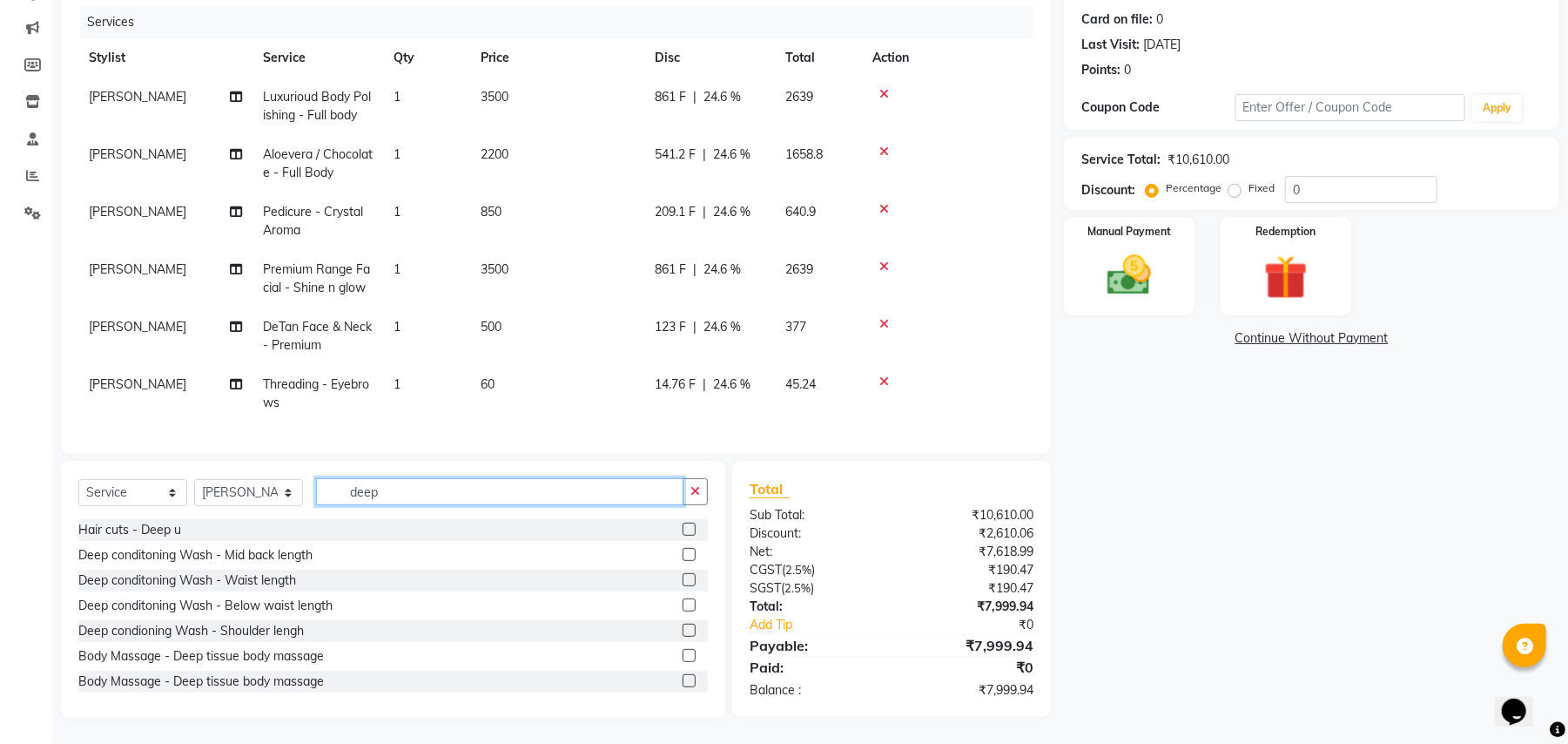
type input "deep"
click at [682, 560] on label at bounding box center [689, 554] width 13 height 13
click at [682, 560] on input "checkbox" at bounding box center [688, 555] width 12 height 12
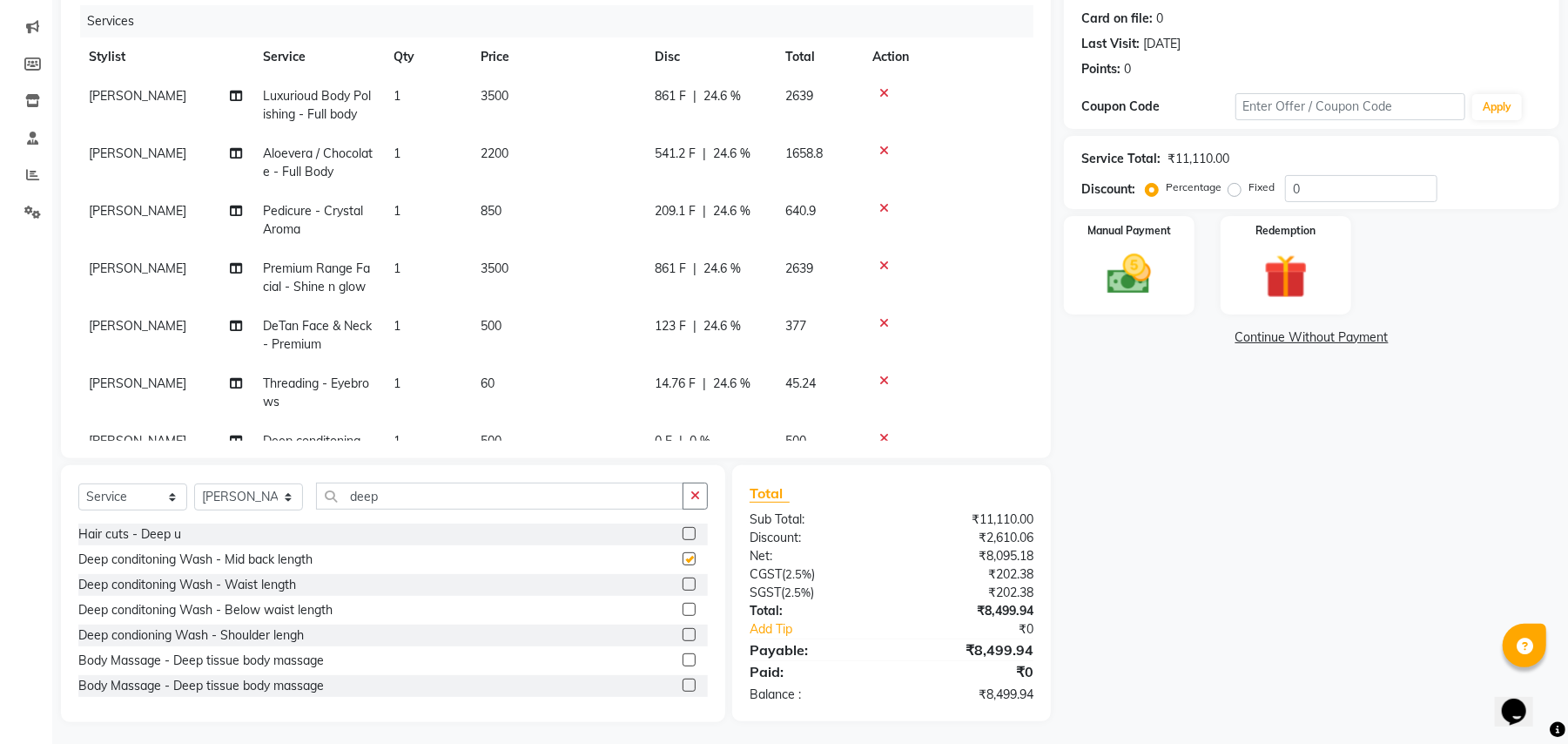
checkbox input "false"
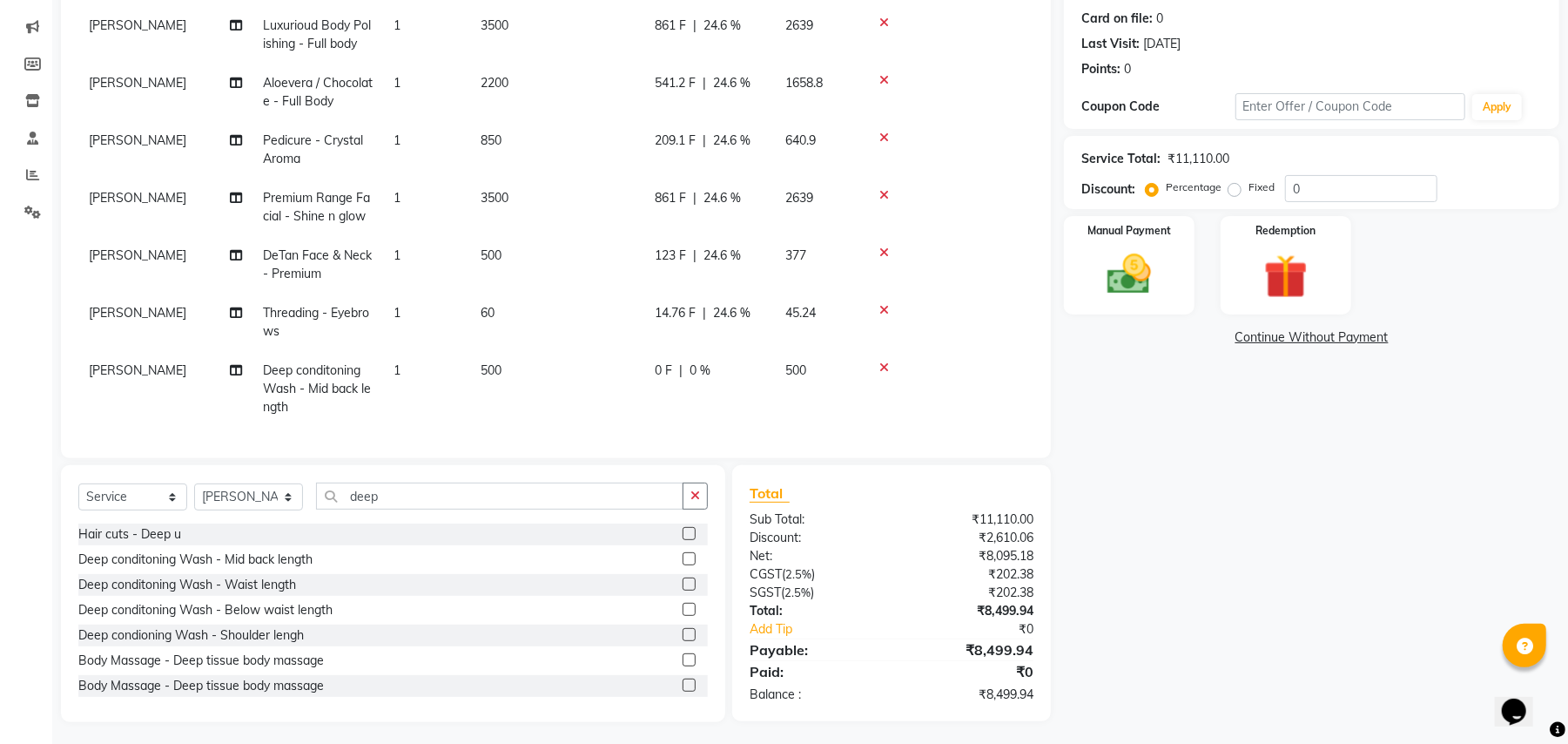
scroll to position [88, 0]
click at [572, 367] on td "500" at bounding box center [557, 389] width 174 height 76
select select "63723"
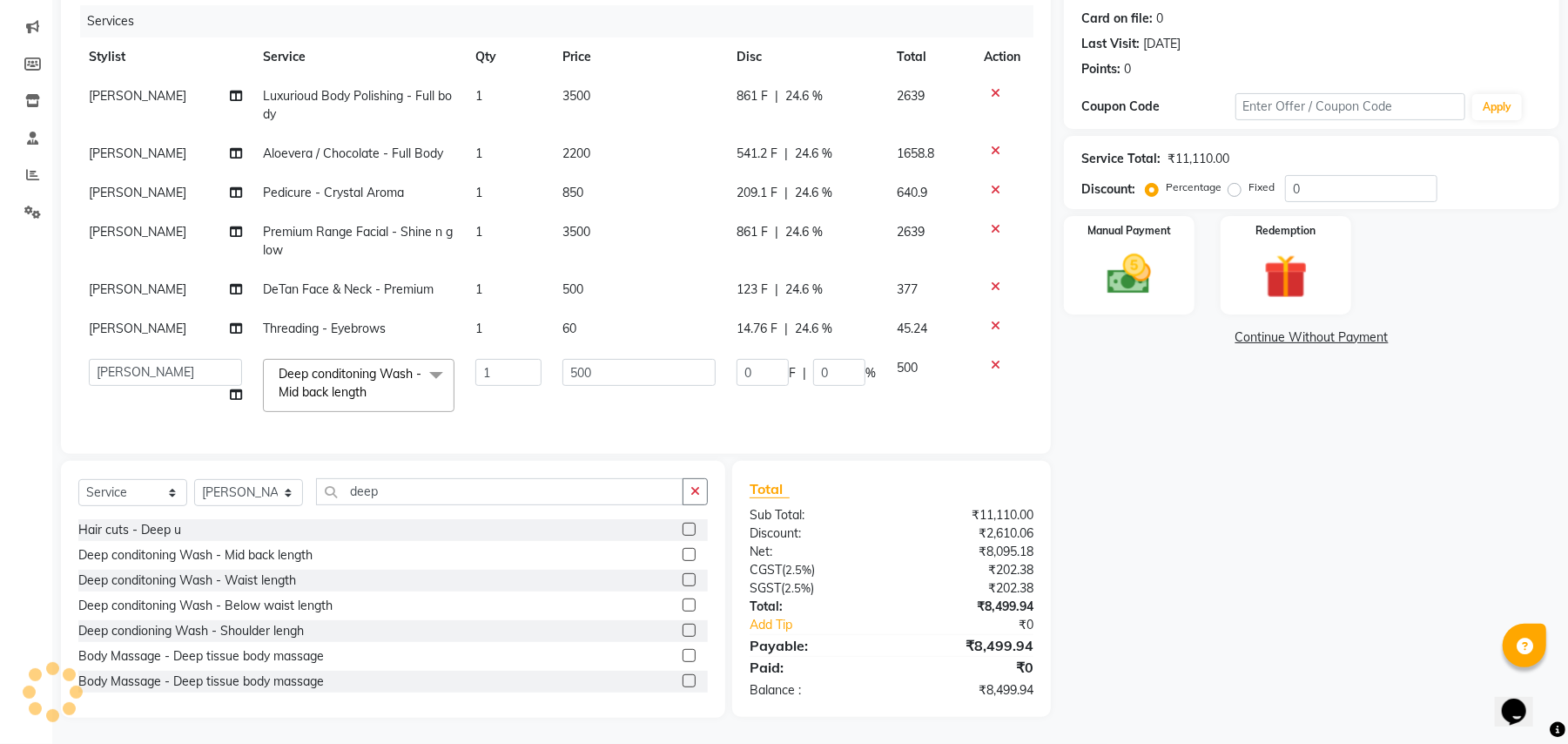
scroll to position [0, 0]
type input "600"
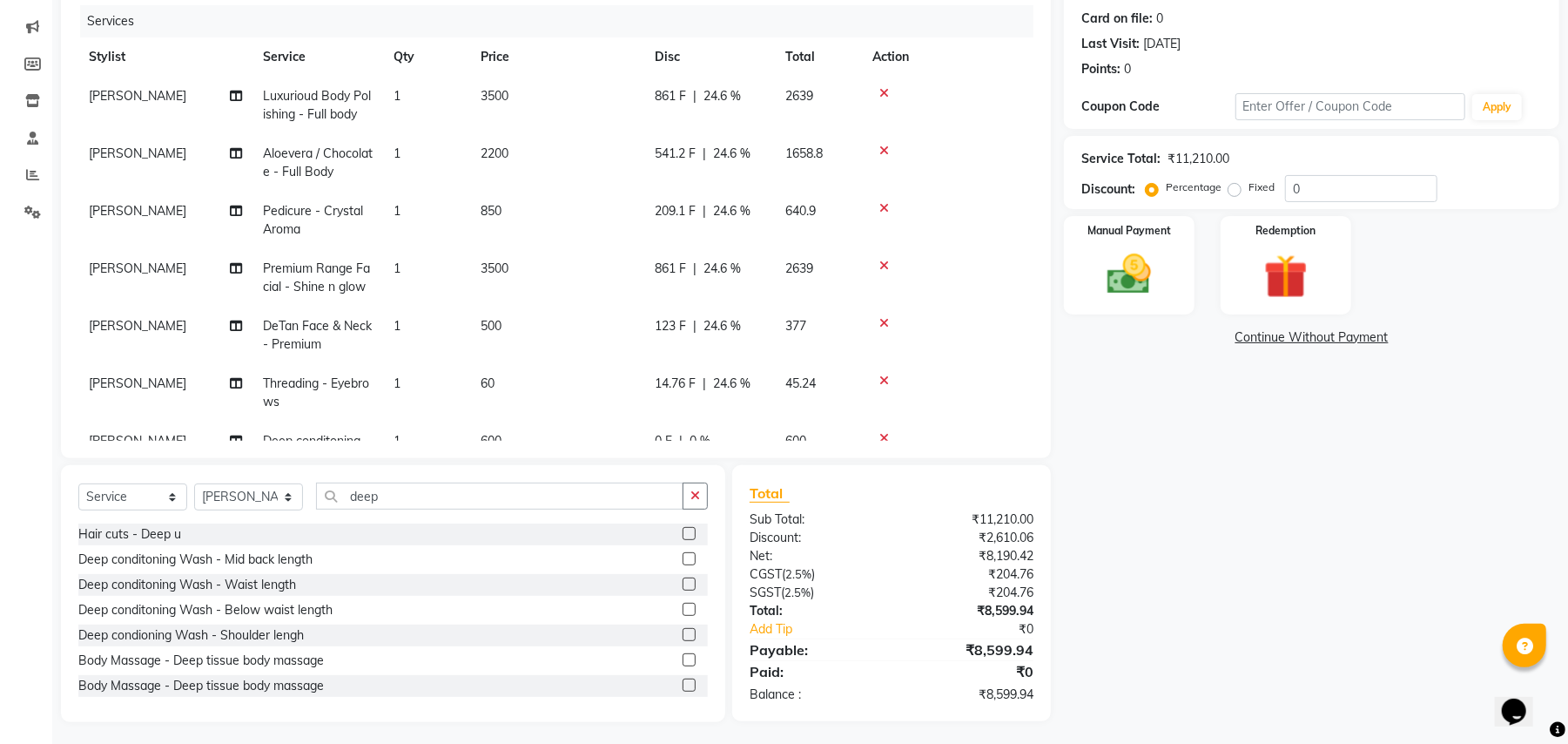
drag, startPoint x: 759, startPoint y: 377, endPoint x: 751, endPoint y: 380, distance: 8.5
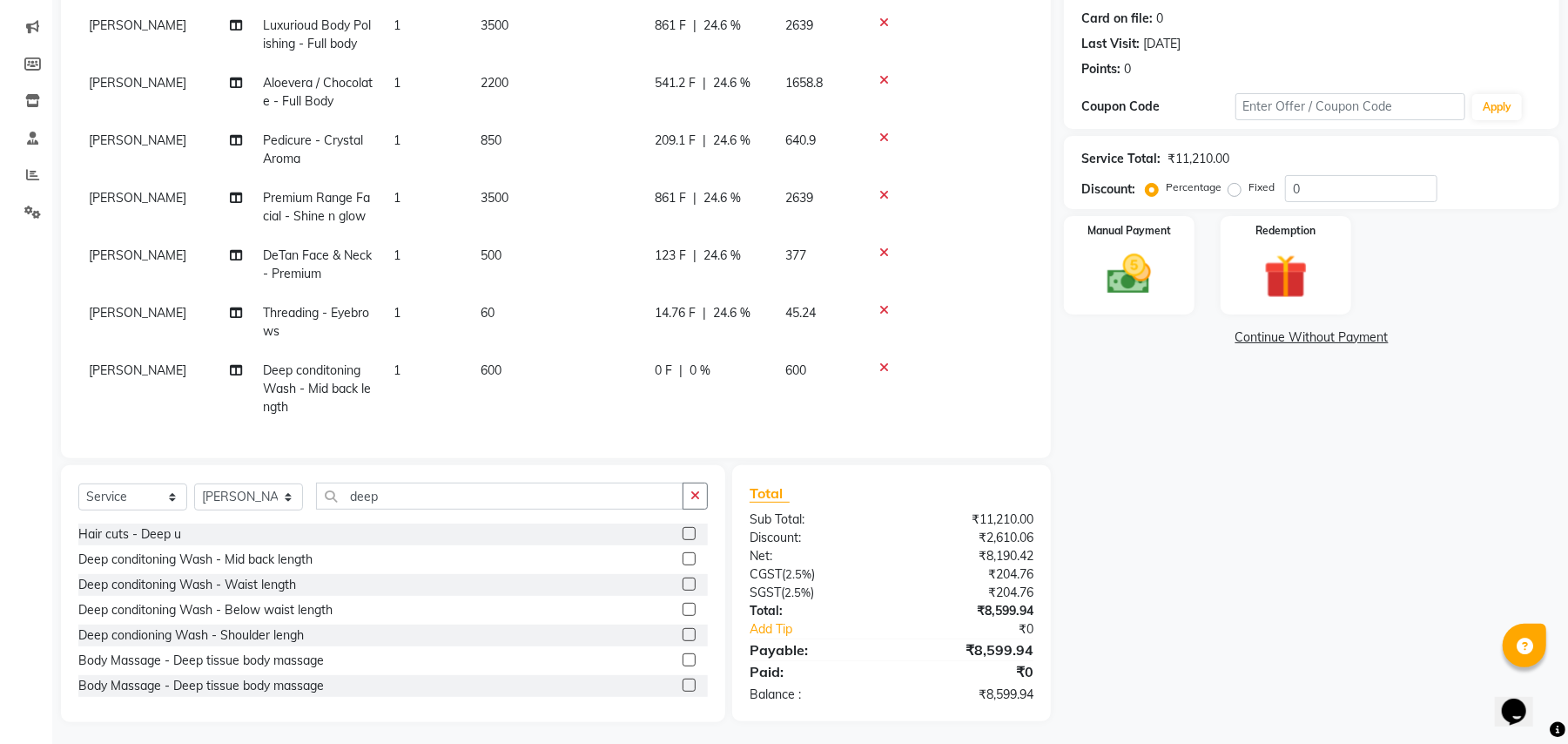
scroll to position [88, 0]
click at [735, 362] on div "0 F | 0 %" at bounding box center [709, 371] width 110 height 18
click at [735, 352] on td "0 F | 0 %" at bounding box center [708, 389] width 130 height 76
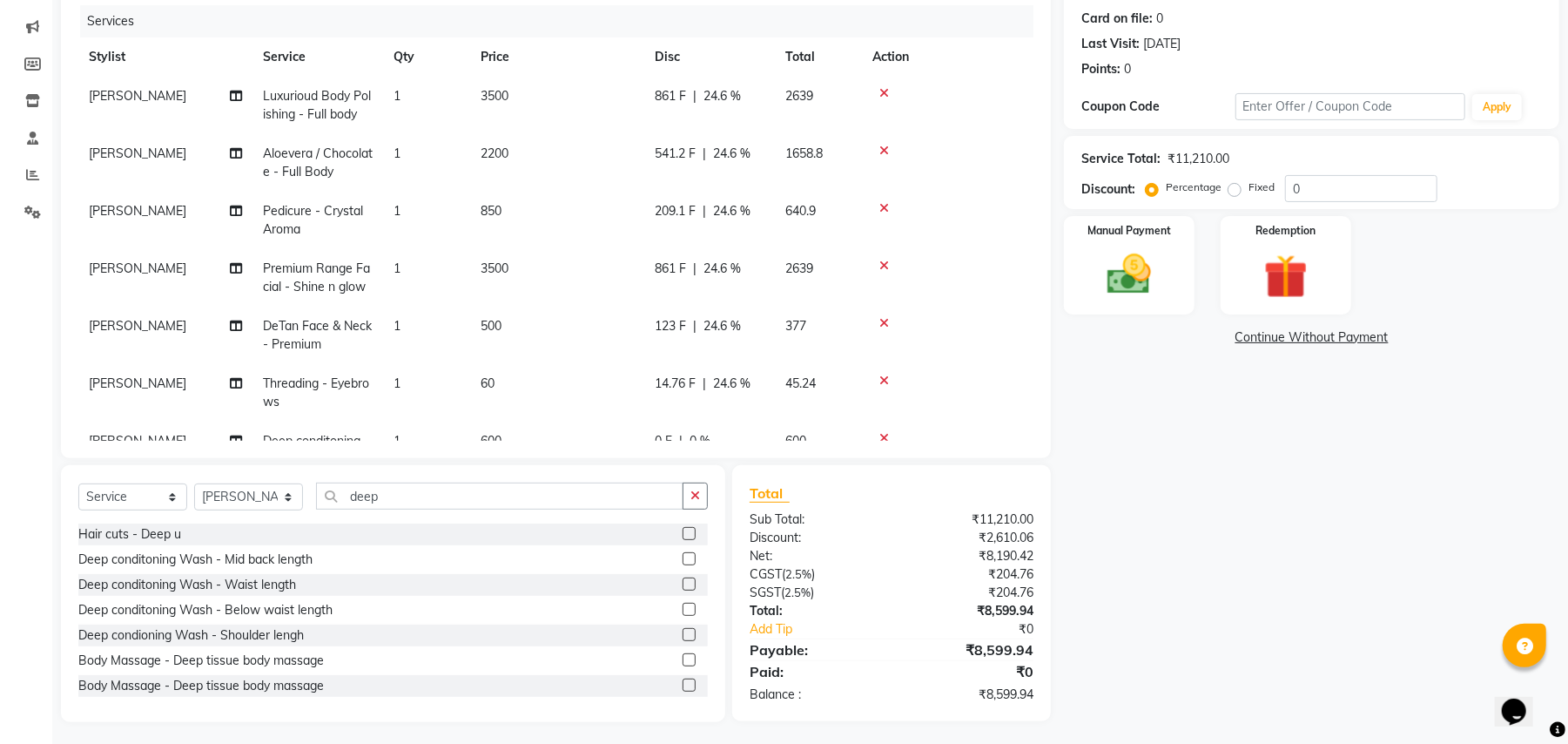
select select "63723"
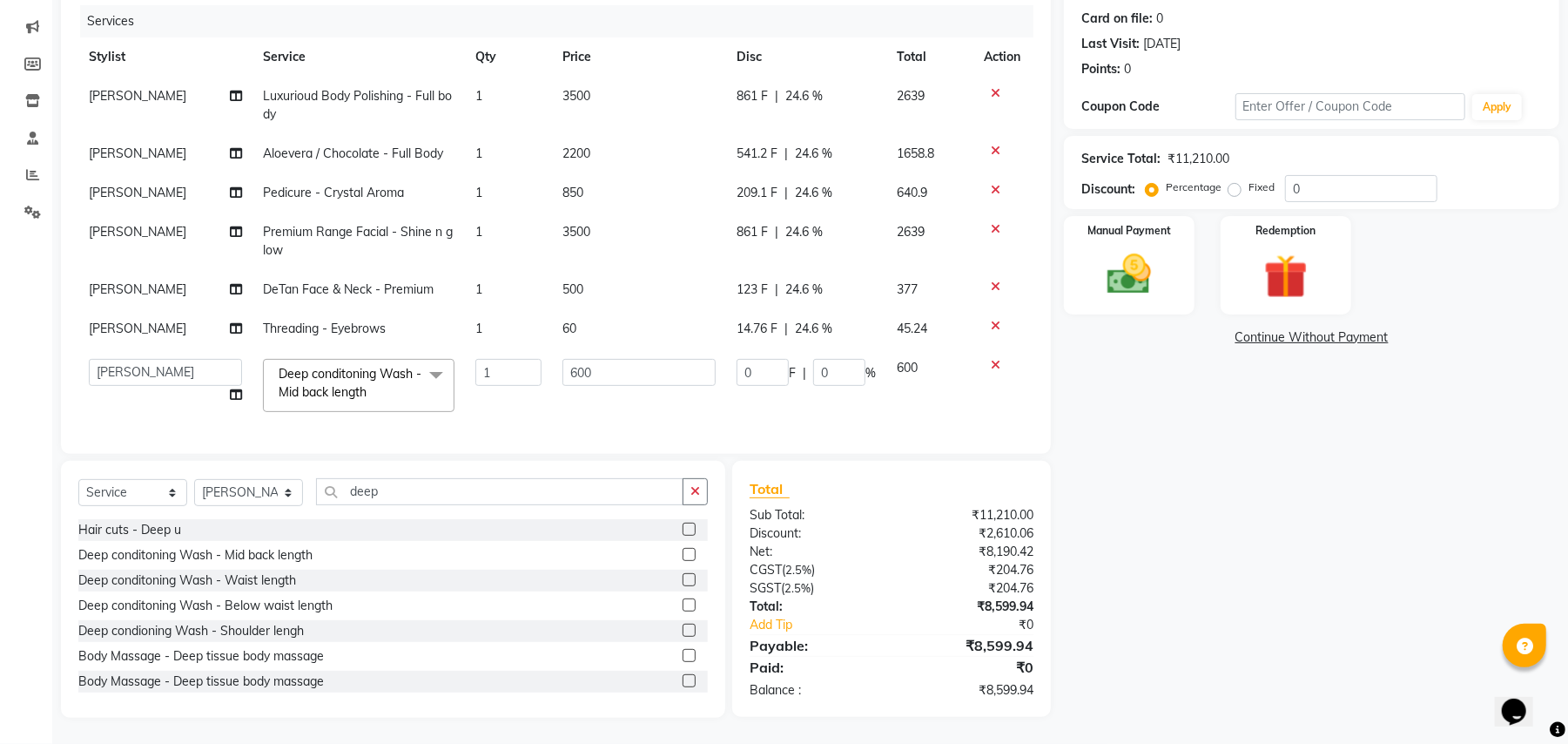
drag, startPoint x: 735, startPoint y: 352, endPoint x: 824, endPoint y: 373, distance: 91.4
click at [824, 373] on td "0 F | 0 %" at bounding box center [806, 385] width 160 height 74
click at [824, 373] on input "0" at bounding box center [839, 372] width 52 height 27
type input "100"
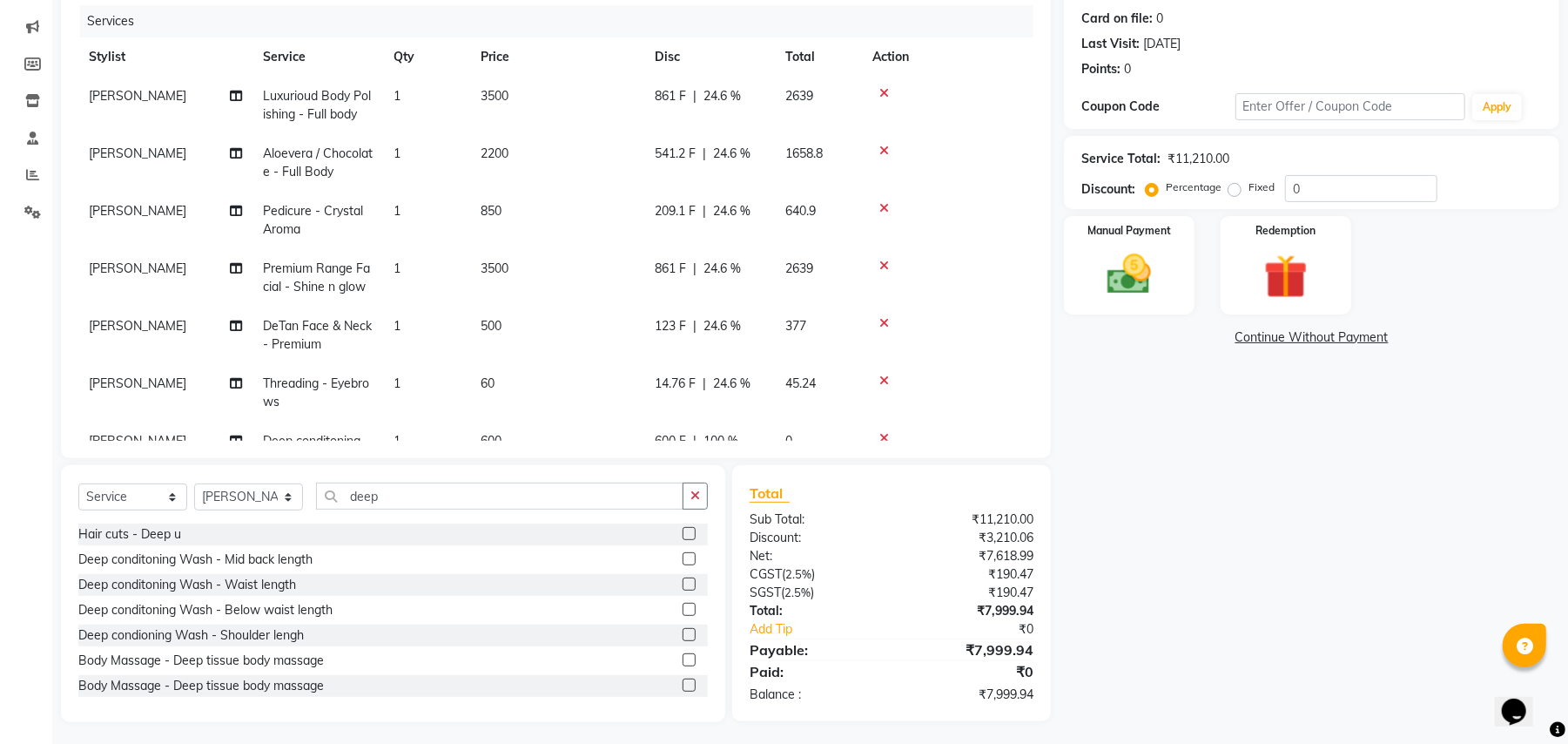
click at [865, 435] on div "Services Stylist Service Qty Price Disc Total Action [PERSON_NAME] Luxurioud Bo…" at bounding box center [556, 223] width 955 height 435
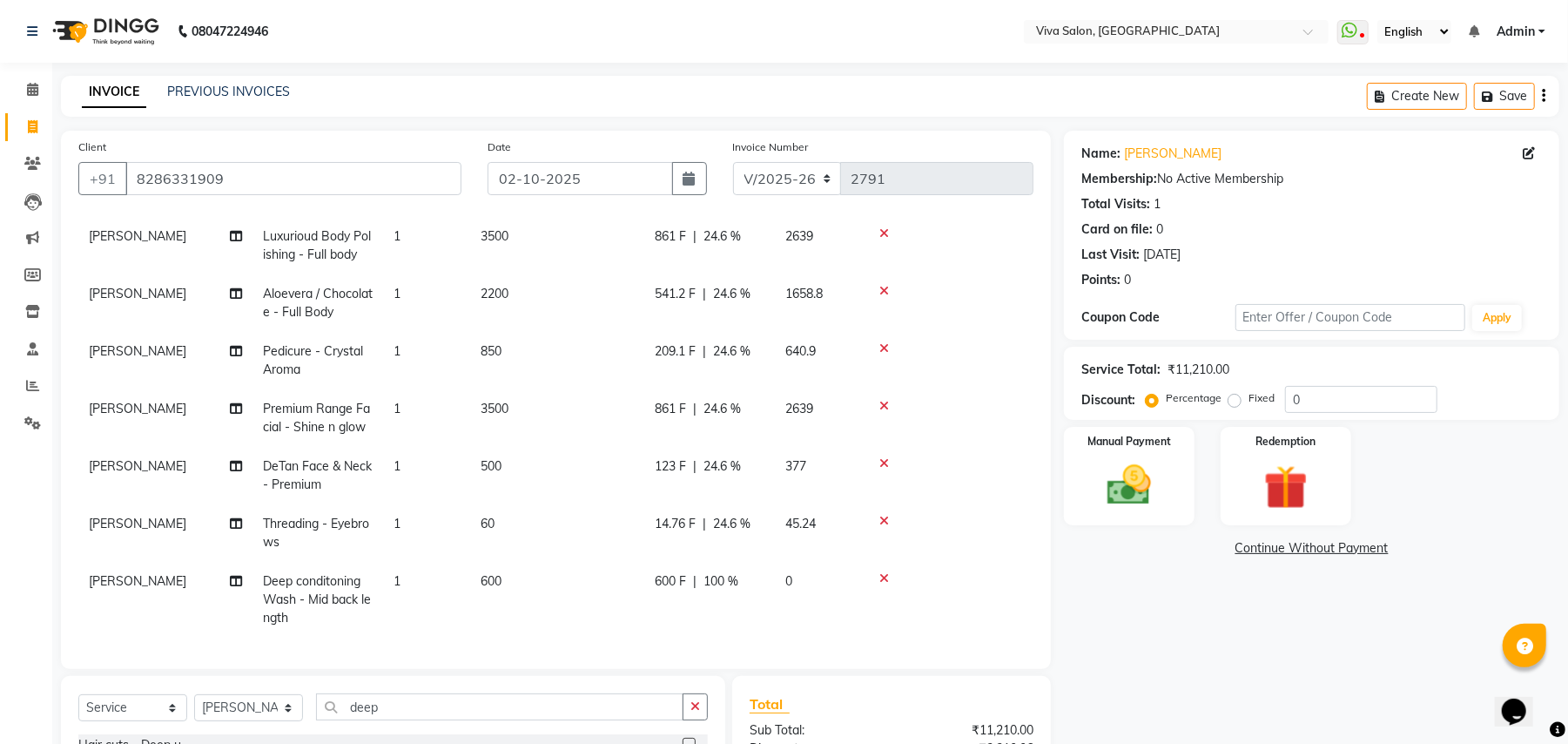
click at [1564, 617] on div "Name: [PERSON_NAME] Membership: No Active Membership Total Visits: 1 Card on fi…" at bounding box center [1317, 532] width 508 height 802
click at [1509, 91] on button "Save" at bounding box center [1504, 96] width 61 height 27
click at [1359, 88] on button "Save" at bounding box center [1382, 96] width 61 height 27
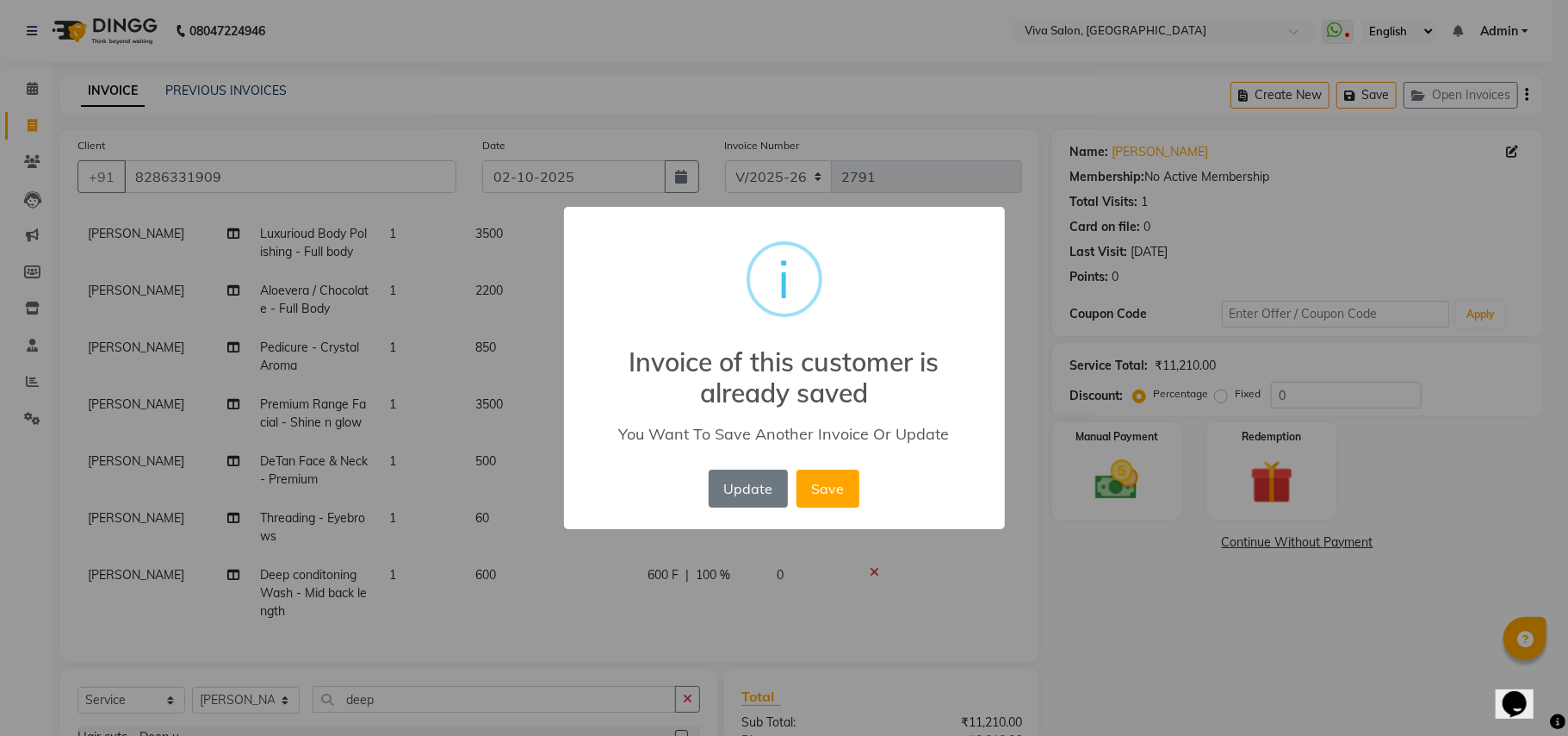
click at [1327, 152] on div "× i Invoice of this customer is already saved You Want To Save Another Invoice …" at bounding box center [784, 368] width 1568 height 736
click at [745, 505] on button "Update" at bounding box center [748, 489] width 79 height 38
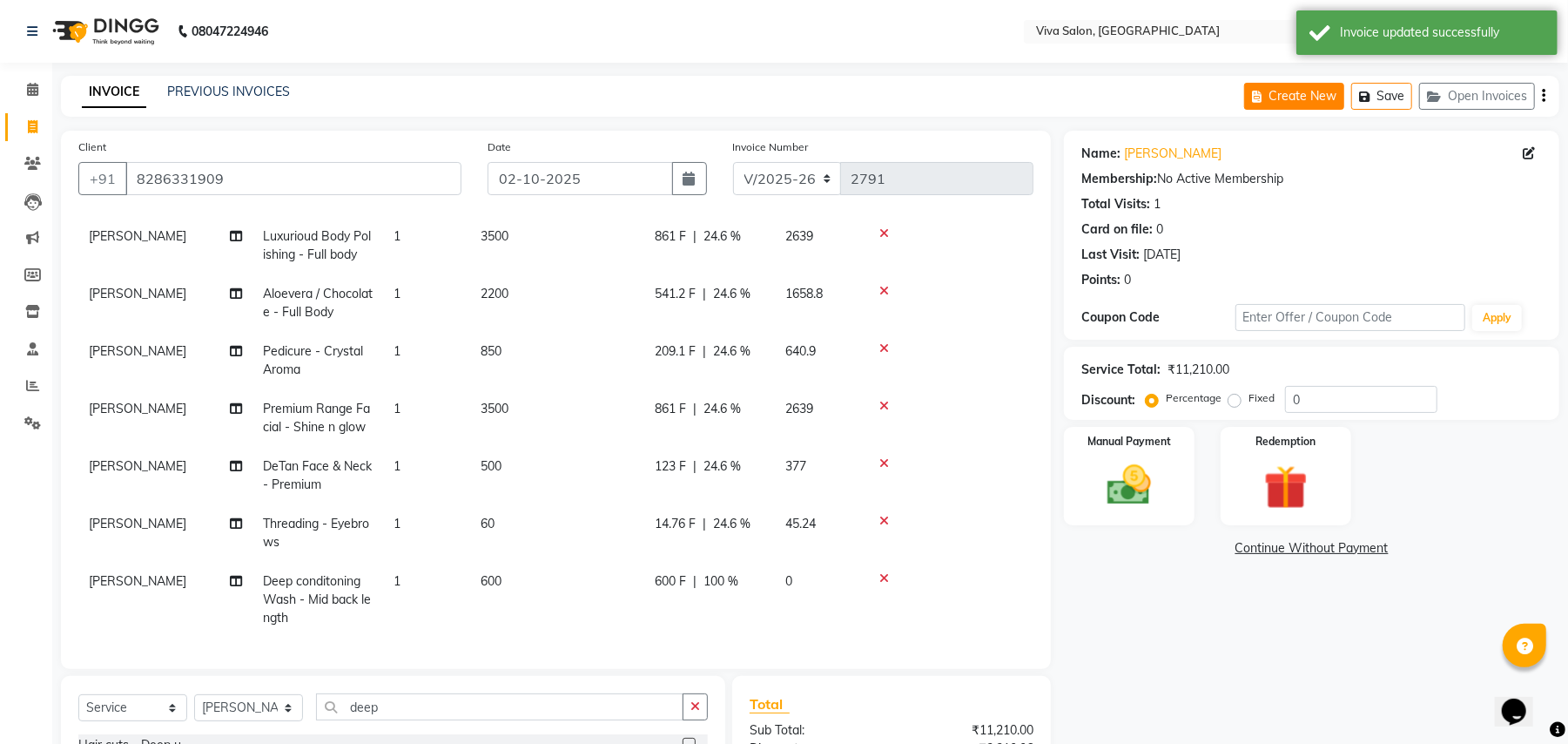
click at [1313, 106] on button "Create New" at bounding box center [1293, 96] width 100 height 27
select select "service"
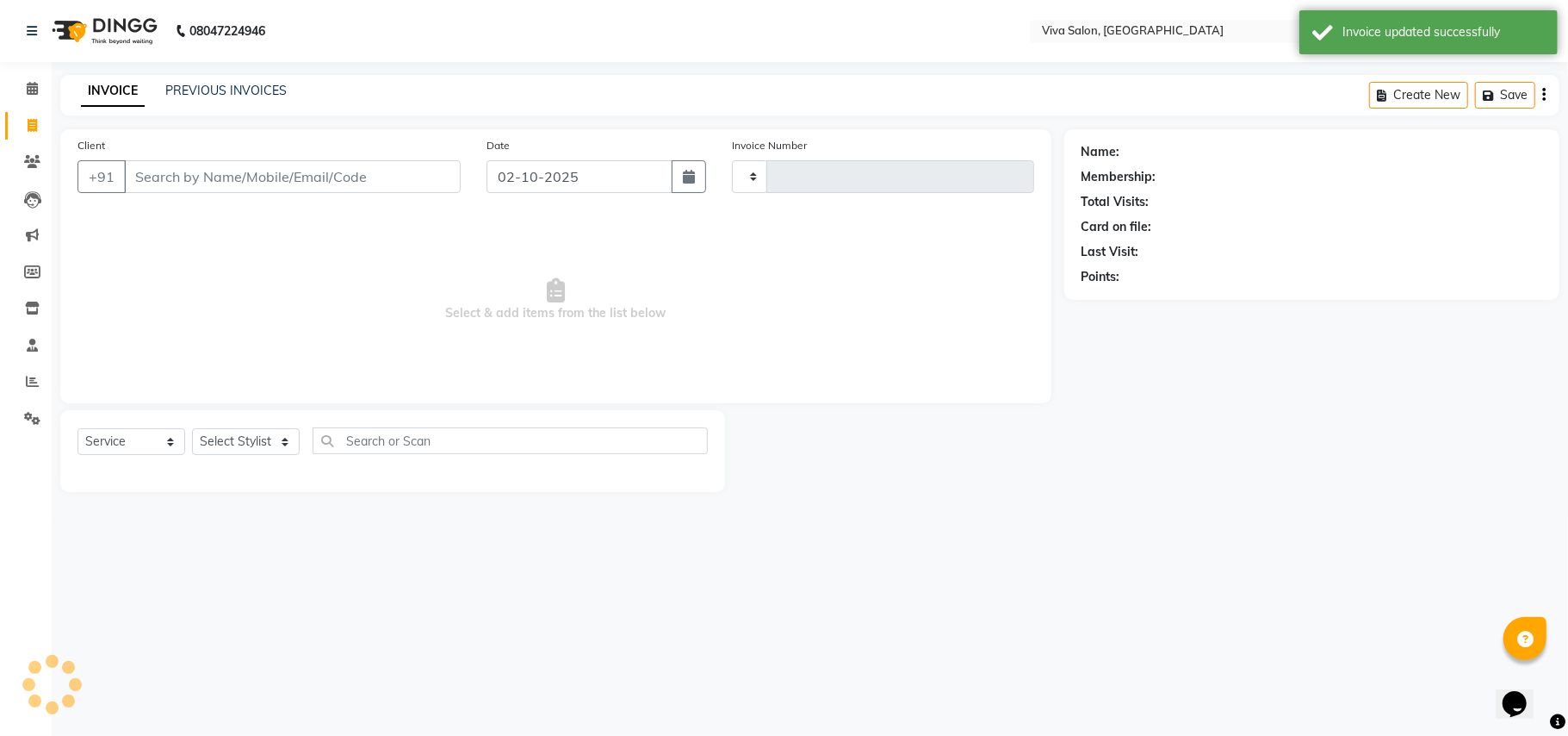
type input "2791"
select select "7363"
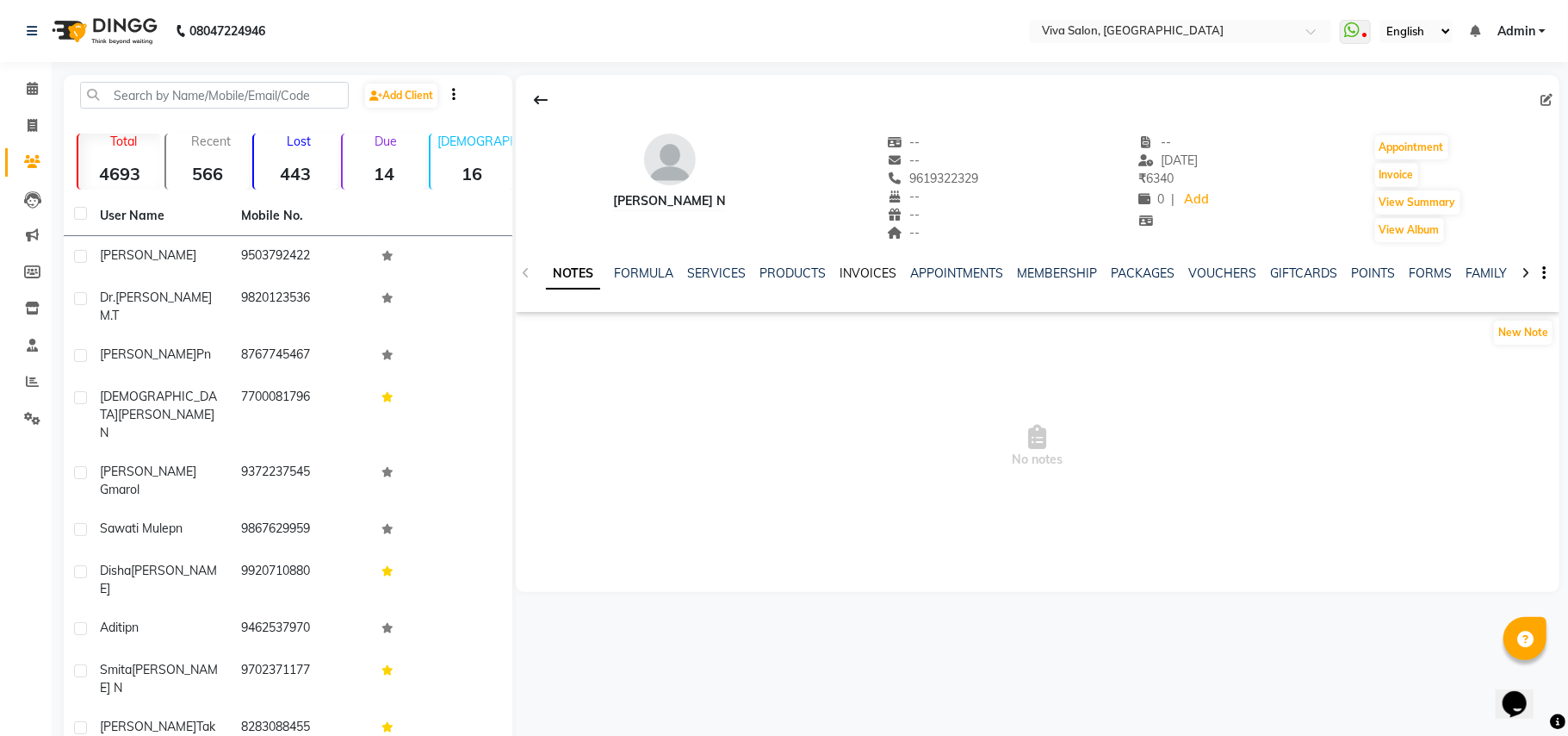
click at [850, 280] on link "INVOICES" at bounding box center [868, 272] width 57 height 15
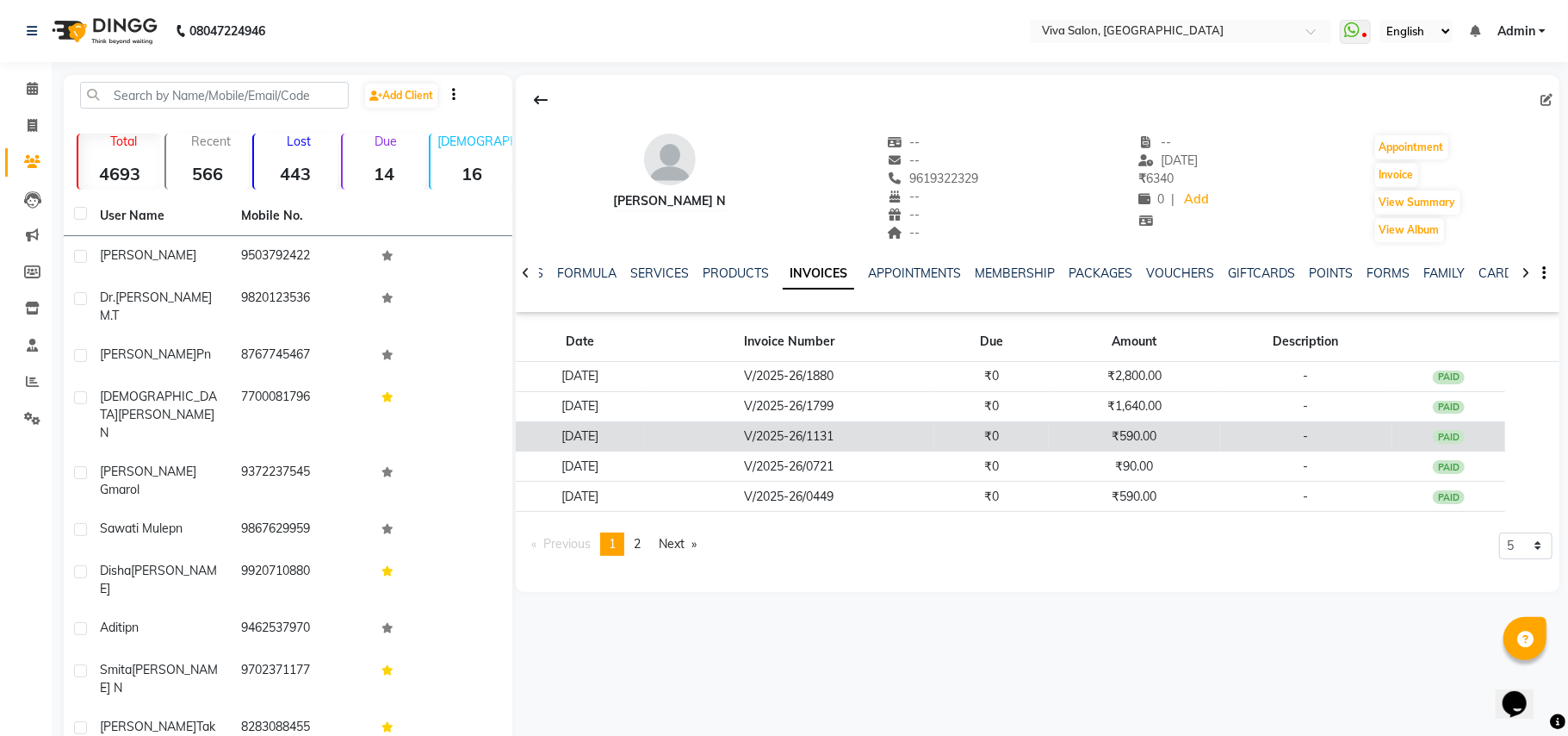
click at [848, 438] on td "V/2025-26/1131" at bounding box center [789, 436] width 290 height 30
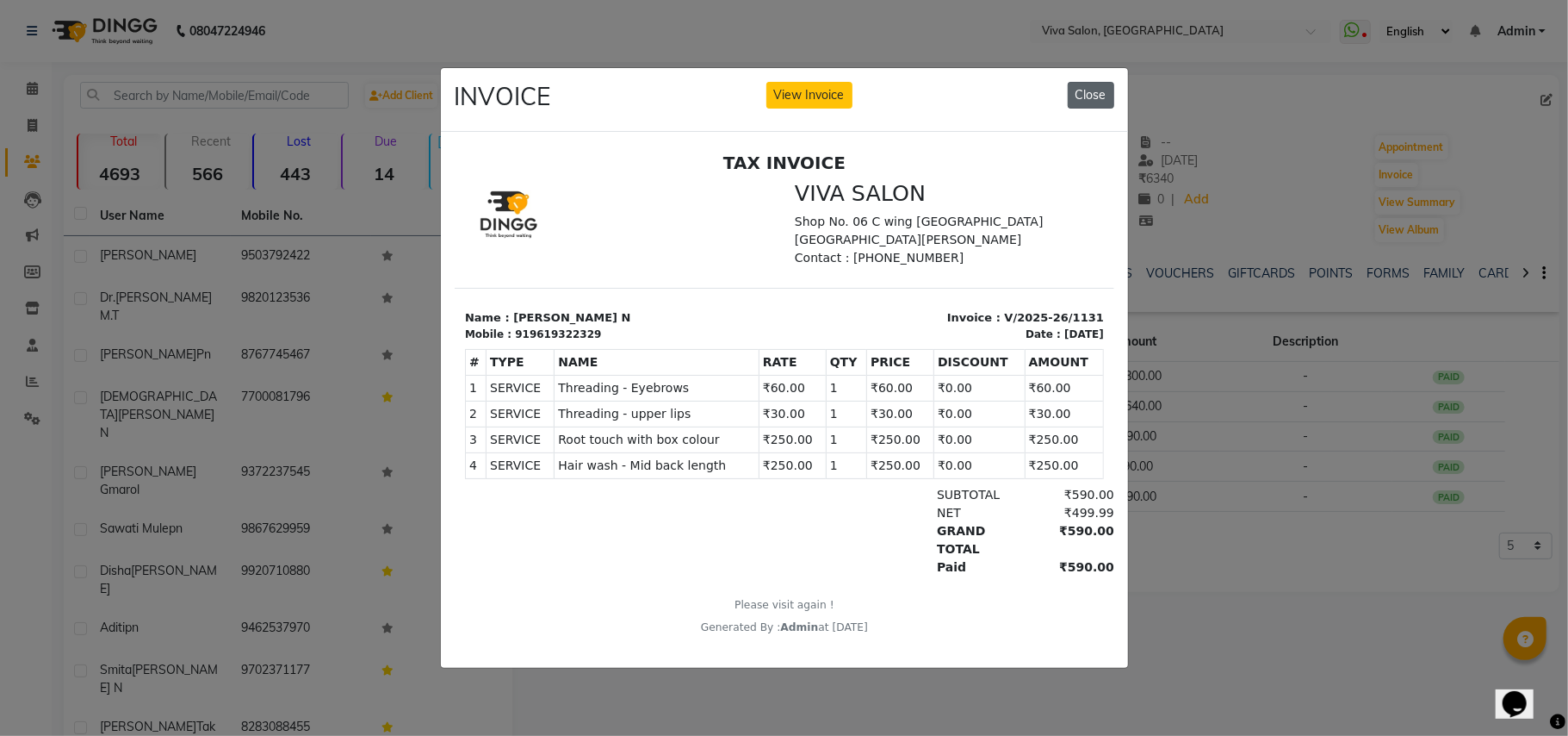
click at [1082, 83] on button "Close" at bounding box center [1090, 95] width 46 height 27
